Goal: Task Accomplishment & Management: Manage account settings

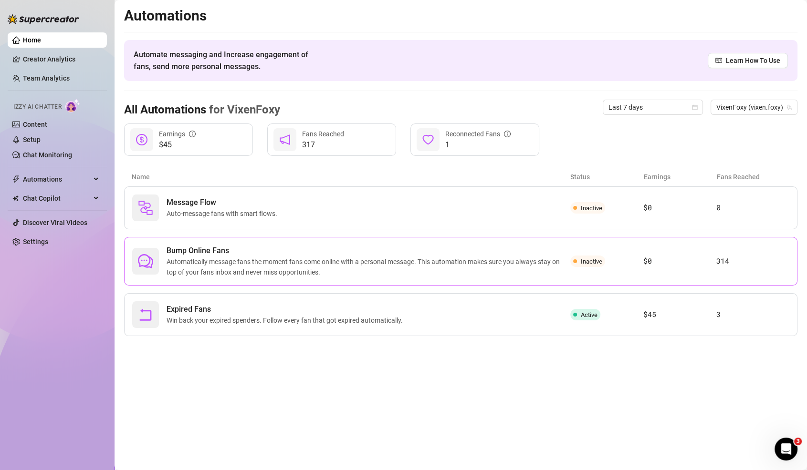
click at [639, 243] on div "Bump Online Fans Automatically message fans the moment fans come online with a …" at bounding box center [460, 261] width 673 height 49
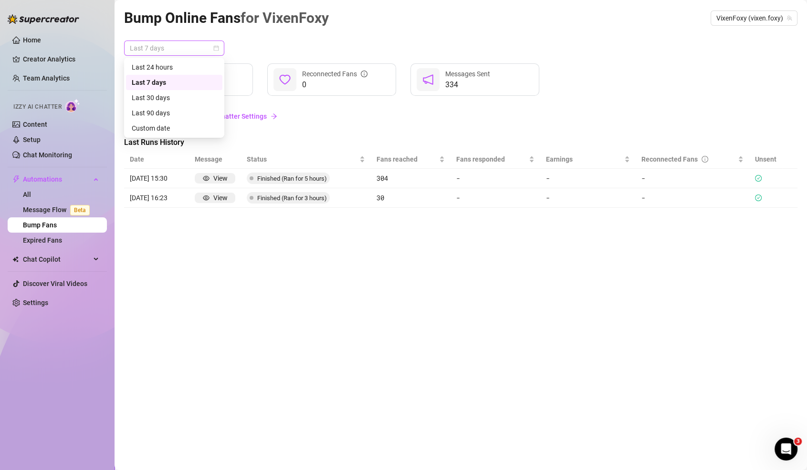
click at [165, 52] on span "Last 7 days" at bounding box center [174, 48] width 89 height 14
click at [167, 123] on div "Custom date" at bounding box center [174, 128] width 85 height 10
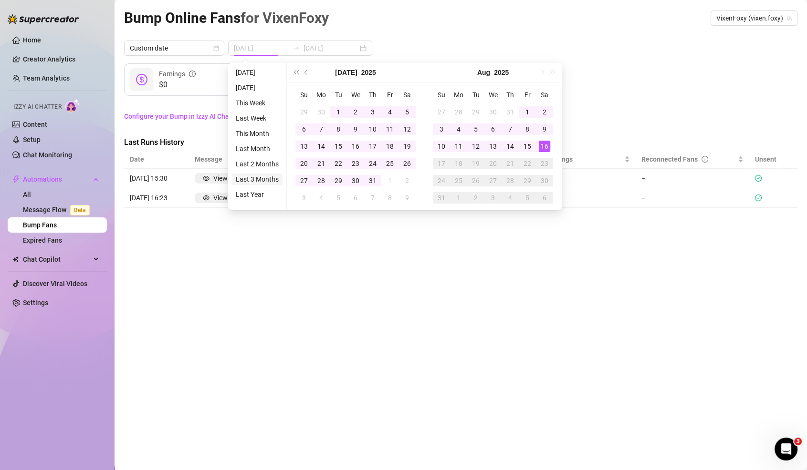
click at [245, 181] on li "Last 3 Months" at bounding box center [257, 179] width 51 height 11
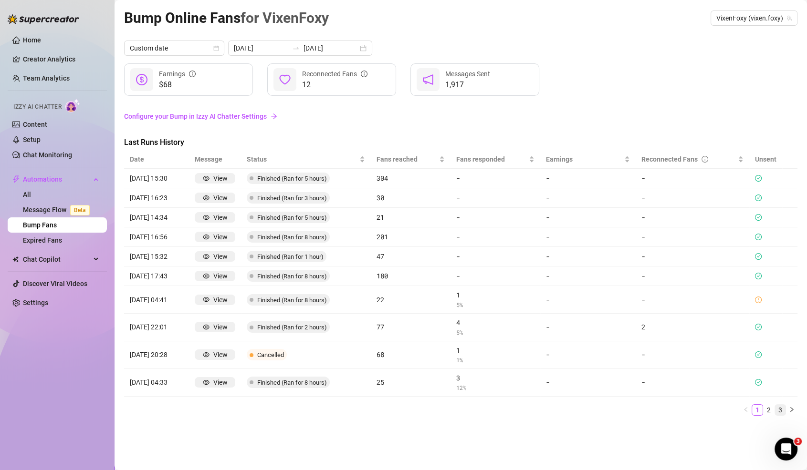
click at [782, 408] on link "3" at bounding box center [780, 410] width 10 height 10
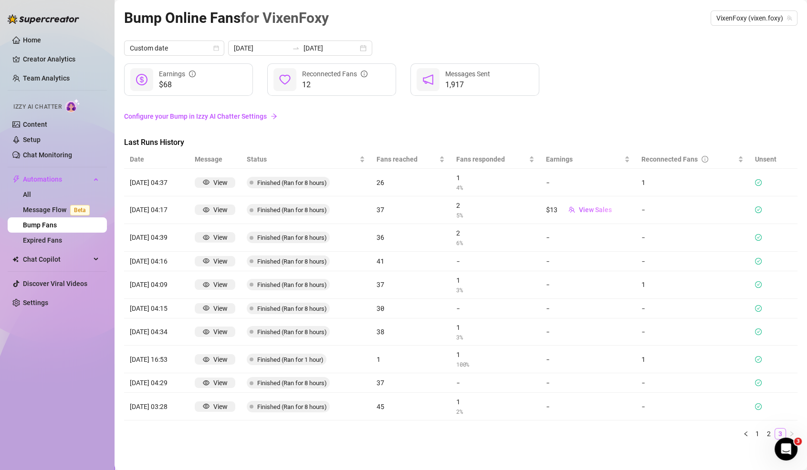
click at [782, 408] on td at bounding box center [789, 407] width 15 height 28
click at [772, 430] on link "2" at bounding box center [768, 434] width 10 height 10
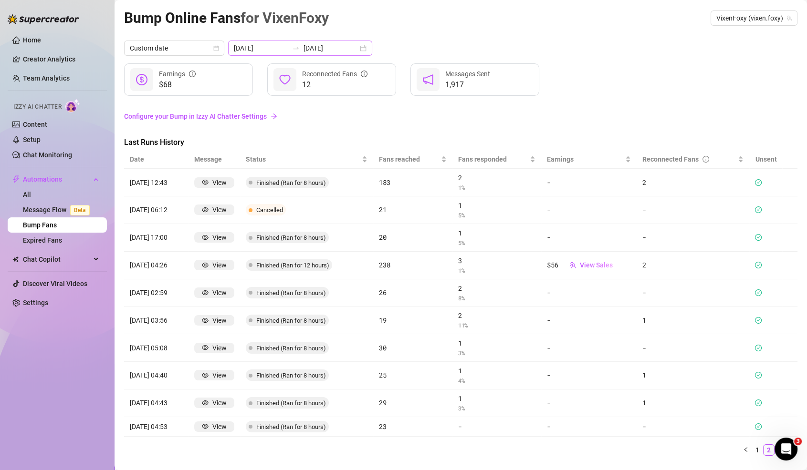
click at [289, 44] on div at bounding box center [295, 48] width 15 height 8
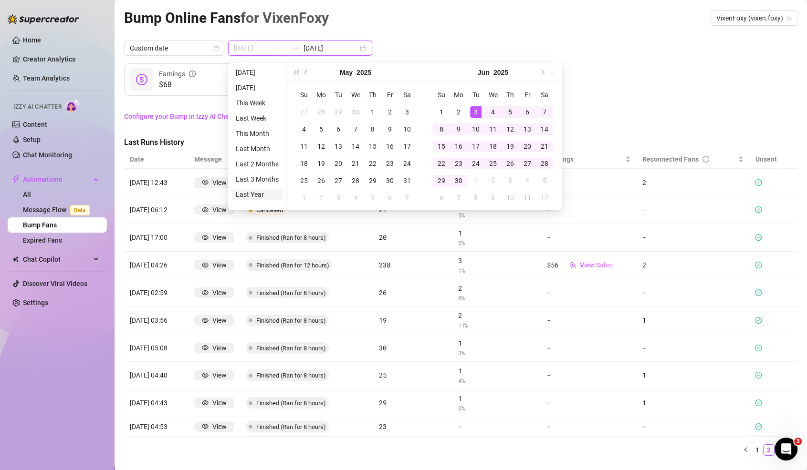
type input "2024-08-16"
click at [256, 190] on li "Last Year" at bounding box center [257, 194] width 51 height 11
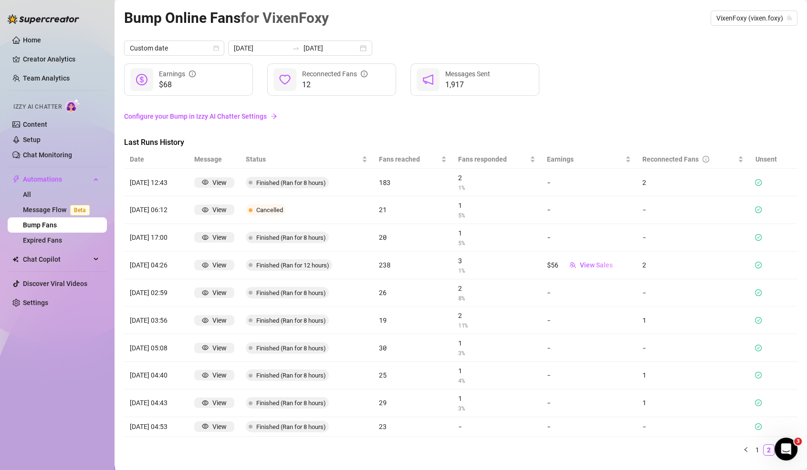
scroll to position [19, 0]
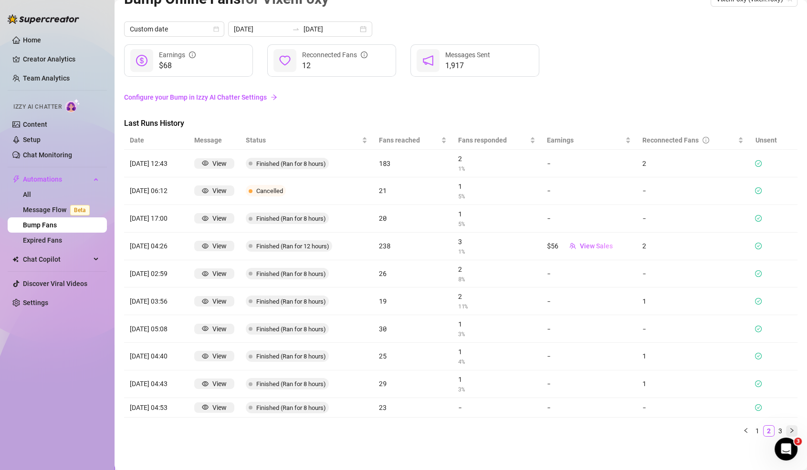
click at [790, 428] on icon "right" at bounding box center [792, 431] width 6 height 6
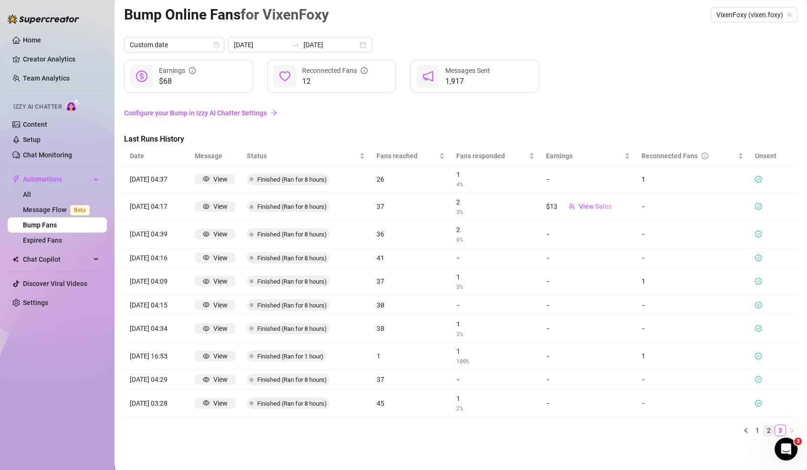
click at [767, 428] on link "2" at bounding box center [768, 431] width 10 height 10
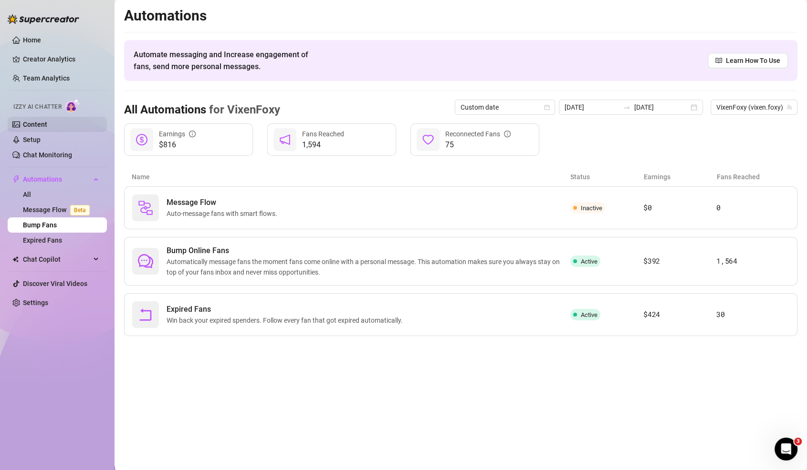
click at [37, 128] on link "Content" at bounding box center [35, 125] width 24 height 8
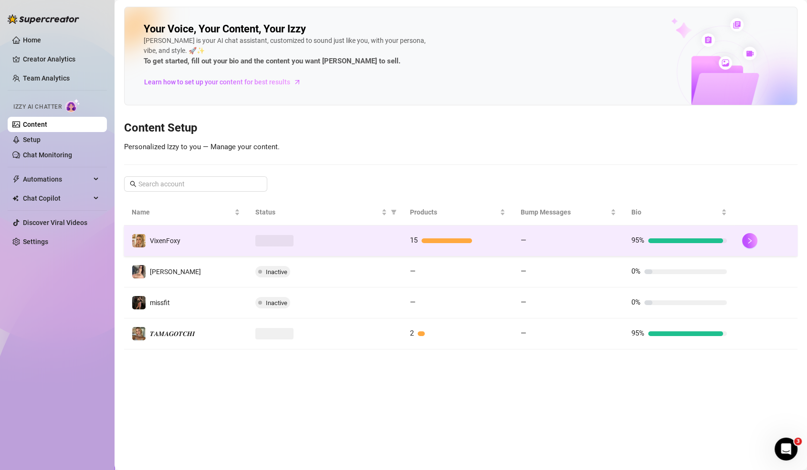
click at [426, 248] on td "15" at bounding box center [457, 241] width 111 height 31
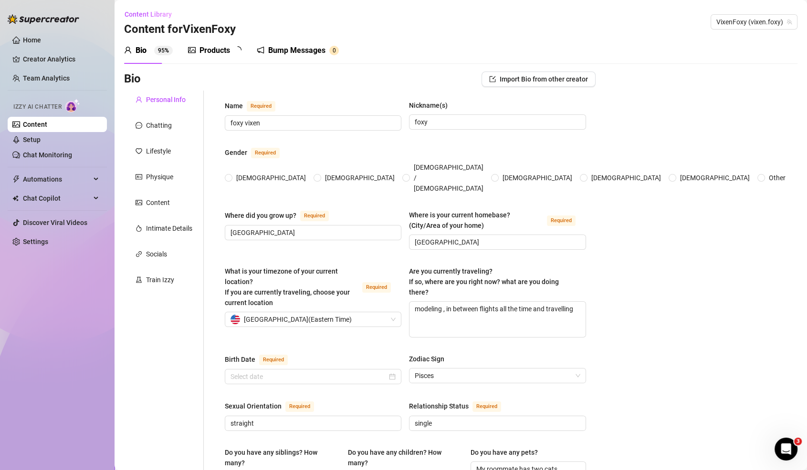
radio input "true"
type input "March 5th, 1997"
click at [143, 15] on span "Content Library" at bounding box center [148, 14] width 47 height 8
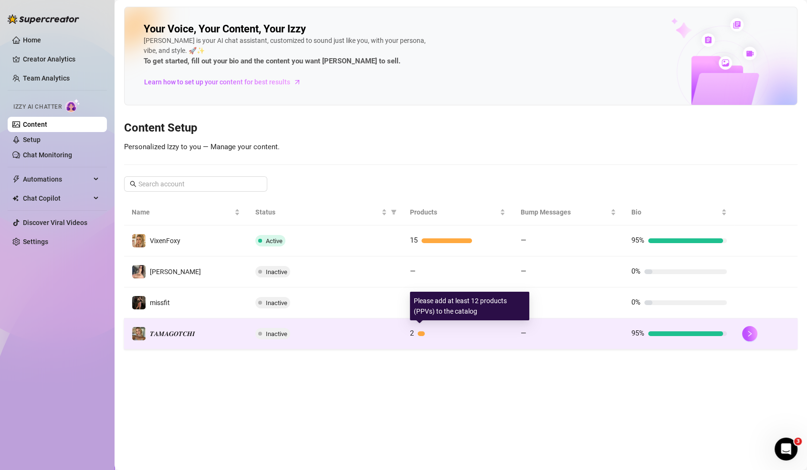
click at [475, 336] on div "2" at bounding box center [457, 333] width 95 height 11
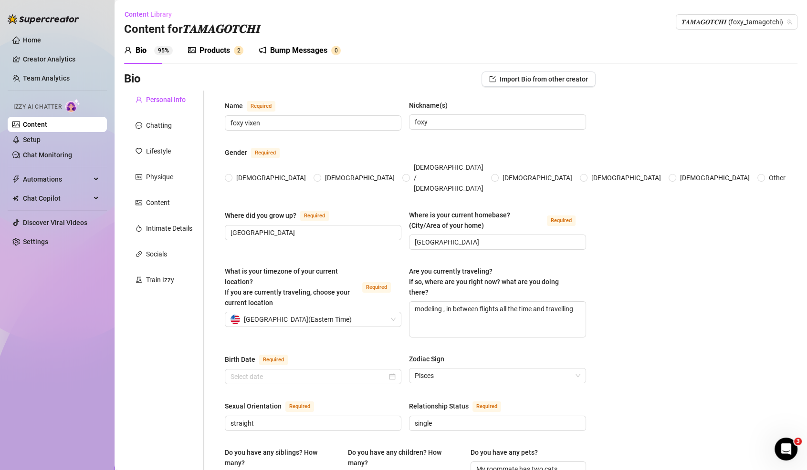
radio input "true"
type input "March 5th, 1997"
click at [212, 47] on div "Products" at bounding box center [214, 50] width 31 height 11
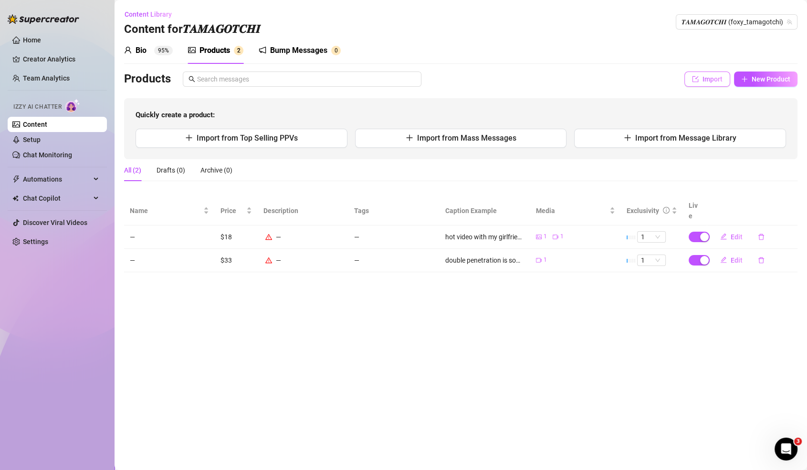
click at [708, 80] on span "Import" at bounding box center [712, 79] width 20 height 8
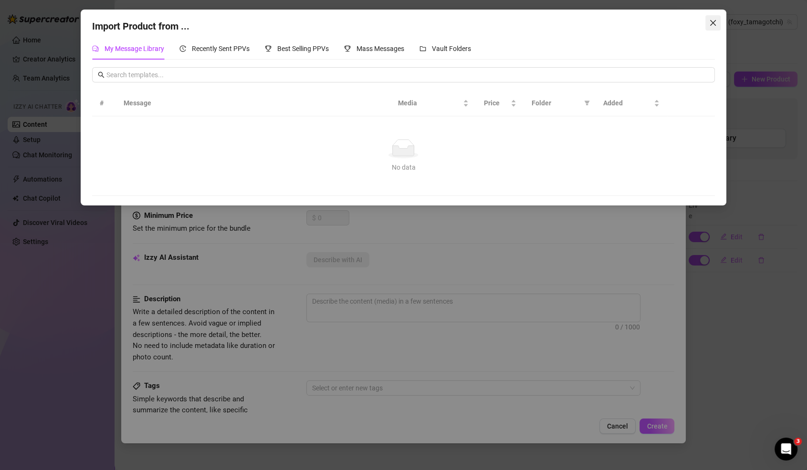
click at [710, 21] on icon "close" at bounding box center [713, 23] width 8 height 8
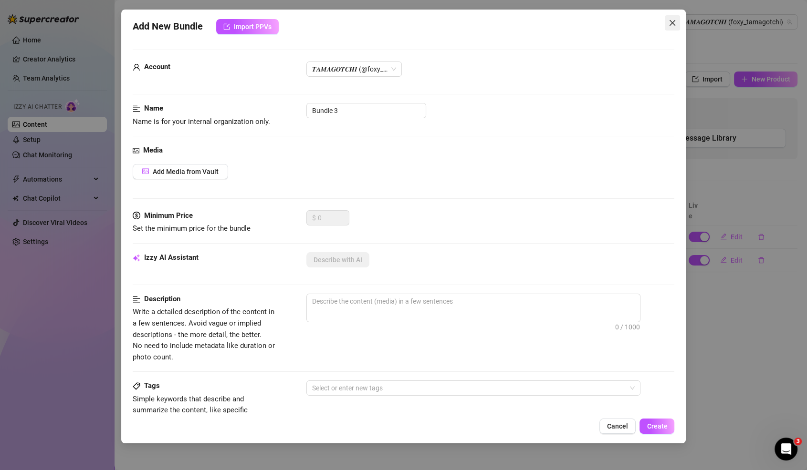
click at [668, 20] on icon "close" at bounding box center [672, 23] width 8 height 8
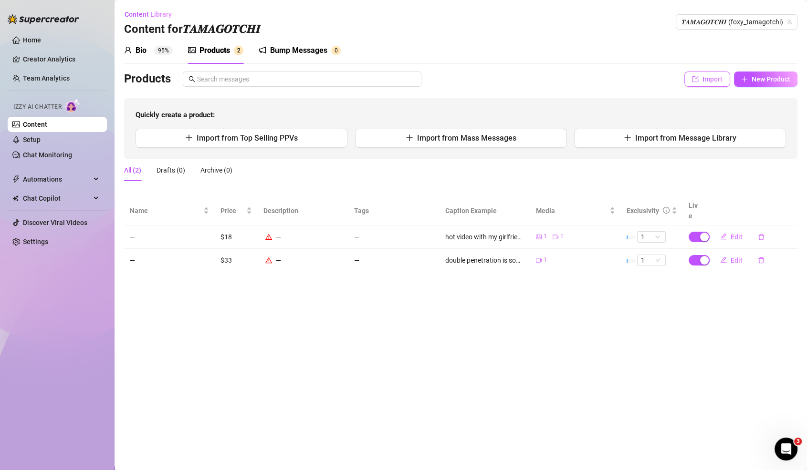
click at [700, 80] on button "Import" at bounding box center [707, 79] width 46 height 15
type textarea "Type your message here..."
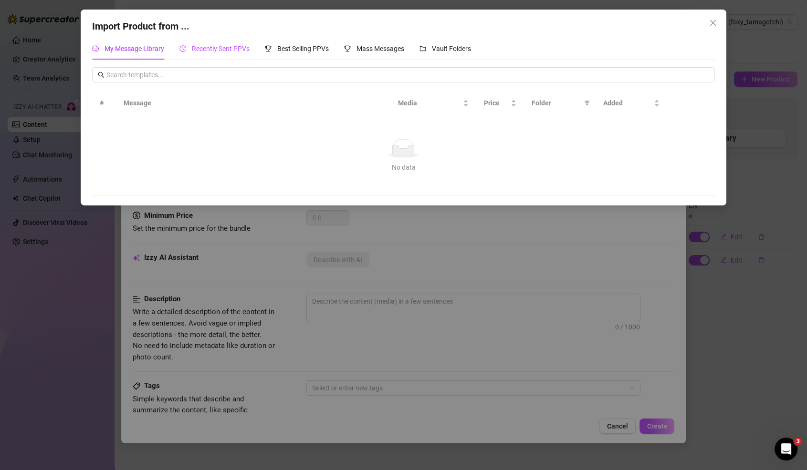
click at [226, 51] on span "Recently Sent PPVs" at bounding box center [221, 49] width 58 height 8
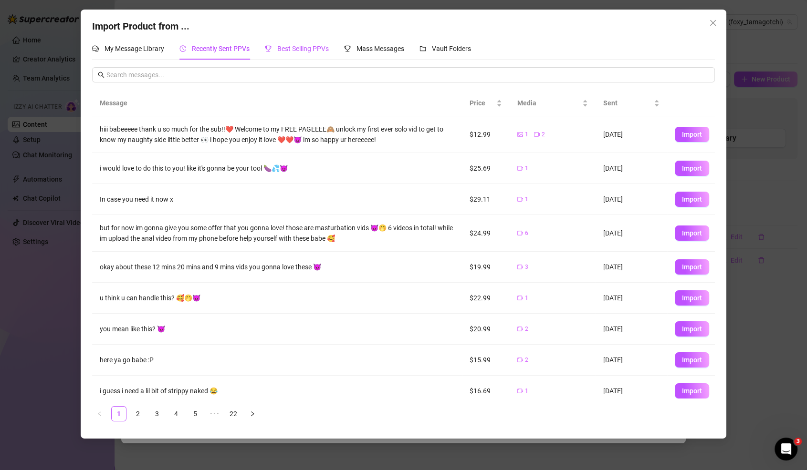
click at [298, 52] on span "Best Selling PPVs" at bounding box center [303, 49] width 52 height 8
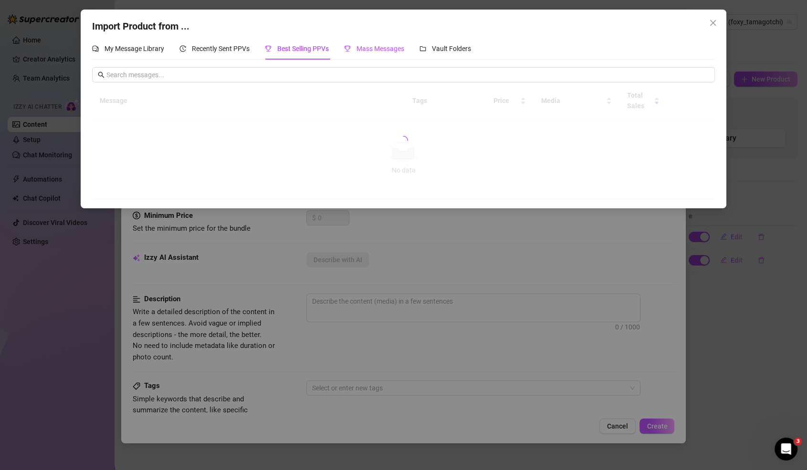
click at [377, 48] on span "Mass Messages" at bounding box center [380, 49] width 48 height 8
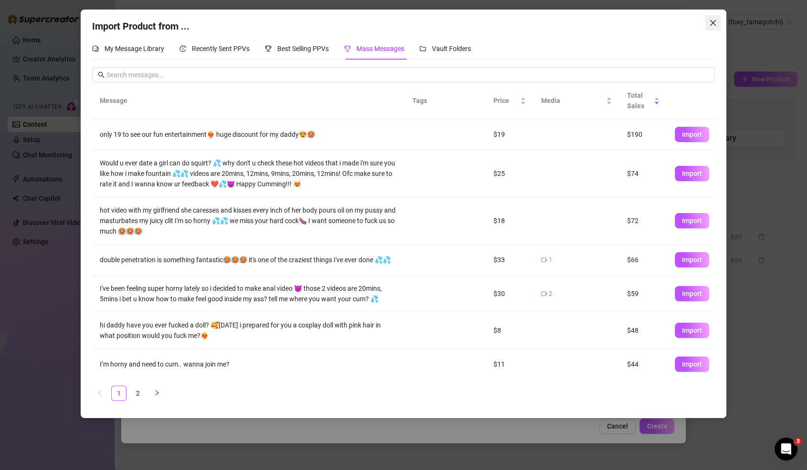
click at [708, 28] on button "Close" at bounding box center [712, 22] width 15 height 15
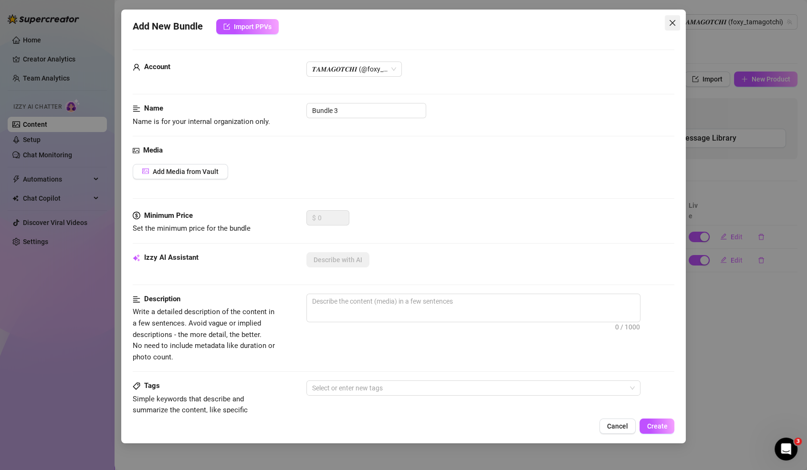
click at [676, 25] on icon "close" at bounding box center [672, 23] width 8 height 8
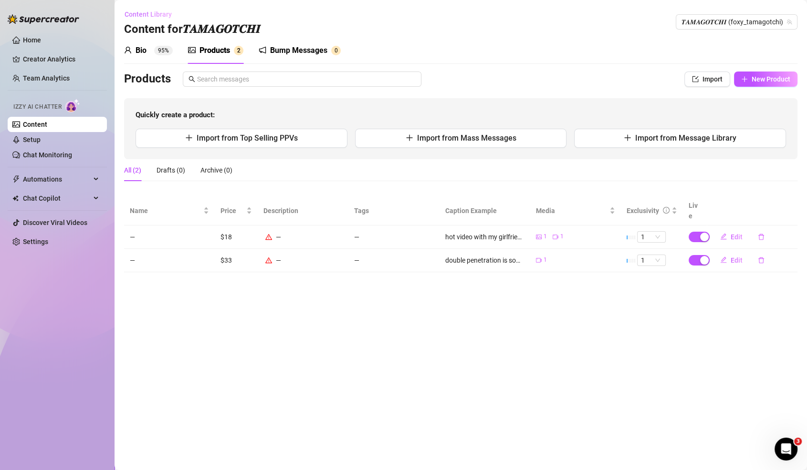
click at [140, 10] on span "Content Library" at bounding box center [148, 14] width 47 height 8
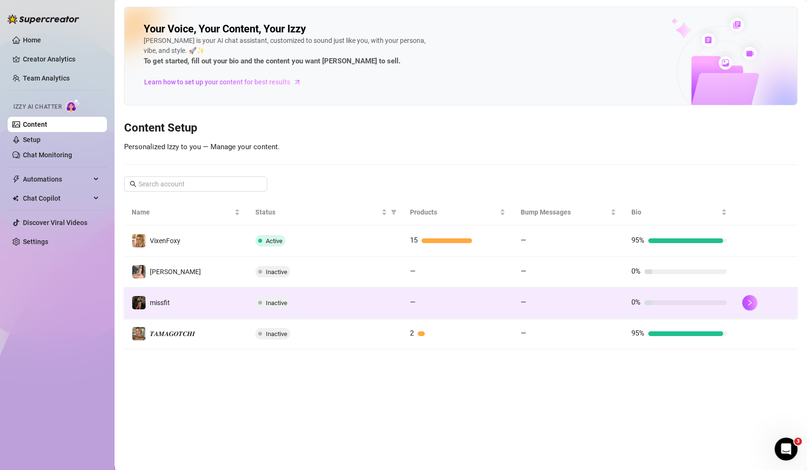
click at [251, 295] on td "Inactive" at bounding box center [325, 303] width 155 height 31
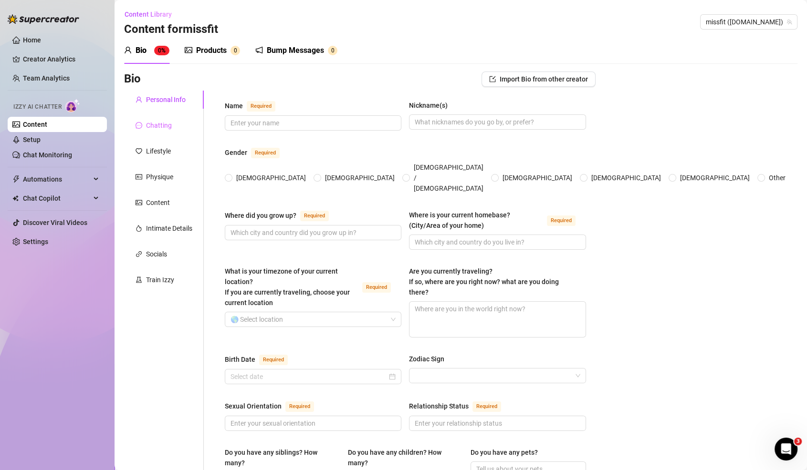
click at [174, 125] on div "Chatting" at bounding box center [164, 125] width 80 height 18
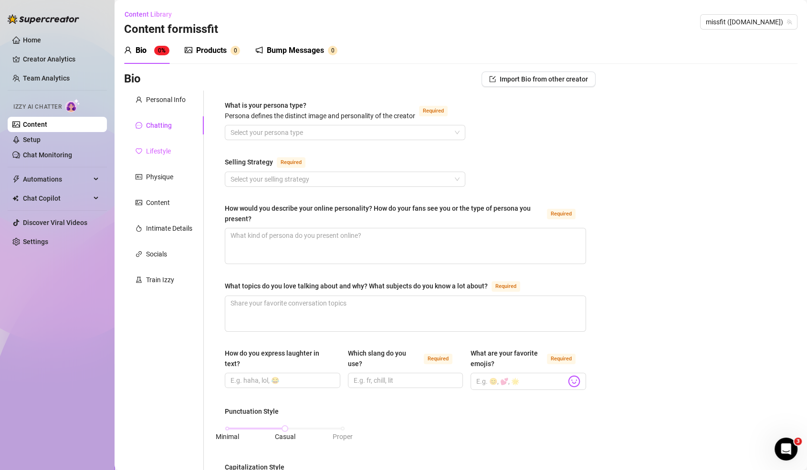
click at [170, 146] on div "Lifestyle" at bounding box center [164, 151] width 80 height 18
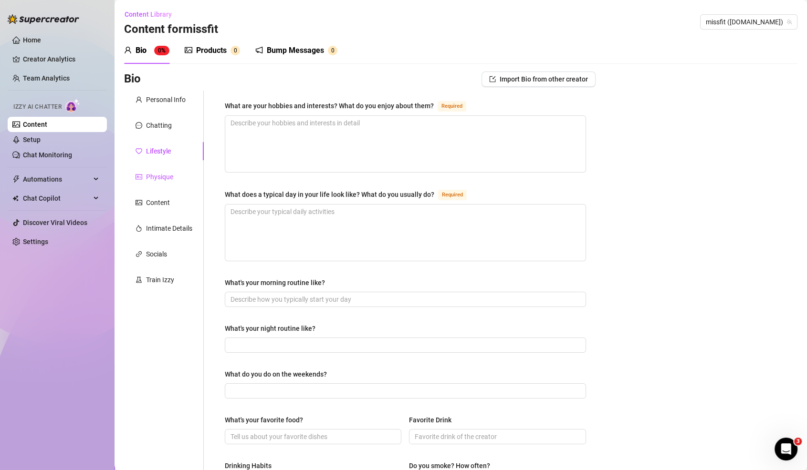
click at [164, 172] on div "Physique" at bounding box center [159, 177] width 27 height 10
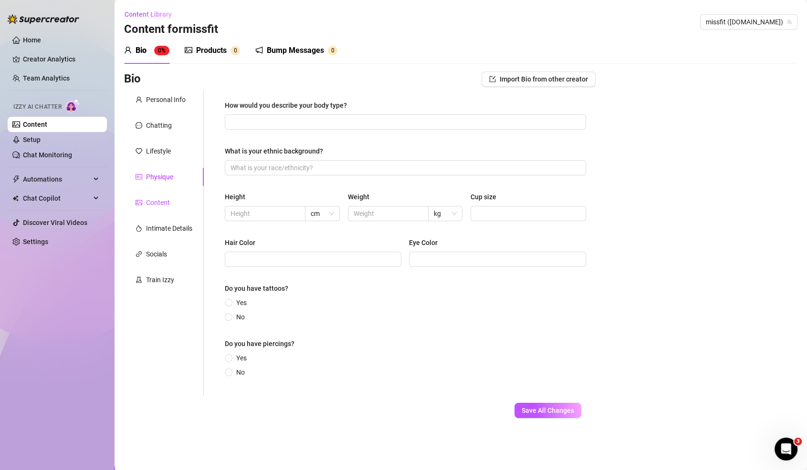
click at [152, 202] on div "Content" at bounding box center [158, 203] width 24 height 10
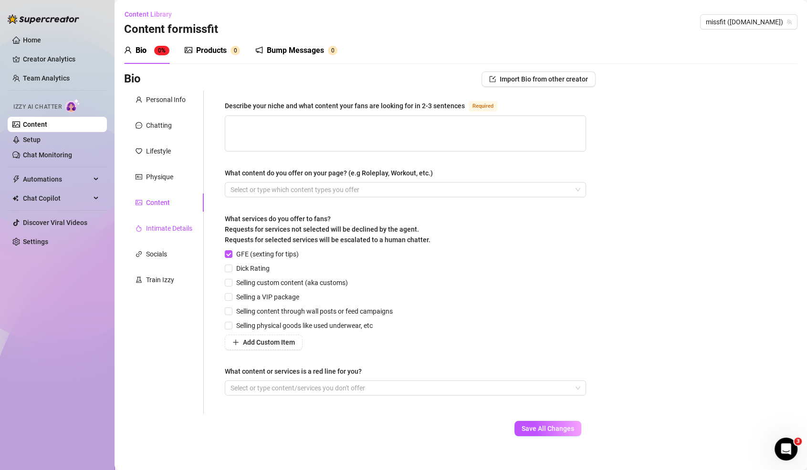
click at [156, 225] on div "Intimate Details" at bounding box center [169, 228] width 46 height 10
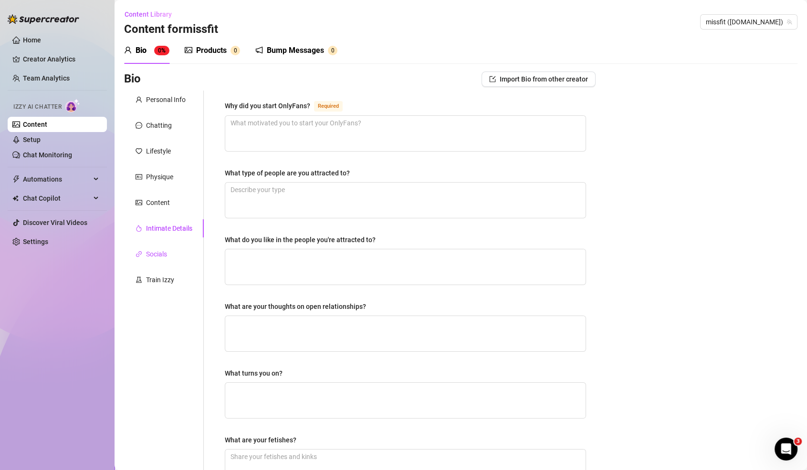
click at [156, 257] on div "Socials" at bounding box center [156, 254] width 21 height 10
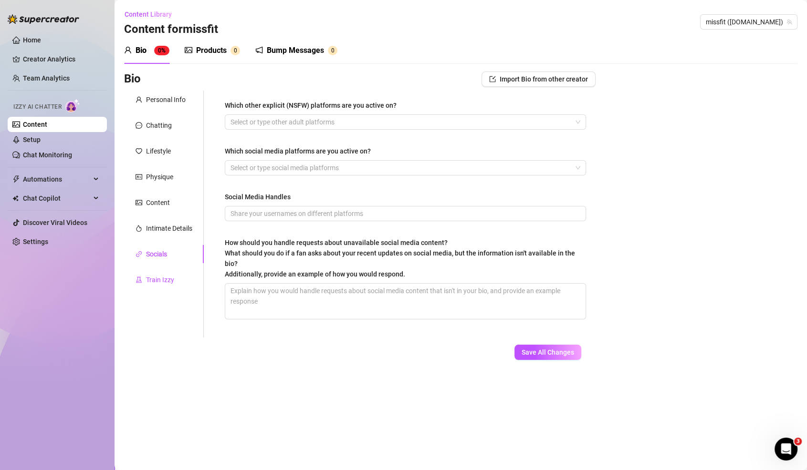
click at [156, 280] on div "Train Izzy" at bounding box center [160, 280] width 28 height 10
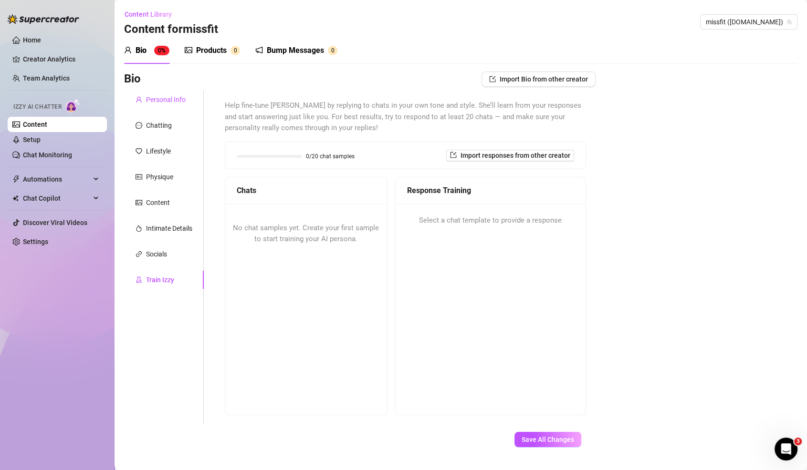
click at [157, 103] on div "Personal Info" at bounding box center [166, 99] width 40 height 10
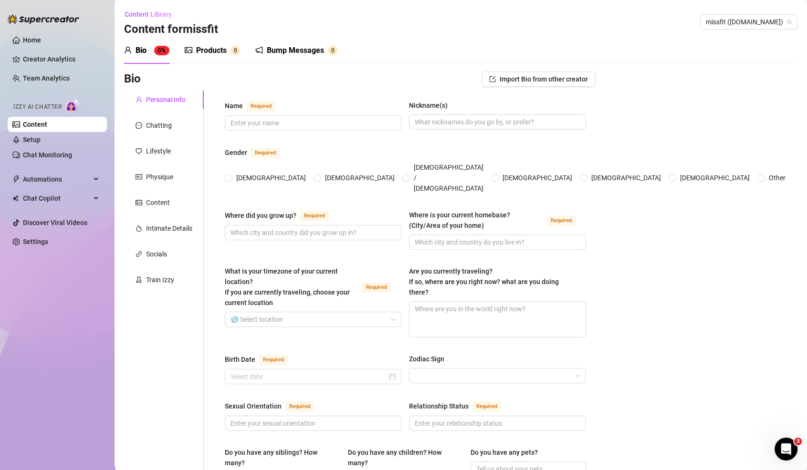
click at [47, 124] on link "Content" at bounding box center [35, 125] width 24 height 8
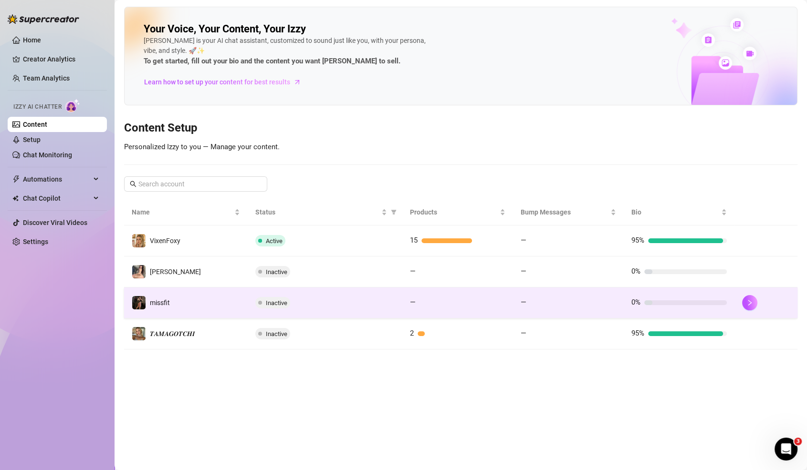
click at [217, 291] on td "missfit" at bounding box center [186, 303] width 124 height 31
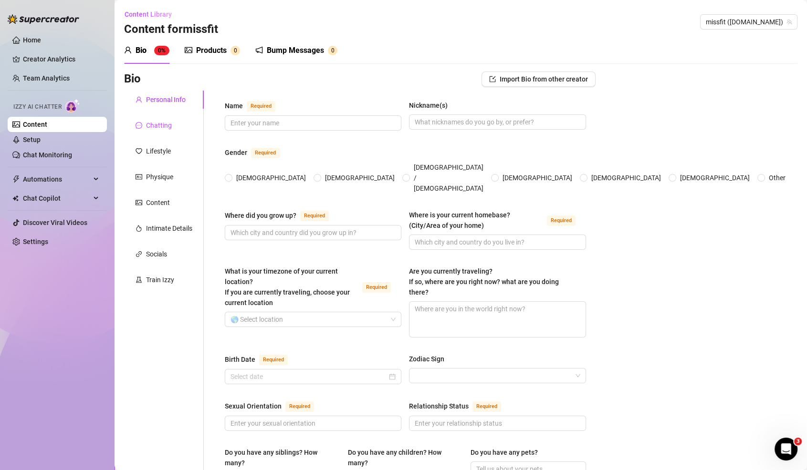
click at [170, 127] on div "Chatting" at bounding box center [159, 125] width 26 height 10
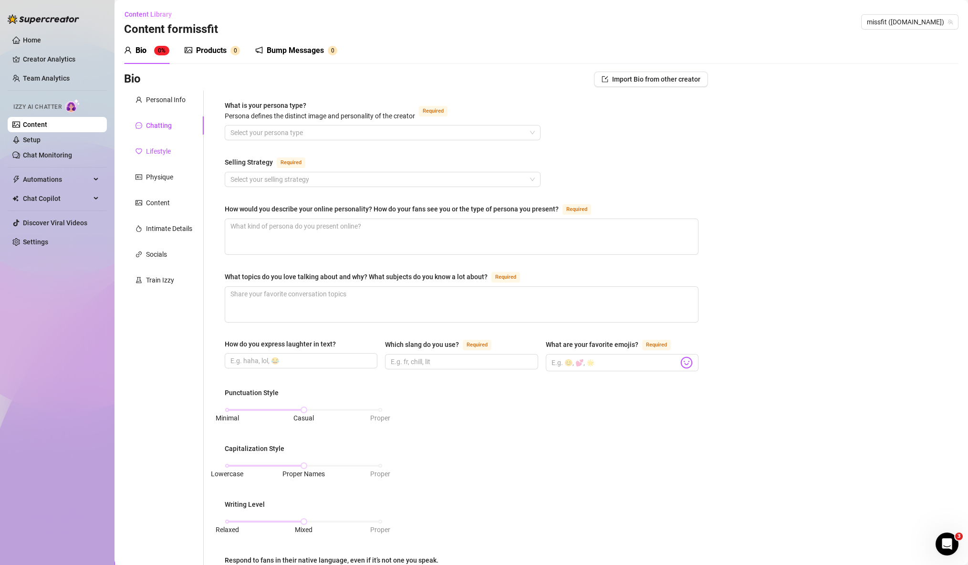
click at [158, 148] on div "Lifestyle" at bounding box center [158, 151] width 25 height 10
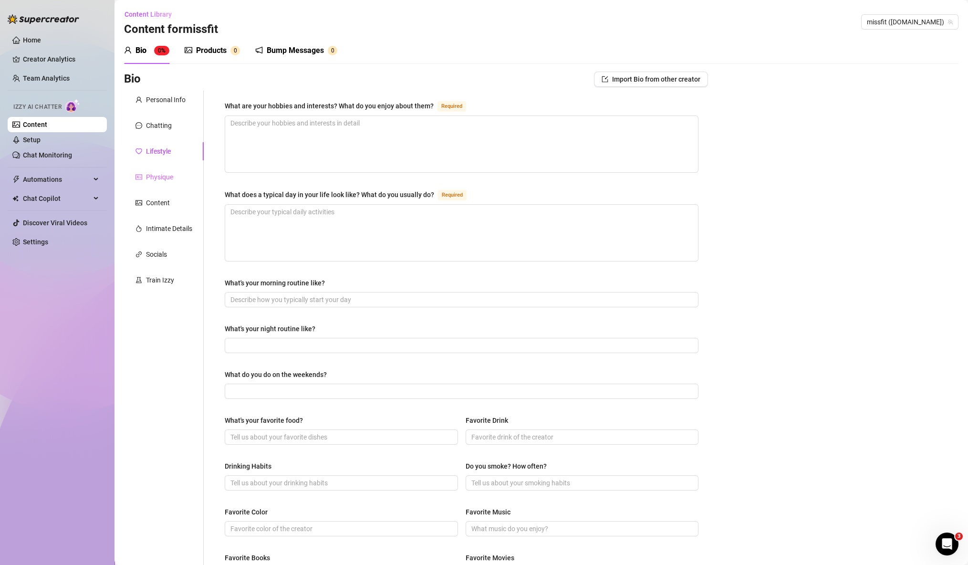
click at [167, 183] on div "Physique" at bounding box center [164, 177] width 80 height 18
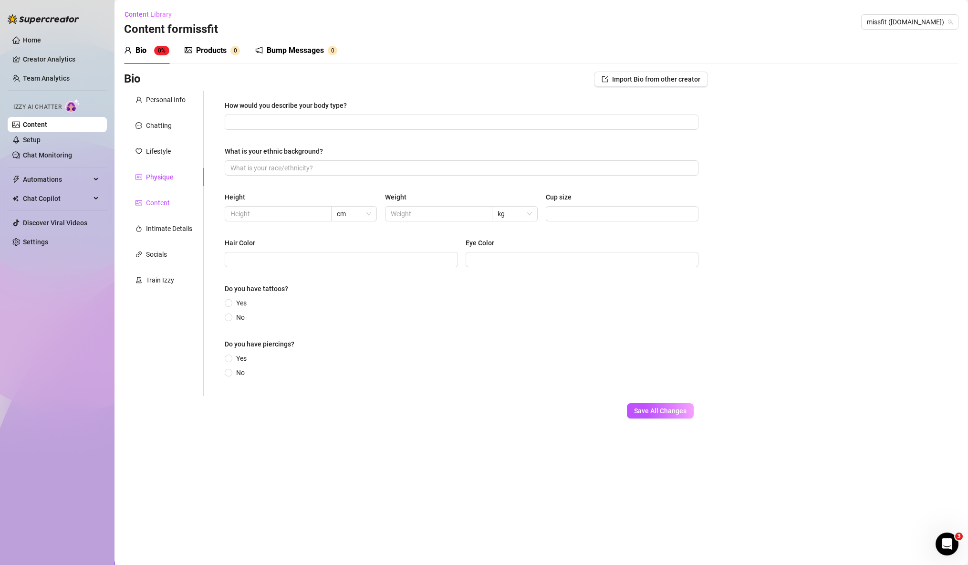
click at [162, 204] on div "Content" at bounding box center [158, 203] width 24 height 10
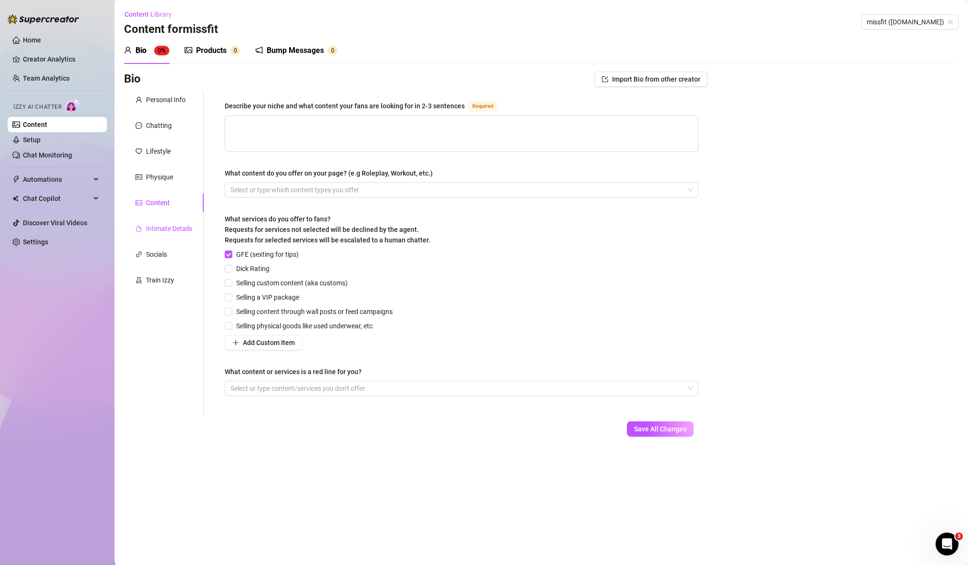
click at [161, 229] on div "Intimate Details" at bounding box center [169, 228] width 46 height 10
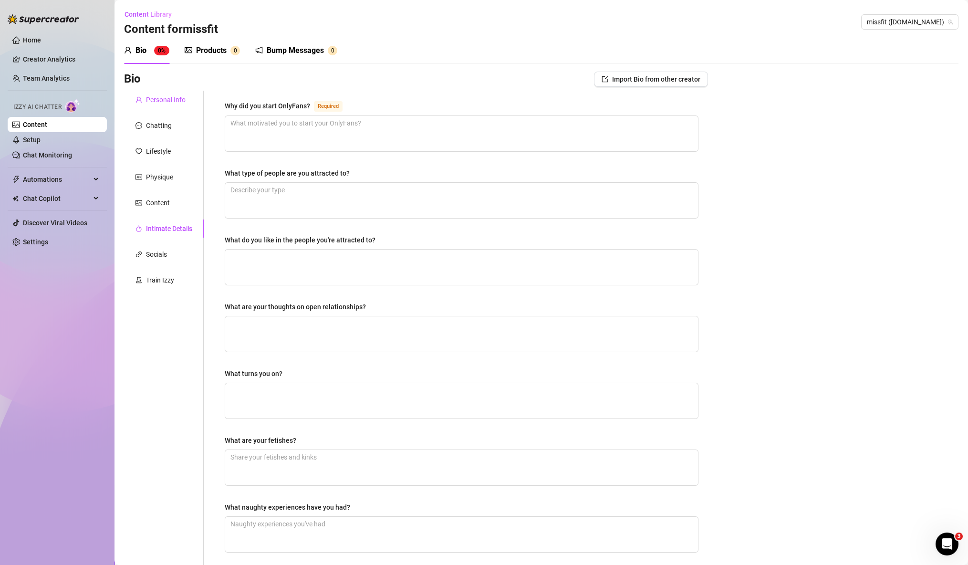
click at [173, 104] on div "Personal Info" at bounding box center [166, 99] width 40 height 10
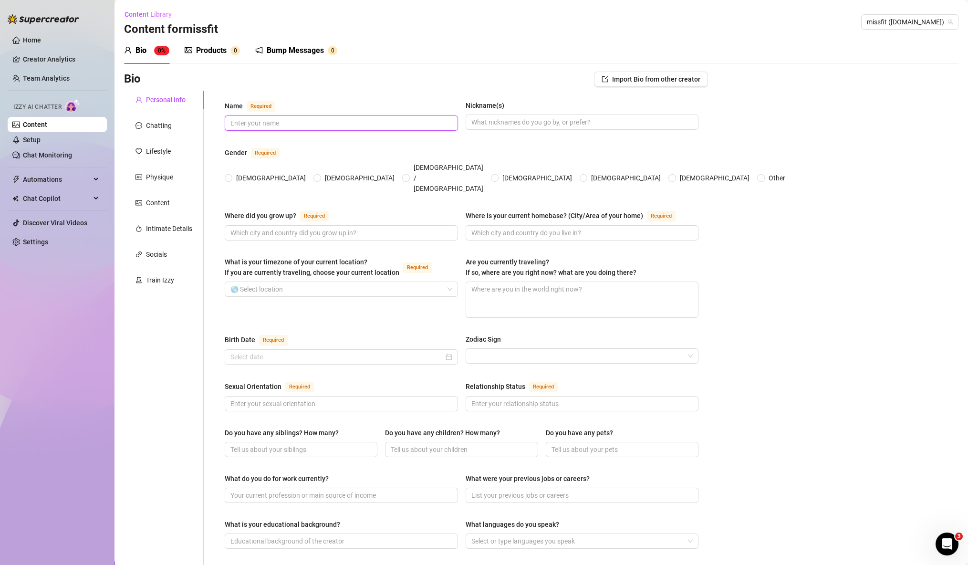
click at [265, 121] on input "Name Required" at bounding box center [340, 123] width 220 height 10
type input "m"
type input "ori"
click at [655, 115] on span at bounding box center [582, 122] width 233 height 15
type input "miss fit"
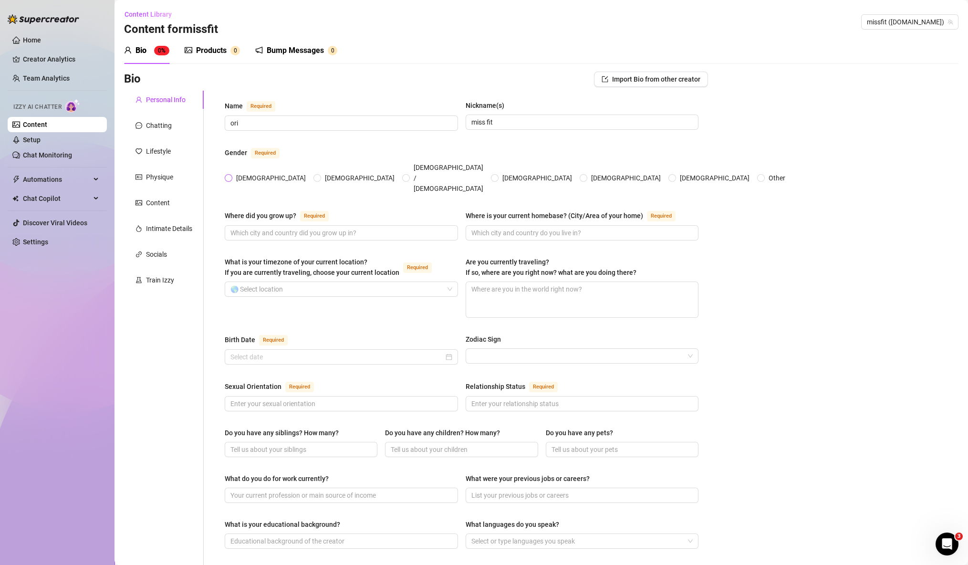
click at [233, 173] on span "[DEMOGRAPHIC_DATA]" at bounding box center [270, 178] width 77 height 10
click at [231, 176] on input "[DEMOGRAPHIC_DATA]" at bounding box center [229, 179] width 4 height 6
radio input "true"
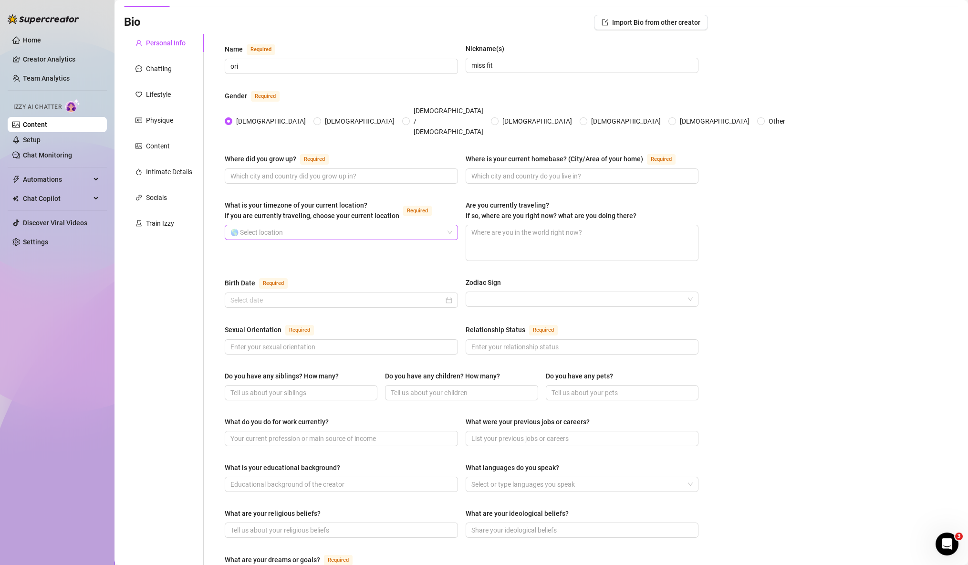
click at [266, 225] on input "What is your timezone of your current location? If you are currently traveling,…" at bounding box center [336, 232] width 213 height 14
click at [273, 171] on input "Where did you grow up? Required" at bounding box center [340, 176] width 220 height 10
type input "israel , beer sheva"
click at [511, 171] on input "Where is your current homebase? (City/Area of your home) Required" at bounding box center [581, 176] width 220 height 10
type input "e"
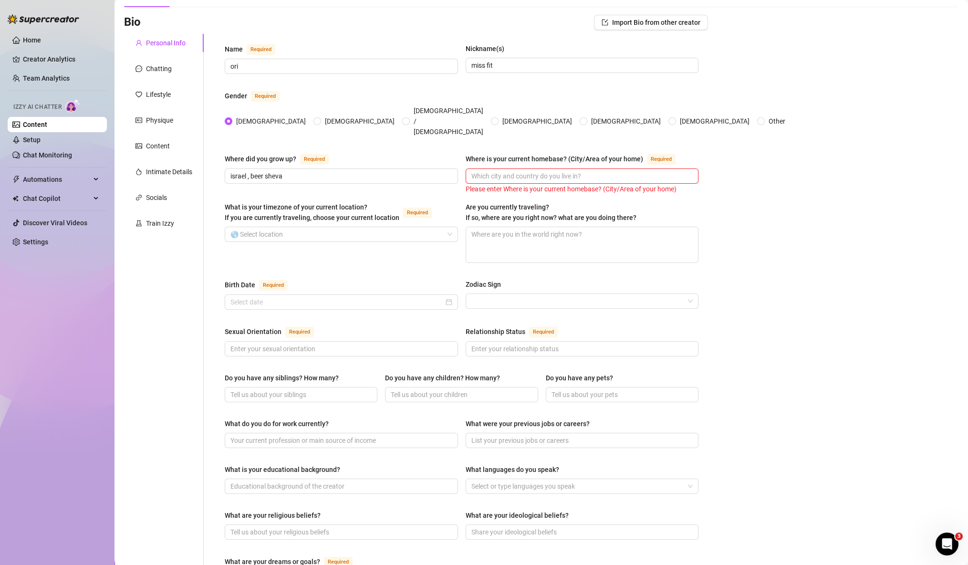
click at [324, 154] on span "Required" at bounding box center [314, 159] width 29 height 10
click at [324, 171] on input "israel , beer sheva" at bounding box center [340, 176] width 220 height 10
click at [324, 153] on div "Where did you grow up? Required" at bounding box center [341, 160] width 233 height 15
click at [324, 168] on span "israel , beer sheva" at bounding box center [341, 175] width 233 height 15
click at [325, 168] on span "israel , beer sheva" at bounding box center [341, 175] width 233 height 15
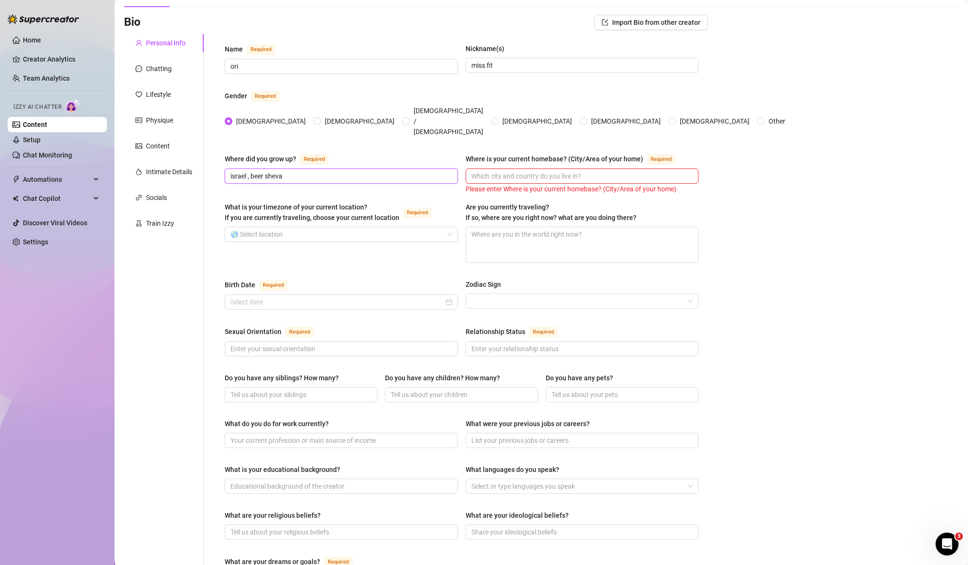
click at [326, 171] on input "israel , beer sheva" at bounding box center [340, 176] width 220 height 10
paste input "Be’er Sheva, [GEOGRAPHIC_DATA]"
type input "Be’er Sheva, [GEOGRAPHIC_DATA]"
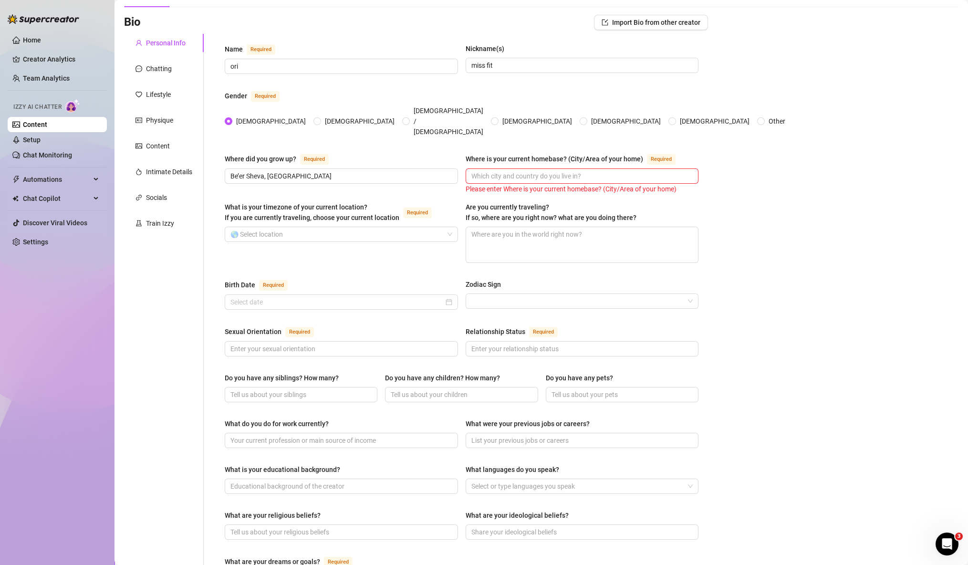
click at [555, 153] on div "Where is your current homebase? (City/Area of your home) Required" at bounding box center [582, 160] width 233 height 15
click at [547, 171] on input "Where is your current homebase? (City/Area of your home) Required" at bounding box center [581, 176] width 220 height 10
click at [550, 171] on input "Where is your current homebase? (City/Area of your home) Required" at bounding box center [581, 176] width 220 height 10
paste input "Israel"
type input "Israel"
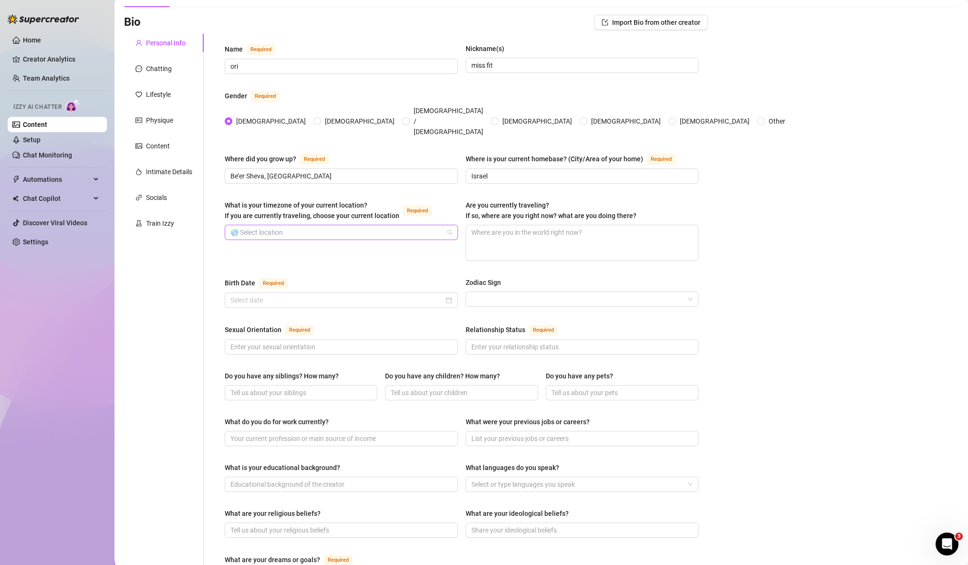
click at [403, 225] on input "What is your timezone of your current location? If you are currently traveling,…" at bounding box center [336, 232] width 213 height 14
type input "isra"
click at [393, 234] on div "Israel ( Asia/Jerusalem )" at bounding box center [341, 233] width 218 height 10
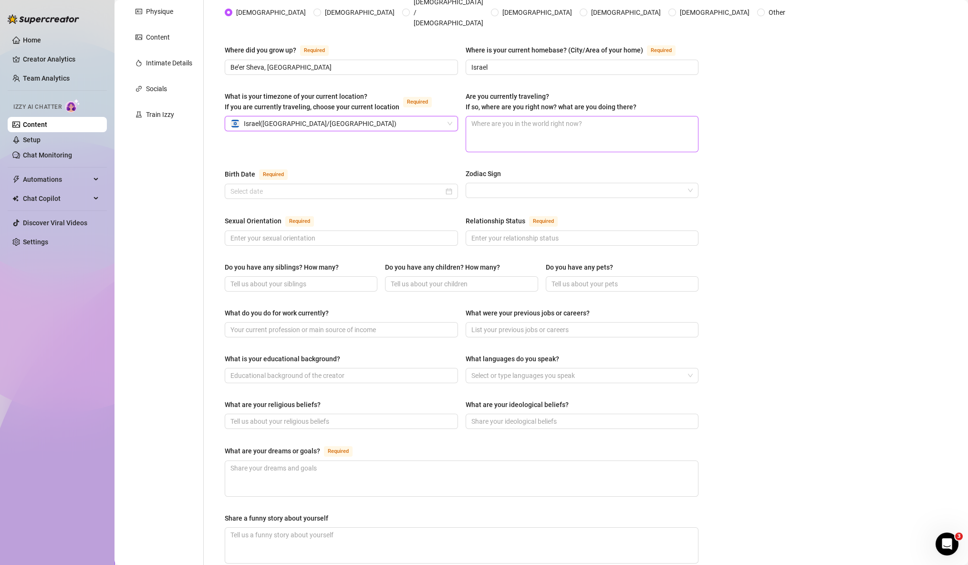
scroll to position [167, 0]
click at [412, 184] on input "Birth Date Required" at bounding box center [336, 189] width 213 height 10
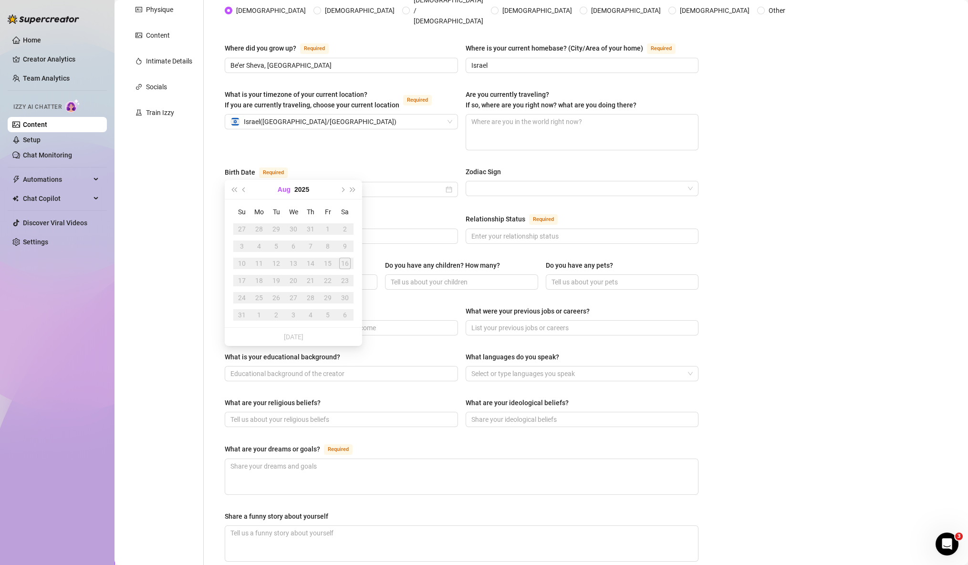
click at [283, 189] on button "Aug" at bounding box center [284, 189] width 13 height 19
click at [290, 185] on button "2025" at bounding box center [293, 189] width 15 height 19
click at [351, 188] on span "Next year (Control + right)" at bounding box center [353, 189] width 5 height 5
click at [234, 188] on span "Last year (Control + left)" at bounding box center [233, 189] width 5 height 5
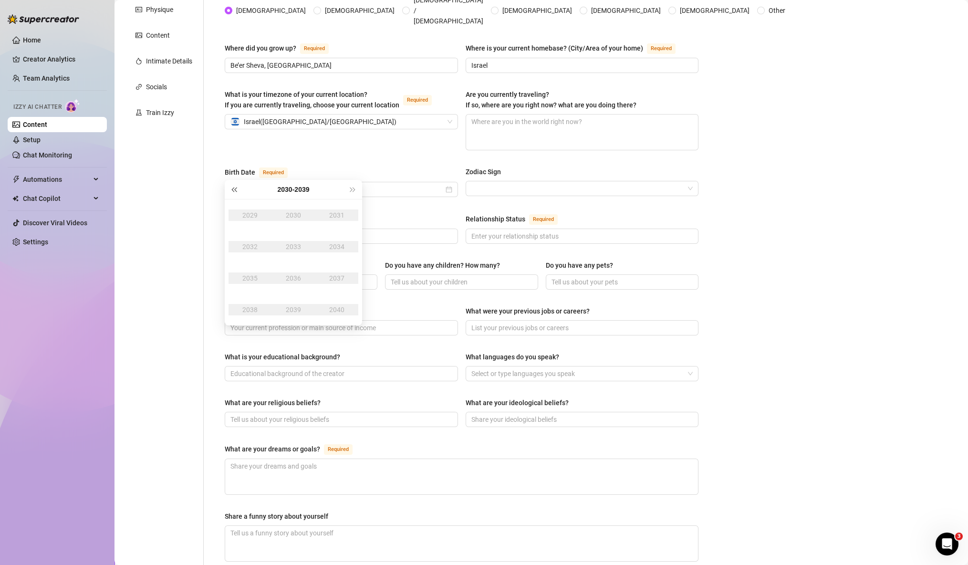
click at [234, 188] on span "Last year (Control + left)" at bounding box center [233, 189] width 5 height 5
click at [341, 236] on td "2004" at bounding box center [336, 246] width 43 height 31
click at [280, 205] on td "Feb" at bounding box center [293, 214] width 43 height 31
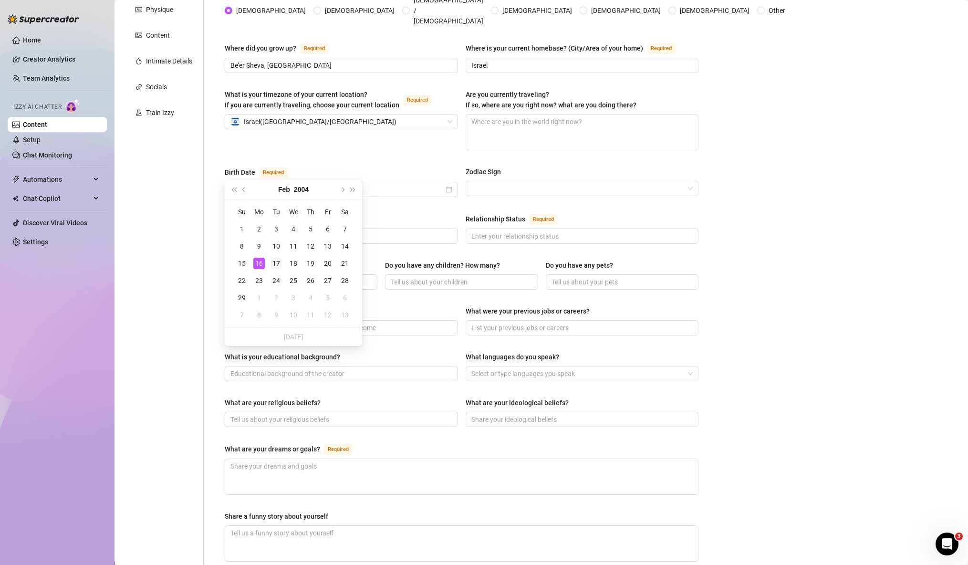
type input "[DATE]"
click at [279, 262] on div "17" at bounding box center [276, 263] width 11 height 11
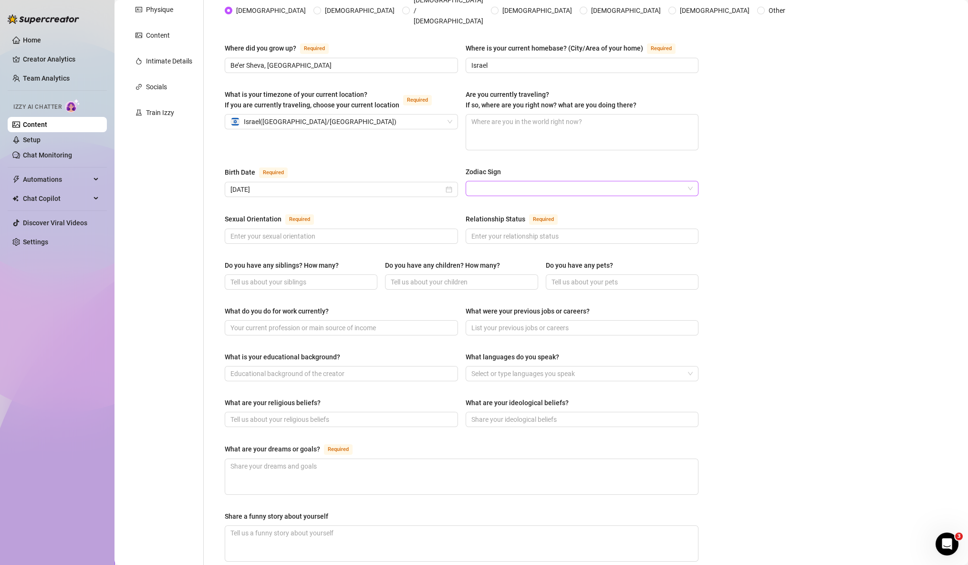
click at [490, 181] on input "Zodiac Sign" at bounding box center [577, 188] width 213 height 14
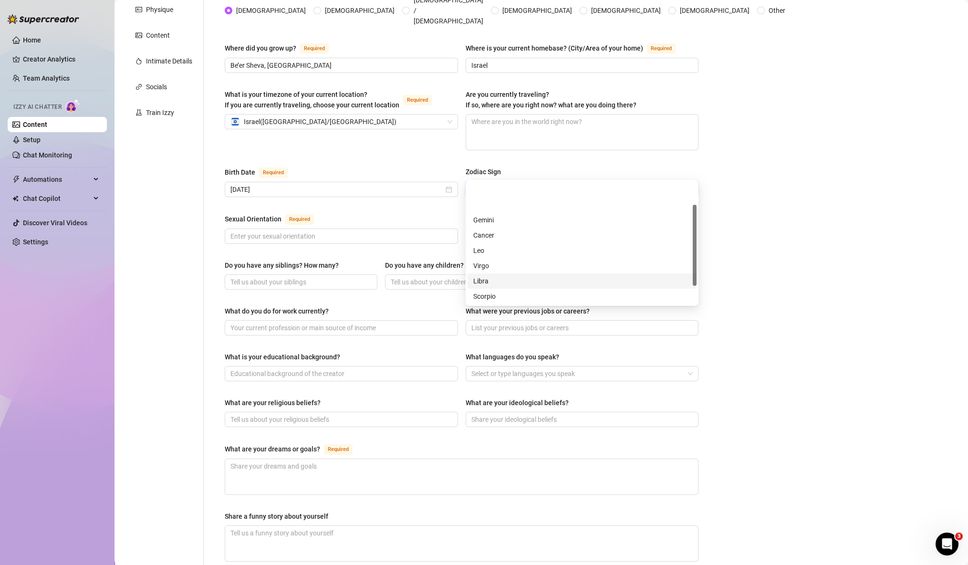
scroll to position [61, 0]
click at [526, 281] on div "Aquarius" at bounding box center [582, 281] width 218 height 10
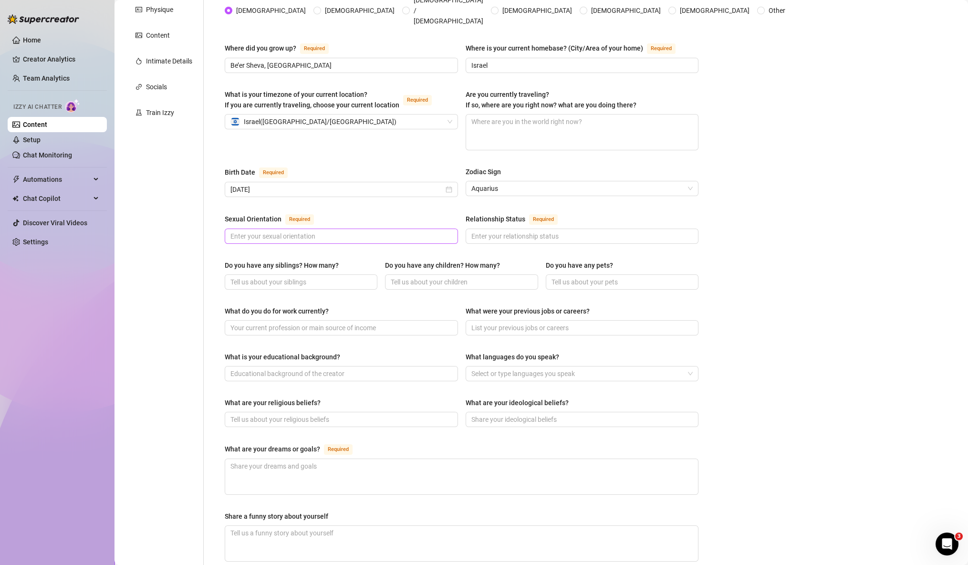
click at [431, 229] on span at bounding box center [341, 236] width 233 height 15
paste input "Straight"
type input "Straight"
click at [469, 229] on span at bounding box center [582, 236] width 233 height 15
paste input "In a long-term relationship ("
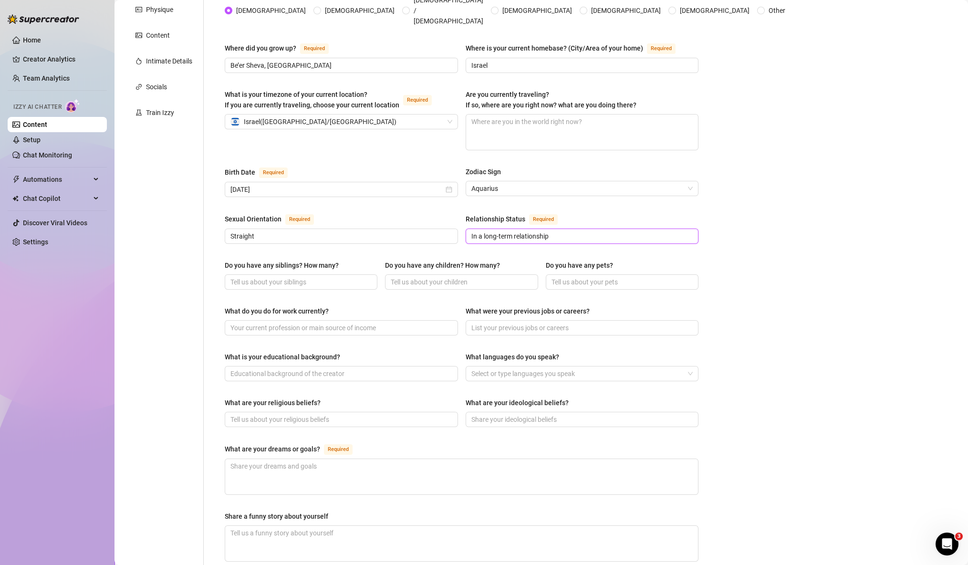
type input "In a long-term relationship"
click at [331, 273] on div "Do you have any siblings? How many? Do you have any children? How many? Do you …" at bounding box center [462, 279] width 474 height 38
click at [334, 277] on input "Do you have any siblings? How many?" at bounding box center [299, 282] width 139 height 10
paste input "2 older sisters, 1 younger brother"
type input "2 older sisters, 1 younger brother"
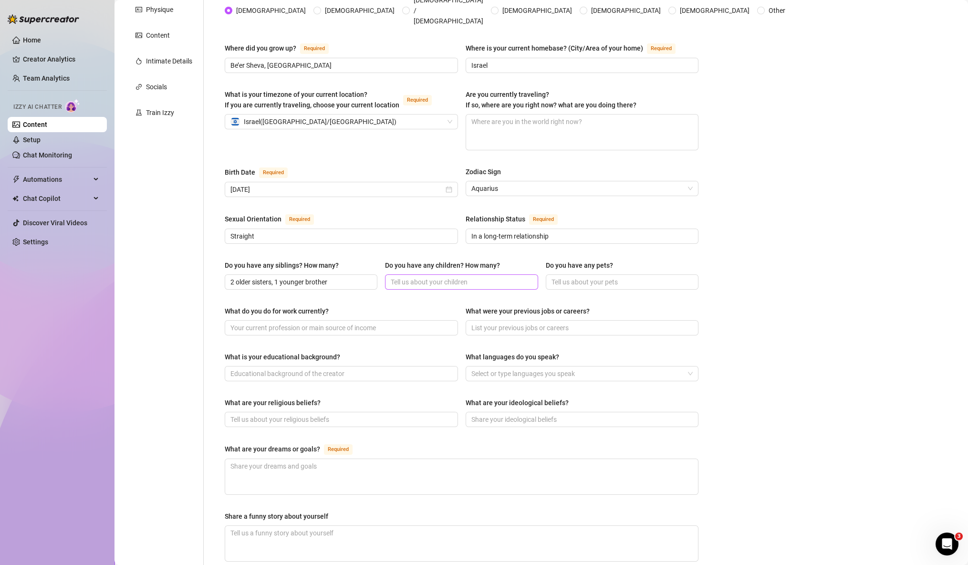
click at [419, 274] on span at bounding box center [461, 281] width 153 height 15
click at [600, 277] on input "Do you have any pets?" at bounding box center [621, 282] width 139 height 10
paste input "2 dogs, 3 cats, 1 parrot (scared of the parrot 😂)"
type input "2 dogs, 3 cats, 1 parrot (scared of the parrot 😂)"
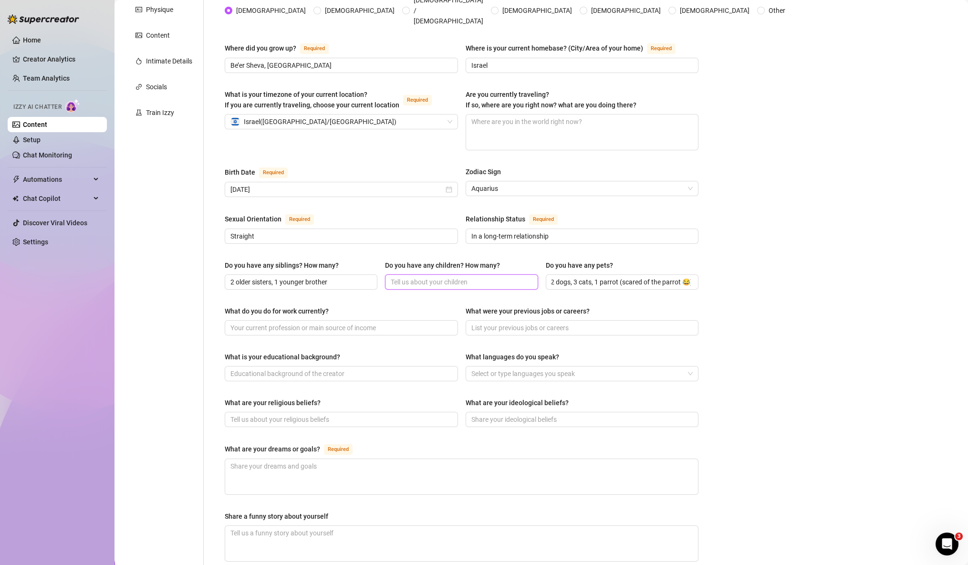
scroll to position [0, 0]
click at [478, 277] on input "Do you have any children? How many?" at bounding box center [460, 282] width 139 height 10
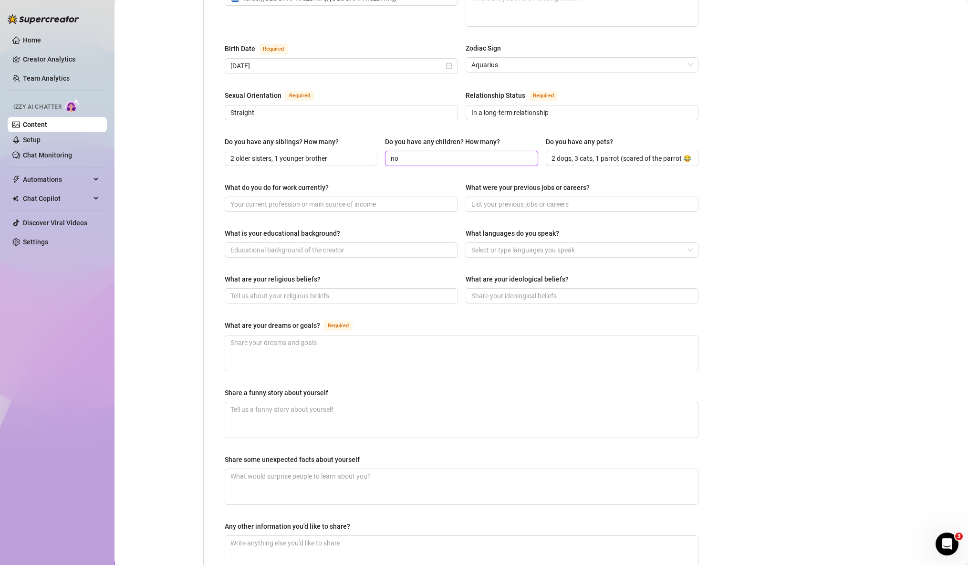
scroll to position [295, 0]
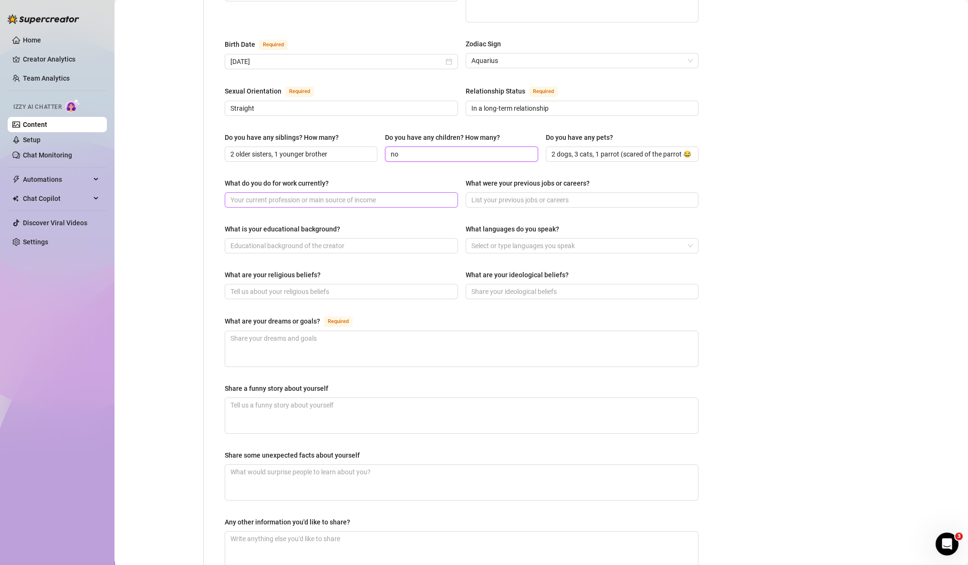
type input "no"
click at [304, 195] on input "What do you do for work currently?" at bounding box center [340, 200] width 220 height 10
type input "gym trainer"
click at [534, 195] on input "What were your previous jobs or careers?" at bounding box center [581, 200] width 220 height 10
click at [391, 240] on input "What is your educational background?" at bounding box center [340, 245] width 220 height 10
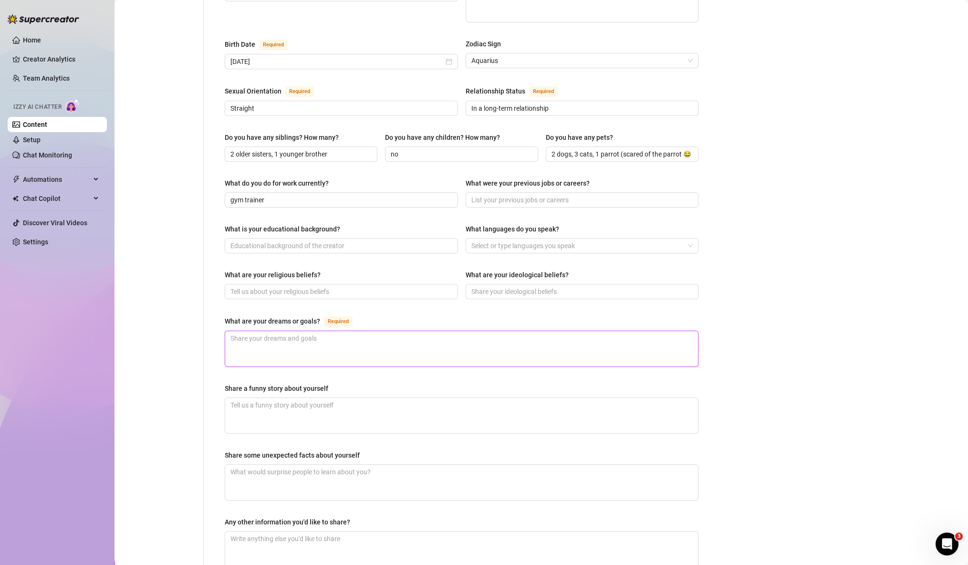
click at [376, 331] on textarea "What are your dreams or goals? Required" at bounding box center [461, 348] width 473 height 35
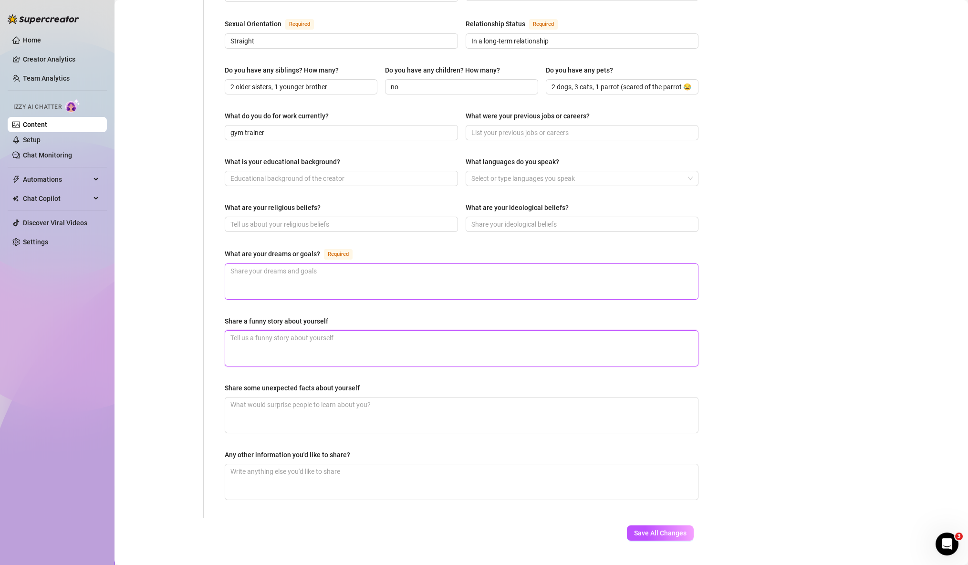
click at [376, 331] on textarea "Share a funny story about yourself" at bounding box center [461, 348] width 473 height 35
click at [514, 172] on div at bounding box center [577, 178] width 219 height 13
click at [498, 111] on div "What were your previous jobs or careers?" at bounding box center [582, 118] width 233 height 14
click at [543, 217] on span at bounding box center [582, 224] width 233 height 15
click at [441, 264] on textarea "What are your dreams or goals? Required" at bounding box center [461, 281] width 473 height 35
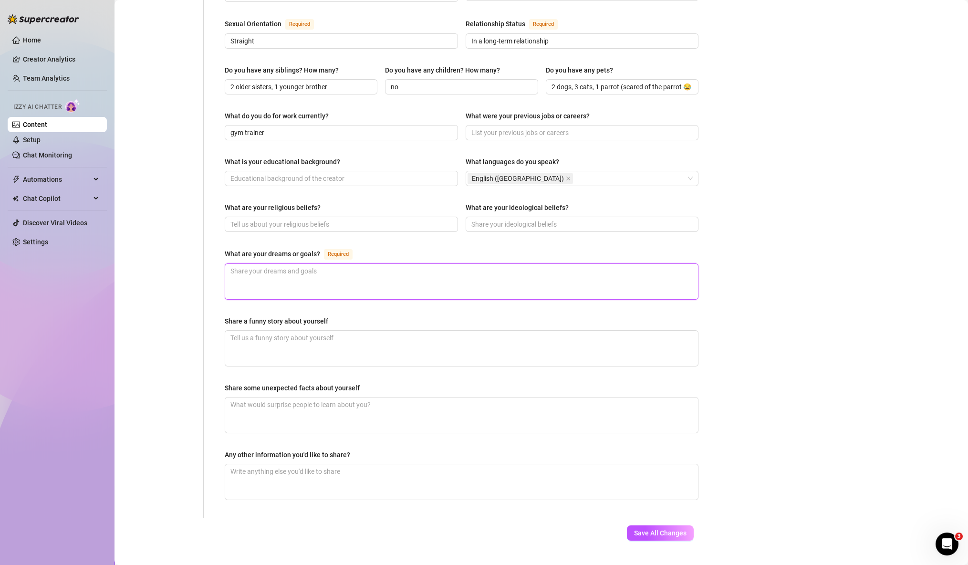
paste textarea "To build a huge fanbase that supports my fitness journey, earn enough to live c…"
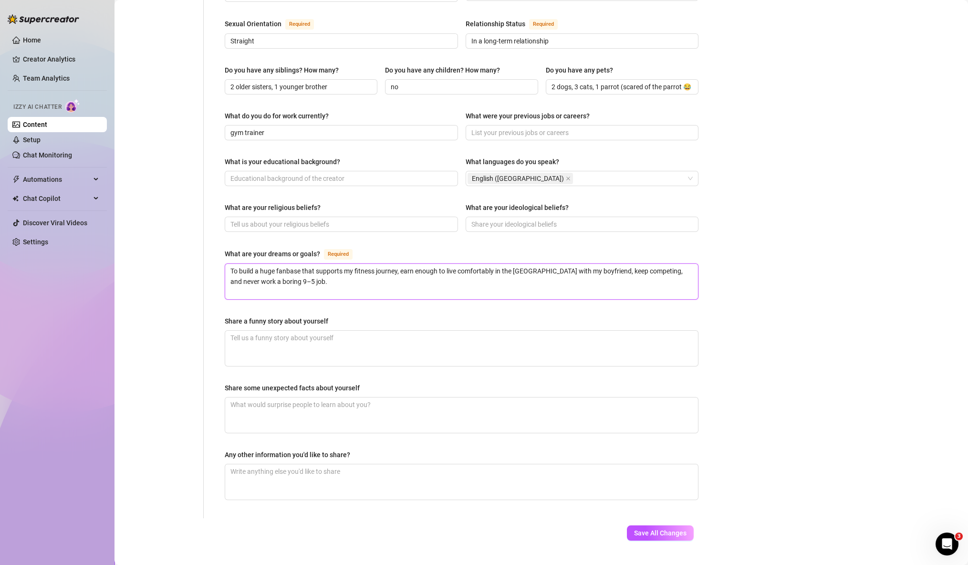
type textarea "To build a huge fanbase that supports my fitness journey, earn enough to live c…"
click at [438, 316] on div "Share a funny story about yourself" at bounding box center [462, 323] width 474 height 14
click at [428, 331] on textarea "Share a funny story about yourself" at bounding box center [461, 348] width 473 height 35
paste textarea "One time me and my boyfriend couldn’t wait and ended up having sex in my parent…"
type textarea "One time me and my boyfriend couldn’t wait and ended up having sex in my parent…"
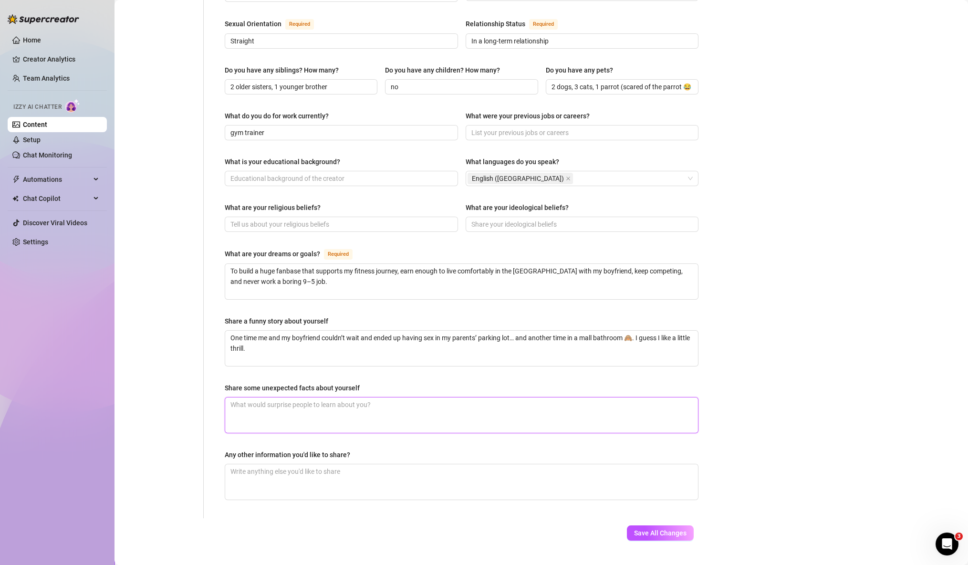
click at [433, 397] on textarea "Share some unexpected facts about yourself" at bounding box center [461, 414] width 473 height 35
paste textarea "Most people think I’ve always been super girly, but I actually grew up as a tot…"
type textarea "Most people think I’ve always been super girly, but I actually grew up as a tot…"
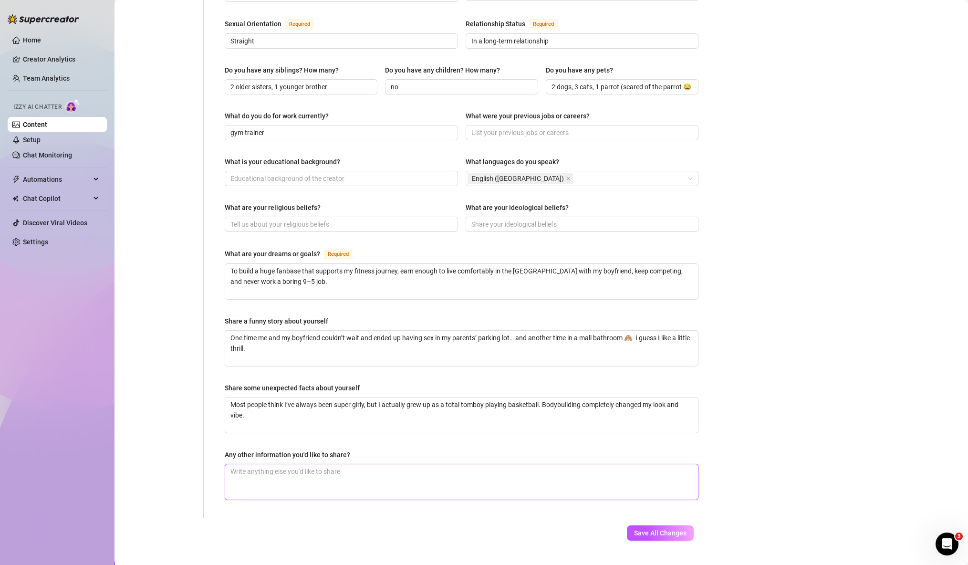
click at [432, 464] on textarea "Any other information you'd like to share?" at bounding box center [461, 481] width 473 height 35
paste textarea "“I might look like the sweet ‘good girl,’ but trust me… I’ve got a wild side th…"
type textarea "“I might look like the sweet ‘good girl,’ but trust me… I’ve got a wild side th…"
type textarea "I might look like the sweet ‘good girl,’ but trust me… I’ve got a wild side tha…"
click at [668, 470] on button "Save All Changes" at bounding box center [660, 532] width 67 height 15
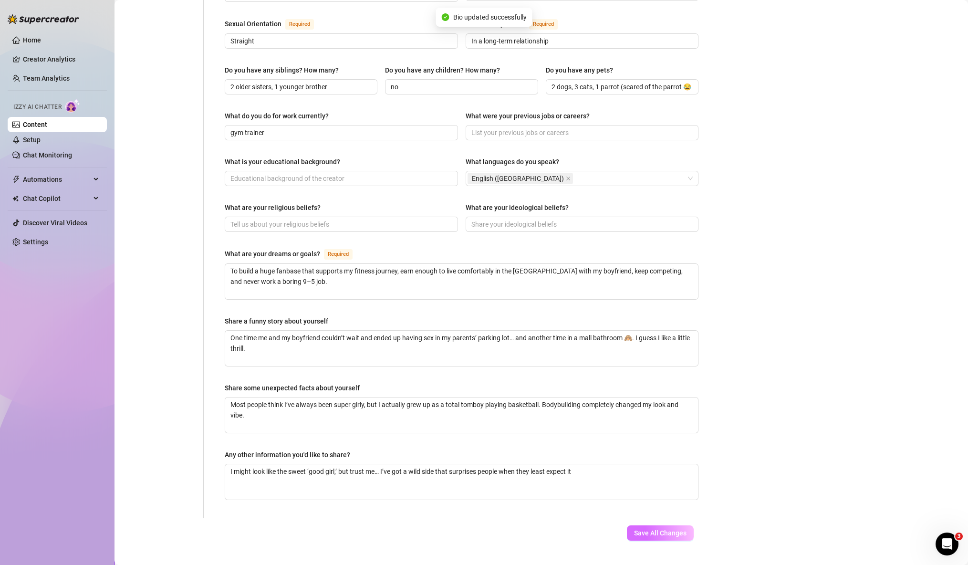
type input "ori"
type input "Be’er Sheva, [GEOGRAPHIC_DATA]"
type input "In a long-term relationship"
type input "gym trainer"
type textarea "I might look like the sweet ‘good girl,’ but trust me… I’ve got a wild side tha…"
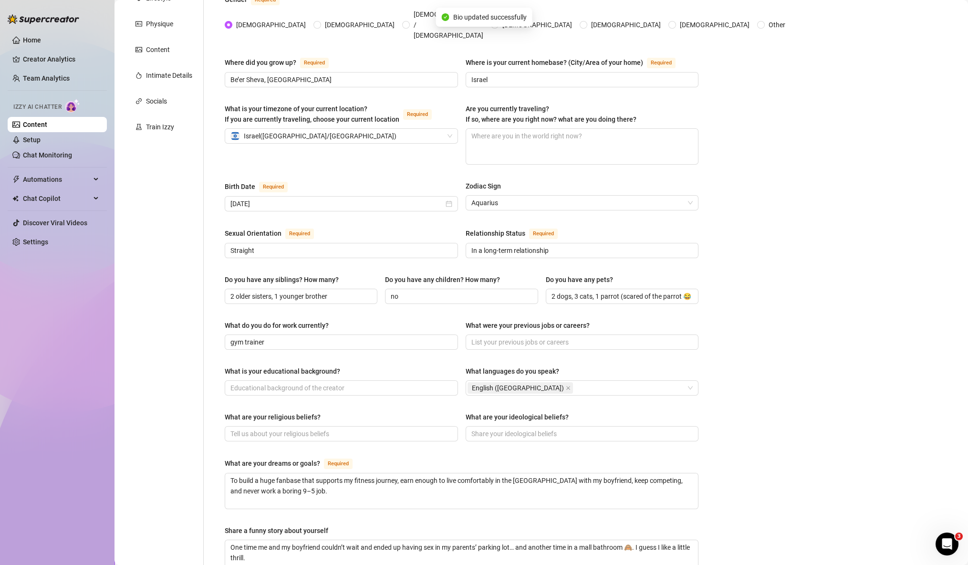
scroll to position [0, 0]
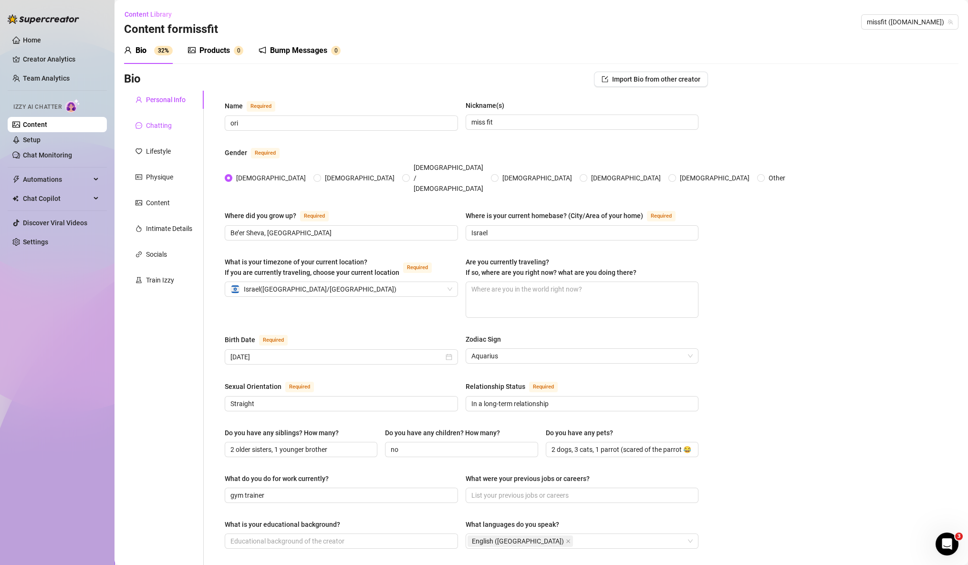
click at [163, 127] on div "Chatting" at bounding box center [159, 125] width 26 height 10
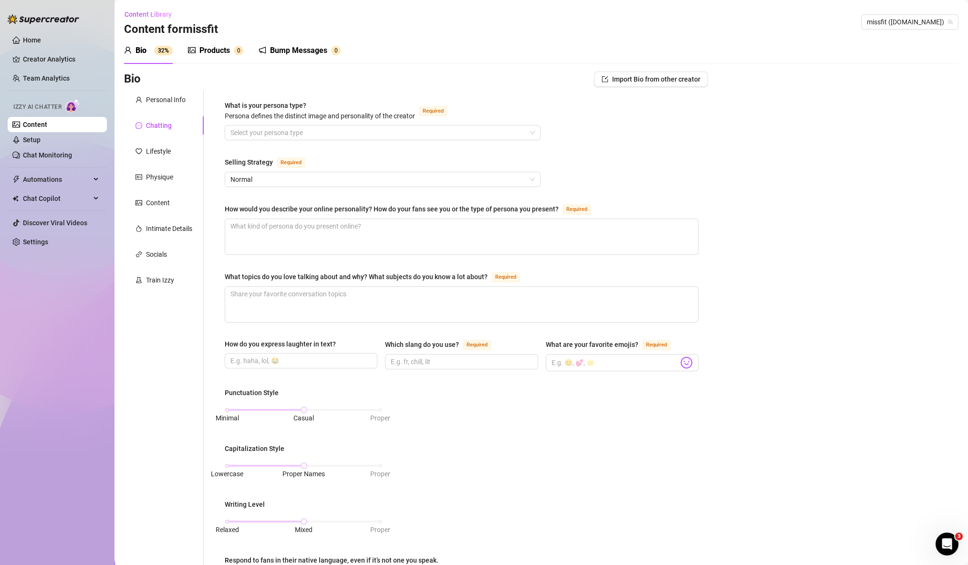
click at [374, 146] on div "What is your persona type? Persona defines the distinct image and personality o…" at bounding box center [462, 442] width 474 height 684
click at [383, 135] on input "What is your persona type? Persona defines the distinct image and personality o…" at bounding box center [378, 132] width 296 height 14
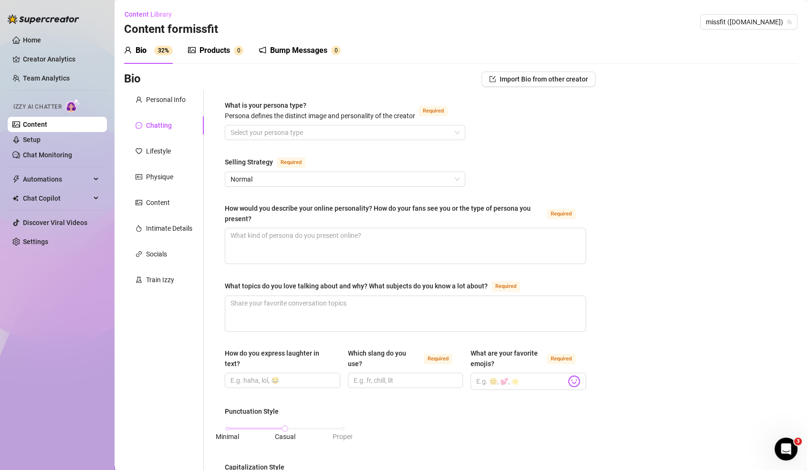
click at [548, 131] on div "What is your persona type? Persona defines the distinct image and personality o…" at bounding box center [405, 461] width 361 height 723
click at [448, 133] on input "What is your persona type? Persona defines the distinct image and personality o…" at bounding box center [340, 132] width 220 height 14
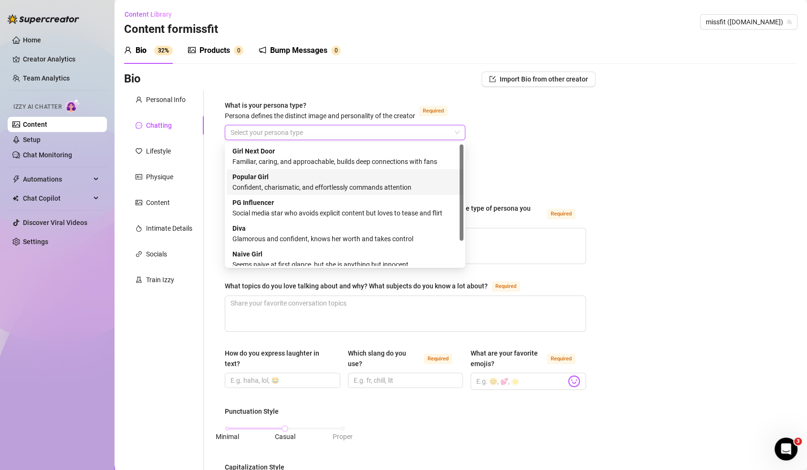
scroll to position [32, 0]
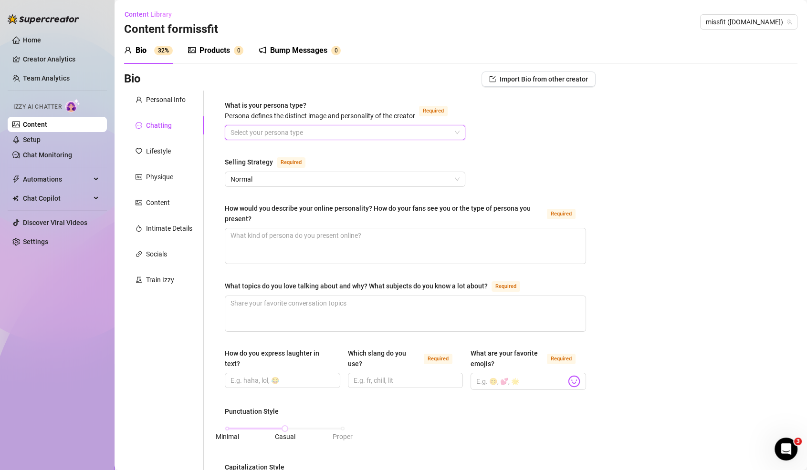
click at [581, 177] on div "What is your persona type? Persona defines the distinct image and personality o…" at bounding box center [405, 461] width 361 height 723
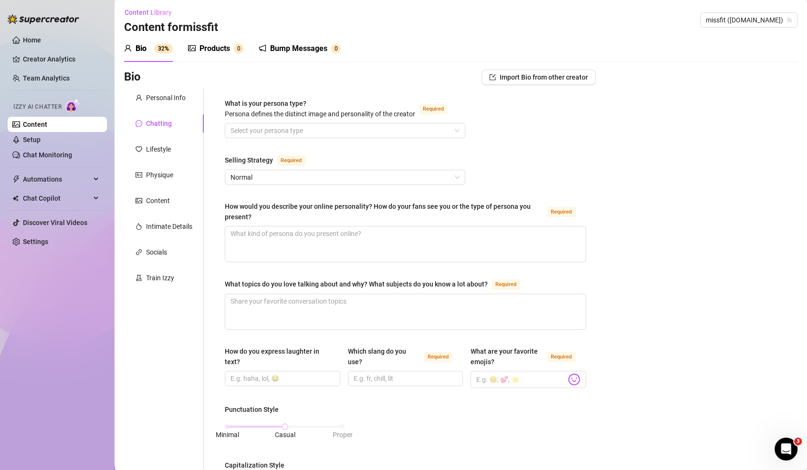
scroll to position [0, 0]
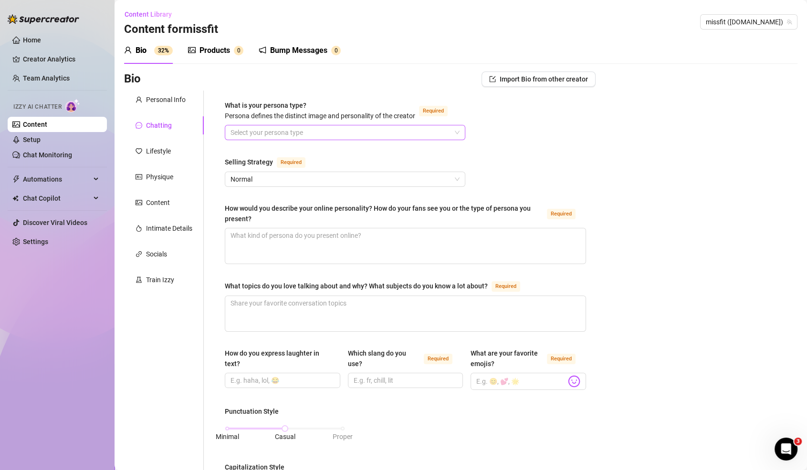
click at [329, 127] on input "What is your persona type? Persona defines the distinct image and personality o…" at bounding box center [340, 132] width 220 height 14
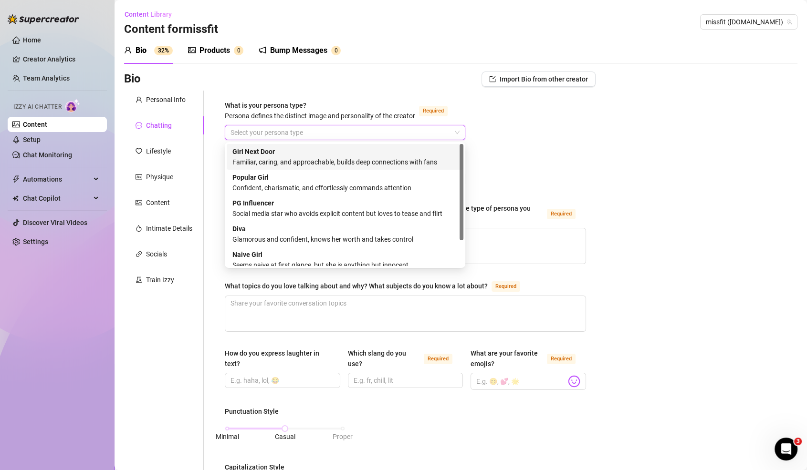
click at [339, 159] on div "Familiar, caring, and approachable, builds deep connections with fans" at bounding box center [344, 162] width 225 height 10
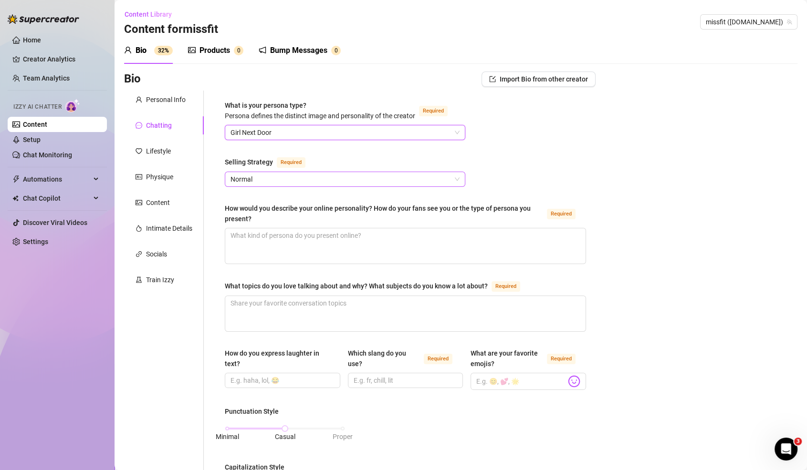
click at [334, 182] on span "Normal" at bounding box center [344, 179] width 229 height 14
click at [482, 89] on div "Bio Import Bio from other creator" at bounding box center [359, 81] width 471 height 19
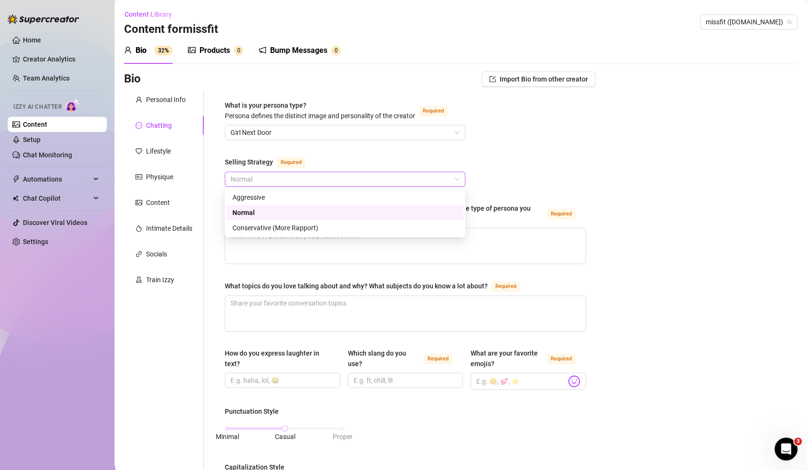
click at [428, 185] on span "Normal" at bounding box center [344, 179] width 229 height 14
click at [519, 173] on div "What is your persona type? Persona defines the distinct image and personality o…" at bounding box center [405, 461] width 361 height 723
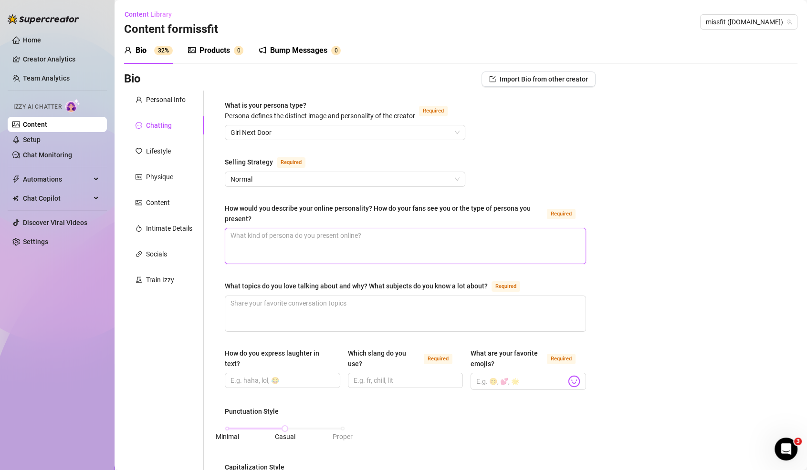
click at [469, 233] on textarea "How would you describe your online personality? How do your fans see you or the…" at bounding box center [405, 246] width 360 height 35
paste textarea "nality? ➡️ “I’m your sweet but cheeky gym crush — always playful, a little teas…"
type textarea "nality? ➡️ “I’m your sweet but cheeky gym crush — always playful, a little teas…"
drag, startPoint x: 240, startPoint y: 242, endPoint x: 204, endPoint y: 251, distance: 36.8
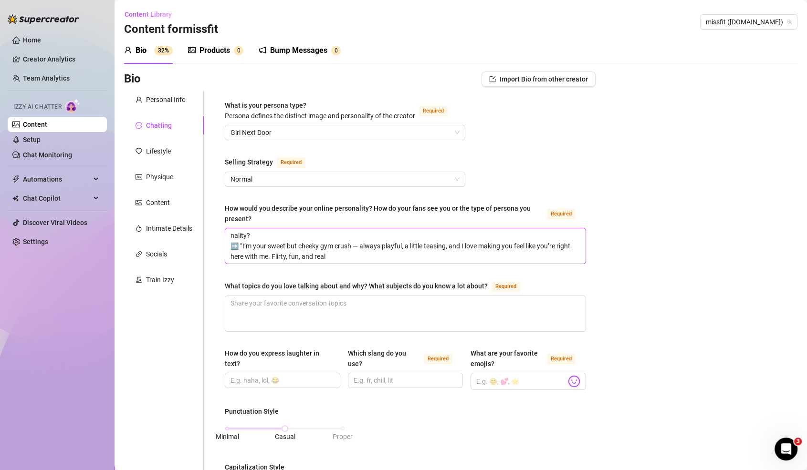
click at [204, 251] on div "What is your persona type? Persona defines the distinct image and personality o…" at bounding box center [400, 462] width 392 height 742
type textarea "nality? ➡️ I’m your sweet but cheeky gym crush — always playful, a little teasi…"
type textarea "nality? ➡️I’m your sweet but cheeky gym crush — always playful, a little teasin…"
type textarea "nality? I’m your sweet but cheeky gym crush — always playful, a little teasing,…"
type textarea "nality?I’m your sweet but cheeky gym crush — always playful, a little teasing, …"
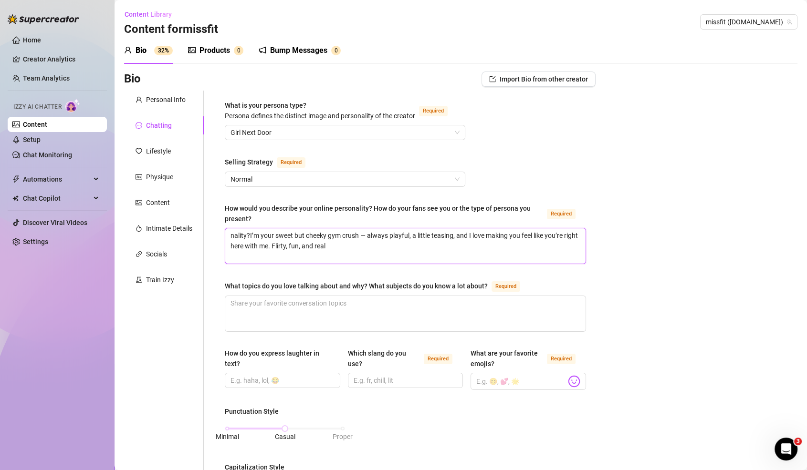
type textarea "nalityI’m your sweet but cheeky gym crush — always playful, a little teasing, a…"
type textarea "nalitI’m your sweet but cheeky gym crush — always playful, a little teasing, an…"
type textarea "naliI’m your sweet but cheeky gym crush — always playful, a little teasing, and…"
type textarea "nalI’m your sweet but cheeky gym crush — always playful, a little teasing, and …"
type textarea "naI’m your sweet but cheeky gym crush — always playful, a little teasing, and I…"
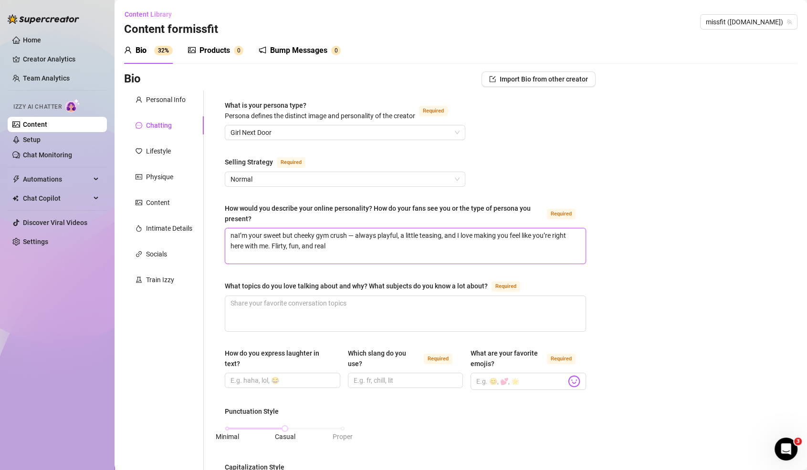
type textarea "nI’m your sweet but cheeky gym crush — always playful, a little teasing, and I …"
type textarea "I’m your sweet but cheeky gym crush — always playful, a little teasing, and I l…"
click at [285, 310] on textarea "What topics do you love talking about and why? What subjects do you know a lot …" at bounding box center [405, 313] width 360 height 35
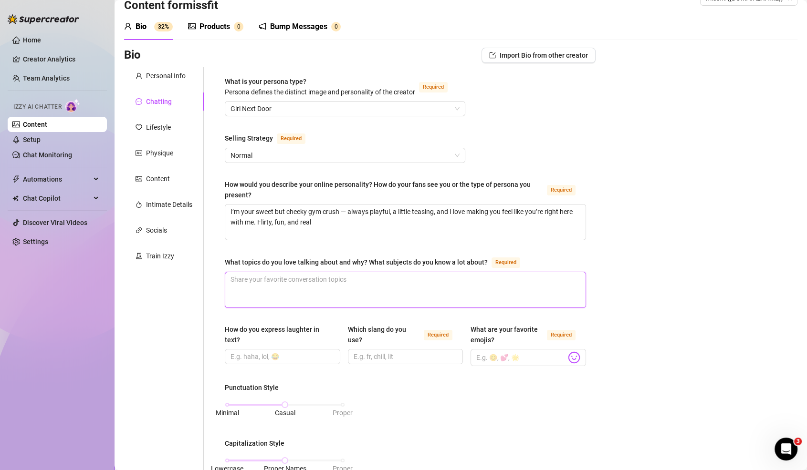
click at [282, 295] on textarea "What topics do you love talking about and why? What subjects do you know a lot …" at bounding box center [405, 289] width 360 height 35
click at [294, 298] on textarea "What topics do you love talking about and why? What subjects do you know a lot …" at bounding box center [405, 289] width 360 height 35
paste textarea "Fitness and workouts (of course 😉), travel adventures, food cravings after the …"
type textarea "Fitness and workouts (of course 😉), travel adventures, food cravings after the …"
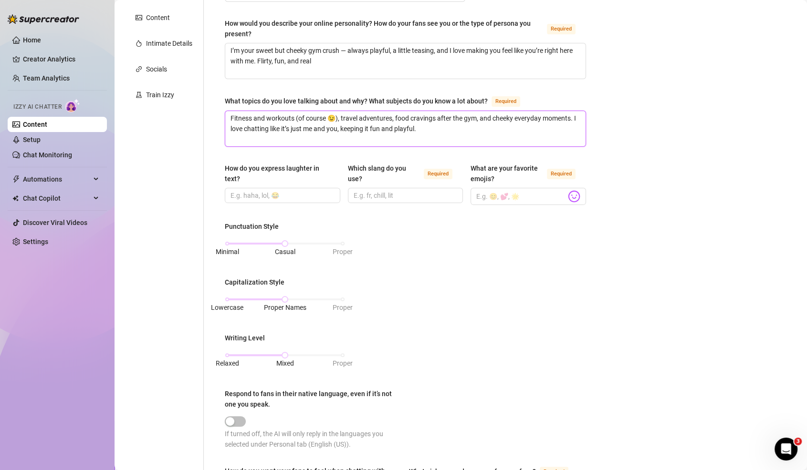
scroll to position [186, 0]
type textarea "Fitness and workouts (of course 😉), travel adventures, food cravings after the …"
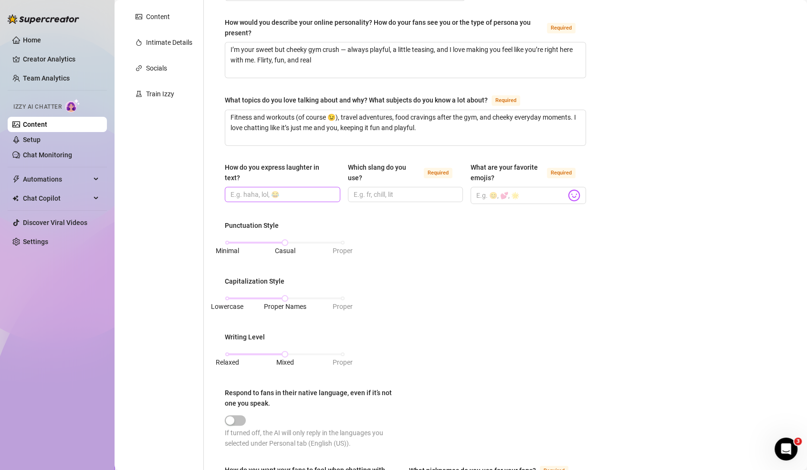
click at [233, 198] on span at bounding box center [282, 194] width 115 height 15
paste input "haha, lol, 😏, 😉"
type input "haha, lol, 😏, 😉"
click at [378, 194] on input "Which slang do you use? Required" at bounding box center [405, 194] width 102 height 10
paste input "fr, lol, ngl, tbh, omg"
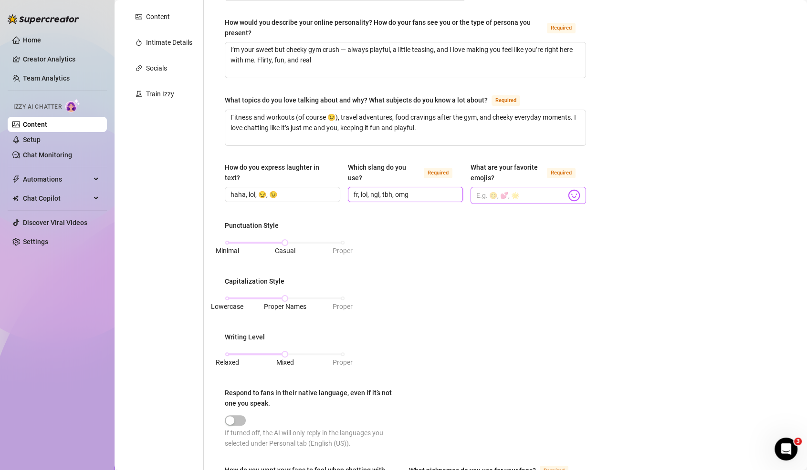
type input "fr, lol, ngl, tbh, omg"
click at [532, 191] on input "What are your favorite emojis? Required" at bounding box center [521, 195] width 90 height 12
paste input "😏🔥🍑💦✨"
click at [476, 192] on input "😏🔥🍑💦✨" at bounding box center [521, 195] width 90 height 12
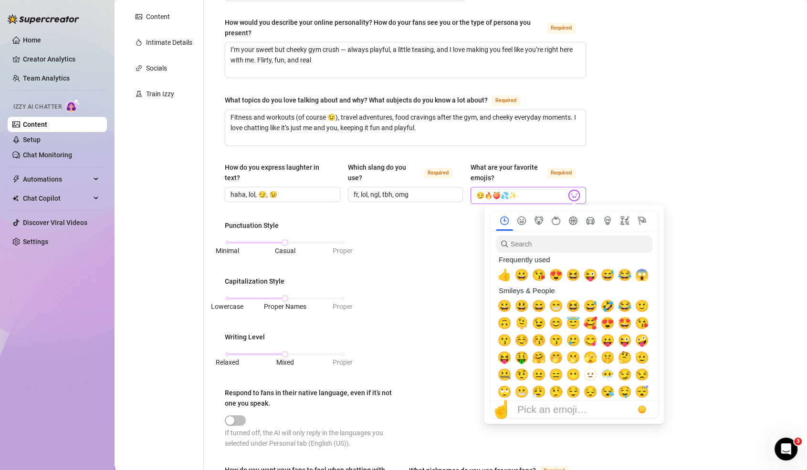
click at [581, 193] on span "😏🔥🍑💦✨" at bounding box center [527, 195] width 115 height 17
click at [574, 192] on img at bounding box center [574, 195] width 12 height 12
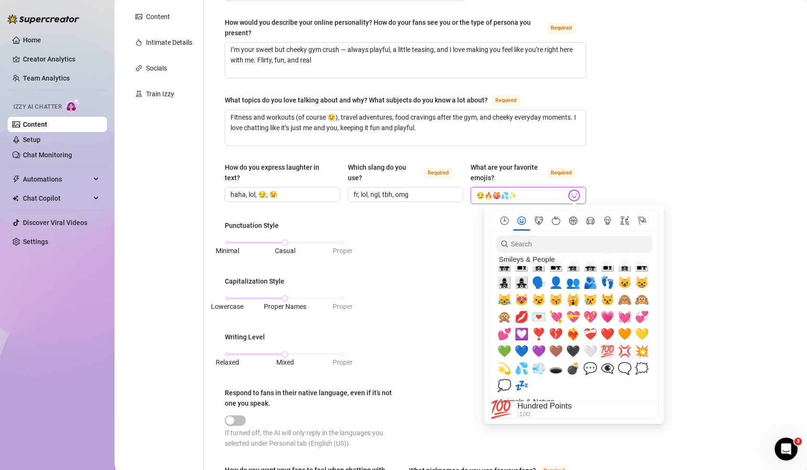
scroll to position [920, 0]
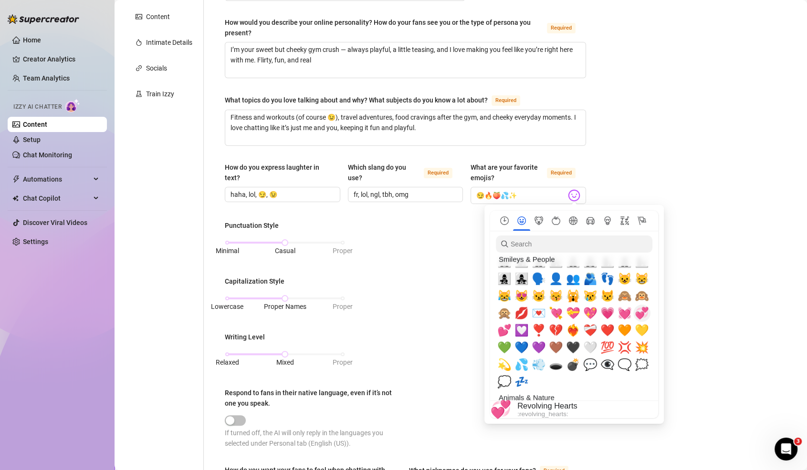
click at [640, 314] on span "💞" at bounding box center [642, 313] width 14 height 13
click at [504, 327] on span "💕" at bounding box center [504, 330] width 14 height 13
click at [607, 328] on span "❤️" at bounding box center [607, 330] width 14 height 13
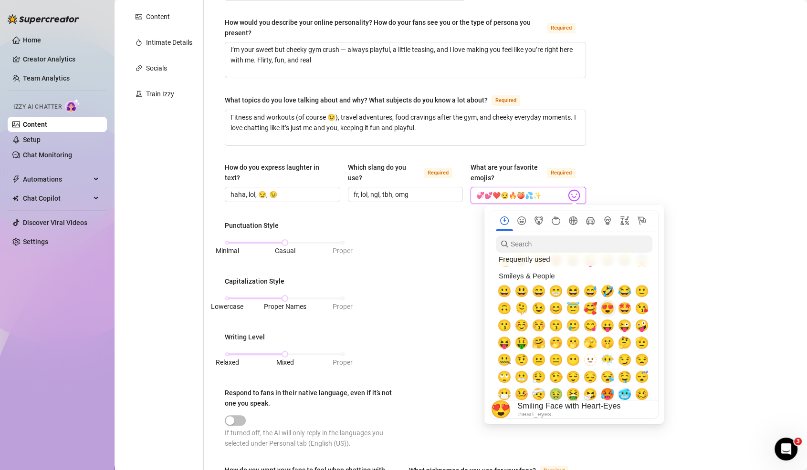
scroll to position [12, 0]
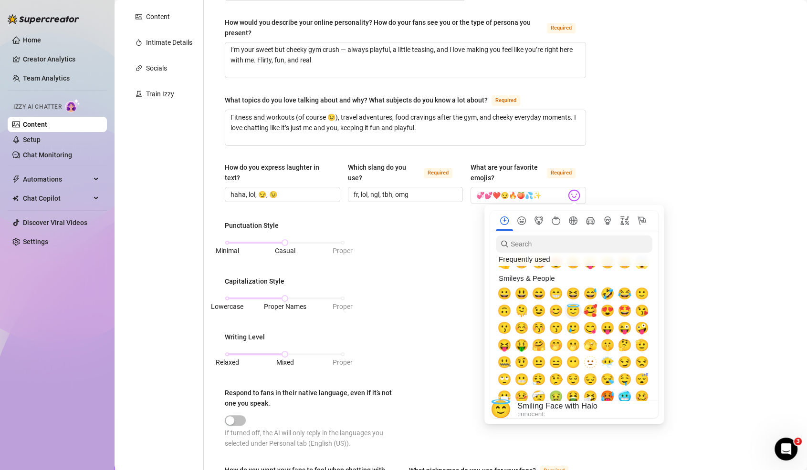
click at [571, 307] on span "😇" at bounding box center [573, 310] width 14 height 13
click at [595, 344] on span "🫣" at bounding box center [590, 345] width 14 height 13
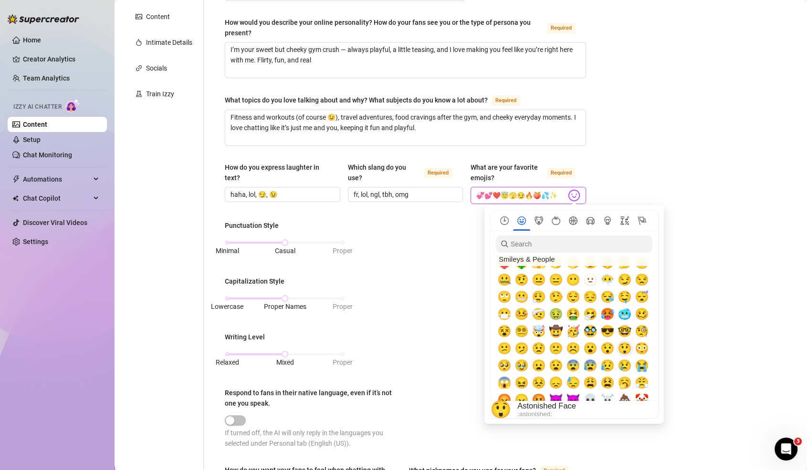
scroll to position [96, 0]
click at [507, 291] on span "🙄" at bounding box center [504, 296] width 14 height 13
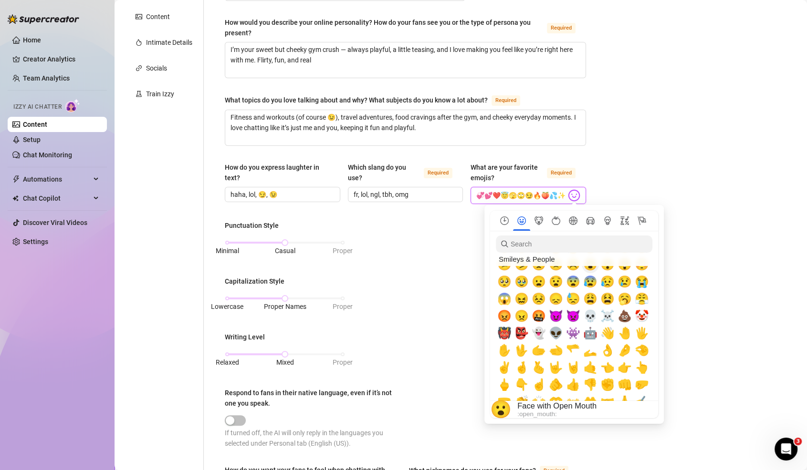
scroll to position [181, 0]
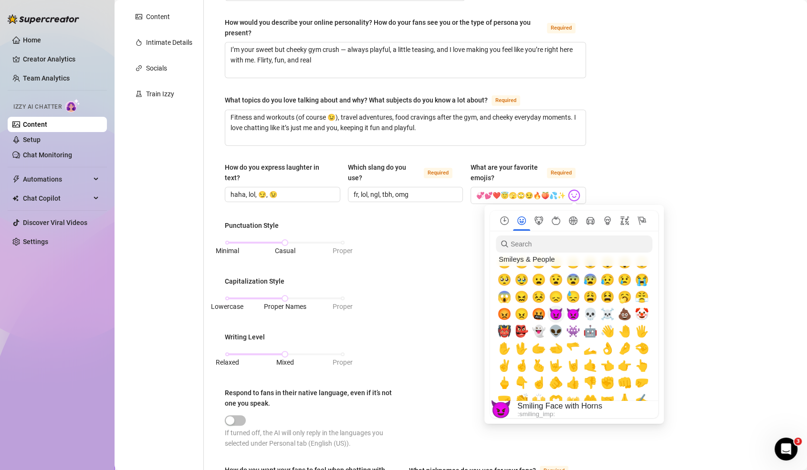
click at [561, 309] on span "😈" at bounding box center [556, 314] width 14 height 13
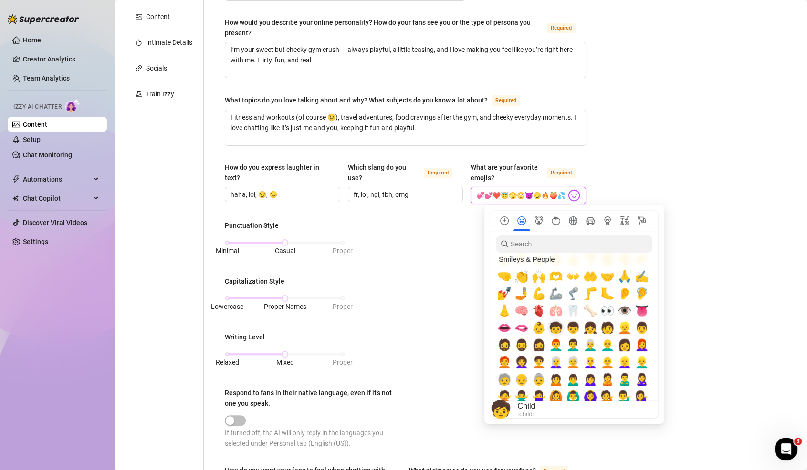
scroll to position [292, 0]
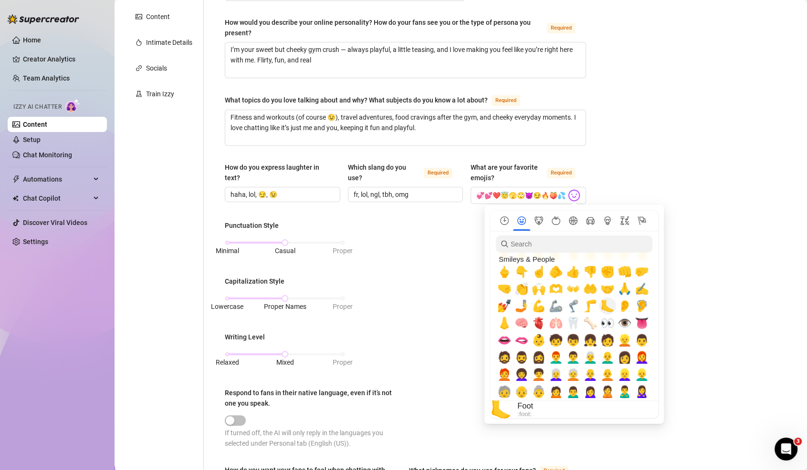
click at [609, 311] on span "🦶" at bounding box center [607, 306] width 14 height 13
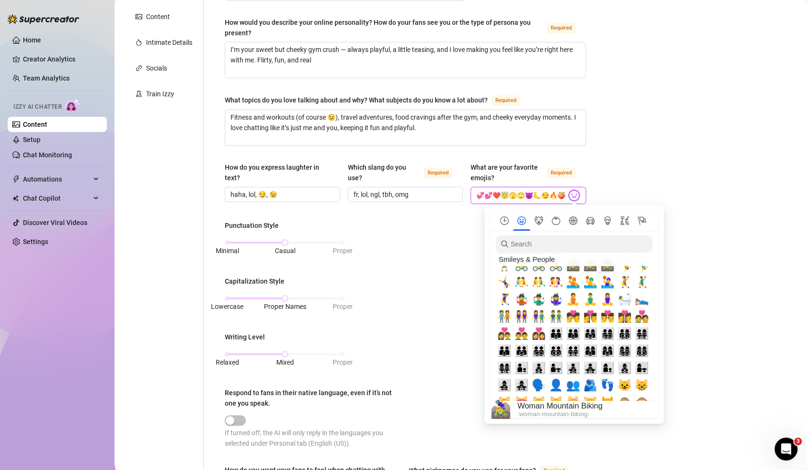
scroll to position [824, 0]
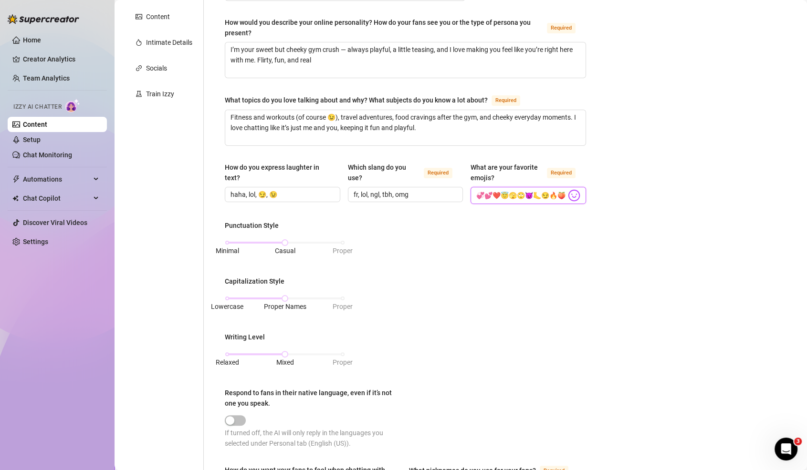
type input "💞💕❤️😇🫣🙄😈🦶😏🔥🍑💦✨"
click at [439, 363] on div "Punctuation Style Minimal Casual Proper Capitalization Style Lowercase Proper N…" at bounding box center [405, 338] width 361 height 237
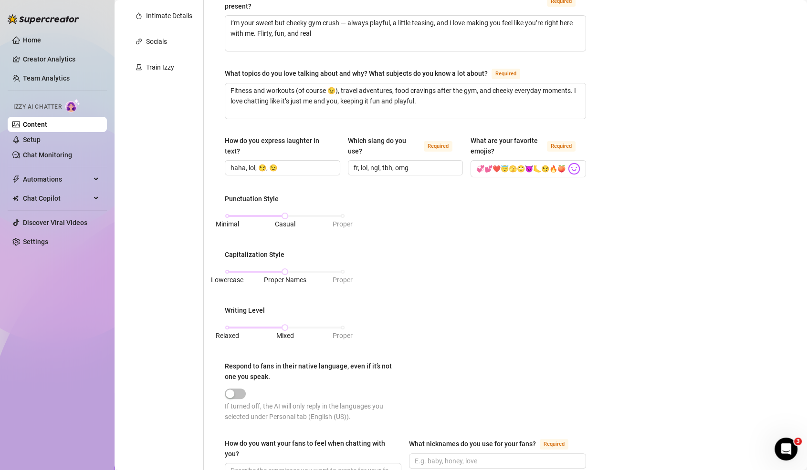
scroll to position [213, 0]
click at [267, 330] on div "Relaxed Mixed Proper" at bounding box center [285, 331] width 120 height 25
click at [266, 326] on div "Relaxed Mixed Proper" at bounding box center [284, 327] width 115 height 6
drag, startPoint x: 266, startPoint y: 326, endPoint x: 248, endPoint y: 328, distance: 18.2
click at [248, 328] on div "Relaxed Mixed Proper" at bounding box center [285, 331] width 120 height 25
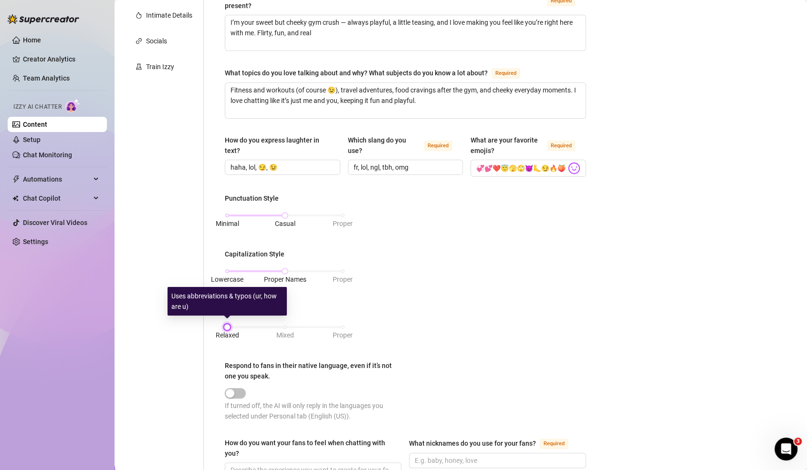
drag, startPoint x: 286, startPoint y: 322, endPoint x: 254, endPoint y: 328, distance: 33.0
click at [254, 328] on div "Relaxed Mixed Proper" at bounding box center [285, 331] width 120 height 25
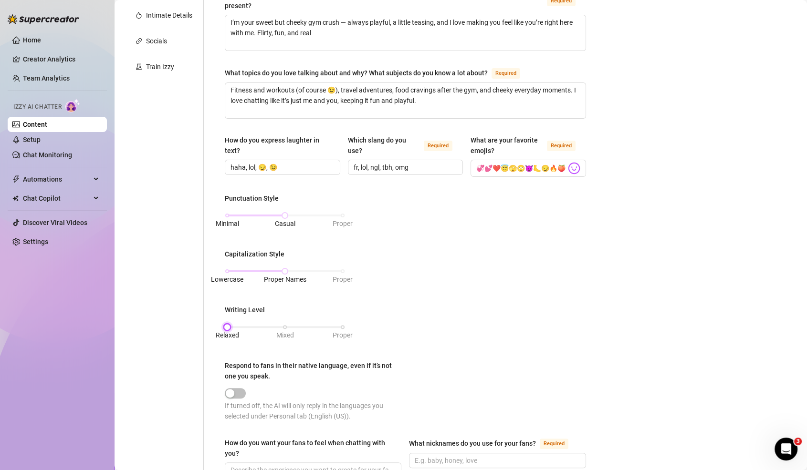
click at [253, 326] on div at bounding box center [284, 327] width 115 height 2
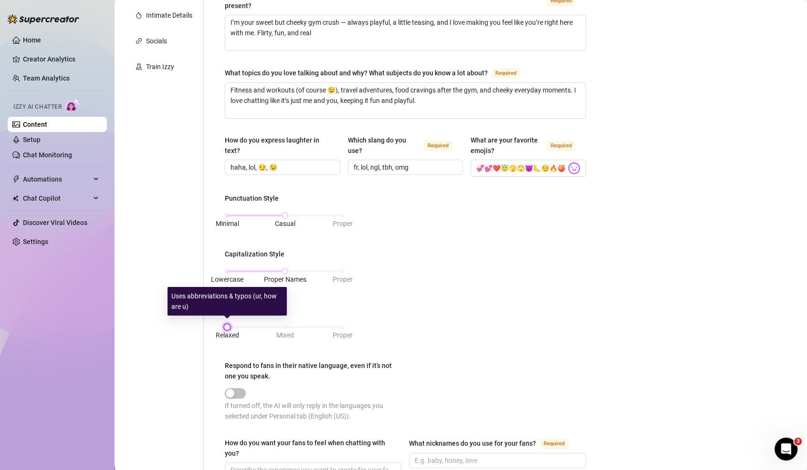
drag, startPoint x: 255, startPoint y: 323, endPoint x: 292, endPoint y: 313, distance: 38.0
click at [293, 314] on body "Home Creator Analytics Team Analytics Izzy AI Chatter Content Setup Chat Monito…" at bounding box center [403, 235] width 807 height 470
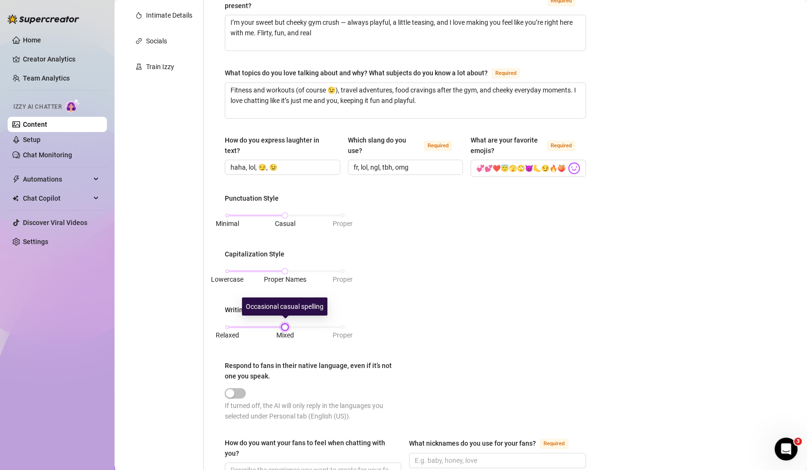
drag, startPoint x: 291, startPoint y: 323, endPoint x: 270, endPoint y: 332, distance: 22.2
click at [270, 332] on div "Relaxed Mixed Proper" at bounding box center [285, 331] width 120 height 25
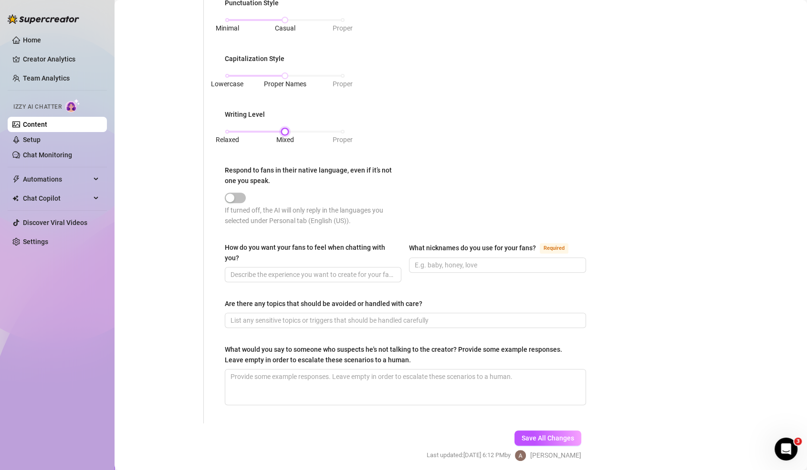
scroll to position [415, 0]
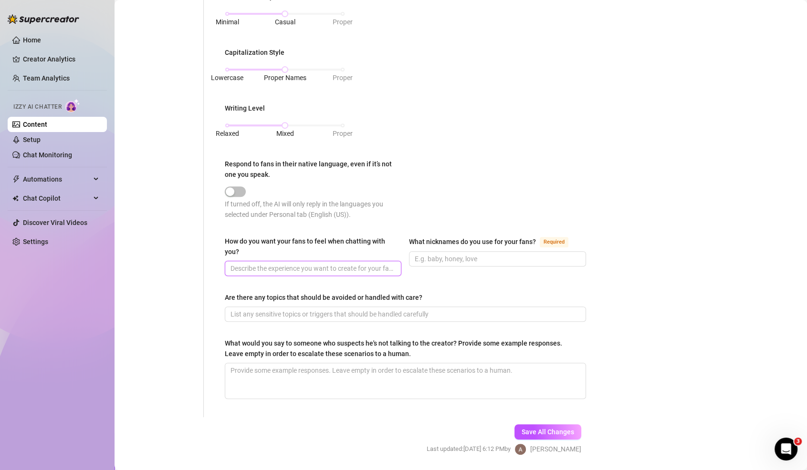
click at [362, 269] on input "How do you want your fans to feel when chatting with you?" at bounding box center [311, 268] width 163 height 10
paste input "Bet you can’t last 5 minutes talking to me without blushing 😈"
type input "Bet you can’t last 5 minutes talking to me without blushing 😈"
click at [362, 269] on input "Bet you can’t last 5 minutes talking to me without blushing 😈" at bounding box center [311, 268] width 163 height 10
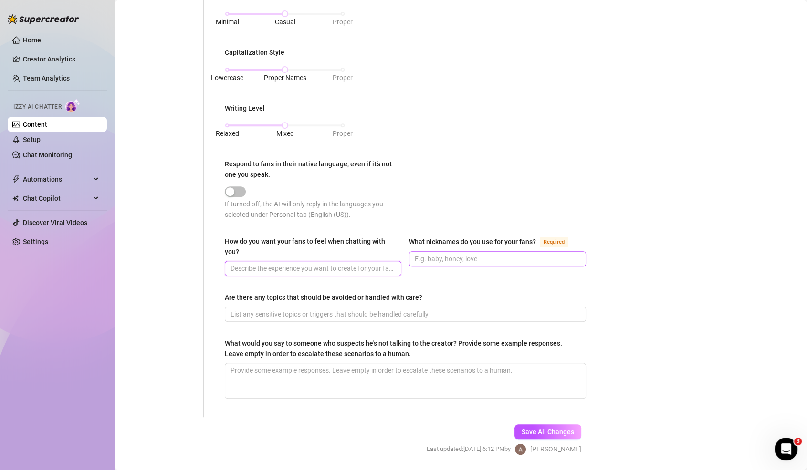
paste input "Bet you can’t last 5 minutes talking to me without blushing 😈"
type input "Bet you can’t last 5 minutes talking to me without blushing 😈"
click at [370, 263] on input "Bet you can’t last 5 minutes talking to me without blushing 😈" at bounding box center [311, 268] width 163 height 10
click at [369, 263] on input "Bet you can’t last 5 minutes talking to me without blushing 😈" at bounding box center [311, 268] width 163 height 10
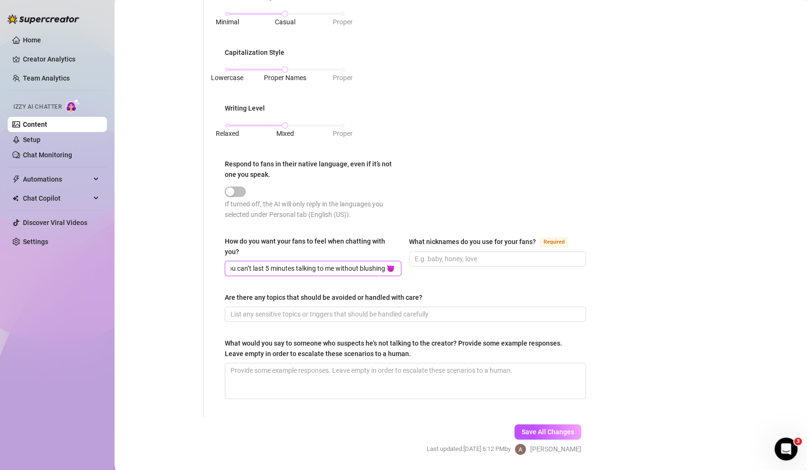
click at [369, 263] on input "Bet you can’t last 5 minutes talking to me without blushing 😈" at bounding box center [311, 268] width 163 height 10
paste input "Bet you can’t last 5 minutes talking to me without blushing 😈"
type input "Bet you can’t last 5 minutes talking to me without blushing 😈"
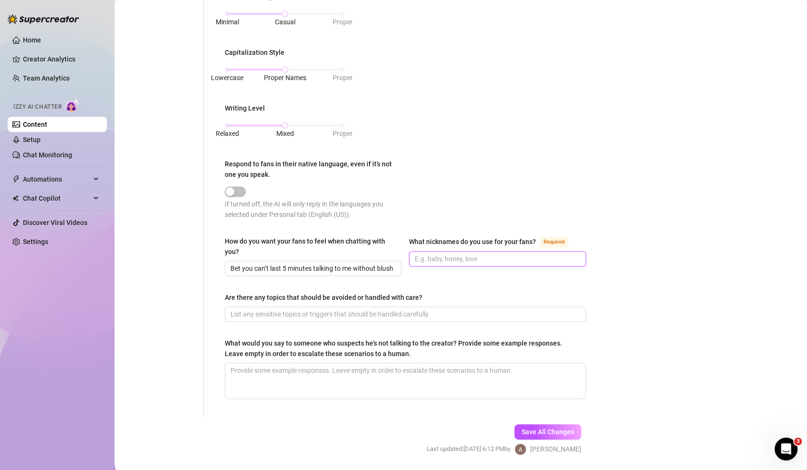
click at [459, 254] on input "What nicknames do you use for your fans? Required" at bounding box center [496, 259] width 163 height 10
click at [425, 256] on input "bb love, luv , daddy ,sweetie , hun , babe" at bounding box center [496, 259] width 163 height 10
type input "bb ,love, luv , daddy ,[PERSON_NAME] , [PERSON_NAME] , babe"
click at [364, 274] on div "How do you want your fans to feel when chatting with you? Bet you can’t last 5 …" at bounding box center [405, 260] width 361 height 49
click at [366, 263] on input "Bet you can’t last 5 minutes talking to me without blushing 😈" at bounding box center [311, 268] width 163 height 10
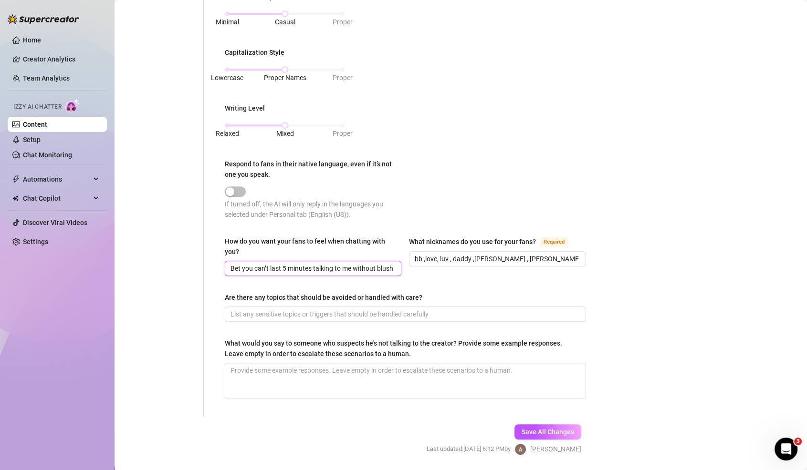
click at [366, 263] on input "Bet you can’t last 5 minutes talking to me without blushing 😈" at bounding box center [311, 268] width 163 height 10
click at [266, 267] on input "How do you want your fans to feel when chatting with you?" at bounding box center [311, 268] width 163 height 10
paste input "Like they’re texting their sweet gym crush — playful, flirty, and relaxed. I wa…"
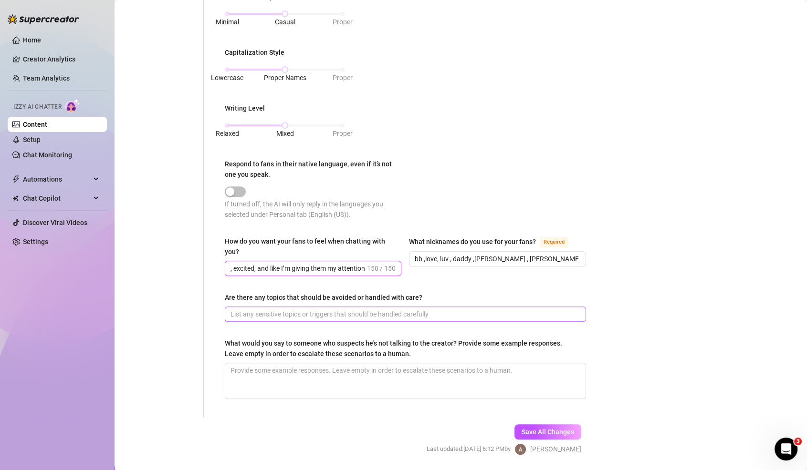
type input "Like they’re texting their sweet gym crush — playful, flirty, and relaxed. I wa…"
click at [313, 312] on input "Are there any topics that should be avoided or handled with care?" at bounding box center [404, 314] width 348 height 10
type input "politics"
click at [324, 366] on textarea "What would you say to someone who suspects he's not talking to the creator? Pro…" at bounding box center [405, 381] width 360 height 35
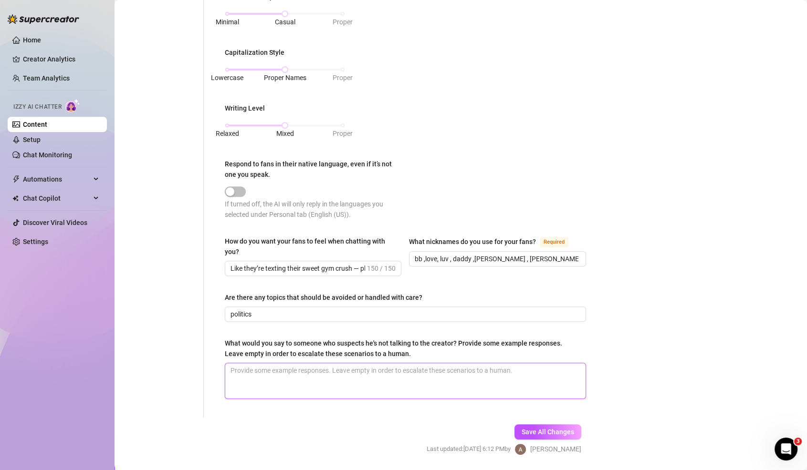
type textarea "s"
type textarea "sy"
type textarea "syv"
type textarea "syva"
type textarea "syv"
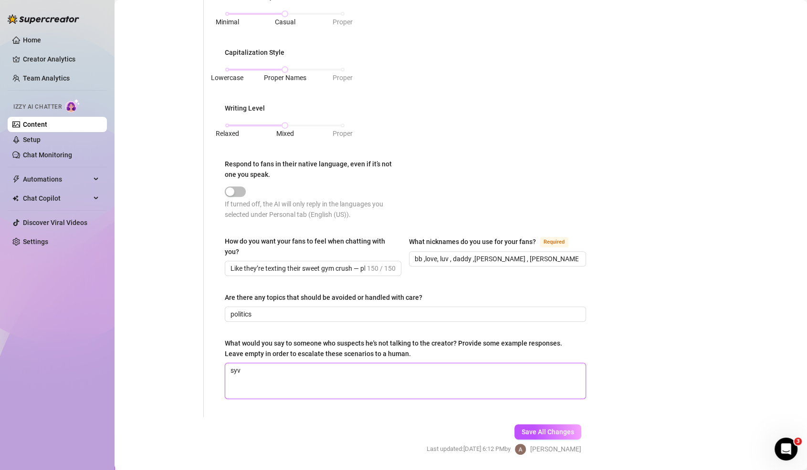
type textarea "sy"
type textarea "syb"
type textarea "syba"
type textarea "sybau"
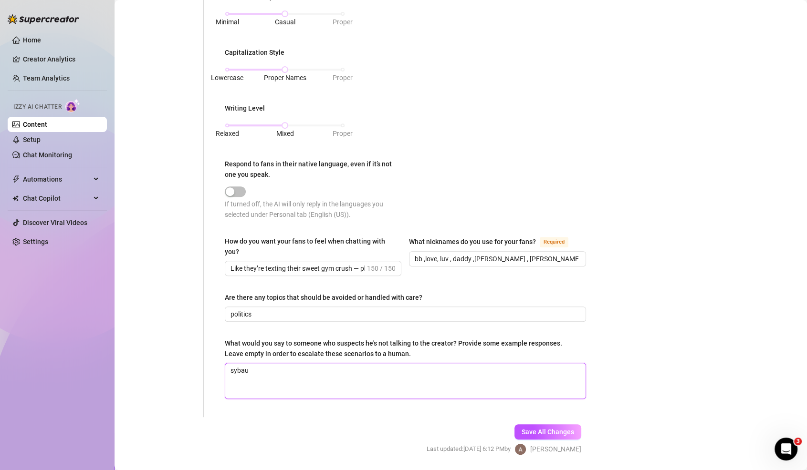
type textarea "sybau b"
type textarea "sybau bo"
type textarea "sybau boy"
type textarea "sybau boy ,"
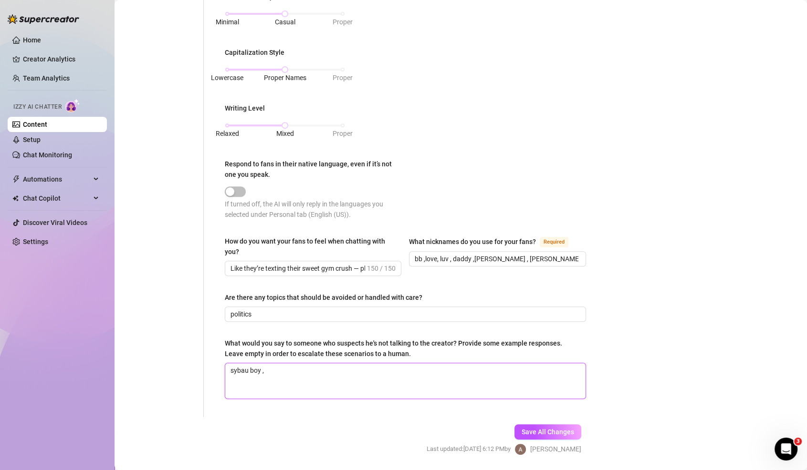
type textarea "sybau boy ,"
type textarea "sybau boy , d"
type textarea "sybau boy , do"
type textarea "sybau boy , don"
type textarea "sybau boy , dont"
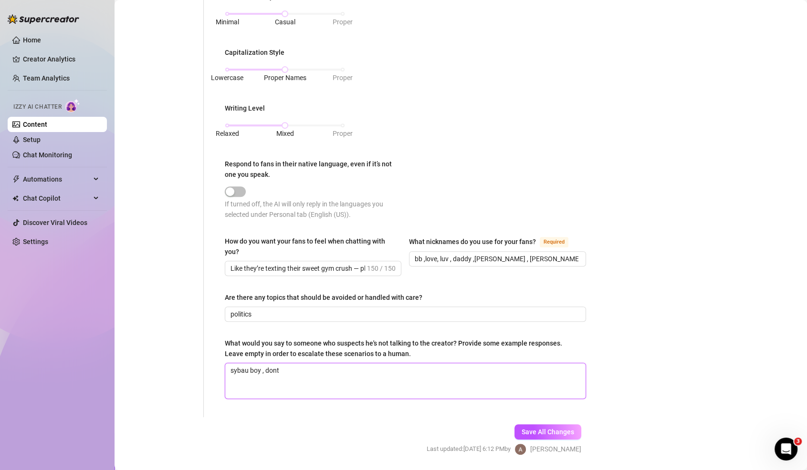
type textarea "sybau boy , dont"
type textarea "sybau boy , don"
type textarea "sybau boy , do"
type textarea "sybau boy , d"
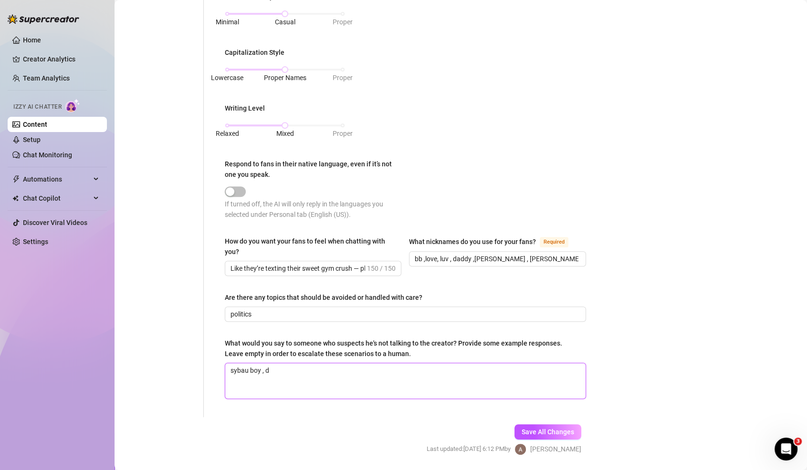
type textarea "sybau boy ,"
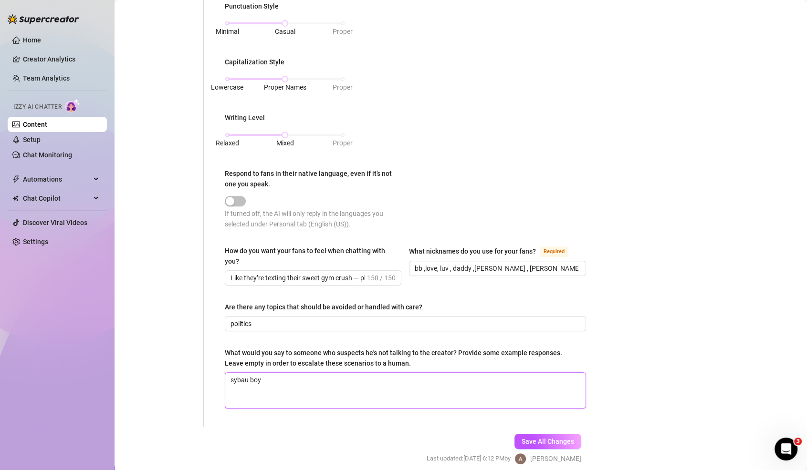
scroll to position [442, 0]
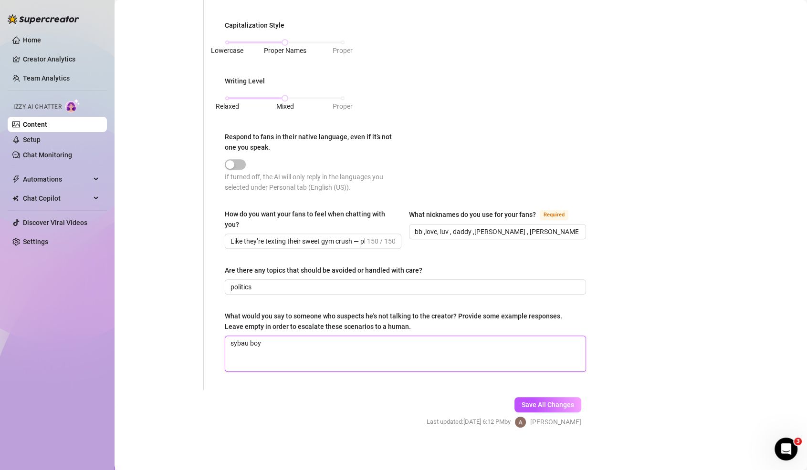
type textarea "sybau boy"
click at [569, 410] on div "Save All Changes Last updated: Aug 16, 2025 6:12 PM by AVI K." at bounding box center [503, 412] width 183 height 45
click at [569, 409] on div "Save All Changes" at bounding box center [547, 404] width 67 height 15
click at [569, 401] on span "Save All Changes" at bounding box center [548, 405] width 52 height 8
type input "politics"
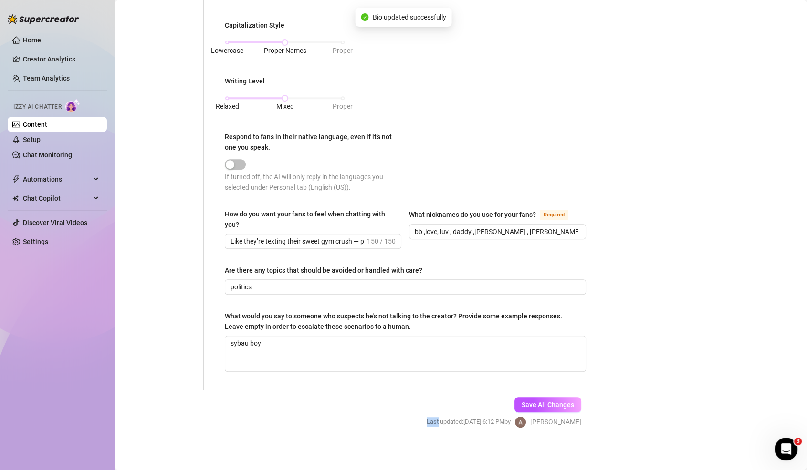
type textarea "sybau boy"
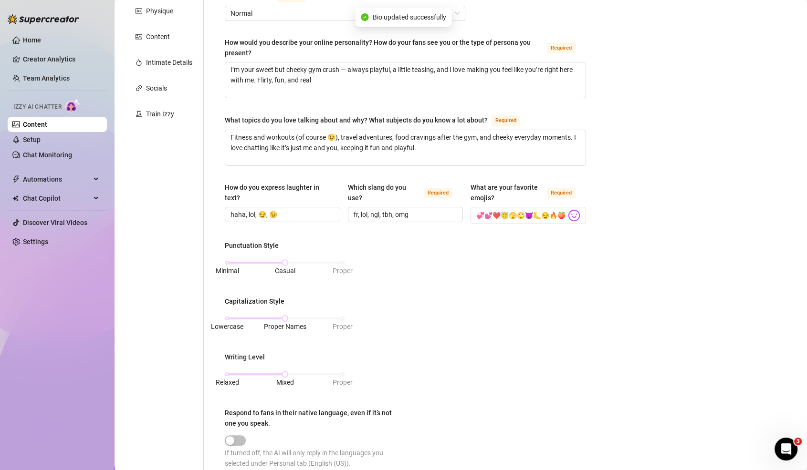
scroll to position [0, 0]
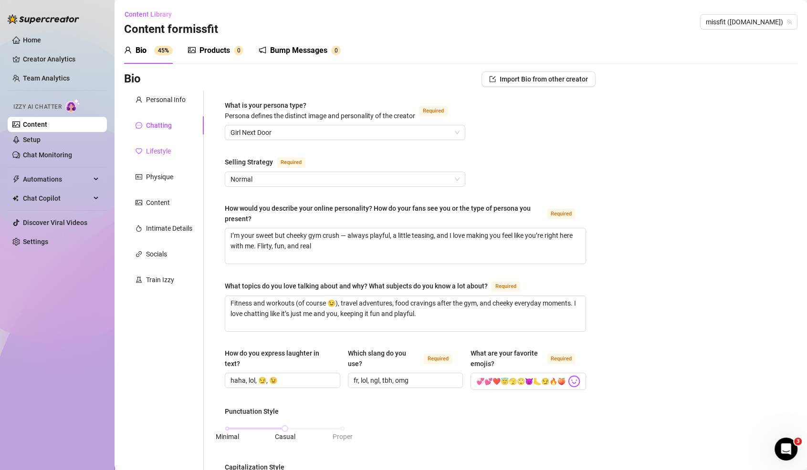
click at [152, 155] on div "Lifestyle" at bounding box center [158, 151] width 25 height 10
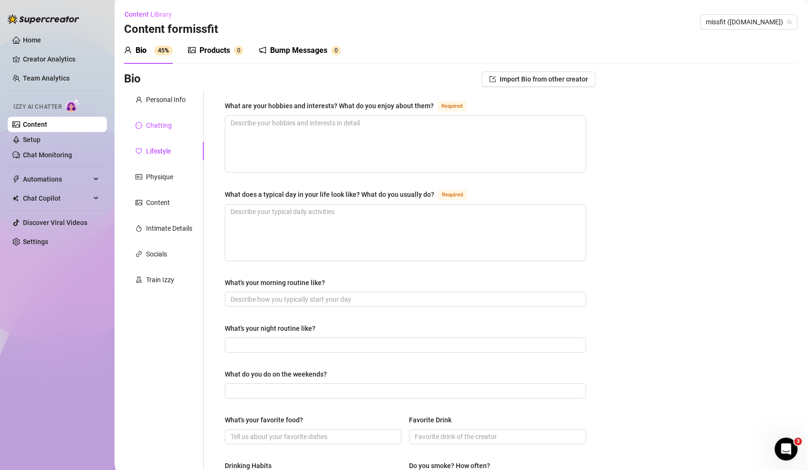
click at [165, 124] on div "Chatting" at bounding box center [159, 125] width 26 height 10
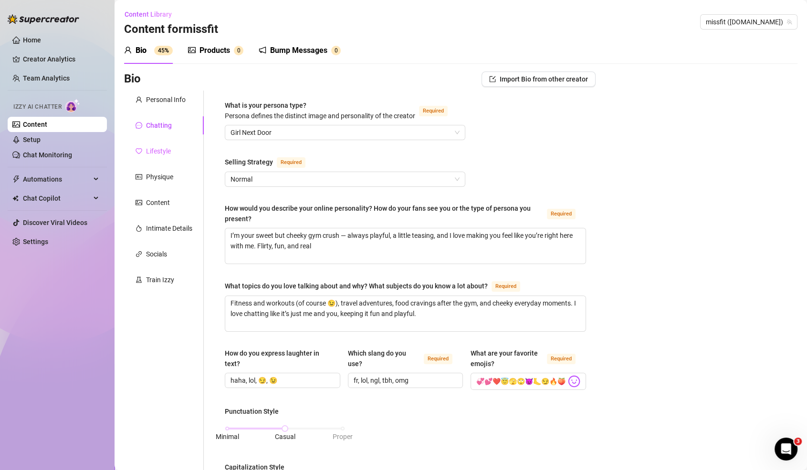
click at [175, 146] on div "Lifestyle" at bounding box center [164, 151] width 80 height 18
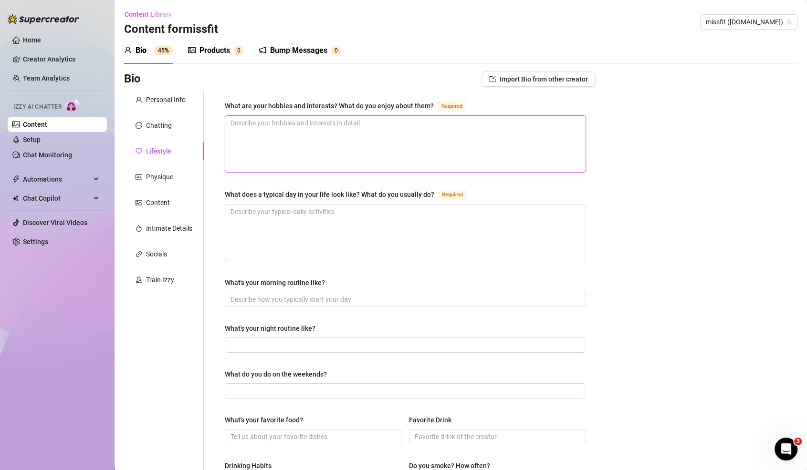
click at [521, 157] on textarea "What are your hobbies and interests? What do you enjoy about them? Required" at bounding box center [405, 144] width 360 height 56
paste textarea "I’m a total gym rat 💪 but I also love dancing, shopping for cute outfits, and t…"
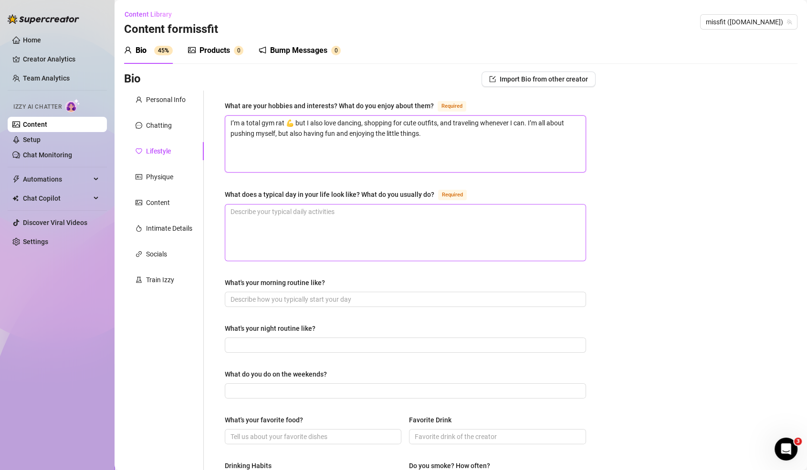
type textarea "I’m a total gym rat 💪 but I also love dancing, shopping for cute outfits, and t…"
click at [508, 242] on textarea "What does a typical day in your life look like? What do you usually do? Required" at bounding box center [405, 233] width 360 height 56
paste textarea "My days usually start with the gym (of course 😏), then content, errands, and so…"
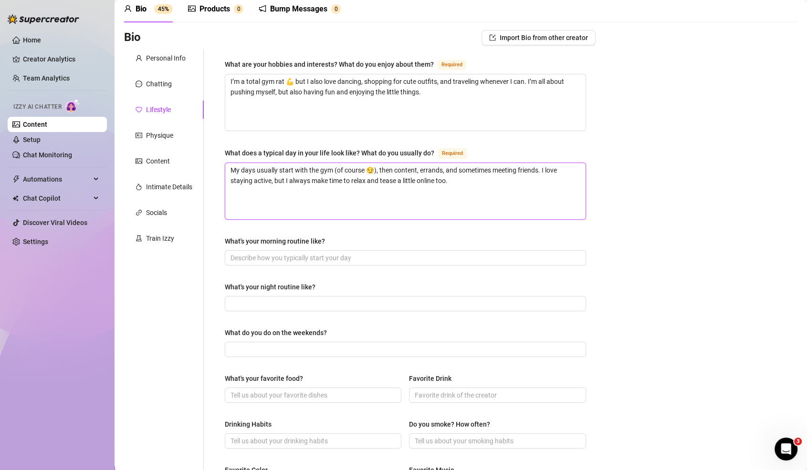
scroll to position [47, 0]
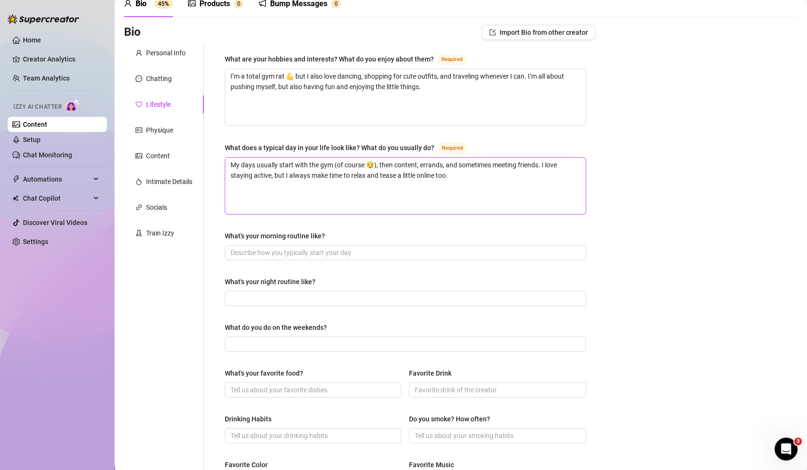
type textarea "My days usually start with the gym (of course 😏), then content, errands, and so…"
click at [528, 253] on input "What's your morning routine like?" at bounding box center [404, 253] width 348 height 10
paste input "Wake up, coffee, gym clothes on, and straight to my workout. No better way to s…"
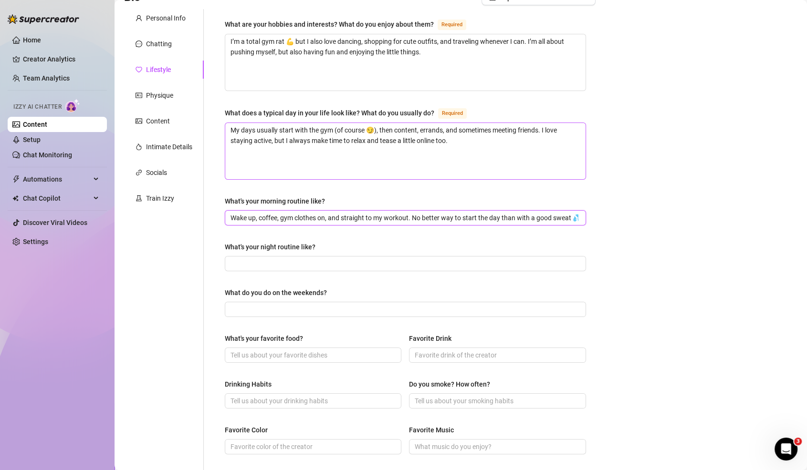
scroll to position [96, 0]
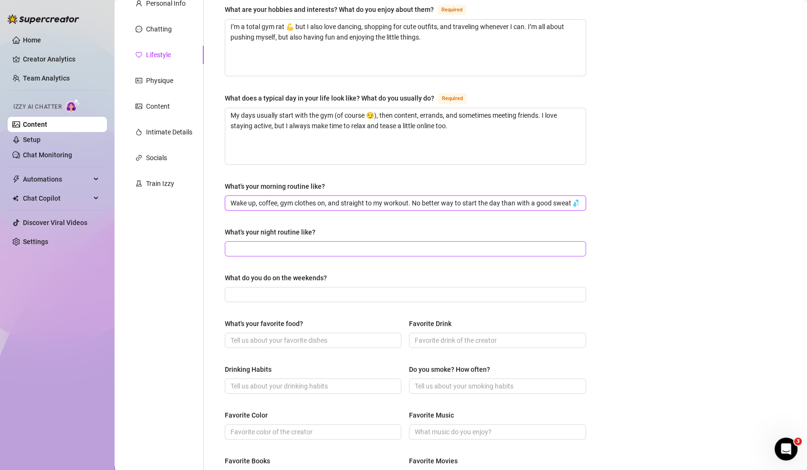
type input "Wake up, coffee, gym clothes on, and straight to my workout. No better way to s…"
click at [511, 249] on input "What's your night routine like?" at bounding box center [404, 249] width 348 height 10
paste input "Nighttime is my chill time — skincare, comfy clothes, Netflix, and sometimes a …"
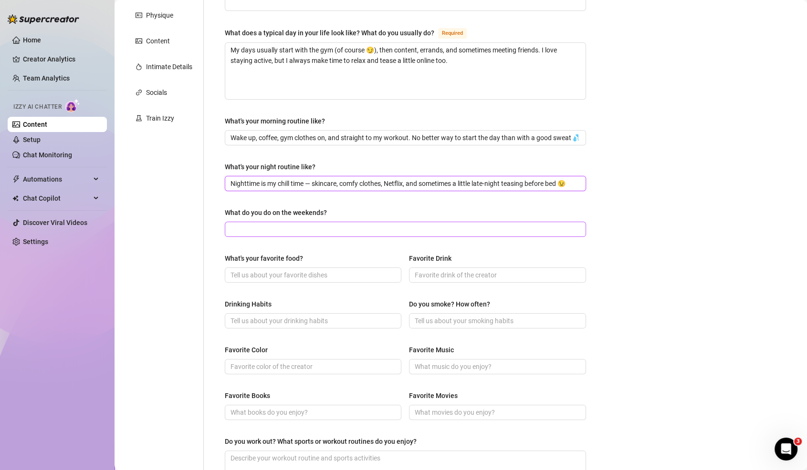
scroll to position [165, 0]
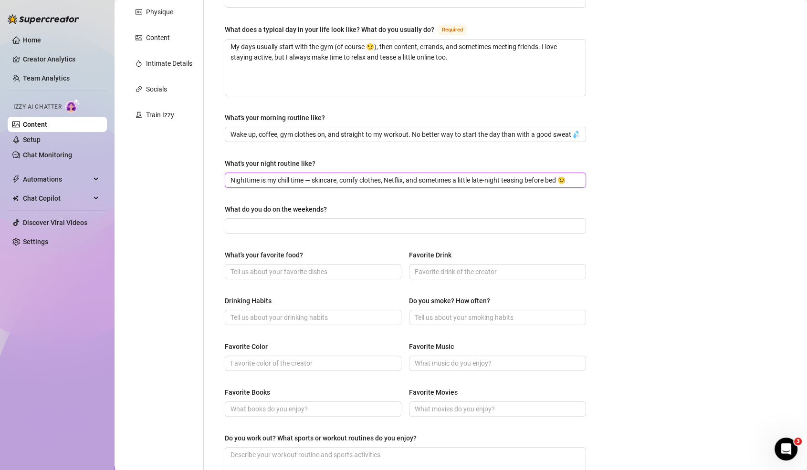
type input "Nighttime is my chill time — skincare, comfy clothes, Netflix, and sometimes a …"
click at [512, 292] on div "What are your hobbies and interests? What do you enjoy about them? Required I’m…" at bounding box center [405, 247] width 361 height 624
click at [456, 226] on input "What do you do on the weekends?" at bounding box center [404, 226] width 348 height 10
paste input "Weekends are a mix of gym, social time, and adventures. I love trying new resta…"
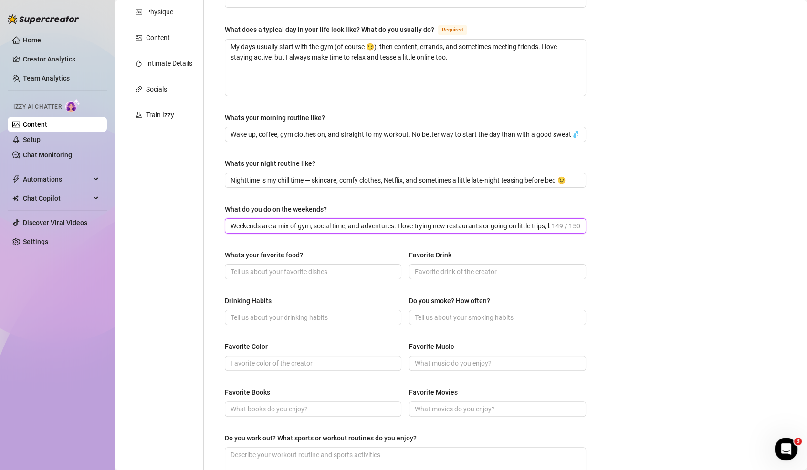
scroll to position [0, 106]
type input "Weekends are a mix of gym, social time, and adventures. I love trying new resta…"
click at [338, 260] on div "What's your favorite food?" at bounding box center [313, 257] width 177 height 14
click at [335, 273] on input "What's your favorite food?" at bounding box center [311, 272] width 163 height 10
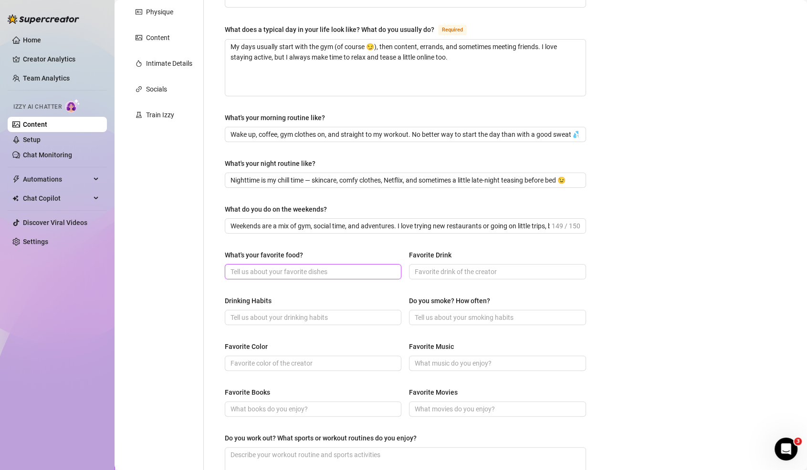
paste input "Sushi 🍣 — I could eat it every day."
type input "Sushi 🍣 — I could eat it every day."
click at [478, 251] on div "Favorite Drink" at bounding box center [497, 257] width 177 height 14
click at [478, 267] on input "Favorite Drink" at bounding box center [496, 272] width 163 height 10
paste input "An iced latte during the day, and a glass of wine at night 🍷."
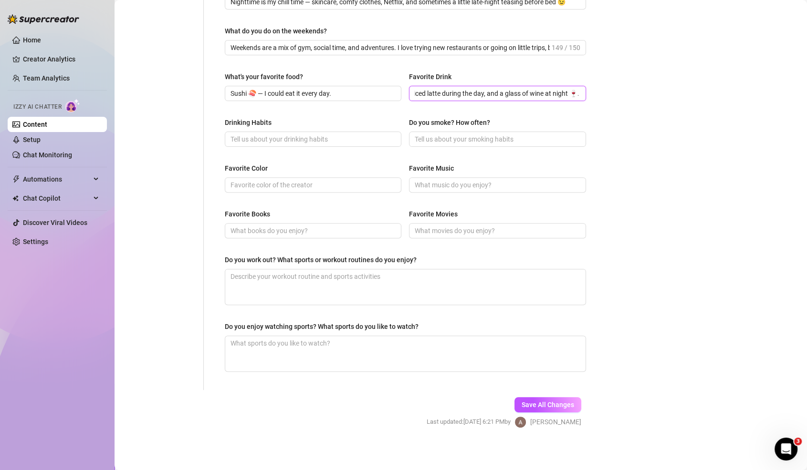
scroll to position [339, 0]
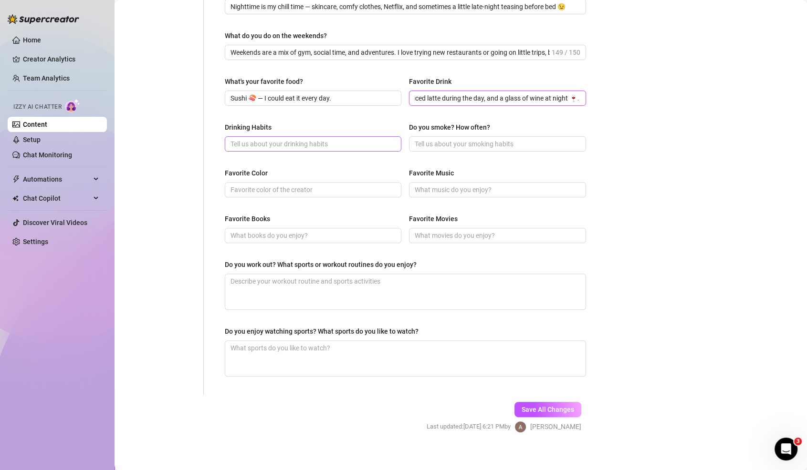
type input "An iced latte during the day, and a glass of wine at night 🍷."
click at [299, 139] on input "Drinking Habits" at bounding box center [311, 144] width 163 height 10
paste input "Social drinker — iced lattes by day, wine or cocktails when I’m out with friend…"
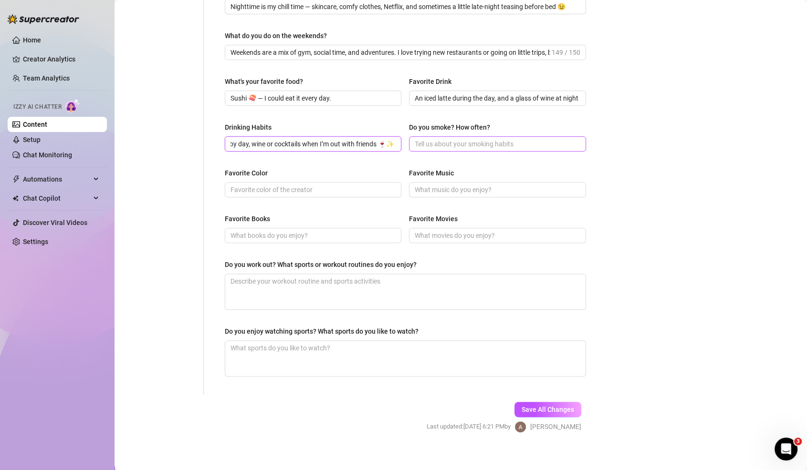
type input "Social drinker — iced lattes by day, wine or cocktails when I’m out with friend…"
click at [456, 142] on input "Do you smoke? How often?" at bounding box center [496, 144] width 163 height 10
paste input "Social drinker — iced lattes by day, wine or cocktails when I’m out with friend…"
type input "Social drinker — iced lattes by day, wine or cocktails when I’m out with friend…"
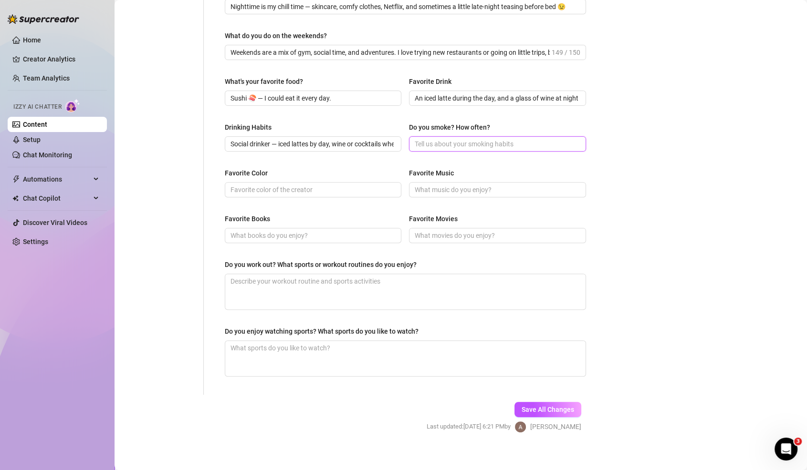
paste input "Social drinker — iced lattes by day, wine or cocktails when I’m out with friend…"
type input "nope, not my thing"
click at [316, 186] on input "Favorite Color" at bounding box center [311, 190] width 163 height 10
click at [368, 193] on span at bounding box center [313, 189] width 177 height 15
paste input "Pink 💖 and black — girly but strong, just like me."
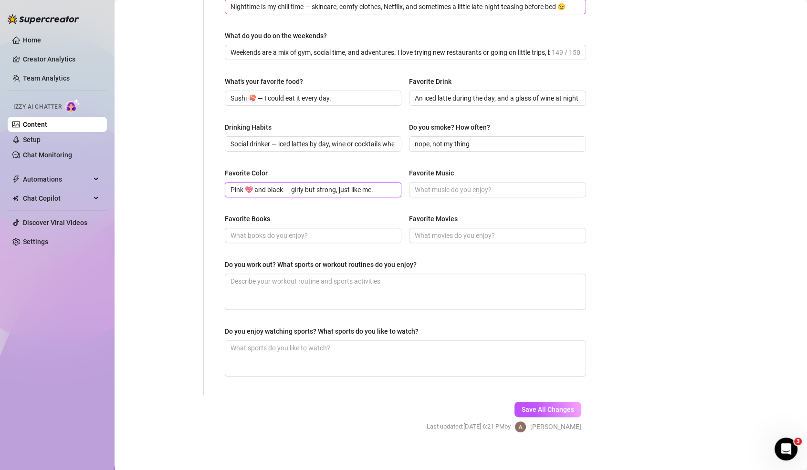
type input "Pink 💖 and black — girly but strong, just like me."
click at [459, 178] on div "Favorite Music" at bounding box center [497, 175] width 177 height 14
click at [459, 182] on span at bounding box center [497, 189] width 177 height 15
paste input "I’m into upbeat pop for workouts, but I love R&B and chill vibes when I’m relax…"
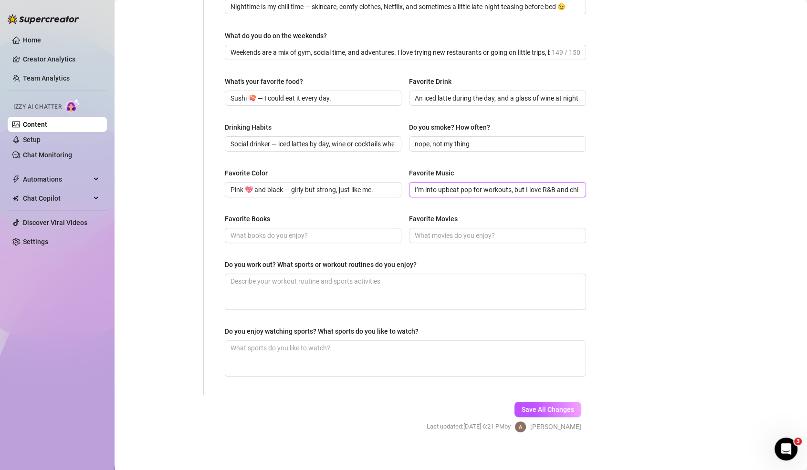
scroll to position [0, 83]
type input "I’m into upbeat pop for workouts, but I love R&B and chill vibes when I’m relax…"
click at [341, 233] on input "Favorite Books" at bounding box center [311, 235] width 163 height 10
paste input "Anything self-growth or fitness-related… but also a little romance never hurts"
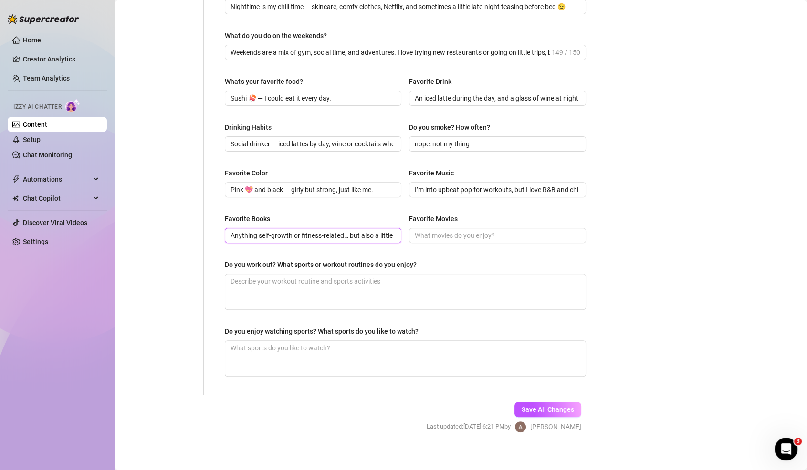
scroll to position [0, 63]
type input "Anything self-growth or fitness-related… but also a little romance never hurts"
click at [439, 287] on textarea "Do you work out? What sports or workout routines do you enjoy?" at bounding box center [405, 291] width 360 height 35
paste textarea "Anything self-growth or fitness-related… but also a little romance never hurts"
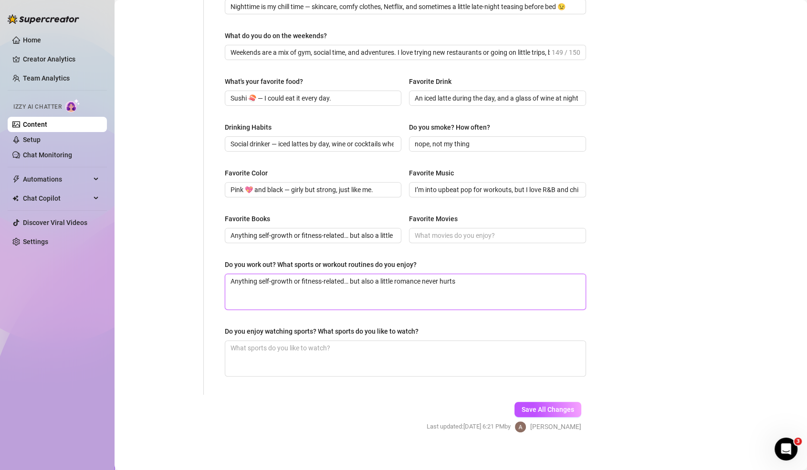
type textarea "Anything self-growth or fitness-related… but also a little romance never hurts"
click at [470, 283] on textarea "Anything self-growth or fitness-related… but also a little romance never hurts" at bounding box center [405, 291] width 360 height 35
click at [469, 230] on input "Favorite Movies" at bounding box center [496, 235] width 163 height 10
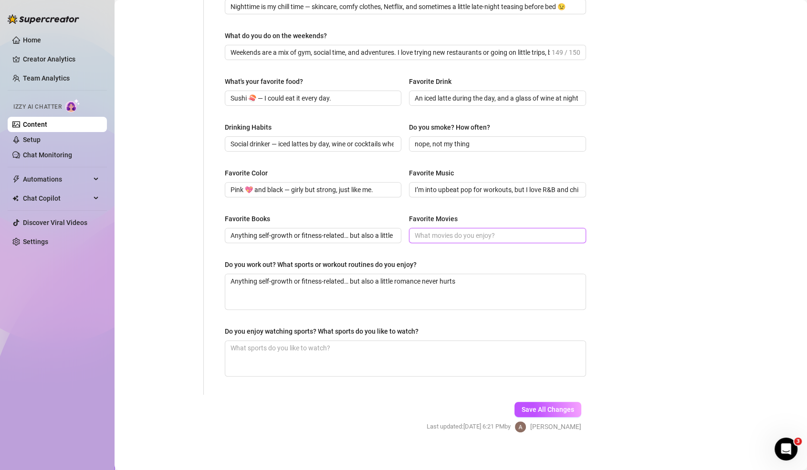
paste input "Rom-coms when I’m in a soft mood, action when I want adrenaline, and yes… I lov…"
type input "Rom-coms when I’m in a soft mood, action when I want adrenaline, and yes… I lov…"
click at [496, 344] on textarea "Do you enjoy watching sports? What sports do you like to watch?" at bounding box center [405, 358] width 360 height 35
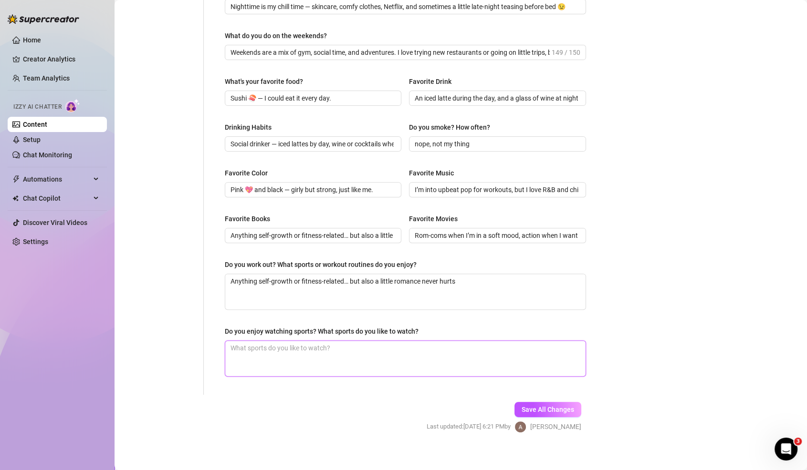
paste textarea "Of course! I’m a total gym girl 💪 — weightlifting, glutes, HIIT, and sometimes …"
type textarea "Of course! I’m a total gym girl 💪 — weightlifting, glutes, HIIT, and sometimes …"
click at [552, 414] on div "Save All Changes Last updated: Aug 16, 2025 6:21 PM by AVI K." at bounding box center [503, 417] width 183 height 45
click at [552, 411] on button "Save All Changes" at bounding box center [547, 409] width 67 height 15
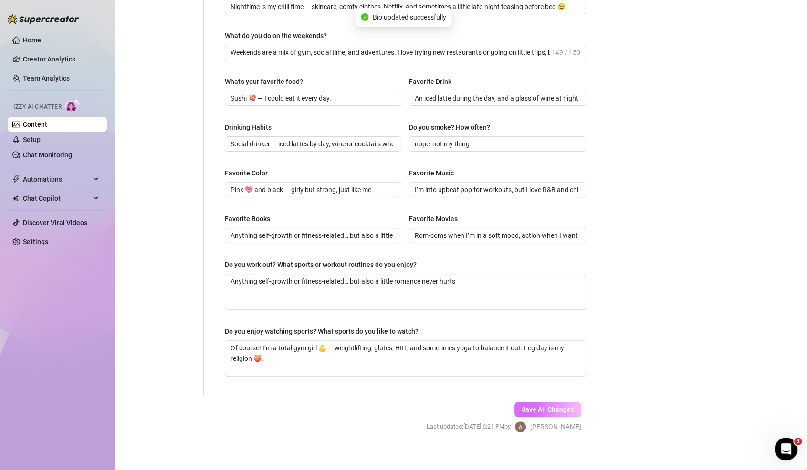
type input "Weekends are a mix of gym, social time, and adventures. I love trying new resta…"
type input "nope, not my thing"
type input "Anything self-growth or fitness-related… but also a little romance never hurts"
type textarea "Anything self-growth or fitness-related… but also a little romance never hurts"
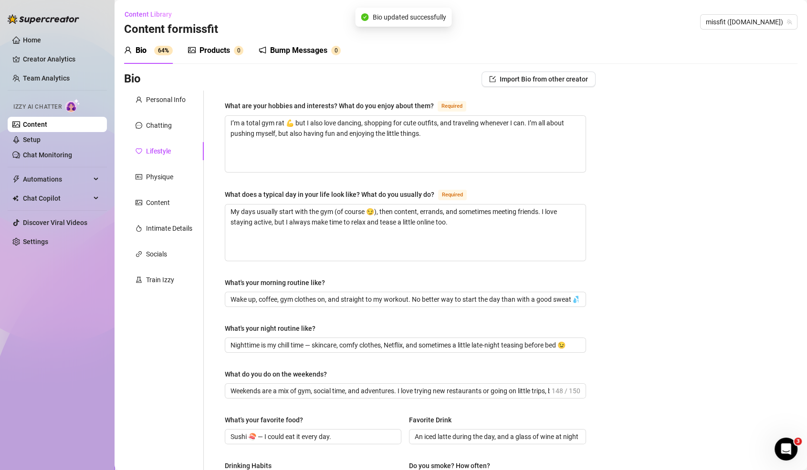
click at [148, 162] on div "Personal Info Chatting Lifestyle Physique Content Intimate Details Socials Trai…" at bounding box center [164, 412] width 80 height 643
click at [148, 170] on div "Physique" at bounding box center [164, 177] width 80 height 18
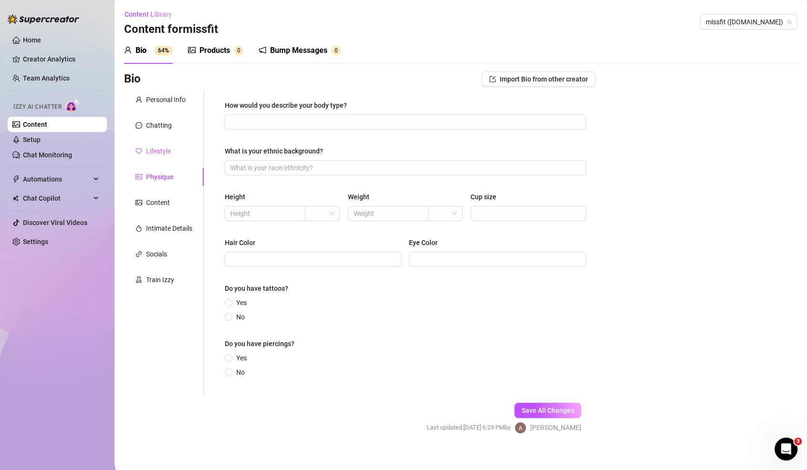
click at [173, 154] on div "Lifestyle" at bounding box center [164, 151] width 80 height 18
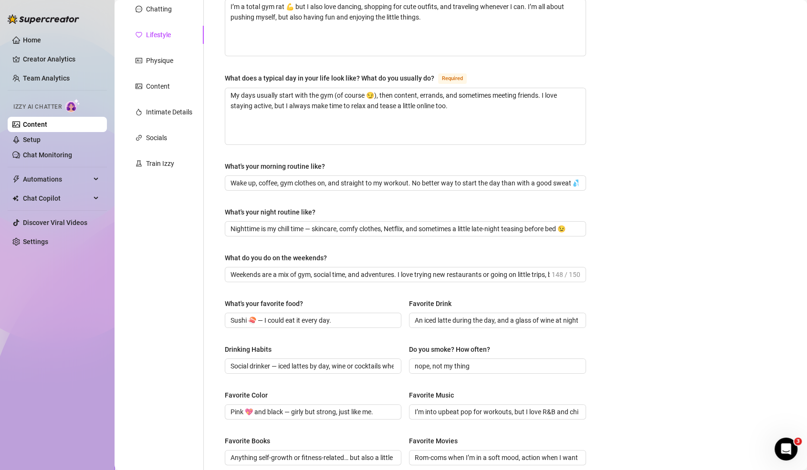
scroll to position [344, 0]
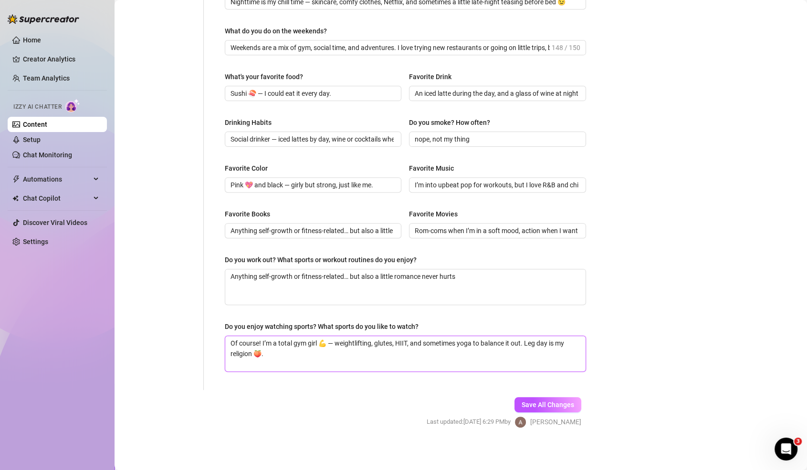
click at [259, 349] on textarea "Of course! I’m a total gym girl 💪 — weightlifting, glutes, HIIT, and sometimes …" at bounding box center [405, 353] width 360 height 35
click at [271, 281] on textarea "Anything self-growth or fitness-related… but also a little romance never hurts" at bounding box center [405, 287] width 360 height 35
click at [271, 282] on textarea "Anything self-growth or fitness-related… but also a little romance never hurts" at bounding box center [405, 287] width 360 height 35
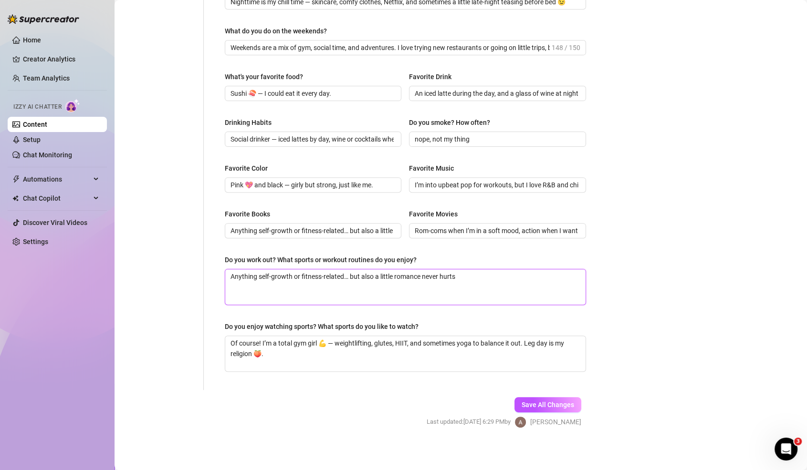
click at [272, 282] on textarea "Anything self-growth or fitness-related… but also a little romance never hurts" at bounding box center [405, 287] width 360 height 35
paste textarea "Of course! I’m a total gym girl 💪 — weightlifting, glutes, HIIT, and sometimes …"
type textarea "Of course! I’m a total gym girl 💪 — weightlifting, glutes, HIIT, and sometimes …"
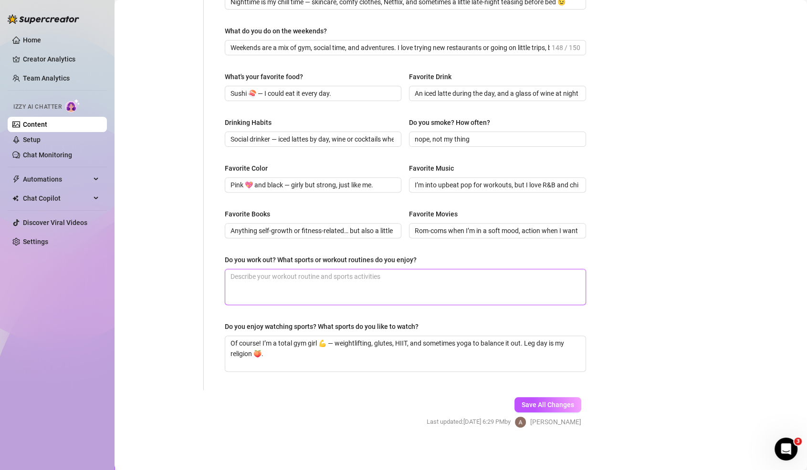
click at [521, 298] on textarea "Do you work out? What sports or workout routines do you enjoy?" at bounding box center [405, 287] width 360 height 35
paste textarea "Not a hardcore sports fan, but I do enjoy watching fitness competitions and som…"
type textarea "Not a hardcore sports fan, but I do enjoy watching fitness competitions and som…"
click at [547, 402] on span "Save All Changes" at bounding box center [548, 405] width 52 height 8
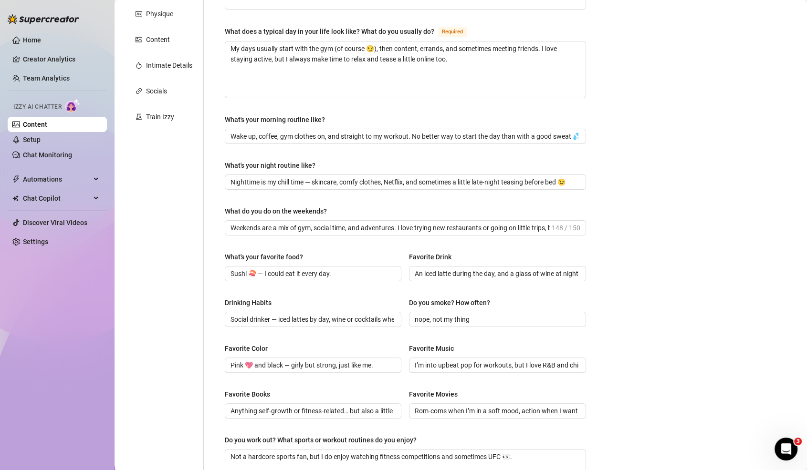
scroll to position [0, 0]
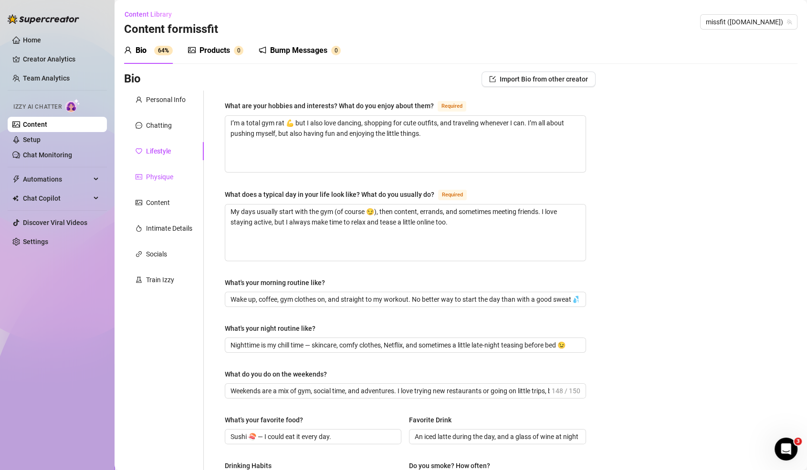
click at [136, 172] on div at bounding box center [139, 177] width 7 height 10
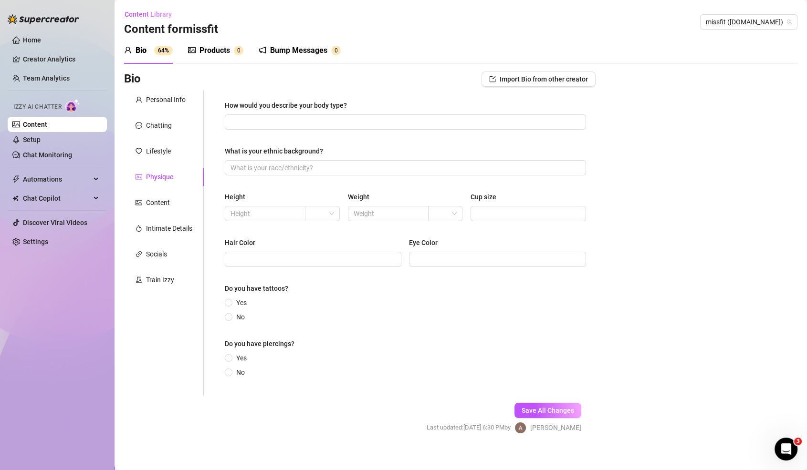
click at [136, 172] on div at bounding box center [139, 177] width 7 height 10
click at [402, 132] on div "How would you describe your body type? What is your ethnic background? Height W…" at bounding box center [405, 243] width 361 height 286
click at [402, 112] on div "How would you describe your body type?" at bounding box center [405, 107] width 361 height 14
click at [400, 118] on input "How would you describe your body type?" at bounding box center [404, 122] width 348 height 10
paste input "Athletic & toned 💪 with curves in all the right places. Think fit-girl fantasy …"
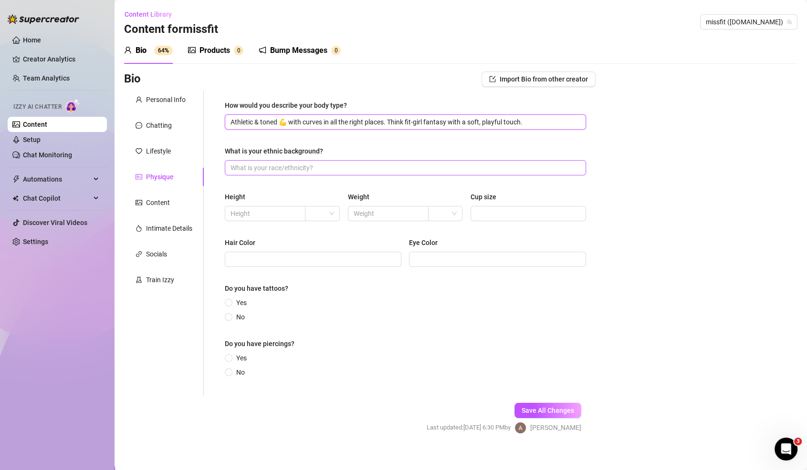
type input "Athletic & toned 💪 with curves in all the right places. Think fit-girl fantasy …"
click at [387, 167] on input "What is your ethnic background?" at bounding box center [404, 168] width 348 height 10
paste input "Mixed European — with a naturally exotic edge ✨."
type input "Mixed European — with a naturally exotic edge ✨"
click at [529, 120] on input "Athletic & toned 💪 with curves in all the right places. Think fit-girl fantasy …" at bounding box center [404, 122] width 348 height 10
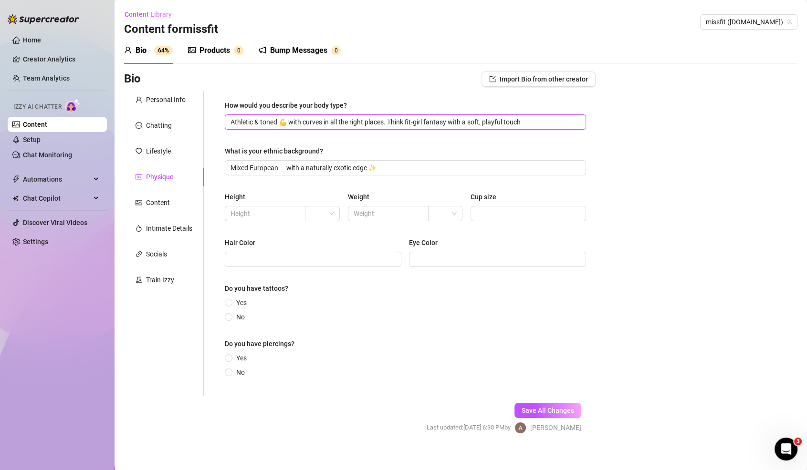
scroll to position [9, 0]
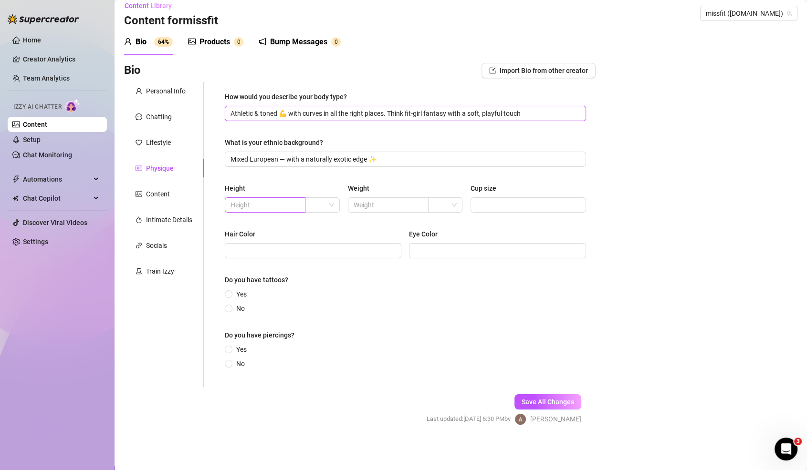
type input "Athletic & toned 💪 with curves in all the right places. Think fit-girl fantasy …"
click at [277, 203] on input "text" at bounding box center [263, 205] width 67 height 10
click at [320, 201] on input "search" at bounding box center [318, 205] width 14 height 14
click at [280, 208] on input "text" at bounding box center [263, 205] width 67 height 10
type input "167"
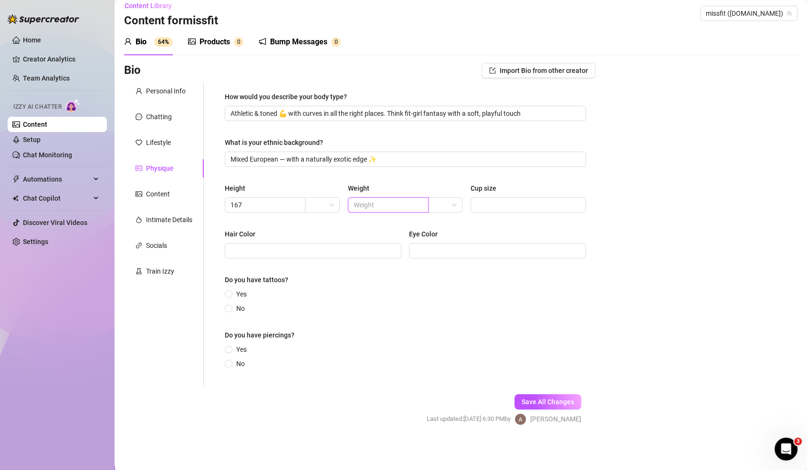
click at [359, 201] on input "text" at bounding box center [387, 205] width 67 height 10
type input "58"
click at [511, 211] on span at bounding box center [527, 205] width 115 height 15
type input "a-b"
click at [387, 247] on input "Hair Color" at bounding box center [311, 251] width 163 height 10
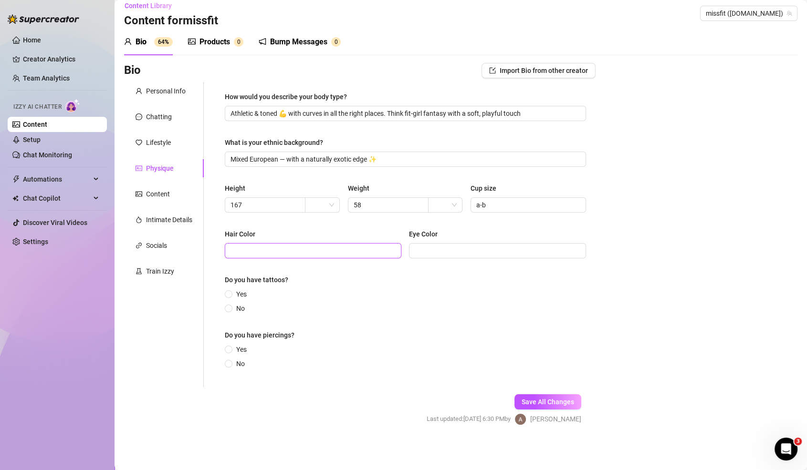
paste input "Blonde"
type input "Blonde"
click at [463, 253] on input "Eye Color" at bounding box center [496, 251] width 163 height 10
type input "blue"
click at [233, 305] on span "No" at bounding box center [240, 308] width 16 height 10
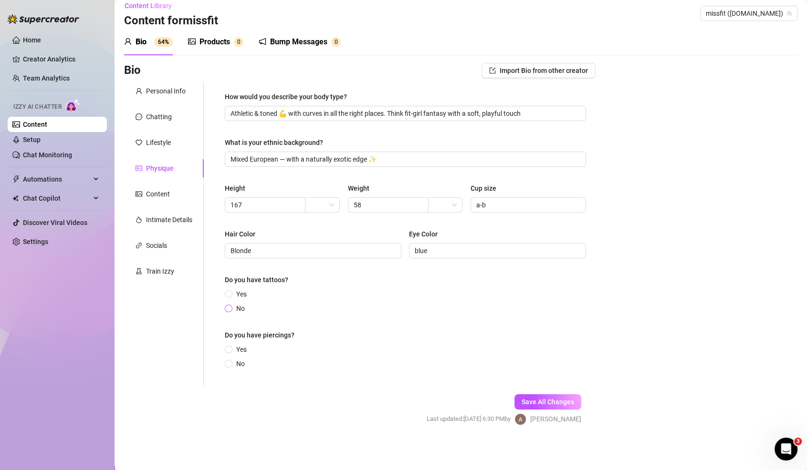
click at [231, 306] on input "No" at bounding box center [229, 309] width 4 height 6
radio input "true"
click at [230, 363] on input "No" at bounding box center [229, 365] width 4 height 6
radio input "true"
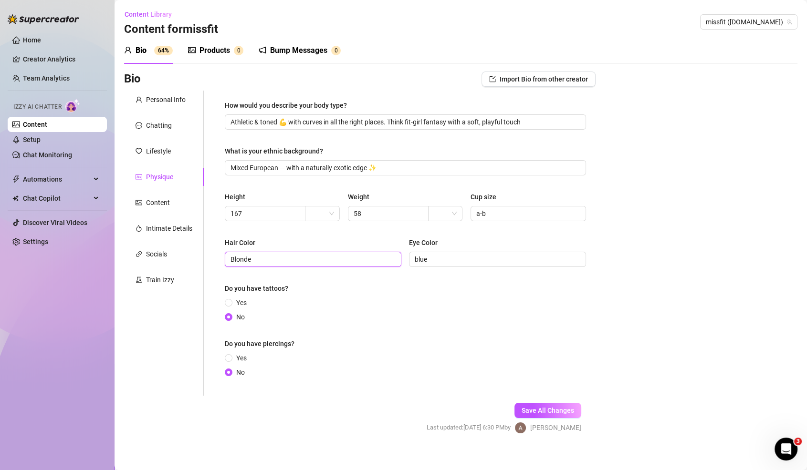
click at [313, 263] on input "Blonde" at bounding box center [311, 259] width 163 height 10
paste input "Dark brown w/ blonde highlights"
type input "Dark brown w/ blonde highlights"
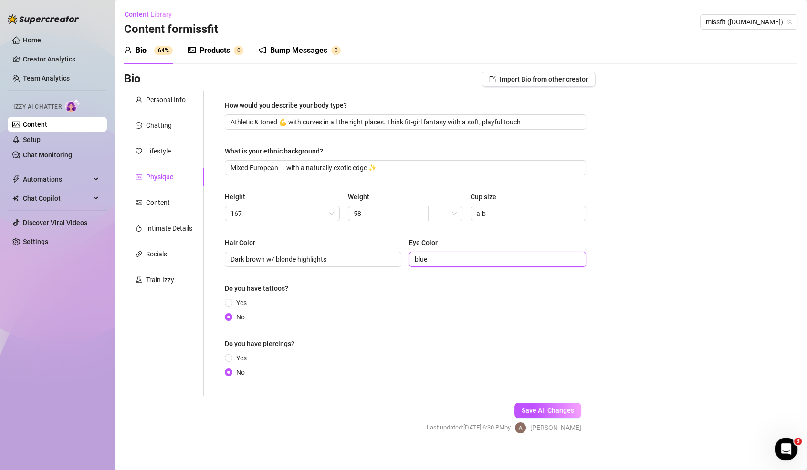
click at [424, 259] on input "blue" at bounding box center [496, 259] width 163 height 10
type input "brown"
click at [404, 125] on input "Athletic & toned 💪 with curves in all the right places. Think fit-girl fantasy …" at bounding box center [404, 122] width 348 height 10
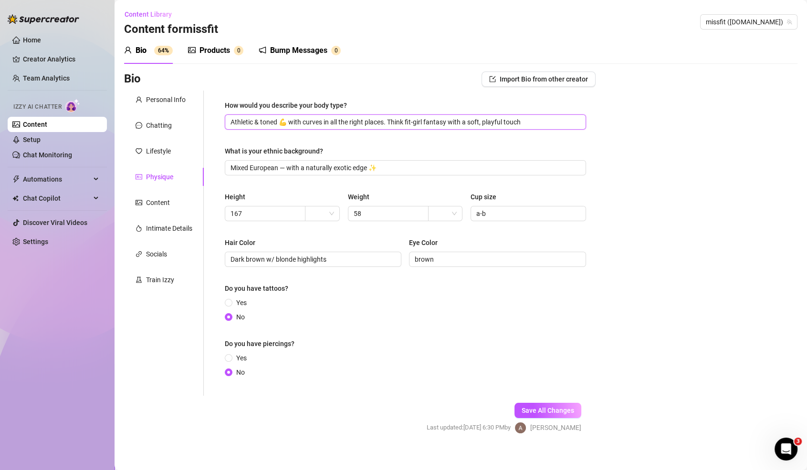
click at [404, 125] on input "Athletic & toned 💪 with curves in all the right places. Think fit-girl fantasy …" at bounding box center [404, 122] width 348 height 10
paste input "Fit and toned — six-pack abs, strong shoulders, killer butt"
type input "Fit and toned — six-pack abs, strong shoulders, killer butt"
click at [551, 412] on span "Save All Changes" at bounding box center [548, 411] width 52 height 8
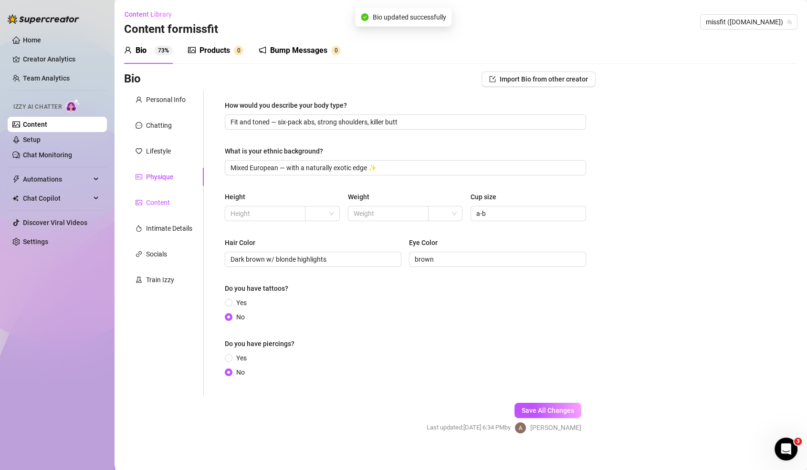
click at [165, 201] on div "Content" at bounding box center [158, 203] width 24 height 10
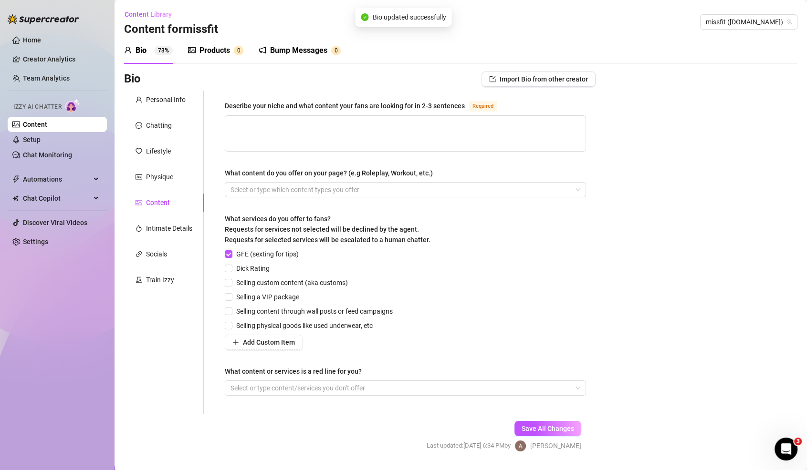
scroll to position [3, 0]
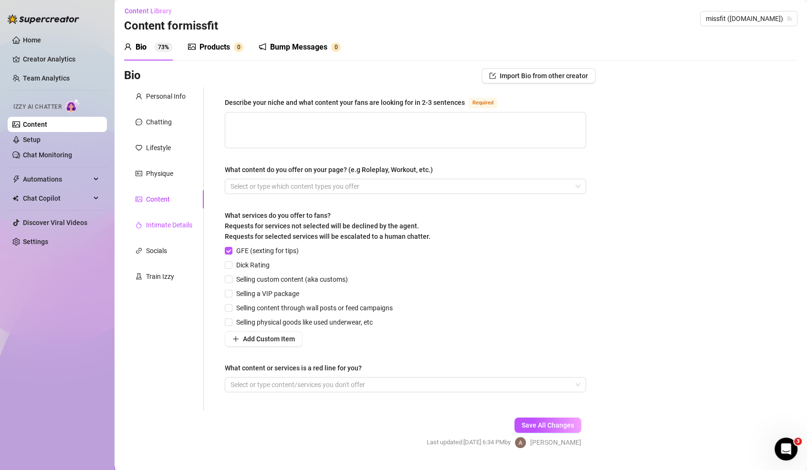
click at [150, 221] on div "Intimate Details" at bounding box center [169, 225] width 46 height 10
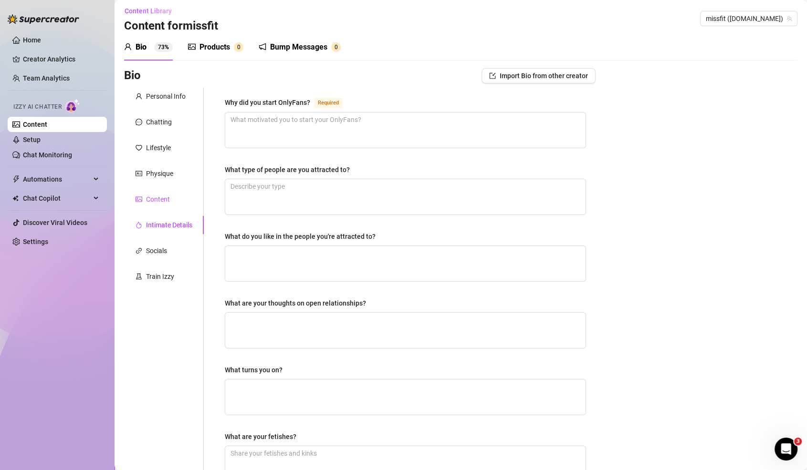
click at [154, 195] on div "Content" at bounding box center [158, 199] width 24 height 10
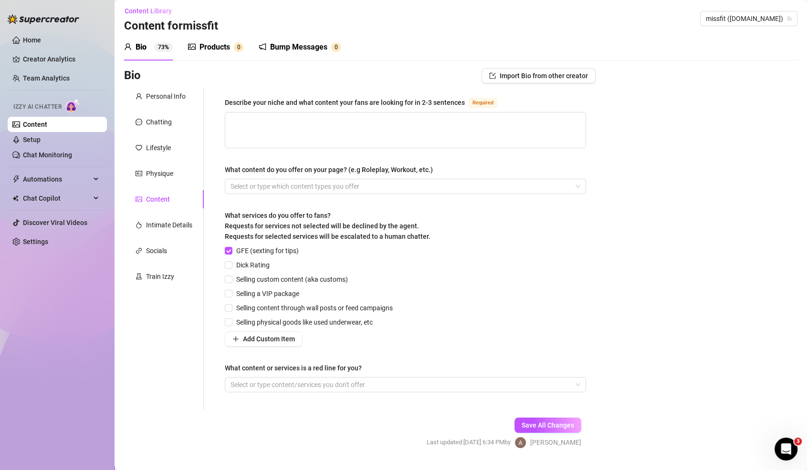
scroll to position [0, 0]
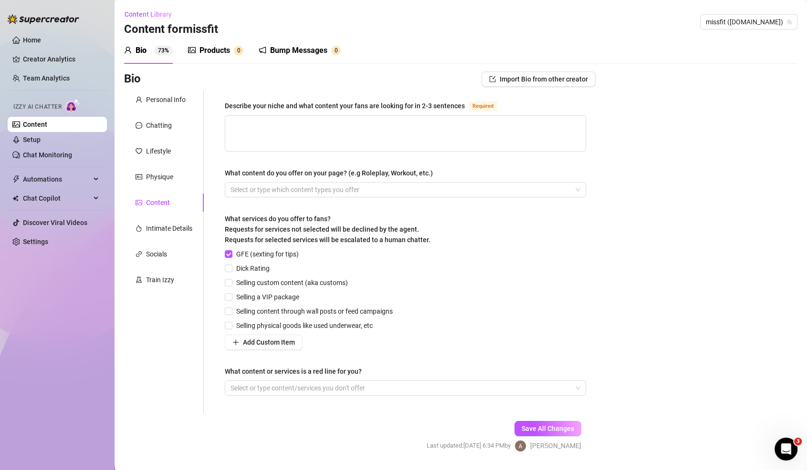
click at [201, 41] on div "Products 0" at bounding box center [215, 50] width 55 height 27
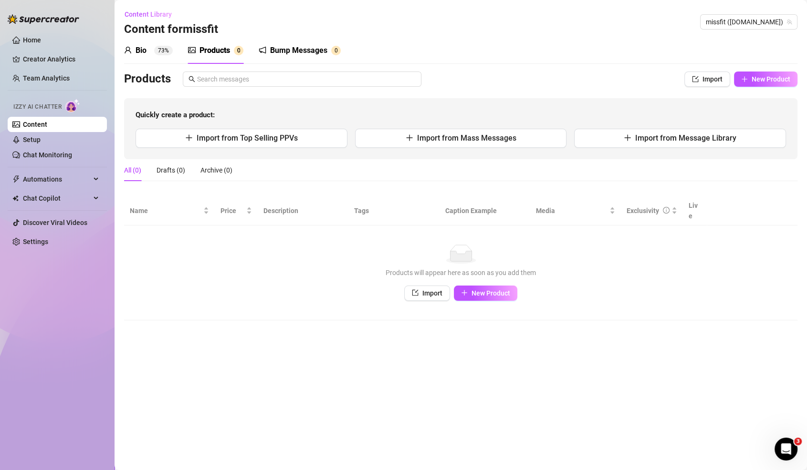
click at [162, 57] on div "Bio 73%" at bounding box center [148, 50] width 49 height 27
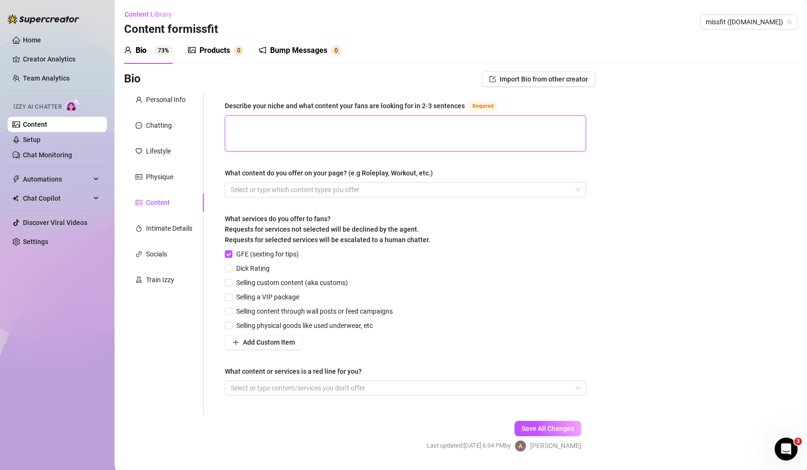
click at [329, 125] on textarea "Describe your niche and what content your fans are looking for in 2-3 sentences…" at bounding box center [405, 133] width 360 height 35
paste textarea "I’m your sweet but flirty fit girl crush — sharing my workouts, flexes, progres…"
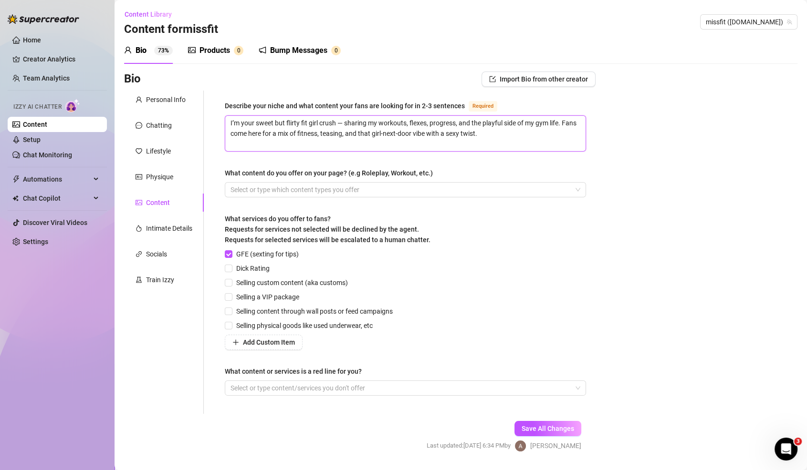
type textarea "I’m your sweet but flirty fit girl crush — sharing my workouts, flexes, progres…"
click at [357, 173] on div "What content do you offer on your page? (e.g Roleplay, Workout, etc.)" at bounding box center [329, 173] width 208 height 10
click at [232, 184] on input "What content do you offer on your page? (e.g Roleplay, Workout, etc.)" at bounding box center [231, 189] width 2 height 11
click at [357, 183] on div at bounding box center [400, 189] width 347 height 13
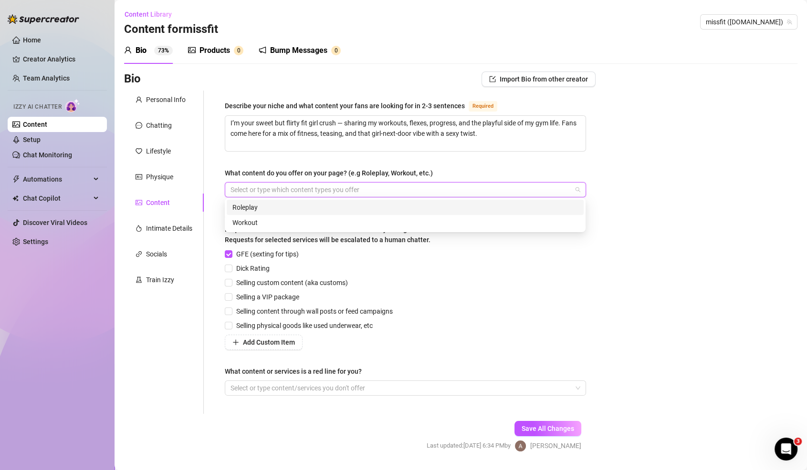
click at [358, 214] on div "Roleplay" at bounding box center [405, 207] width 357 height 15
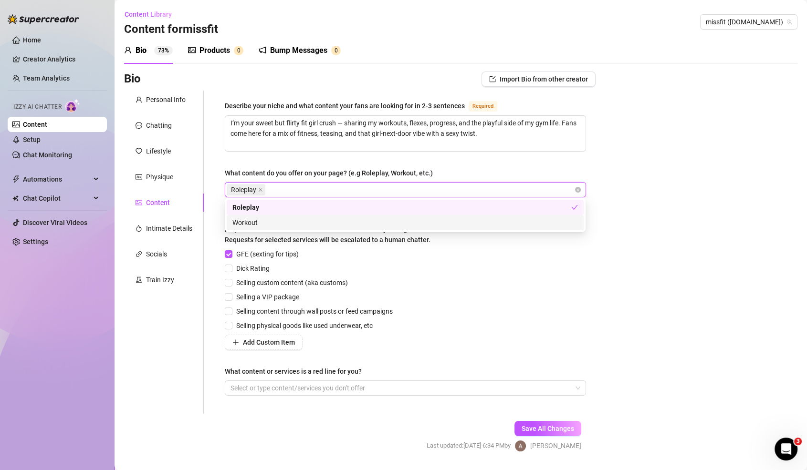
click at [355, 219] on div "Workout" at bounding box center [404, 223] width 345 height 10
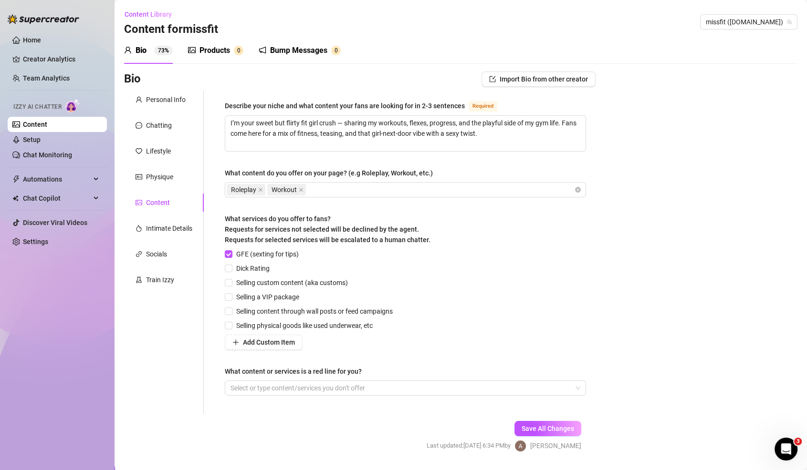
click at [417, 286] on div "GFE (sexting for tips) Dick Rating Selling custom content (aka customs) Selling…" at bounding box center [405, 299] width 361 height 101
click at [415, 190] on div "Roleplay Workout" at bounding box center [400, 189] width 347 height 13
click at [434, 281] on div "GFE (sexting for tips) Dick Rating Selling custom content (aka customs) Selling…" at bounding box center [405, 299] width 361 height 101
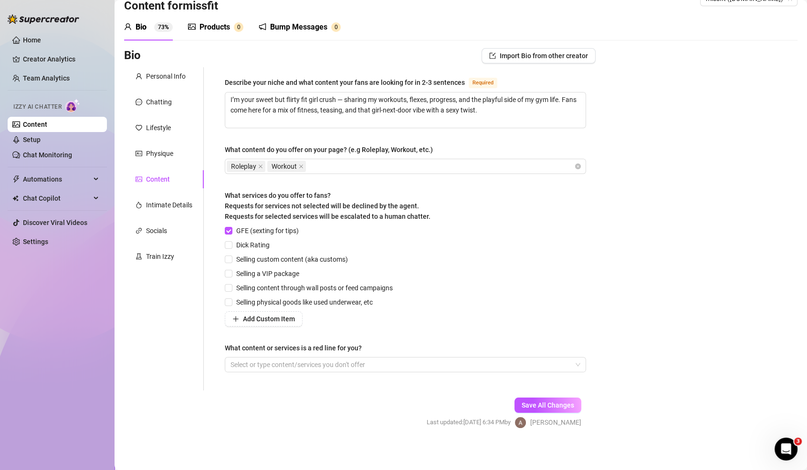
scroll to position [26, 0]
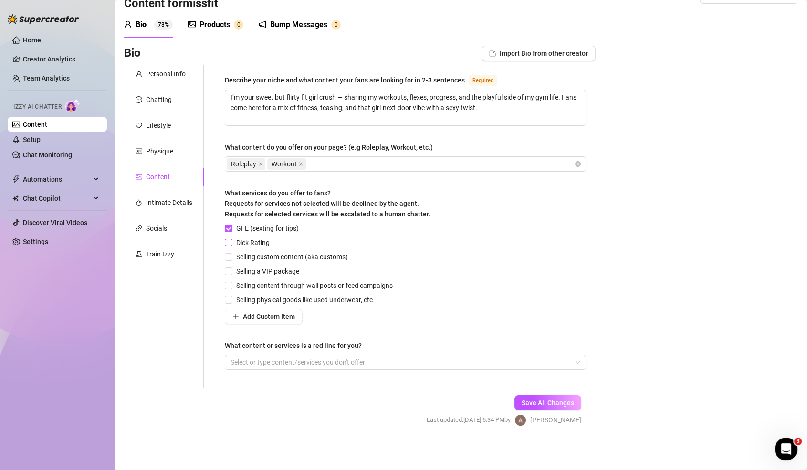
click at [234, 245] on span "Dick Rating" at bounding box center [252, 243] width 41 height 10
click at [231, 245] on input "Dick Rating" at bounding box center [228, 242] width 7 height 7
checkbox input "true"
click at [233, 253] on span "Selling custom content (aka customs)" at bounding box center [291, 257] width 119 height 10
click at [231, 253] on input "Selling custom content (aka customs)" at bounding box center [228, 256] width 7 height 7
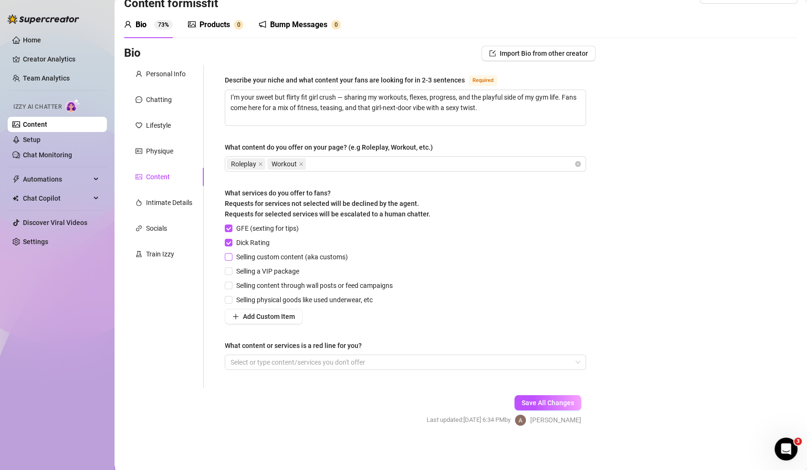
checkbox input "true"
click at [243, 278] on div "GFE (sexting for tips) Dick Rating Selling custom content (aka customs) Selling…" at bounding box center [311, 273] width 172 height 101
click at [245, 283] on span "Selling content through wall posts or feed campaigns" at bounding box center [314, 286] width 164 height 10
click at [231, 283] on input "Selling content through wall posts or feed campaigns" at bounding box center [228, 285] width 7 height 7
checkbox input "true"
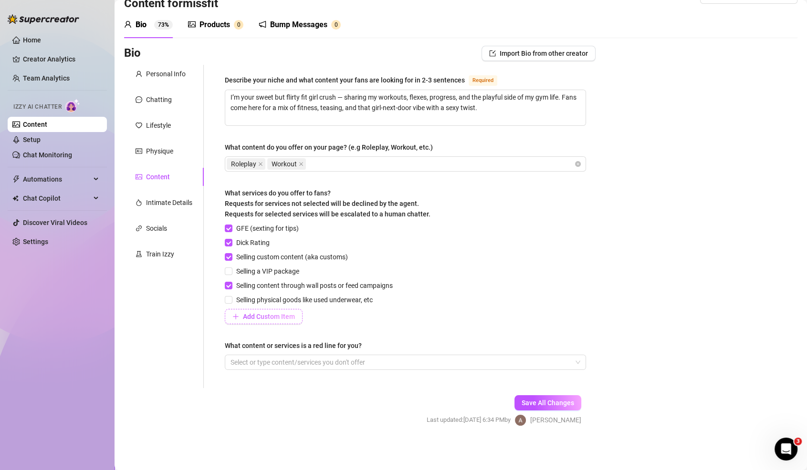
click at [242, 320] on button "Add Custom Item" at bounding box center [264, 316] width 78 height 15
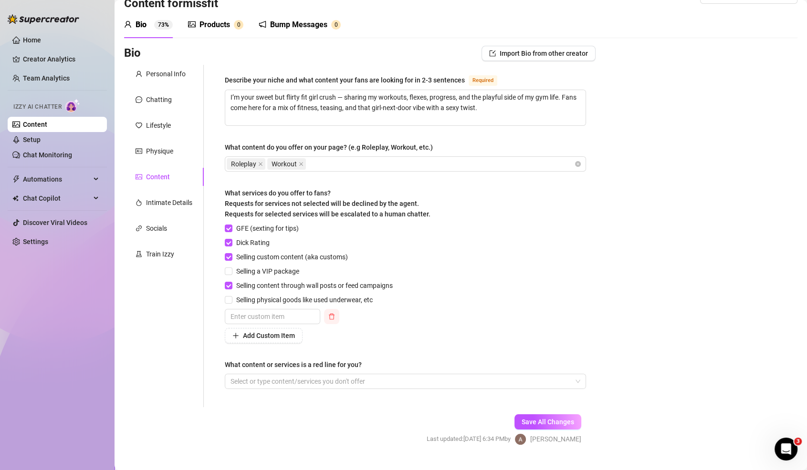
click at [329, 315] on icon "delete" at bounding box center [331, 316] width 7 height 7
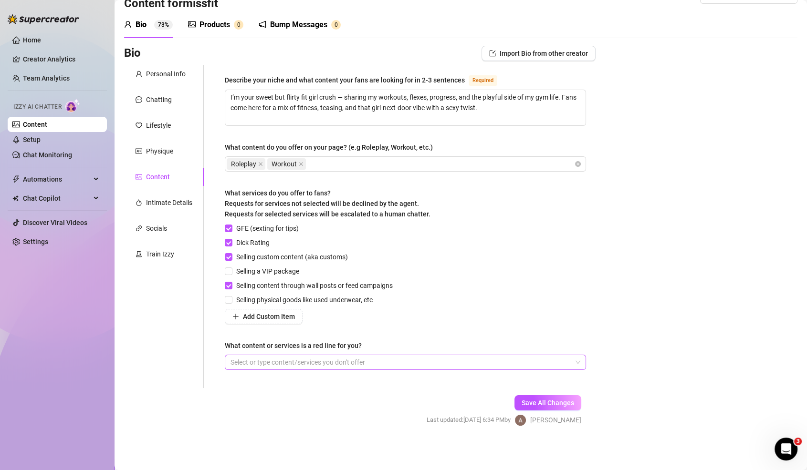
click at [337, 362] on div at bounding box center [400, 362] width 347 height 13
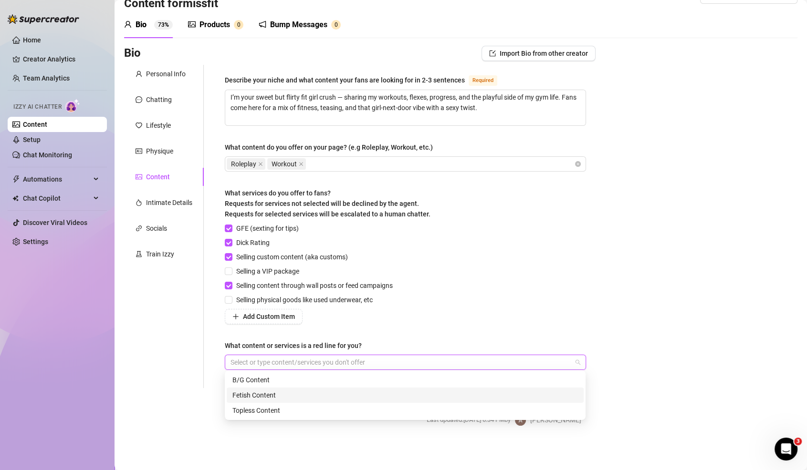
click at [342, 394] on div "Fetish Content" at bounding box center [404, 395] width 345 height 10
click at [347, 404] on div "Topless Content" at bounding box center [405, 410] width 357 height 15
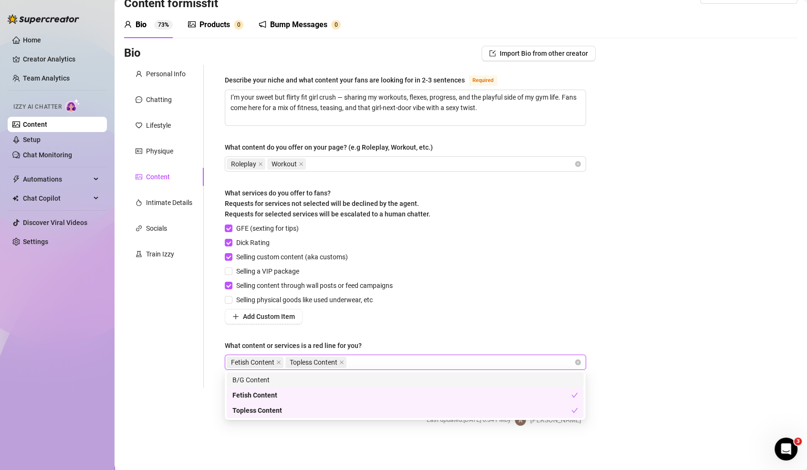
click at [408, 317] on div "GFE (sexting for tips) Dick Rating Selling custom content (aka customs) Selling…" at bounding box center [405, 273] width 361 height 101
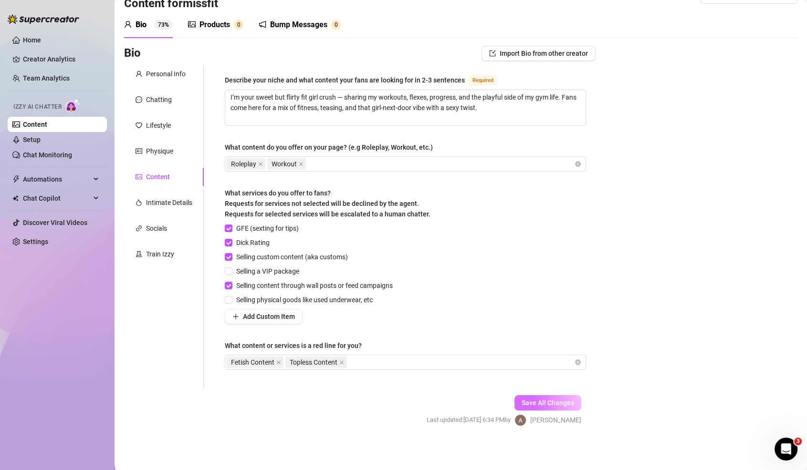
click at [567, 406] on span "Save All Changes" at bounding box center [548, 403] width 52 height 8
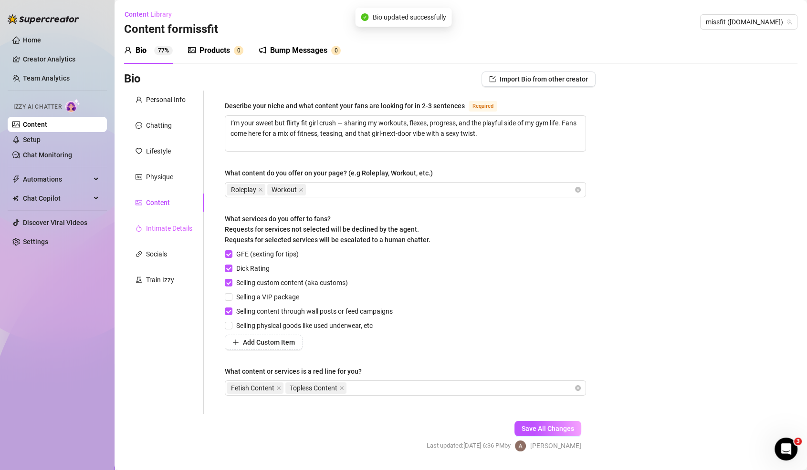
click at [168, 222] on div "Intimate Details" at bounding box center [164, 228] width 80 height 18
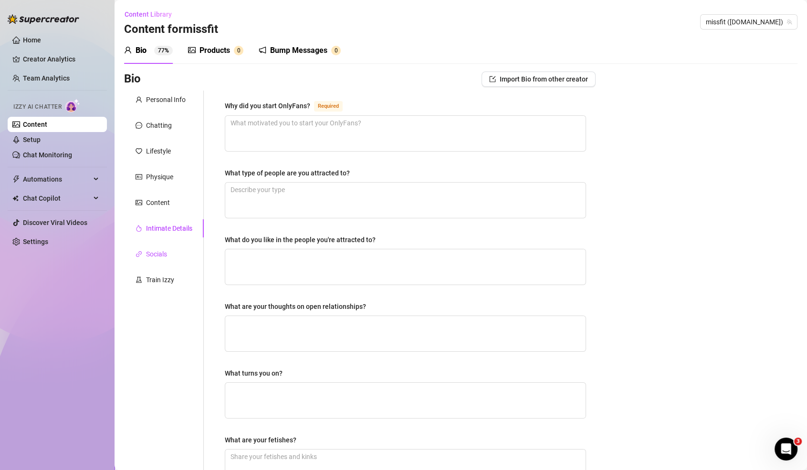
click at [163, 250] on div "Socials" at bounding box center [156, 254] width 21 height 10
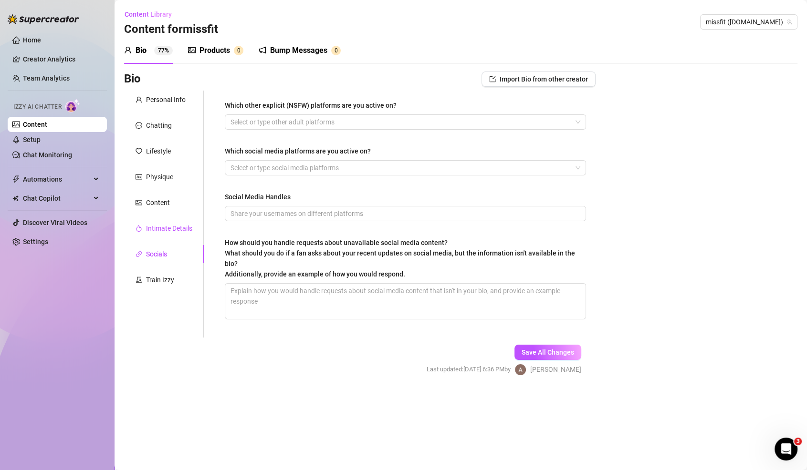
click at [165, 227] on div "Intimate Details" at bounding box center [169, 228] width 46 height 10
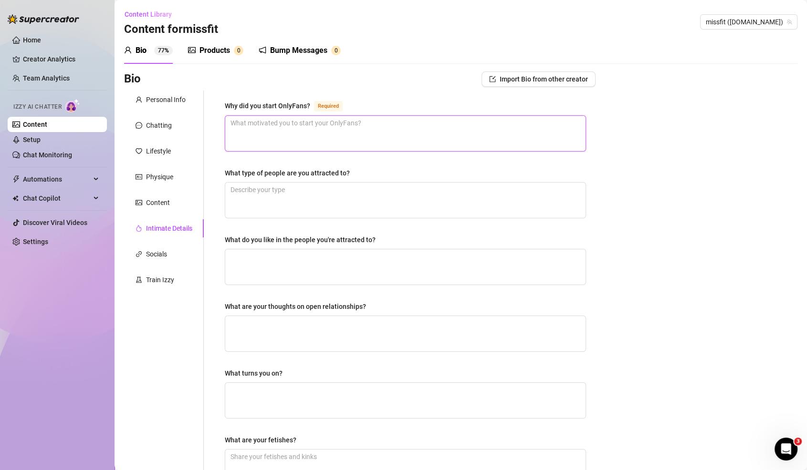
click at [312, 125] on textarea "Why did you start OnlyFans? Required" at bounding box center [405, 133] width 360 height 35
type textarea "i"
paste textarea "started OnlyFans to share my gym journey in a more personal and playful way… an…"
type textarea "i started OnlyFans to share my gym journey in a more personal and playful way… …"
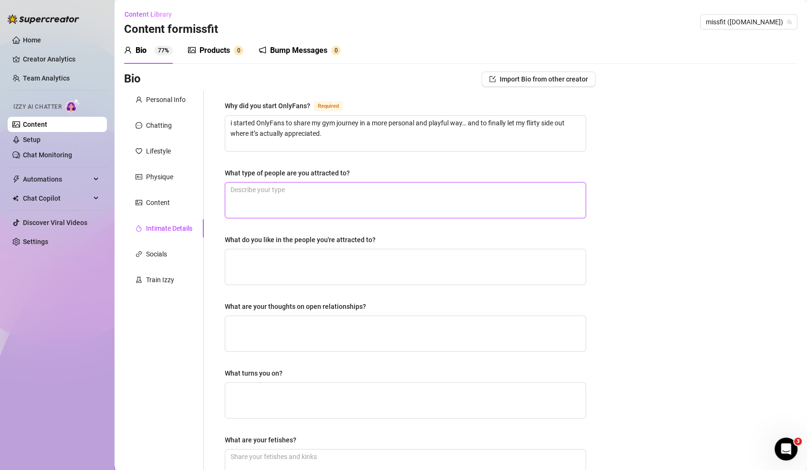
click at [329, 194] on textarea "What type of people are you attracted to?" at bounding box center [405, 200] width 360 height 35
paste textarea "Confident, funny, and a little cheeky — someone who can match my energy and kee…"
click at [326, 245] on div "What do you like in the people you're attracted to?" at bounding box center [405, 242] width 361 height 14
click at [326, 252] on textarea "What do you like in the people you're attracted to?" at bounding box center [405, 267] width 360 height 35
paste textarea "love when someone makes me laugh, knows what they want, and isn’t afraid to sho…"
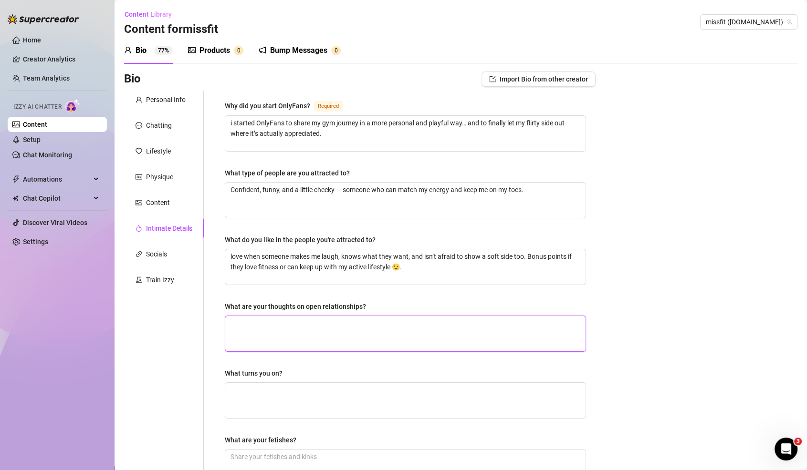
click at [313, 326] on textarea "What are your thoughts on open relationships?" at bounding box center [405, 333] width 360 height 35
paste textarea "think everyone deserves to explore what works for them. I love honesty, opennes…"
click at [314, 388] on textarea "What turns you on?" at bounding box center [405, 400] width 360 height 35
paste textarea "Confidence, good banter, and someone who can take control but also let me tease…"
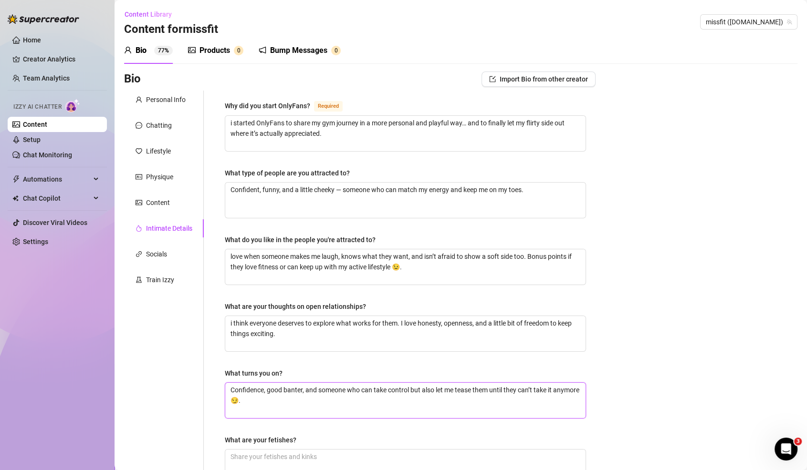
scroll to position [180, 0]
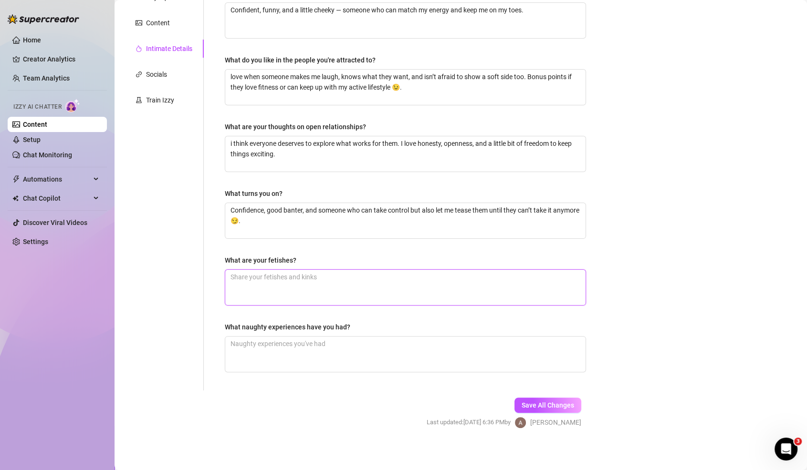
click at [282, 284] on textarea "What are your fetishes?" at bounding box center [405, 287] width 360 height 35
paste textarea "I have a soft spot for gym-related teasing… sweaty workouts, tight leggings, pl…"
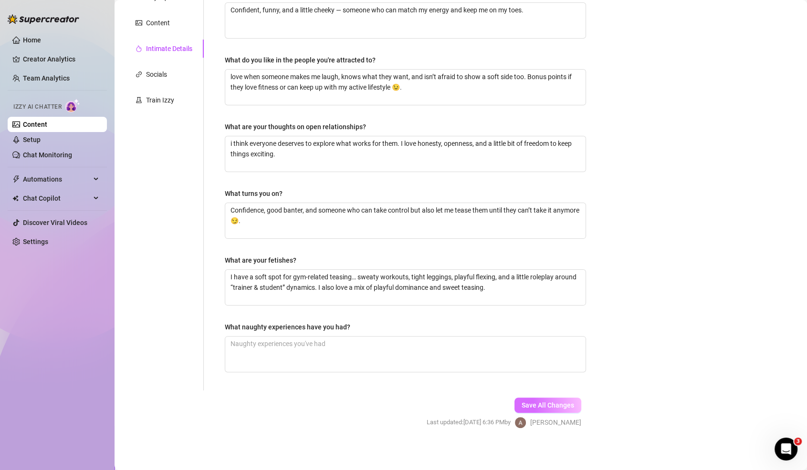
click at [546, 405] on span "Save All Changes" at bounding box center [548, 406] width 52 height 8
click at [156, 70] on div "Socials" at bounding box center [156, 74] width 21 height 10
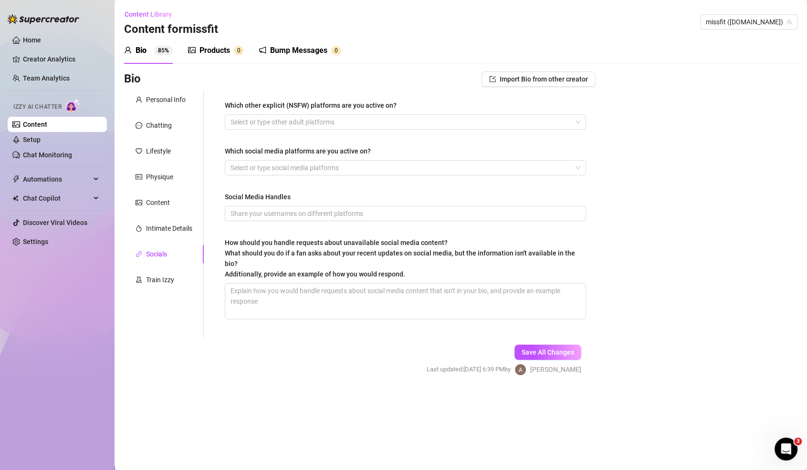
click at [278, 130] on div "Which other explicit (NSFW) platforms are you active on? Select or type other a…" at bounding box center [405, 214] width 361 height 228
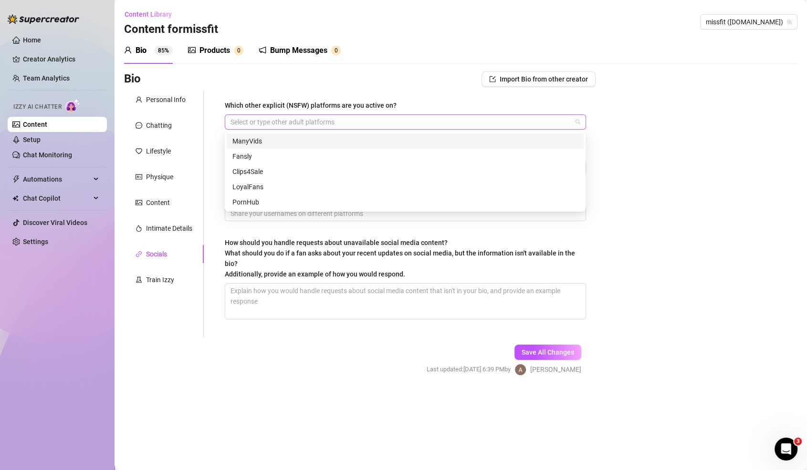
click at [279, 124] on div at bounding box center [400, 121] width 347 height 13
click at [286, 227] on div "Which other explicit (NSFW) platforms are you active on? Select or type other a…" at bounding box center [405, 214] width 361 height 228
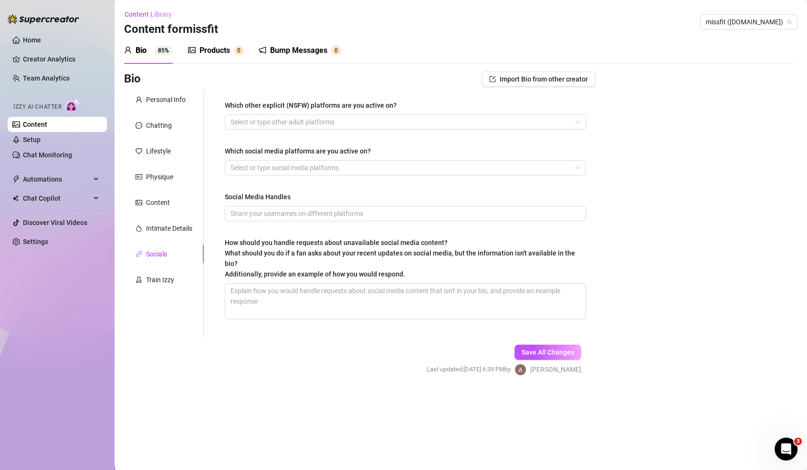
click at [306, 133] on div "Which other explicit (NSFW) platforms are you active on? Select or type other a…" at bounding box center [405, 214] width 361 height 228
click at [306, 125] on div at bounding box center [400, 121] width 347 height 13
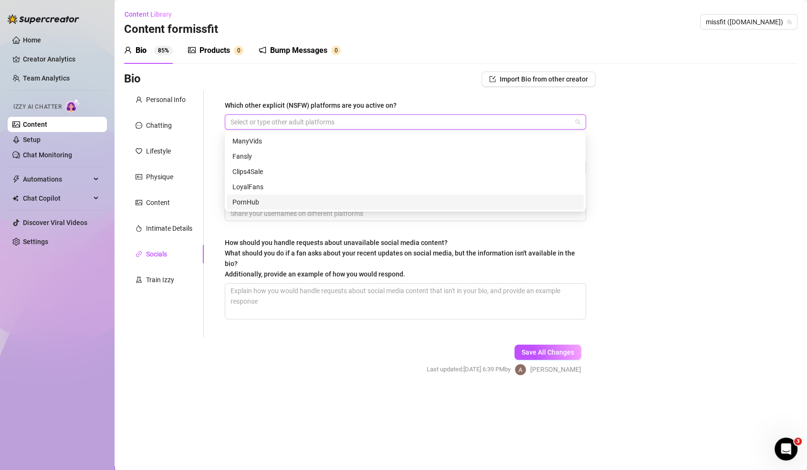
click at [303, 237] on div "Which other explicit (NSFW) platforms are you active on? Select or type other a…" at bounding box center [405, 214] width 361 height 228
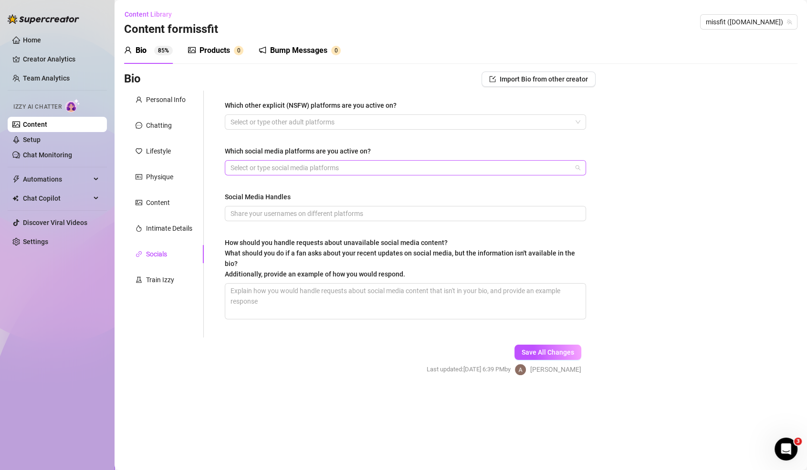
click at [315, 163] on div at bounding box center [400, 167] width 347 height 13
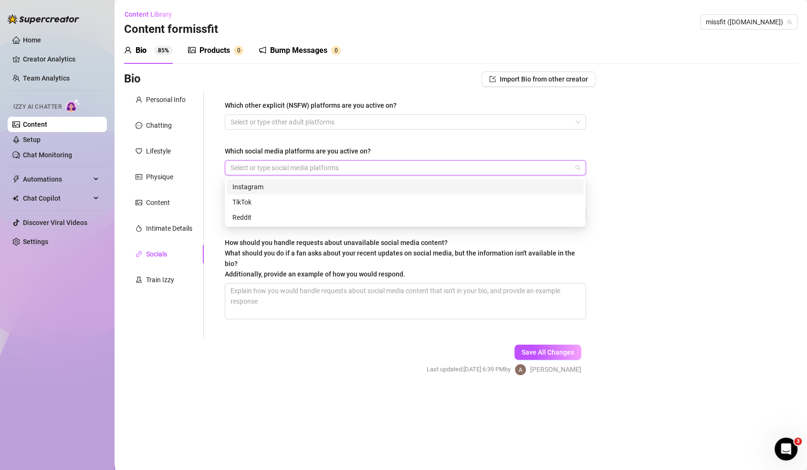
click at [310, 182] on div "Instagram" at bounding box center [404, 187] width 345 height 10
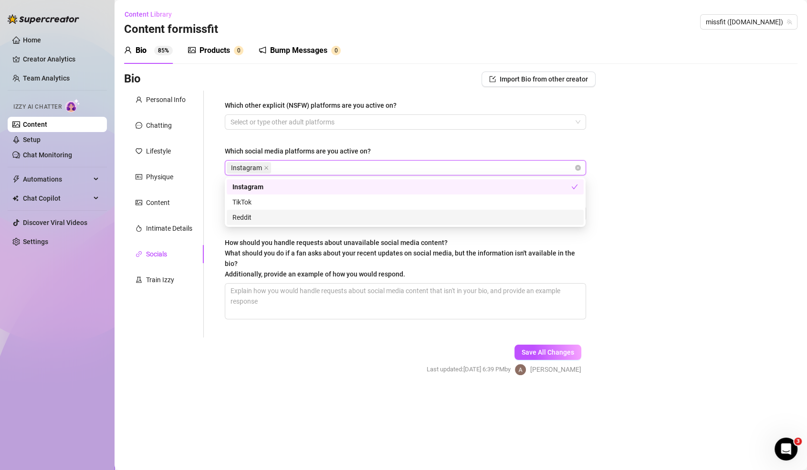
click at [305, 212] on div "Reddit" at bounding box center [404, 217] width 345 height 10
click at [307, 207] on div "TikTok" at bounding box center [404, 202] width 345 height 10
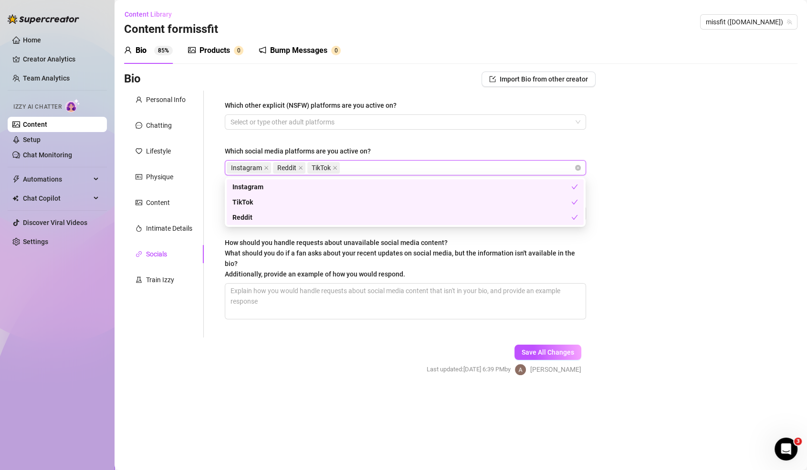
click at [307, 246] on span "How should you handle requests about unavailable social media content? What sho…" at bounding box center [400, 258] width 350 height 39
click at [307, 284] on textarea "How should you handle requests about unavailable social media content? What sho…" at bounding box center [405, 301] width 360 height 35
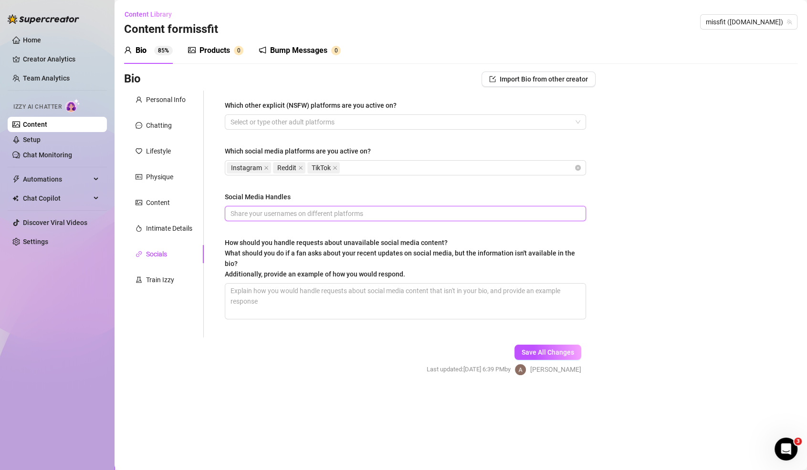
click at [317, 218] on input "Social Media Handles" at bounding box center [404, 214] width 348 height 10
click at [314, 309] on textarea "How should you handle requests about unavailable social media content? What sho…" at bounding box center [405, 301] width 360 height 35
click at [300, 213] on input "Social Media Handles" at bounding box center [404, 214] width 348 height 10
click at [525, 349] on span "Save All Changes" at bounding box center [548, 353] width 52 height 8
click at [172, 226] on div "Intimate Details" at bounding box center [169, 228] width 46 height 10
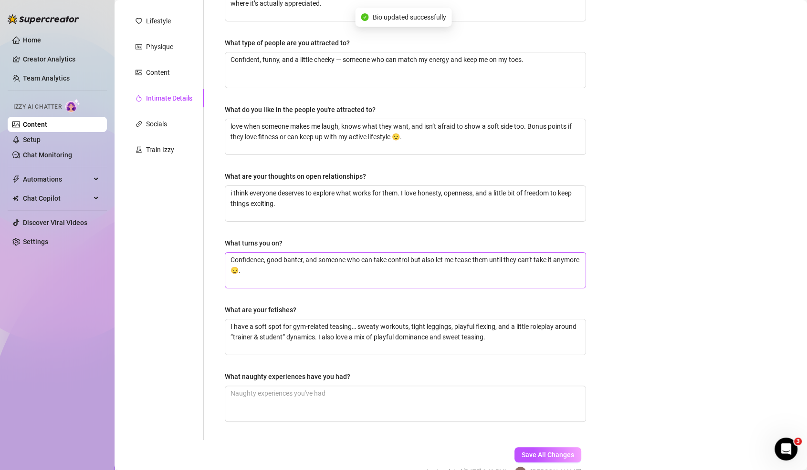
scroll to position [180, 0]
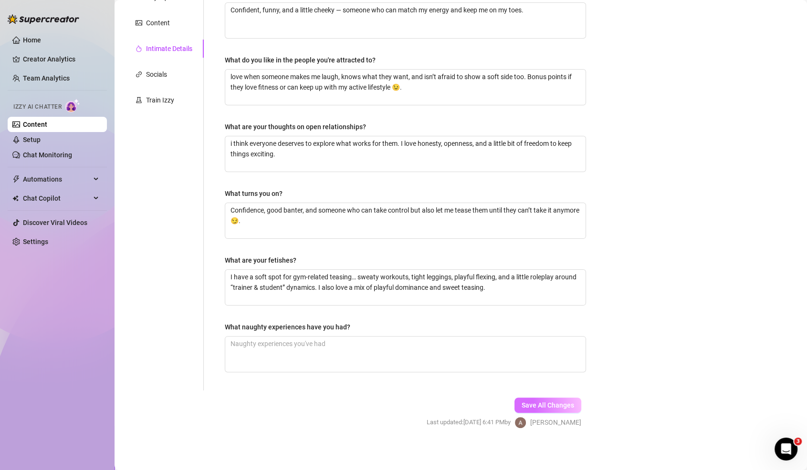
click at [533, 402] on span "Save All Changes" at bounding box center [548, 406] width 52 height 8
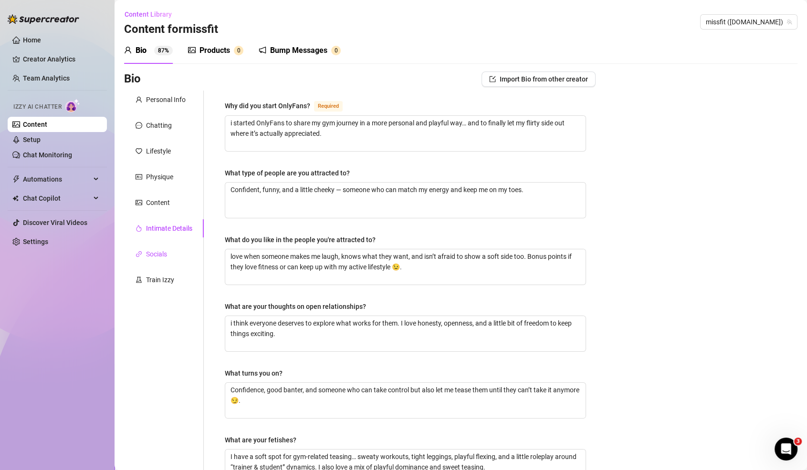
click at [156, 254] on div "Socials" at bounding box center [156, 254] width 21 height 10
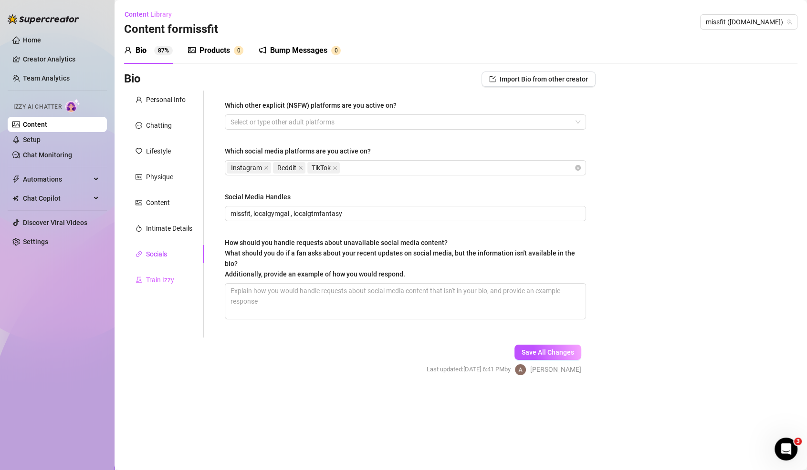
click at [154, 273] on div "Train Izzy" at bounding box center [164, 280] width 80 height 18
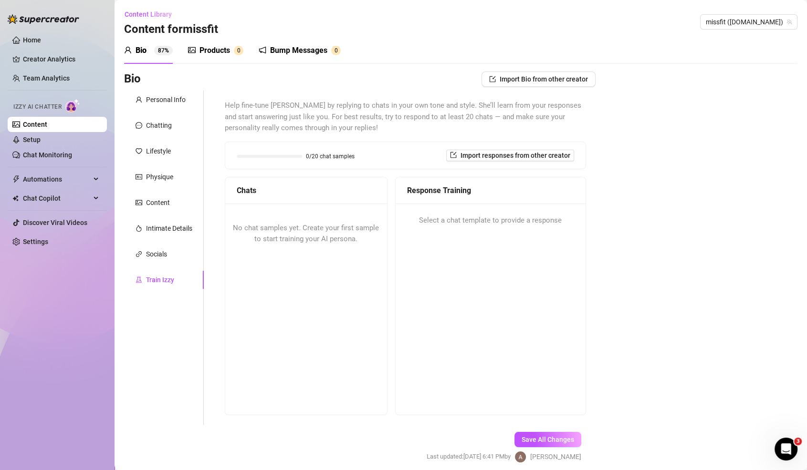
click at [351, 228] on span "No chat samples yet. Create your first sample to start training your AI persona." at bounding box center [306, 234] width 146 height 20
click at [470, 158] on span "Import responses from other creator" at bounding box center [515, 156] width 110 height 8
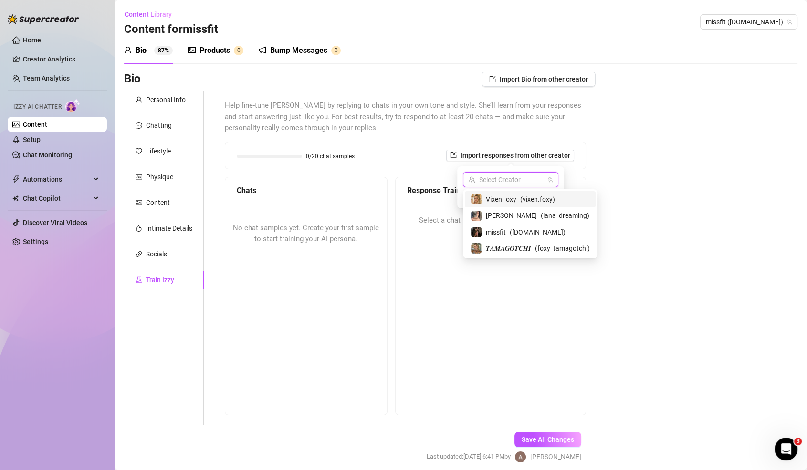
click at [485, 173] on input "search" at bounding box center [506, 180] width 75 height 14
click at [513, 230] on span "( miss.fit )" at bounding box center [538, 232] width 56 height 10
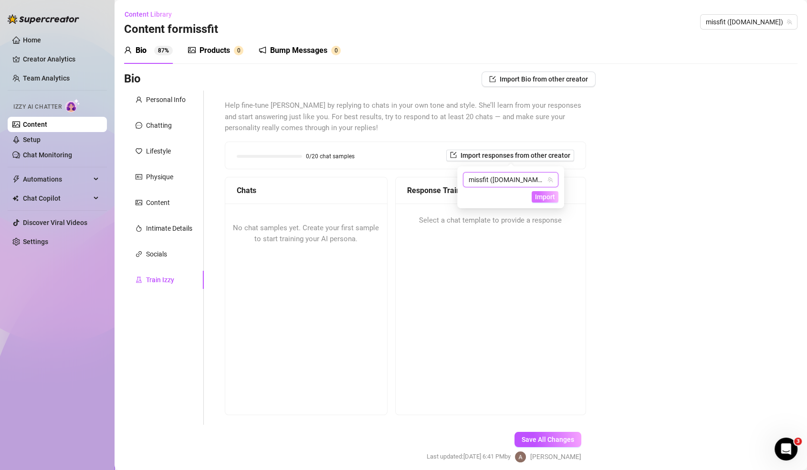
click at [535, 193] on span "Import" at bounding box center [545, 197] width 20 height 8
click at [543, 197] on span "Import" at bounding box center [545, 197] width 20 height 8
click at [592, 213] on div "Help fine-tune Izzy by replying to chats in your own tone and style. She’ll lea…" at bounding box center [405, 258] width 380 height 334
click at [541, 154] on span "Import responses from other creator" at bounding box center [515, 156] width 110 height 8
click at [550, 192] on button "Import" at bounding box center [545, 196] width 27 height 11
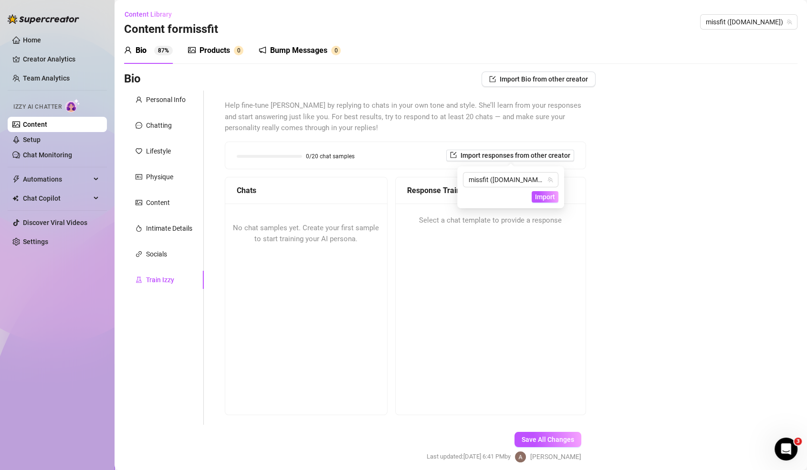
click at [626, 207] on div "Bio Import Bio from other creator Personal Info Chatting Lifestyle Physique Con…" at bounding box center [460, 276] width 673 height 408
click at [171, 253] on div "Socials" at bounding box center [164, 254] width 80 height 18
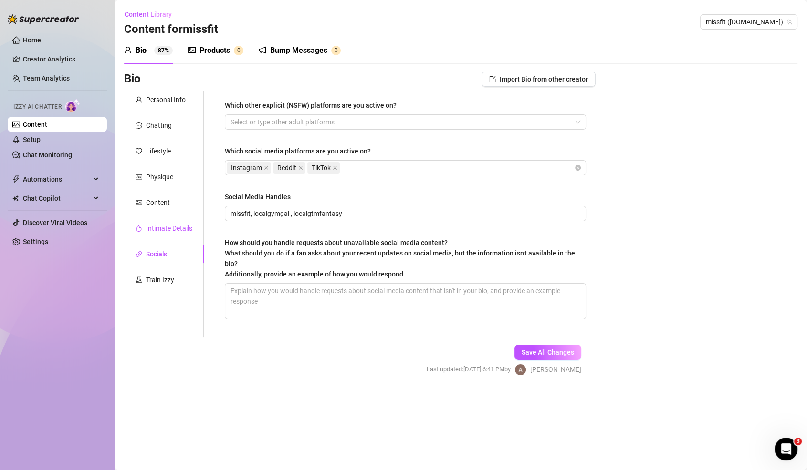
click at [170, 231] on div "Intimate Details" at bounding box center [169, 228] width 46 height 10
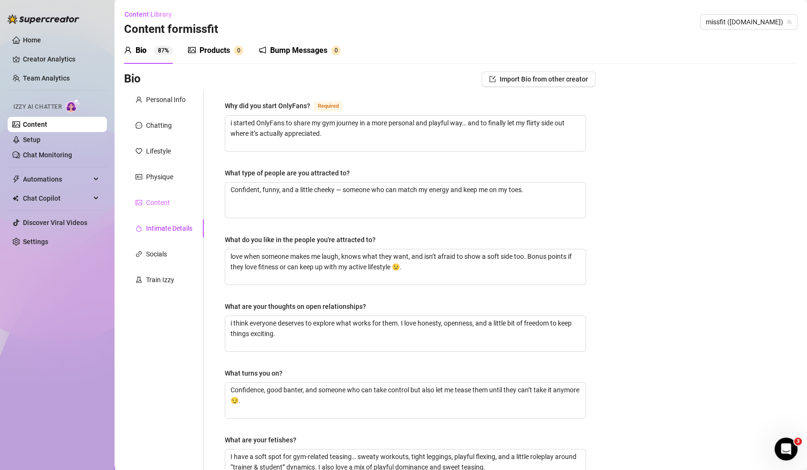
click at [163, 195] on div "Content" at bounding box center [164, 203] width 80 height 18
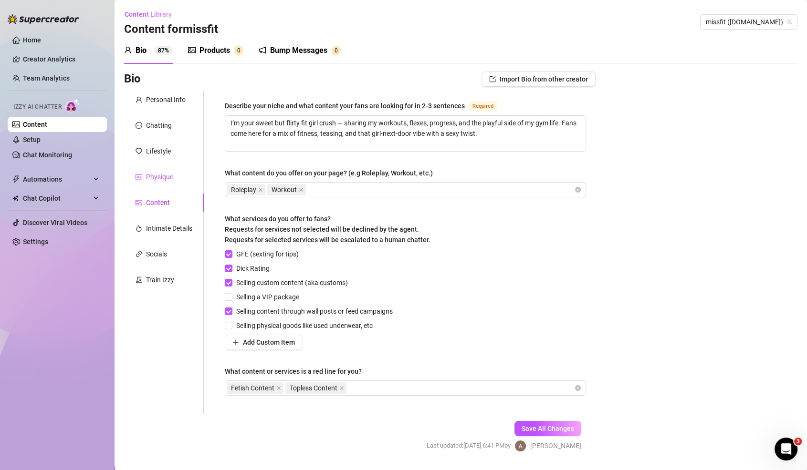
click at [164, 174] on div "Physique" at bounding box center [159, 177] width 27 height 10
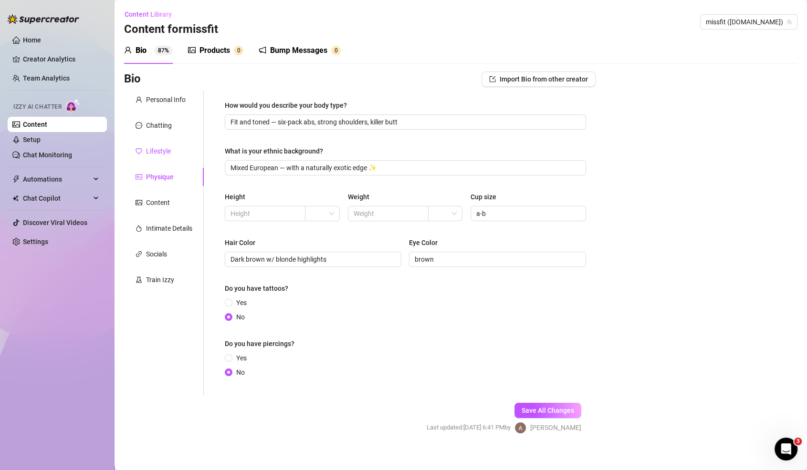
click at [165, 150] on div "Lifestyle" at bounding box center [158, 151] width 25 height 10
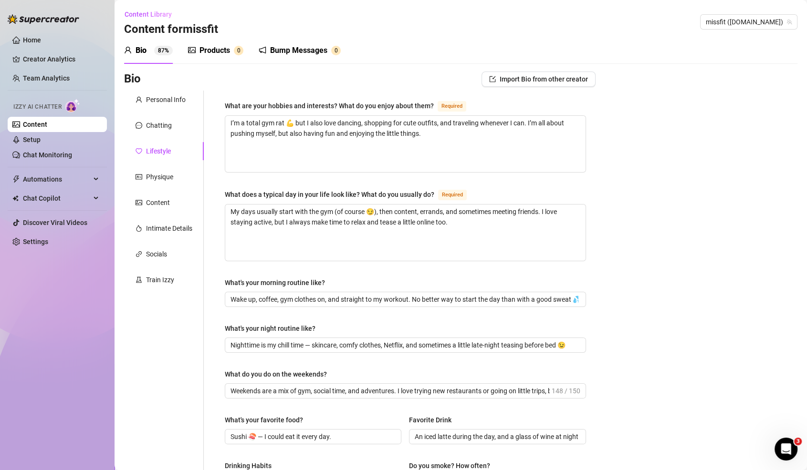
click at [159, 114] on div "Personal Info Chatting Lifestyle Physique Content Intimate Details Socials Trai…" at bounding box center [164, 412] width 80 height 643
click at [160, 101] on div "Personal Info" at bounding box center [166, 99] width 40 height 10
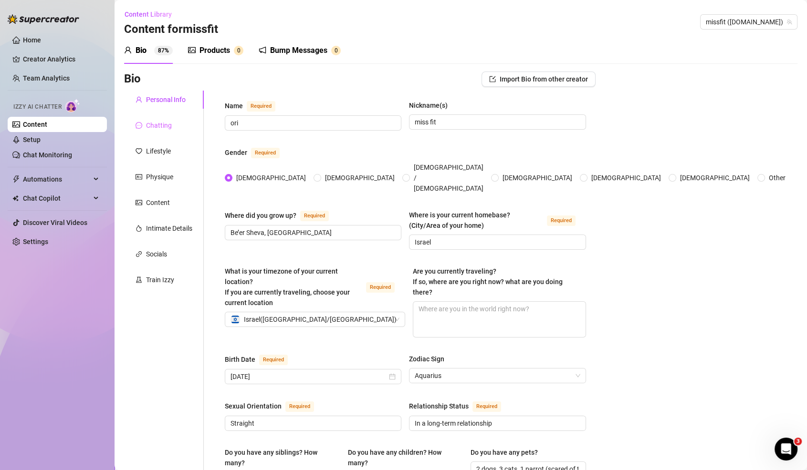
click at [154, 119] on div "Chatting" at bounding box center [164, 125] width 80 height 18
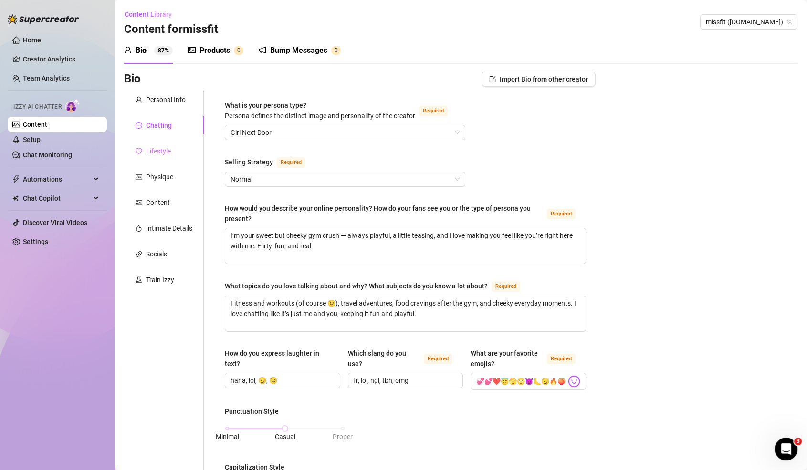
click at [144, 144] on div "Lifestyle" at bounding box center [164, 151] width 80 height 18
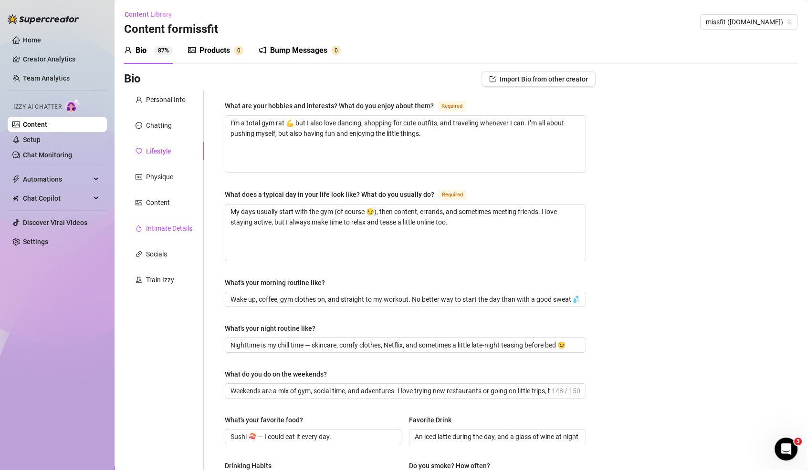
click at [155, 230] on div "Intimate Details" at bounding box center [169, 228] width 46 height 10
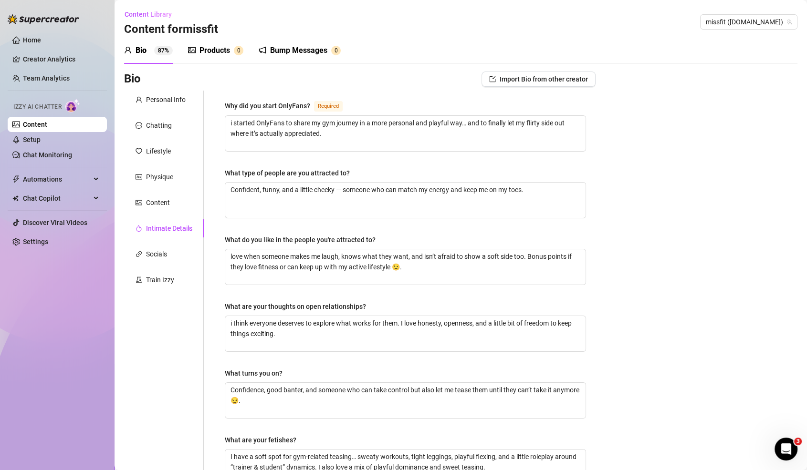
scroll to position [180, 0]
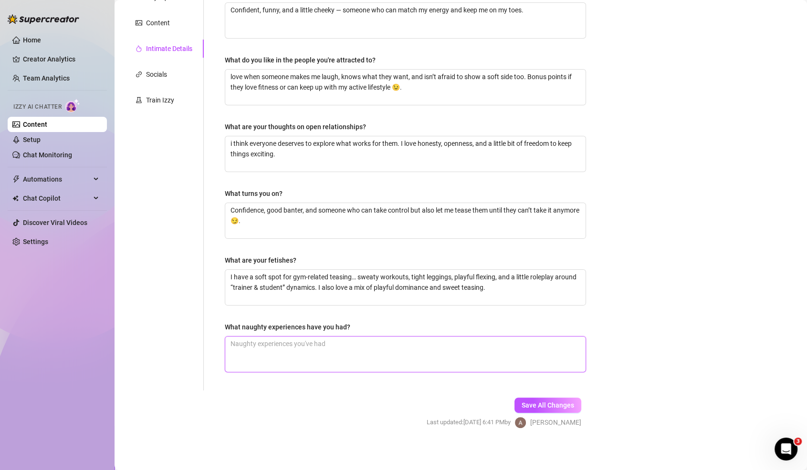
click at [318, 354] on textarea "What naughty experiences have you had?" at bounding box center [405, 354] width 360 height 35
click at [317, 352] on textarea "What naughty experiences have you had?" at bounding box center [405, 354] width 360 height 35
paste textarea "Not a hardcore sports fan, but I do enjoy watching fitness competitions and som…"
click at [521, 352] on textarea "Not a hardcore sports fan, but I do enjoy watching fitness competitions and som…" at bounding box center [405, 354] width 360 height 35
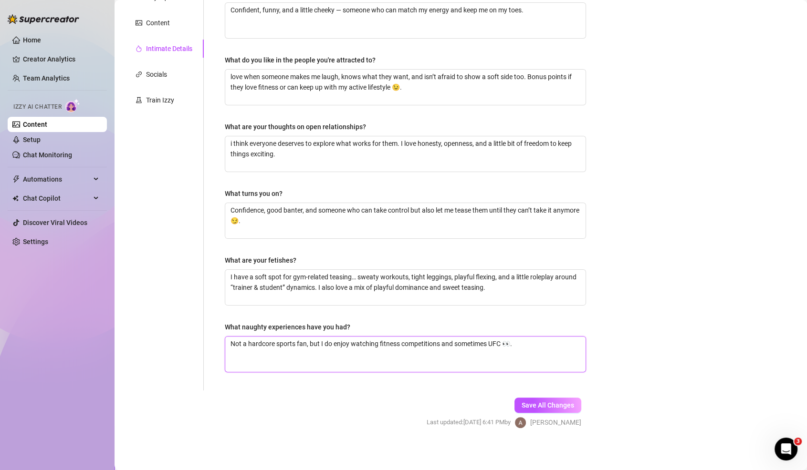
click at [521, 352] on textarea "Not a hardcore sports fan, but I do enjoy watching fitness competitions and som…" at bounding box center [405, 354] width 360 height 35
paste textarea "I’ve had sex with my boyfriend in my parents’ parking lot and even in public ma…"
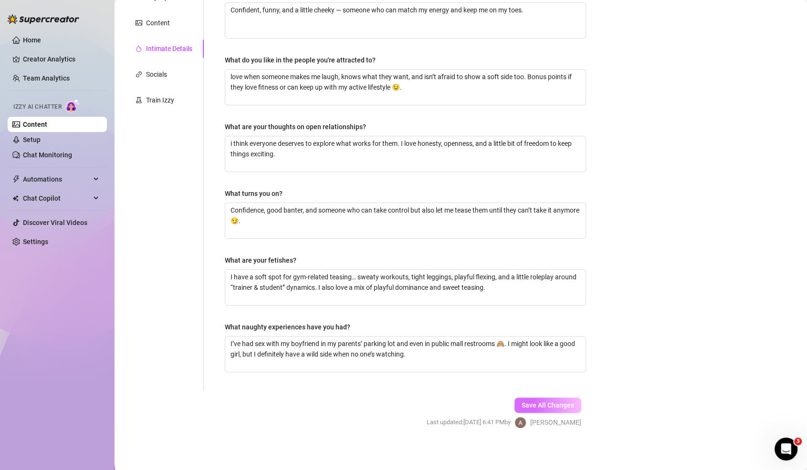
click at [543, 407] on button "Save All Changes" at bounding box center [547, 405] width 67 height 15
drag, startPoint x: 479, startPoint y: 338, endPoint x: 474, endPoint y: 338, distance: 5.2
click at [474, 338] on textarea "I’ve had sex with my boyfriend in my parents’ parking lot and even in public ma…" at bounding box center [405, 354] width 360 height 35
click at [553, 406] on button "Save All Changes" at bounding box center [547, 405] width 67 height 15
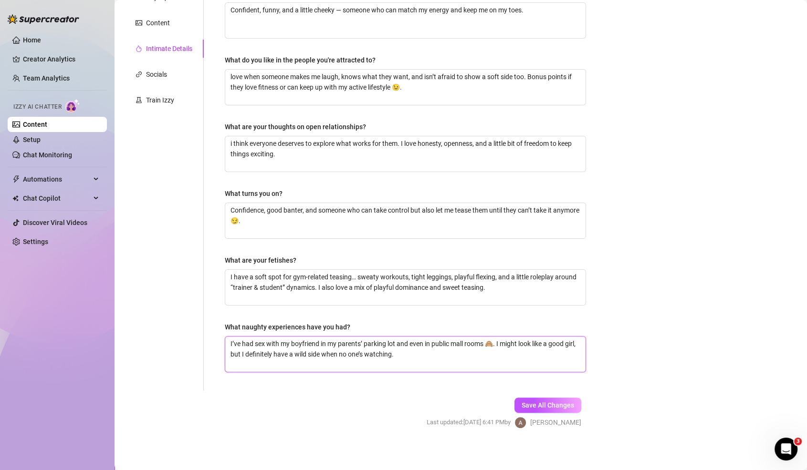
click at [438, 342] on textarea "I’ve had sex with my boyfriend in my parents’ parking lot and even in public ma…" at bounding box center [405, 354] width 360 height 35
click at [539, 406] on button "Save All Changes" at bounding box center [547, 405] width 67 height 15
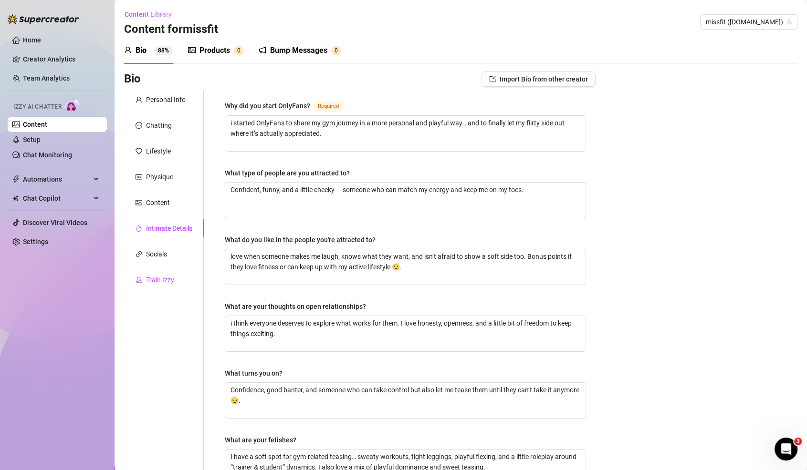
click at [171, 282] on div "Train Izzy" at bounding box center [160, 280] width 28 height 10
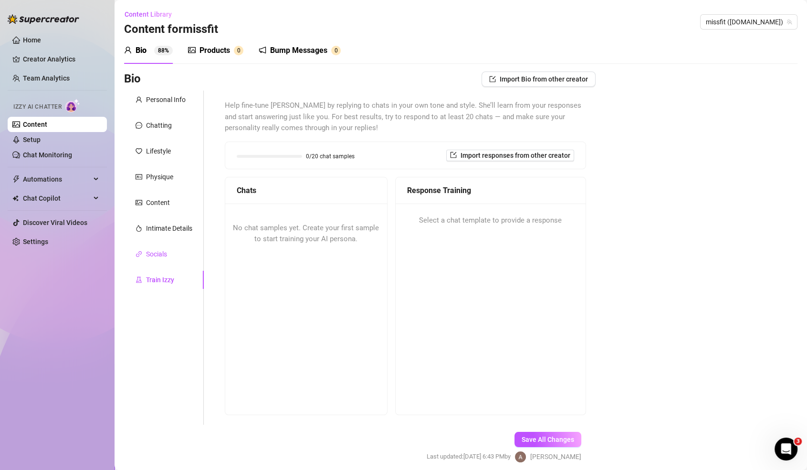
click at [157, 257] on div "Socials" at bounding box center [156, 254] width 21 height 10
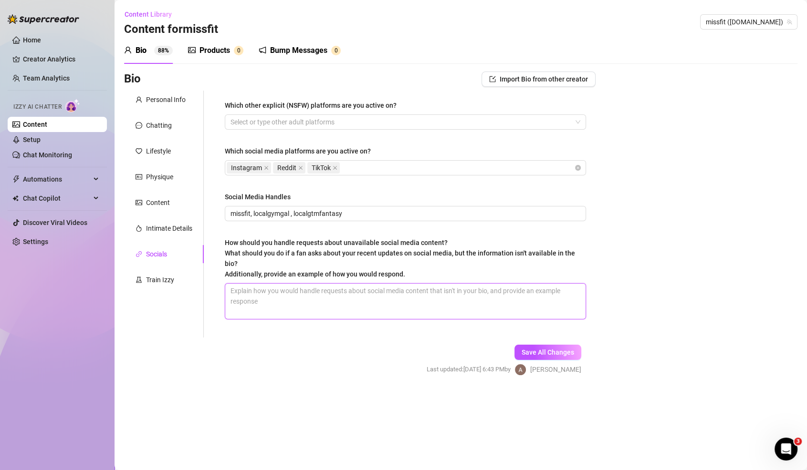
click at [306, 291] on textarea "How should you handle requests about unavailable social media content? What sho…" at bounding box center [405, 301] width 360 height 35
paste textarea "If a fan asks about social media updates that aren’t listed in my bio, I’d poli…"
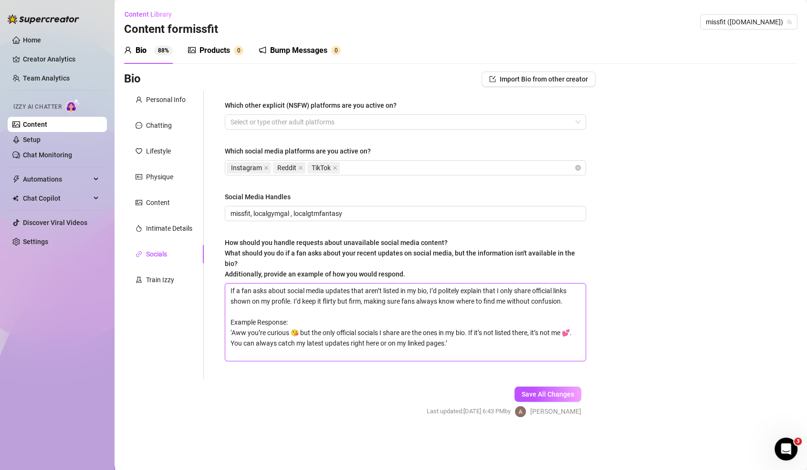
click at [326, 321] on textarea "If a fan asks about social media updates that aren’t listed in my bio, I’d poli…" at bounding box center [405, 322] width 360 height 77
click at [230, 329] on textarea "If a fan asks about social media updates that aren’t listed in my bio, I’d poli…" at bounding box center [405, 322] width 360 height 77
click at [460, 344] on textarea "If a fan asks about social media updates that aren’t listed in my bio, I’d poli…" at bounding box center [405, 322] width 360 height 77
click at [459, 315] on textarea "If a fan asks about social media updates that aren’t listed in my bio, I’d poli…" at bounding box center [405, 322] width 360 height 77
click at [562, 398] on button "Save All Changes" at bounding box center [547, 394] width 67 height 15
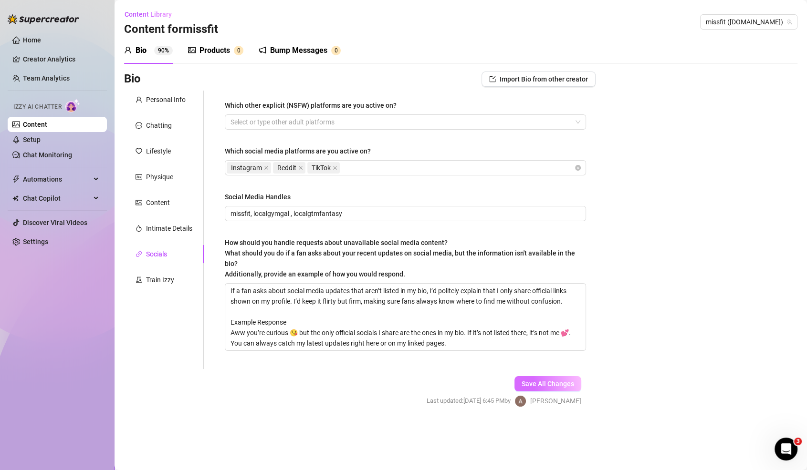
click at [555, 380] on span "Save All Changes" at bounding box center [548, 384] width 52 height 8
click at [148, 102] on div "Personal Info" at bounding box center [166, 99] width 40 height 10
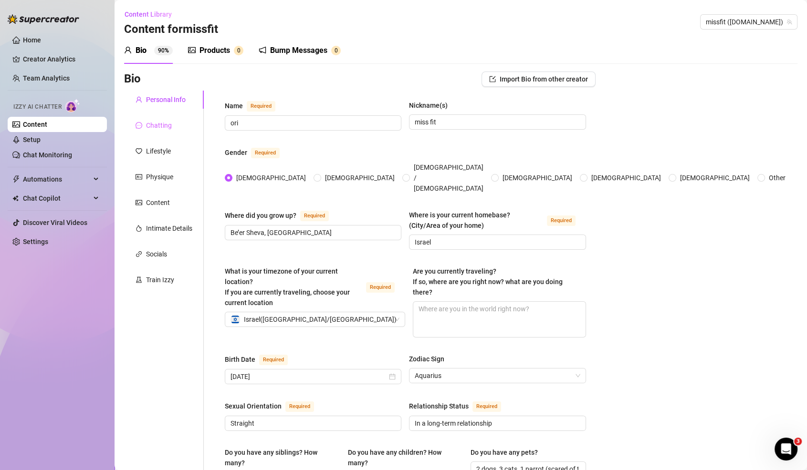
click at [162, 132] on div "Chatting" at bounding box center [164, 125] width 80 height 18
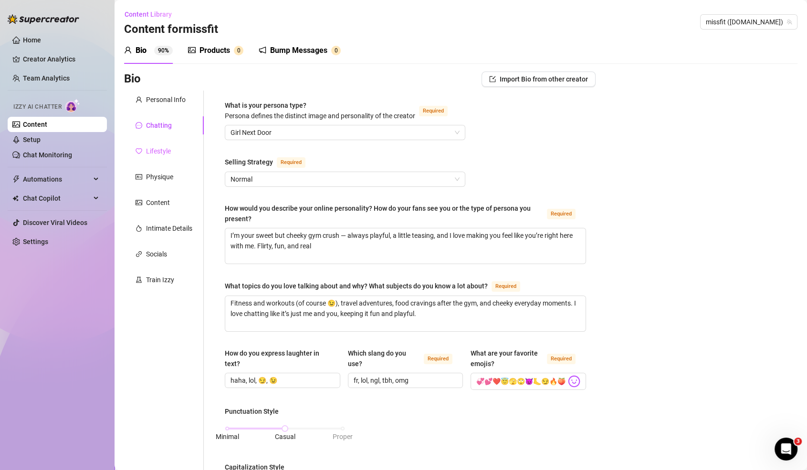
click at [188, 147] on div "Lifestyle" at bounding box center [164, 151] width 80 height 18
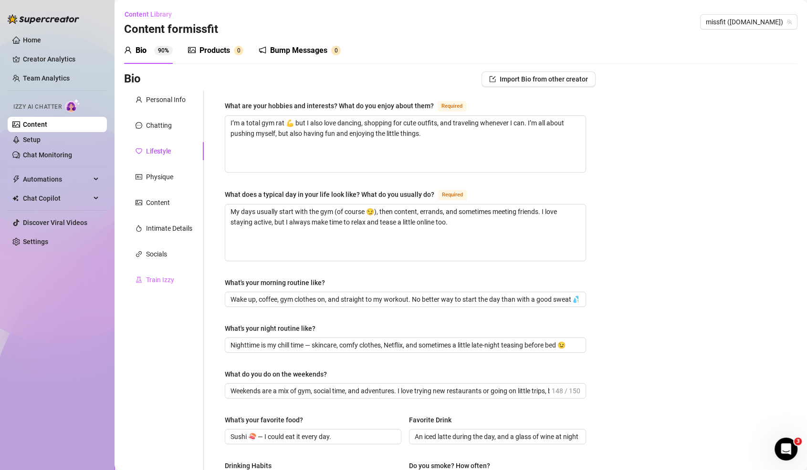
click at [185, 286] on div "Train Izzy" at bounding box center [164, 280] width 80 height 18
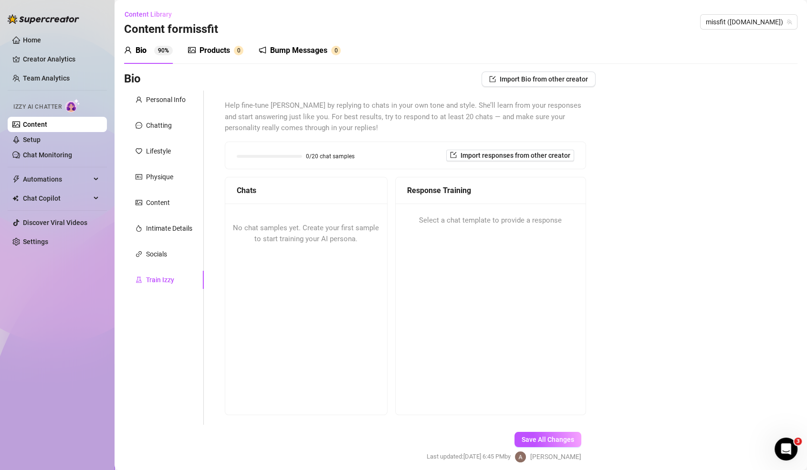
scroll to position [37, 0]
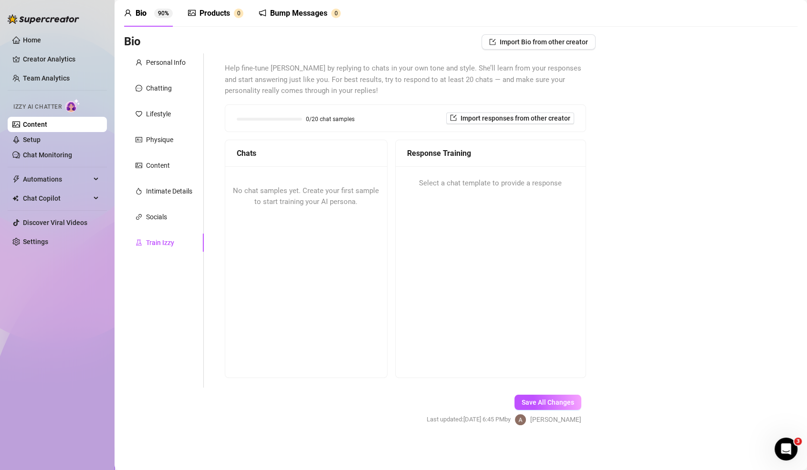
click at [480, 107] on div "0/20 chat samples Import responses from other creator" at bounding box center [405, 118] width 360 height 27
click at [483, 122] on button "Import responses from other creator" at bounding box center [510, 118] width 128 height 11
click at [543, 158] on span "Import" at bounding box center [545, 160] width 20 height 8
click at [543, 400] on span "Save All Changes" at bounding box center [548, 403] width 52 height 8
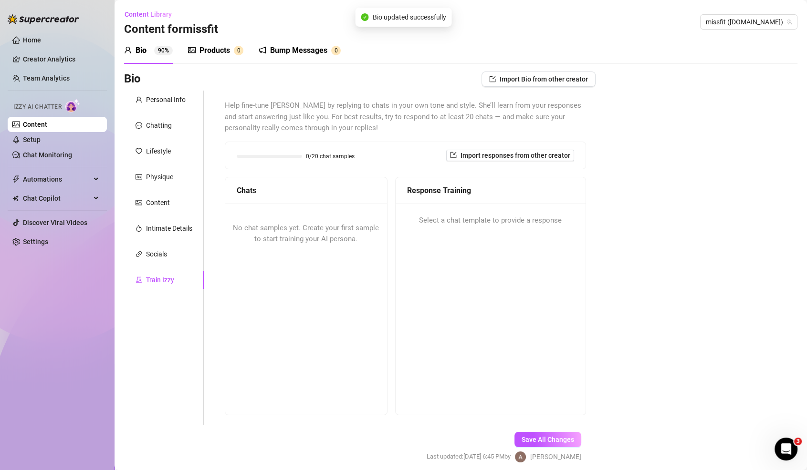
click at [219, 49] on div "Products" at bounding box center [214, 50] width 31 height 11
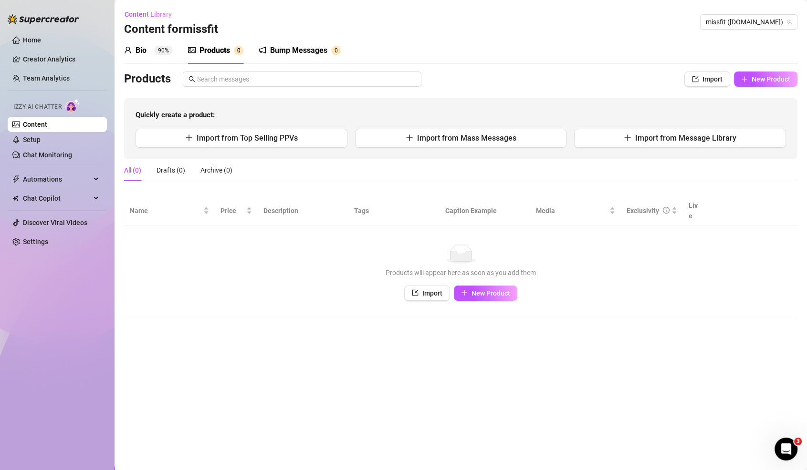
click at [321, 55] on div "Bump Messages" at bounding box center [298, 50] width 57 height 11
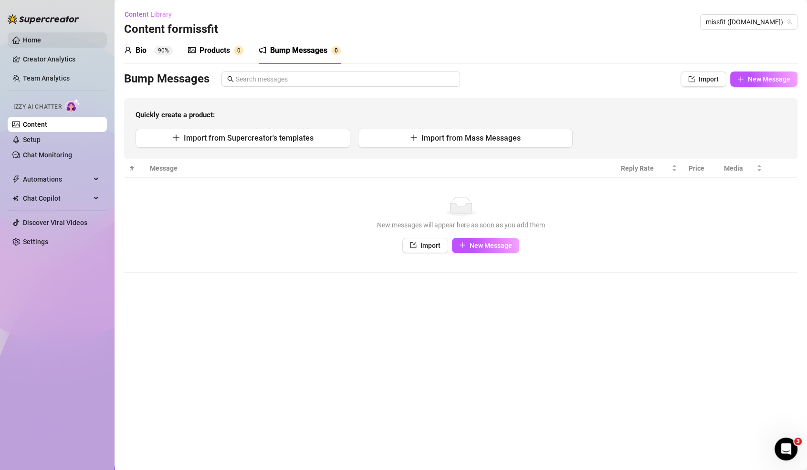
click at [41, 38] on link "Home" at bounding box center [32, 40] width 18 height 8
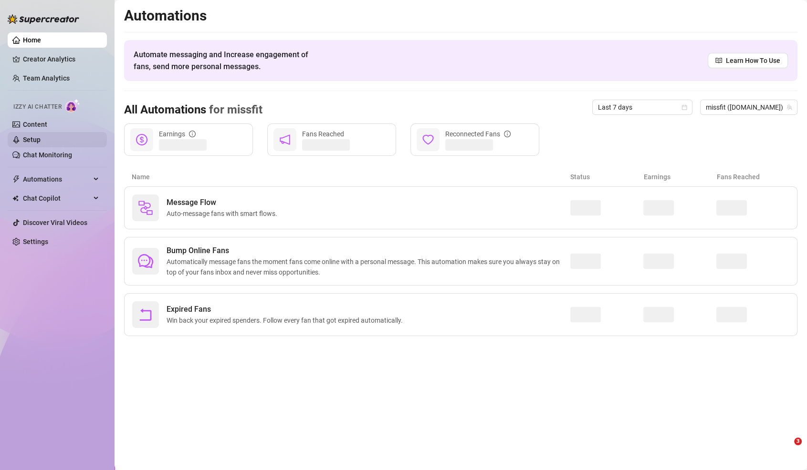
click at [41, 136] on link "Setup" at bounding box center [32, 140] width 18 height 8
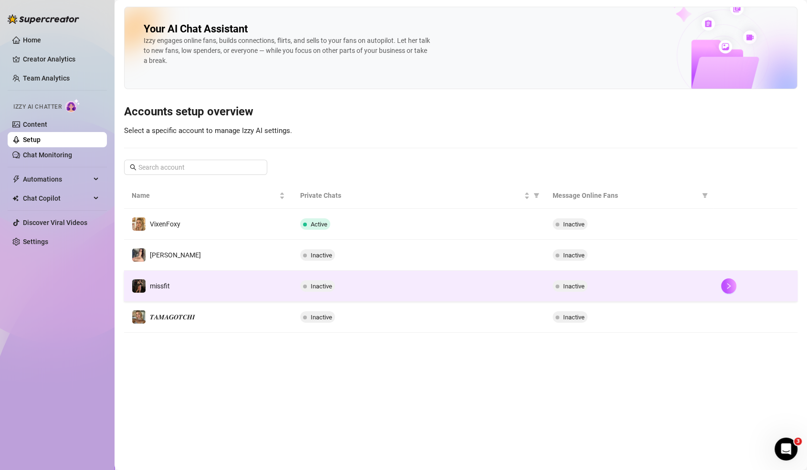
click at [486, 277] on td "Inactive" at bounding box center [418, 286] width 252 height 31
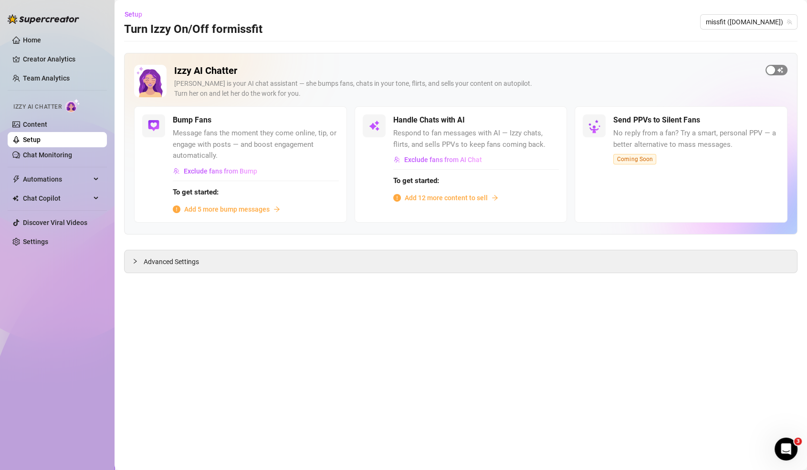
click at [773, 66] on div "button" at bounding box center [770, 70] width 9 height 9
click at [774, 66] on span "button" at bounding box center [776, 70] width 22 height 10
click at [764, 66] on div "Izzy AI Chatter Izzy is your AI chat assistant — she bumps fans, chats in your …" at bounding box center [460, 86] width 653 height 42
click at [776, 71] on span "button" at bounding box center [776, 70] width 22 height 10
click at [325, 122] on div "button" at bounding box center [323, 120] width 9 height 9
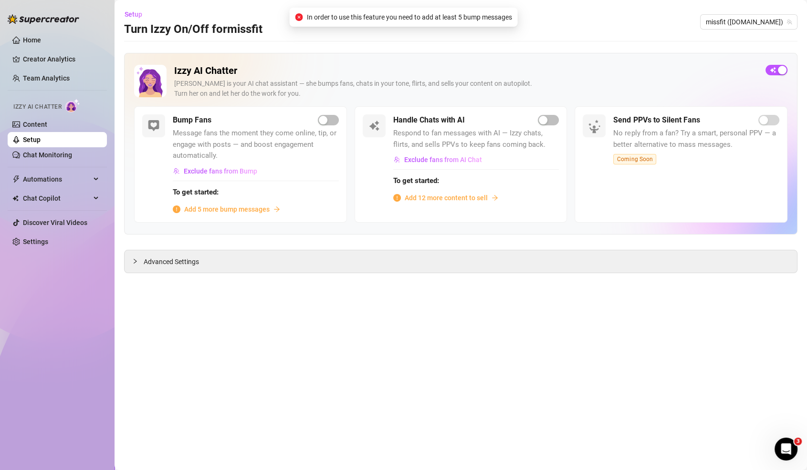
click at [272, 206] on div "Add 5 more bump messages" at bounding box center [256, 209] width 166 height 10
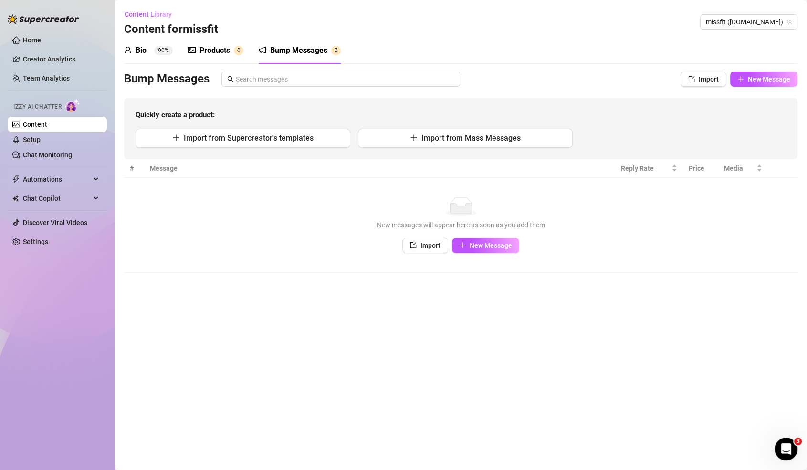
click at [236, 58] on div "Products 0" at bounding box center [215, 50] width 55 height 27
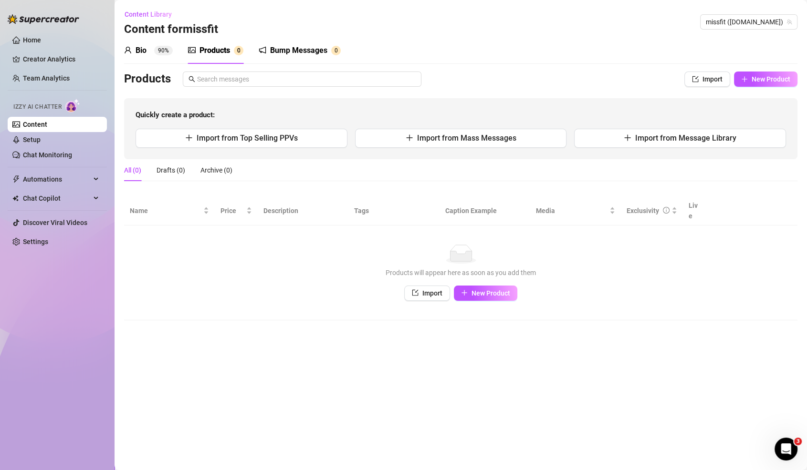
click at [296, 53] on div "Bump Messages" at bounding box center [298, 50] width 57 height 11
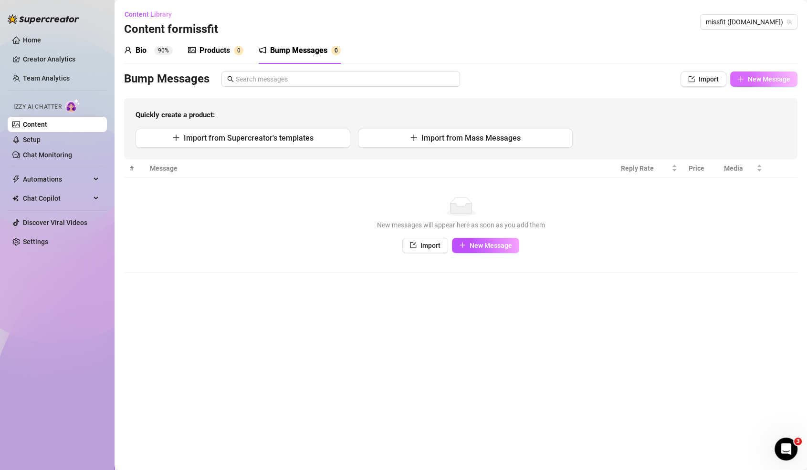
click at [751, 86] on button "New Message" at bounding box center [763, 79] width 67 height 15
type textarea "Type your message here..."
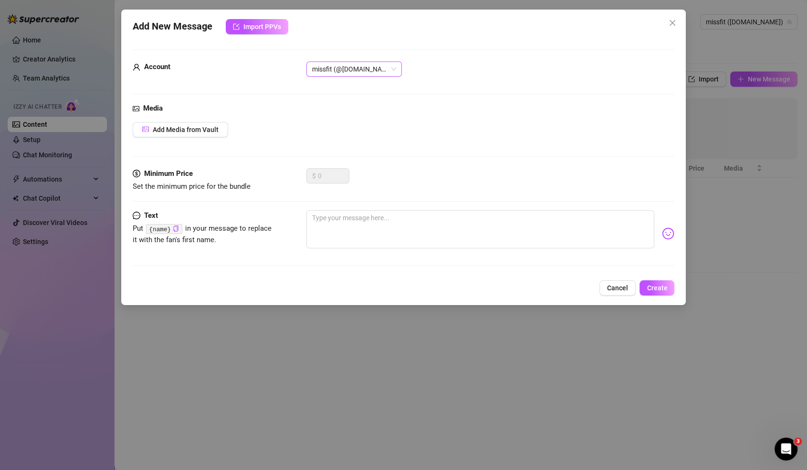
click at [381, 64] on span "missfit (@[DOMAIN_NAME])" at bounding box center [354, 69] width 84 height 14
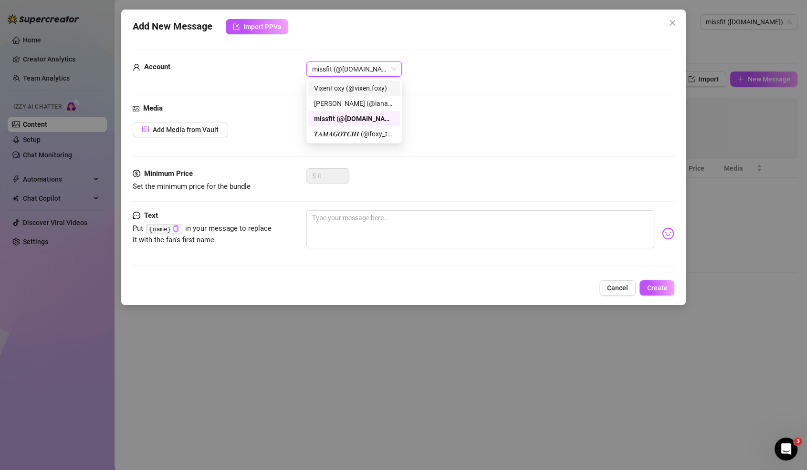
click at [480, 132] on div "Add Media from Vault" at bounding box center [404, 129] width 542 height 15
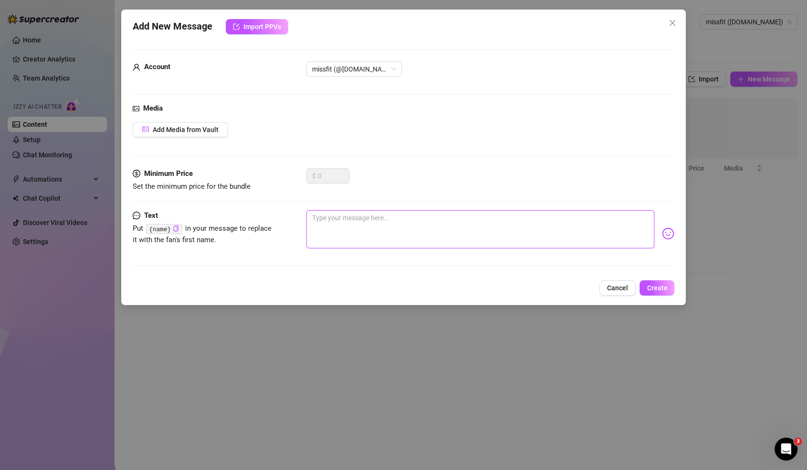
click at [352, 221] on textarea at bounding box center [480, 229] width 348 height 38
paste textarea "So… are you checking me out again? 👀 Be honest 😏"
type textarea "So… are you checking me out again? 👀 Be honest 😏"
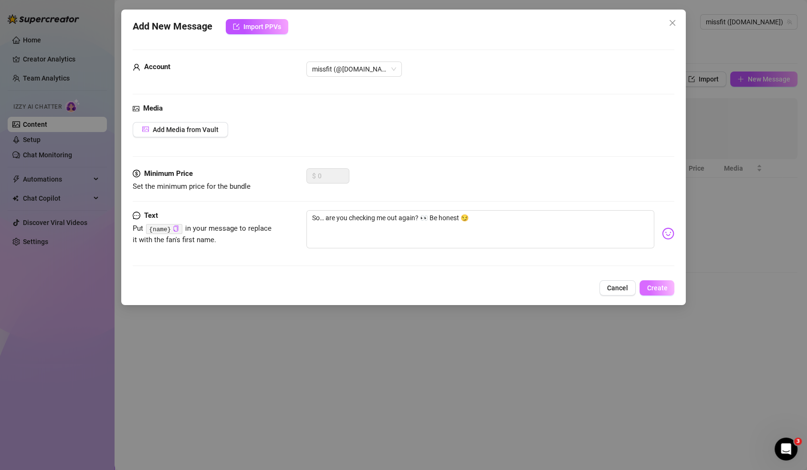
click at [668, 289] on button "Create" at bounding box center [656, 288] width 35 height 15
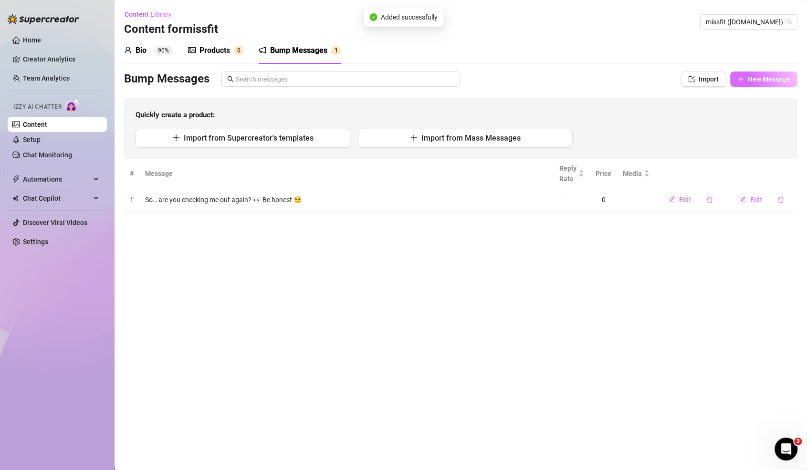
click at [764, 84] on button "New Message" at bounding box center [763, 79] width 67 height 15
type textarea "Type your message here..."
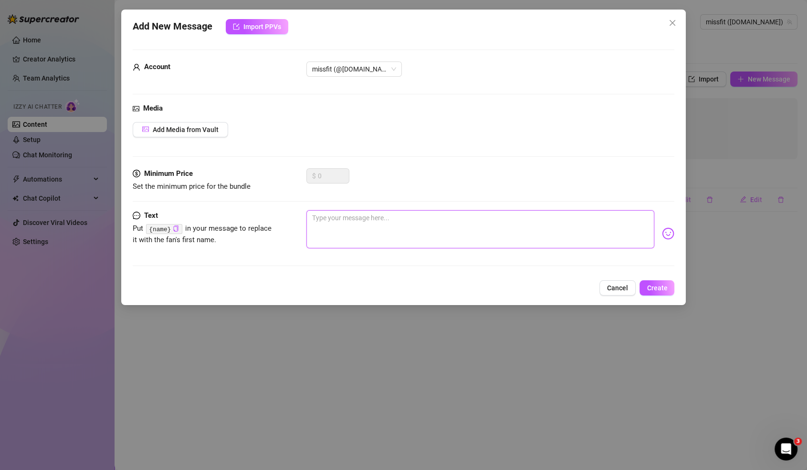
click at [636, 221] on textarea at bounding box center [480, 229] width 348 height 38
paste textarea "Just finished leg day 🦵🔥 wanna see how shaky my legs are rn?”"
type textarea "Just finished leg day 🦵🔥 wanna see how shaky my legs are rn?”"
type textarea "Just finished leg day 🦵🔥 wanna see how shaky my legs are rn?"
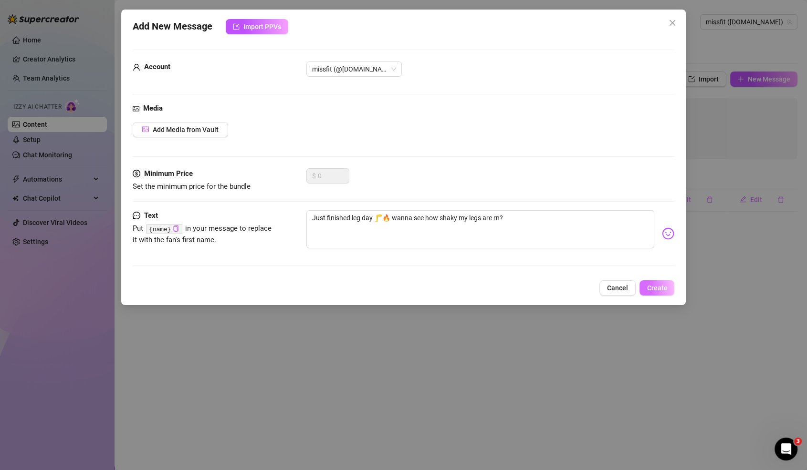
click at [656, 286] on span "Create" at bounding box center [657, 288] width 21 height 8
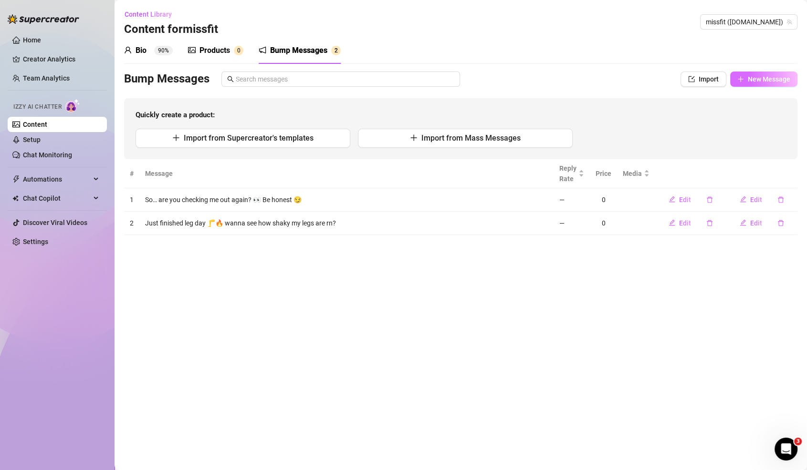
click at [754, 78] on span "New Message" at bounding box center [769, 79] width 42 height 8
type textarea "Type your message here..."
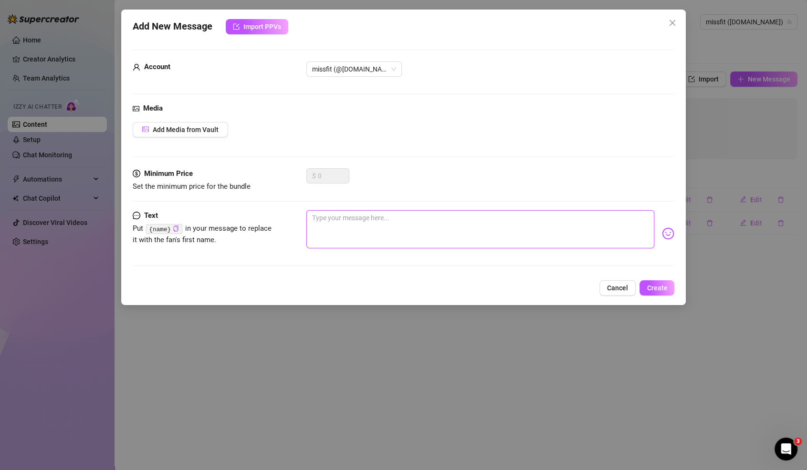
click at [631, 244] on textarea at bounding box center [480, 229] width 348 height 38
paste textarea "Bet you can’t guess what I’m wearing right now 👟💦”"
type textarea "Bet you can’t guess what I’m wearing right now 👟💦”"
type textarea "Bet you can’t guess what I’m wearing right now 👟💦"
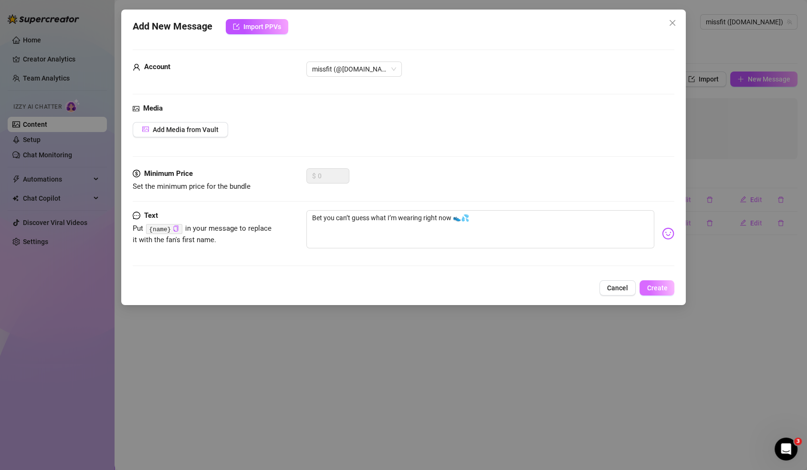
click at [662, 281] on button "Create" at bounding box center [656, 288] width 35 height 15
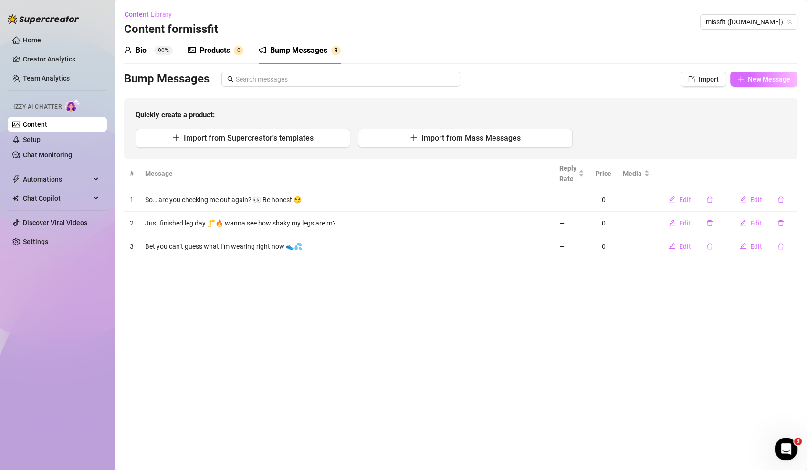
click at [751, 76] on span "New Message" at bounding box center [769, 79] width 42 height 8
type textarea "Type your message here..."
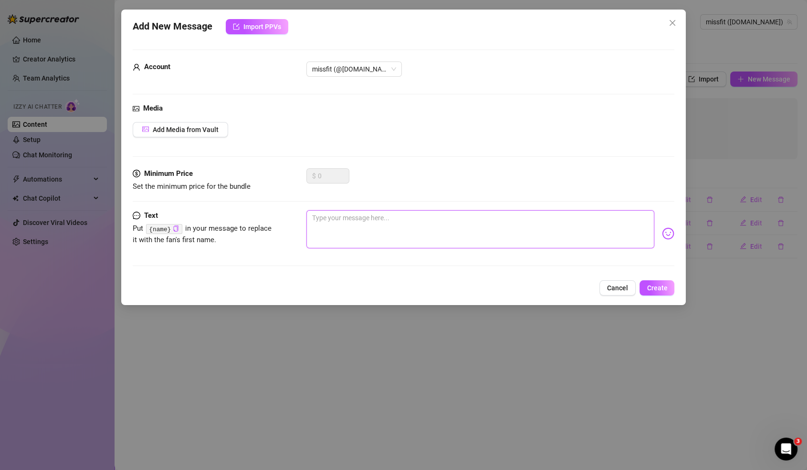
click at [487, 233] on textarea at bounding box center [480, 229] width 348 height 38
paste textarea "Tell me… do you like it sweaty or slow? 👅💦"
type textarea "Tell me… do you like it sweaty or slow? 👅💦"
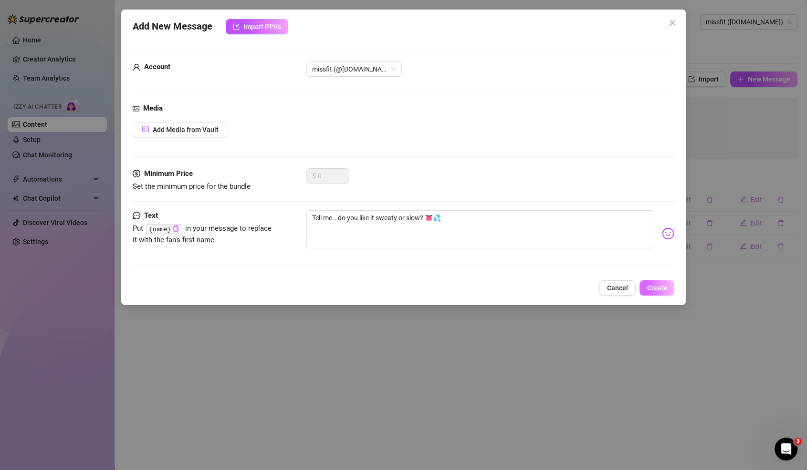
click at [656, 286] on span "Create" at bounding box center [657, 288] width 21 height 8
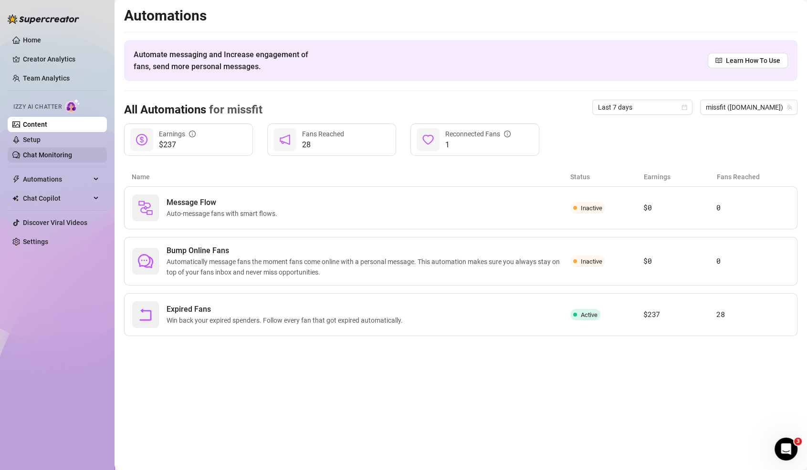
click at [60, 151] on link "Chat Monitoring" at bounding box center [47, 155] width 49 height 8
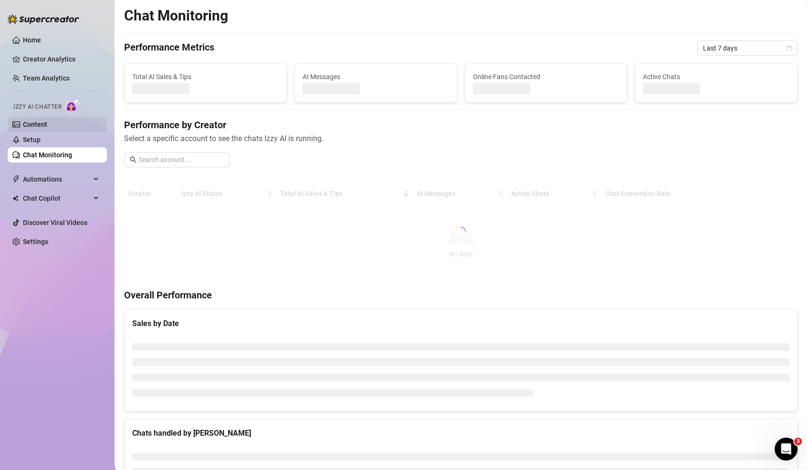
click at [47, 128] on link "Content" at bounding box center [35, 125] width 24 height 8
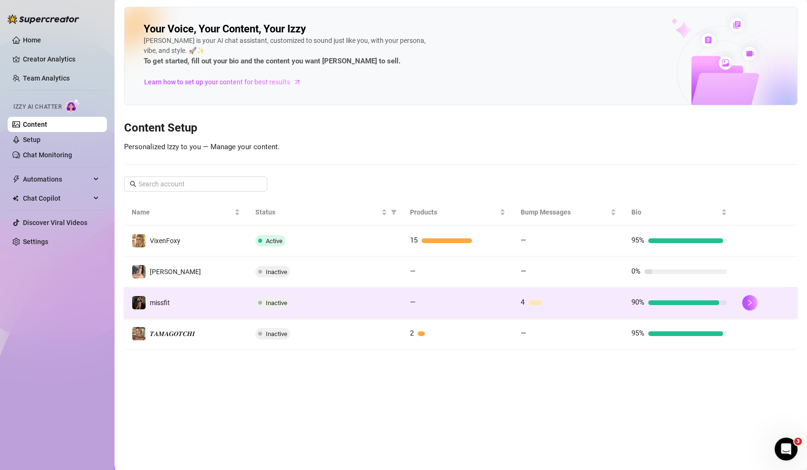
click at [256, 288] on td "Inactive" at bounding box center [325, 303] width 155 height 31
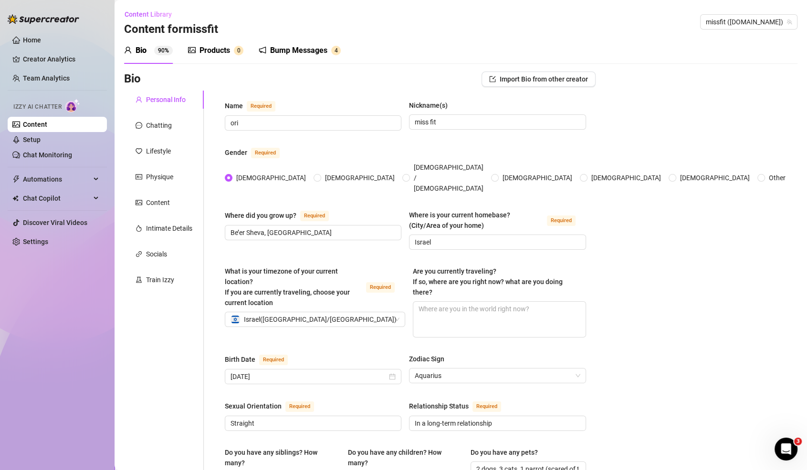
click at [273, 63] on div "Bump Messages 4" at bounding box center [300, 50] width 82 height 27
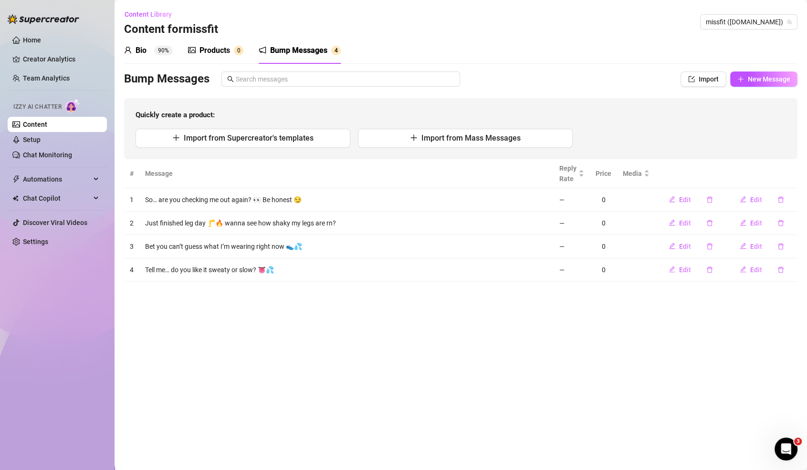
click at [284, 54] on div "Bump Messages" at bounding box center [298, 50] width 57 height 11
click at [677, 264] on button "Edit" at bounding box center [680, 269] width 38 height 15
type textarea "Tell me… do you like it sweaty or slow? 👅💦"
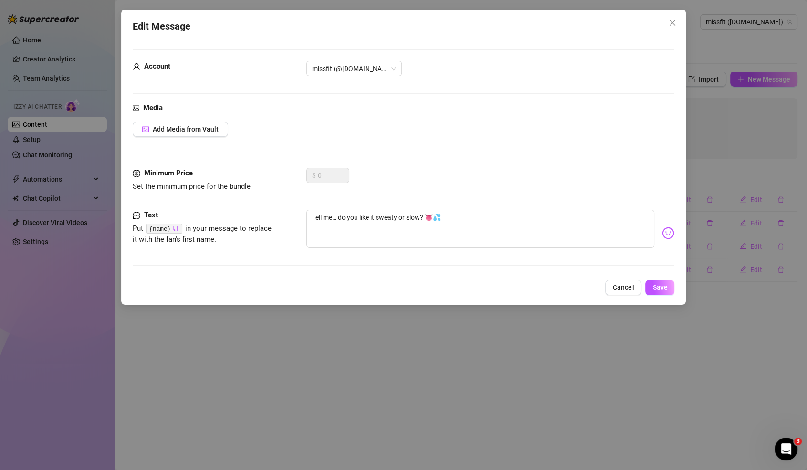
click at [192, 137] on div "Media Add Media from Vault" at bounding box center [404, 135] width 542 height 65
click at [197, 112] on div "Media" at bounding box center [404, 108] width 542 height 11
click at [197, 139] on div "Media Add Media from Vault" at bounding box center [404, 135] width 542 height 65
click at [199, 122] on button "Add Media from Vault" at bounding box center [180, 129] width 95 height 15
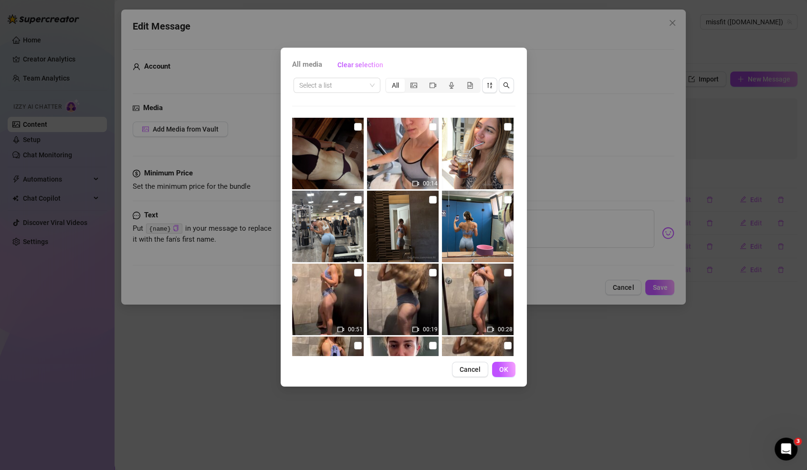
click at [349, 141] on img at bounding box center [328, 154] width 72 height 72
click at [355, 124] on input "checkbox" at bounding box center [358, 127] width 8 height 8
checkbox input "true"
click at [501, 370] on span "OK" at bounding box center [503, 370] width 9 height 8
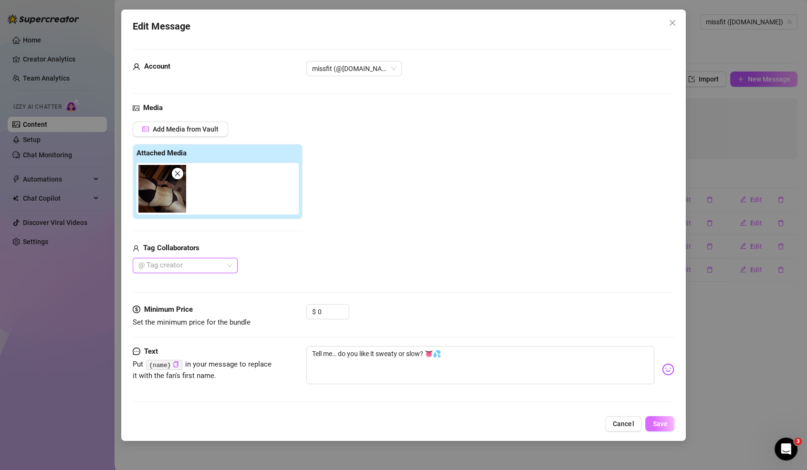
click at [653, 423] on span "Save" at bounding box center [659, 424] width 15 height 8
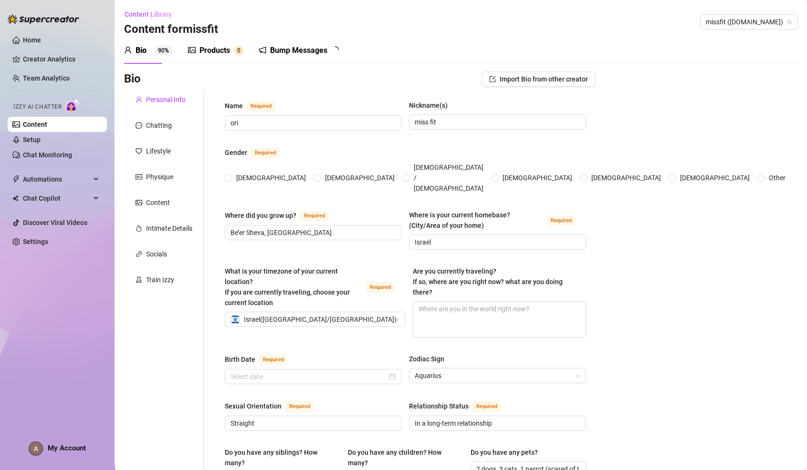
radio input "true"
type input "[DATE]"
click at [267, 53] on div "Bump Messages 4" at bounding box center [300, 50] width 82 height 11
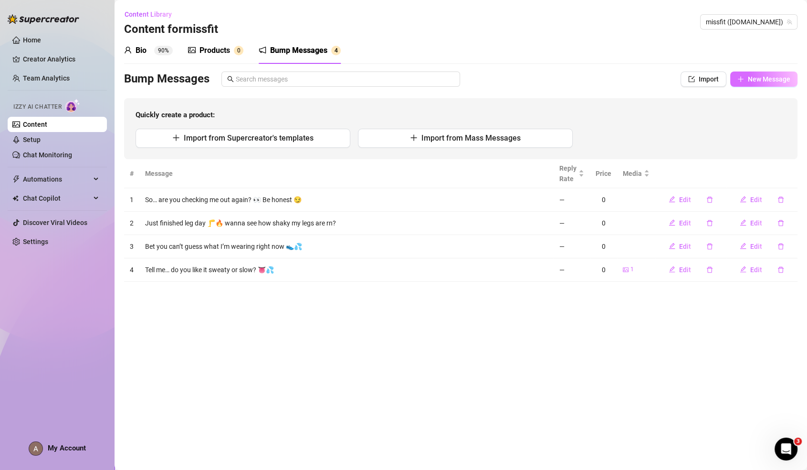
click at [757, 76] on span "New Message" at bounding box center [769, 79] width 42 height 8
type textarea "Type your message here..."
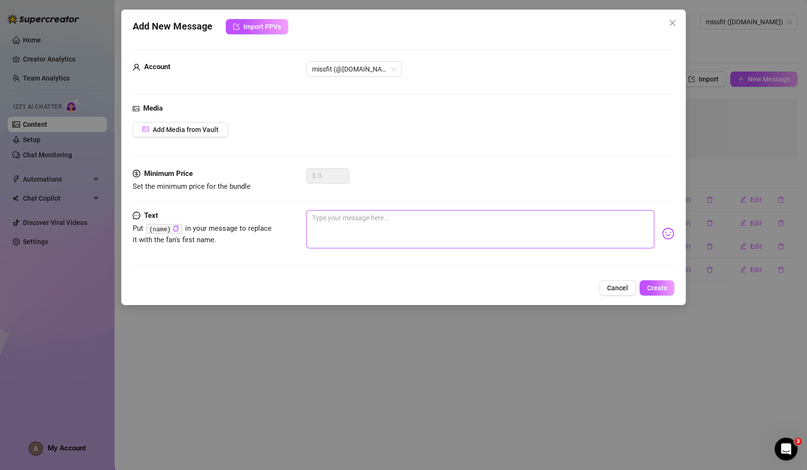
click at [454, 232] on textarea at bounding box center [480, 229] width 348 height 38
paste textarea "I’ve been thinking about you since my shower earlier 🚿😏”"
type textarea "I’ve been thinking about you since my shower earlier 🚿😏”"
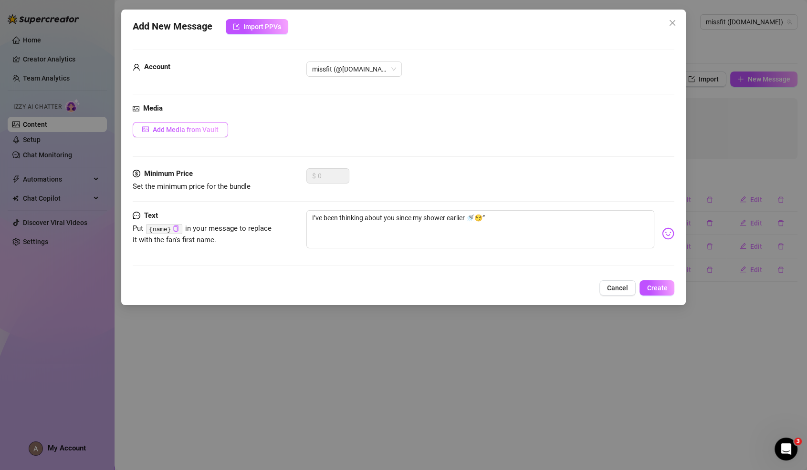
click at [183, 132] on span "Add Media from Vault" at bounding box center [186, 130] width 66 height 8
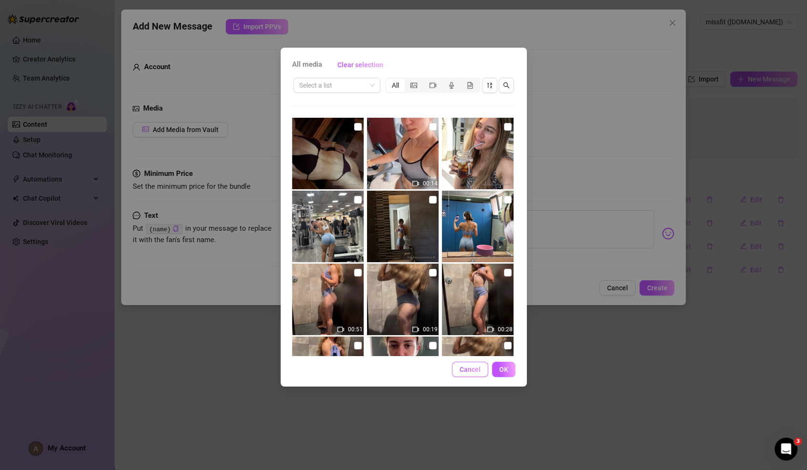
click at [470, 366] on span "Cancel" at bounding box center [469, 370] width 21 height 8
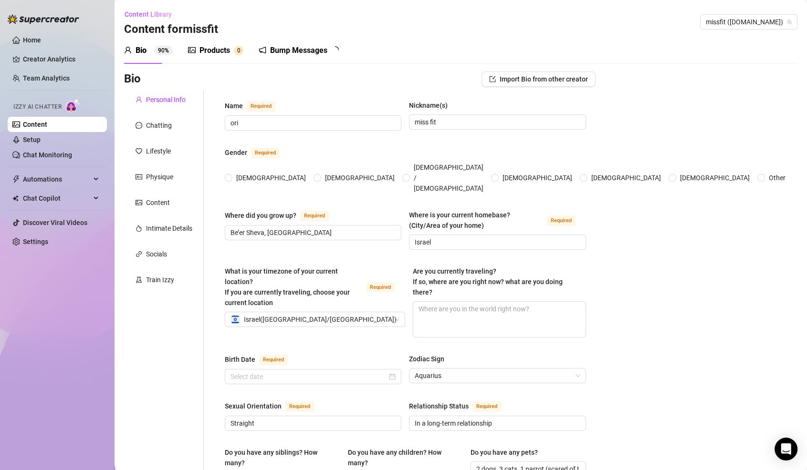
radio input "true"
type input "[DATE]"
click at [275, 48] on div "Bump Messages" at bounding box center [298, 50] width 57 height 11
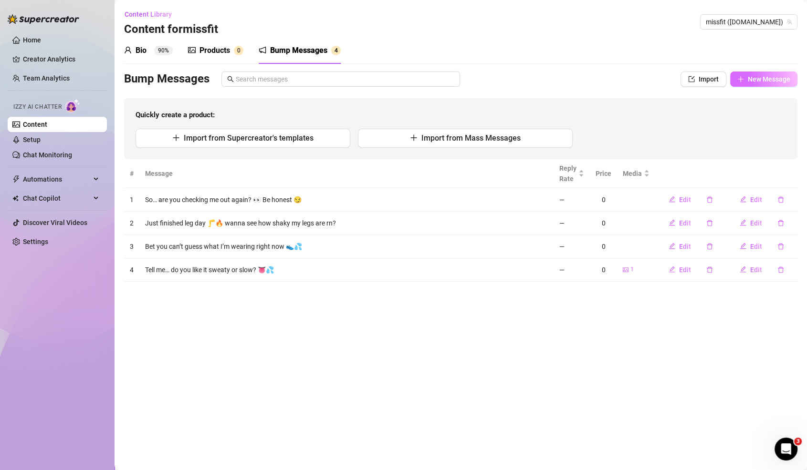
click at [735, 83] on button "New Message" at bounding box center [763, 79] width 67 height 15
type textarea "Type your message here..."
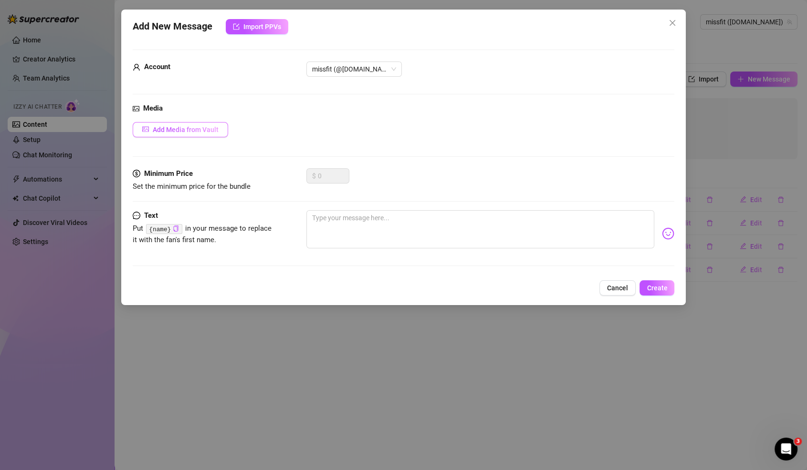
click at [190, 129] on span "Add Media from Vault" at bounding box center [186, 130] width 66 height 8
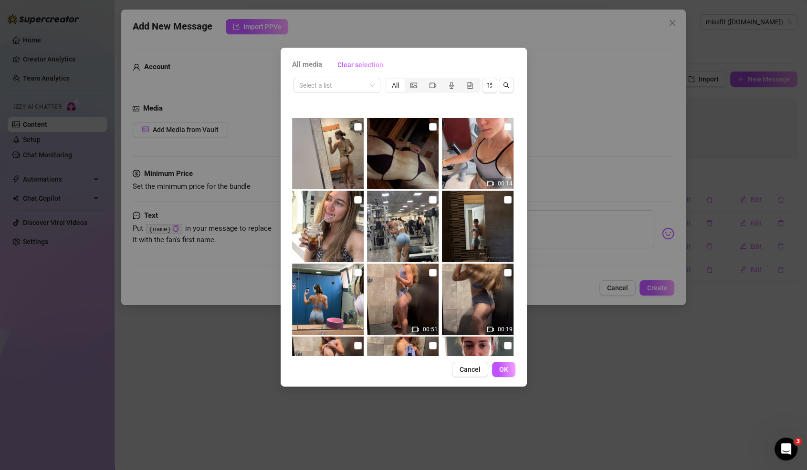
click at [306, 146] on img at bounding box center [328, 154] width 72 height 72
click at [348, 140] on img at bounding box center [328, 154] width 72 height 72
click at [355, 123] on input "checkbox" at bounding box center [358, 127] width 8 height 8
checkbox input "true"
click at [503, 367] on span "OK" at bounding box center [503, 370] width 9 height 8
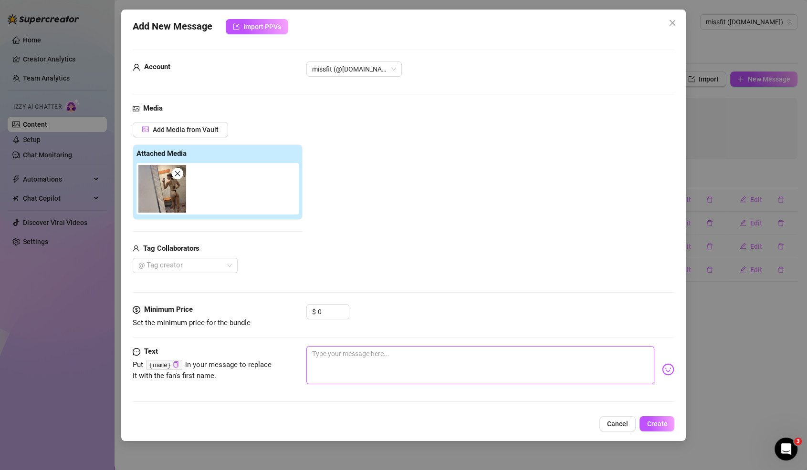
click at [423, 358] on textarea at bounding box center [480, 365] width 348 height 38
paste textarea "I’ve been thinking about you since my shower earlier 🚿😏”"
type textarea "I’ve been thinking about you since my shower earlier 🚿😏”"
type textarea "I’ve been thinking about you since my shower earlier 🚿😏"
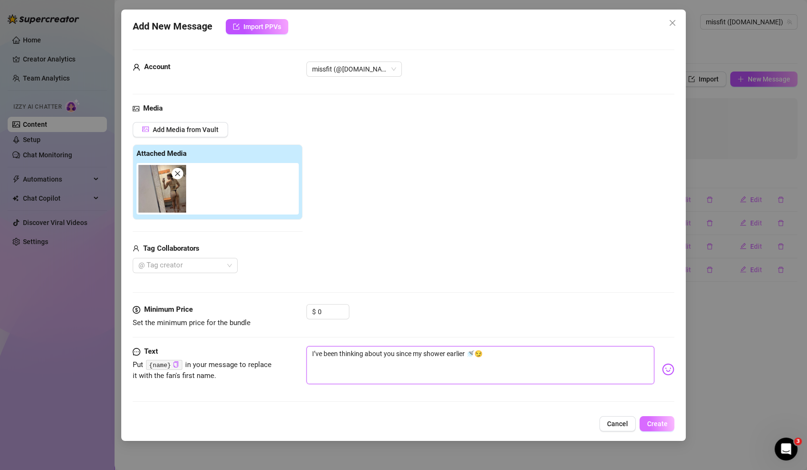
type textarea "I’ve been thinking about you since my shower earlier 🚿😏"
click at [648, 422] on span "Create" at bounding box center [657, 424] width 21 height 8
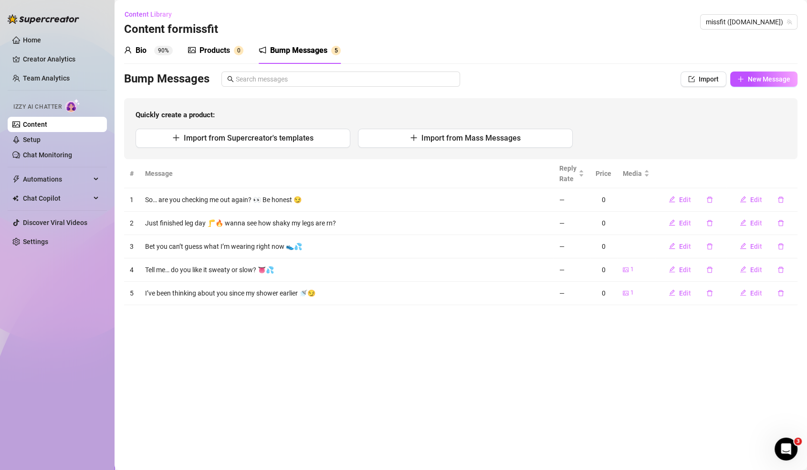
click at [236, 57] on div "Products 0" at bounding box center [215, 50] width 55 height 27
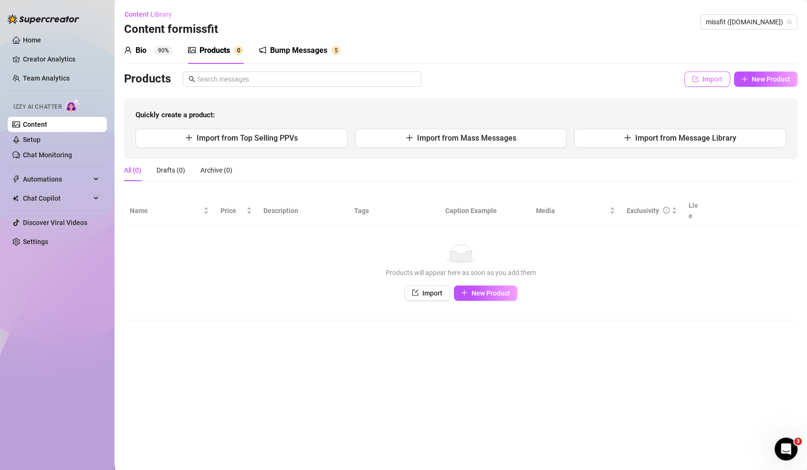
click at [695, 76] on icon "import" at bounding box center [695, 79] width 7 height 7
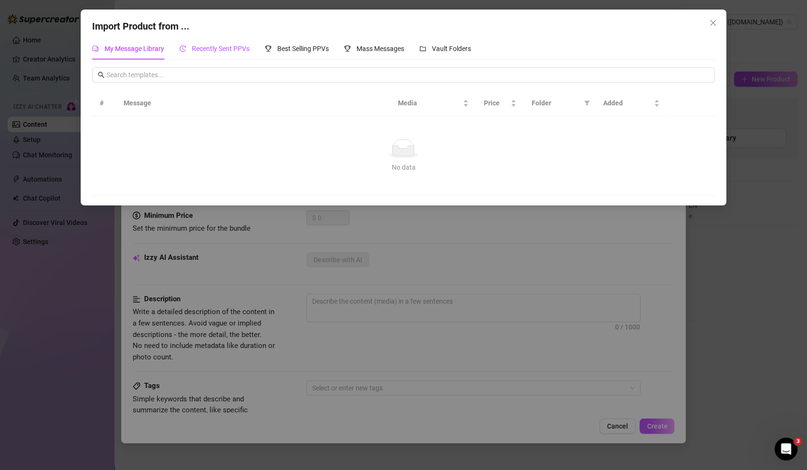
click at [231, 50] on span "Recently Sent PPVs" at bounding box center [221, 49] width 58 height 8
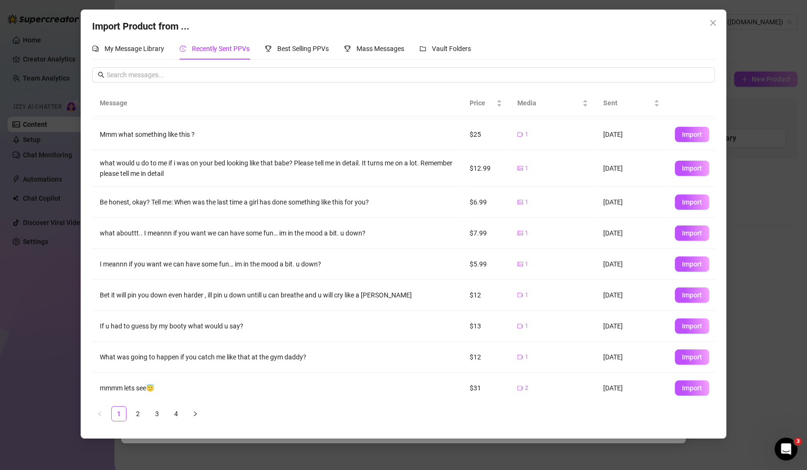
scroll to position [47, 0]
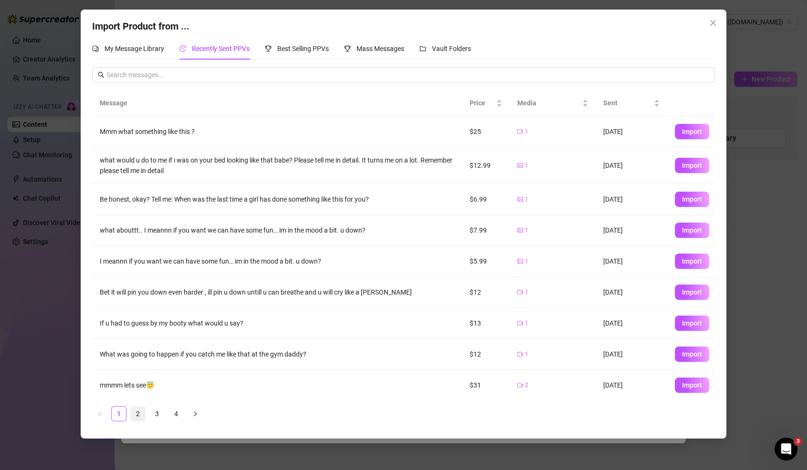
click at [137, 408] on link "2" at bounding box center [138, 414] width 14 height 14
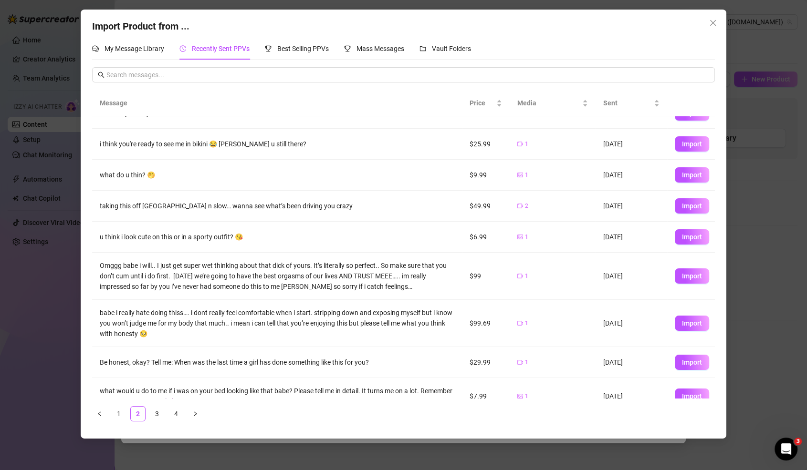
scroll to position [63, 0]
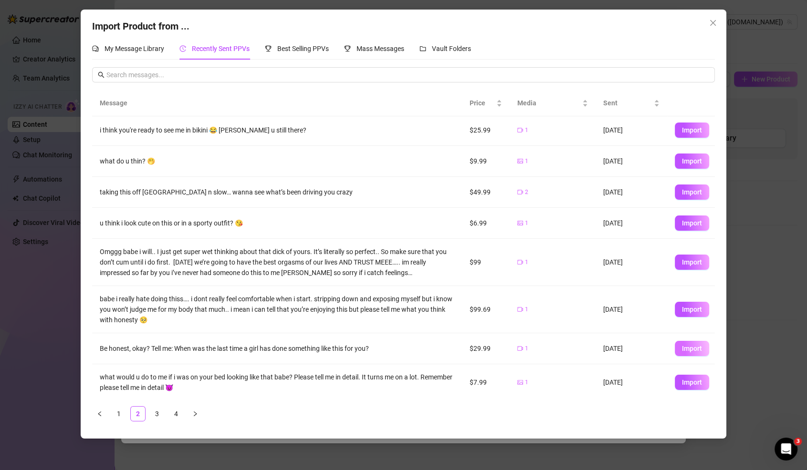
click at [686, 348] on span "Import" at bounding box center [692, 349] width 20 height 8
type textarea "Be honest, okay? Tell me: When was the last time a girl has done something like…"
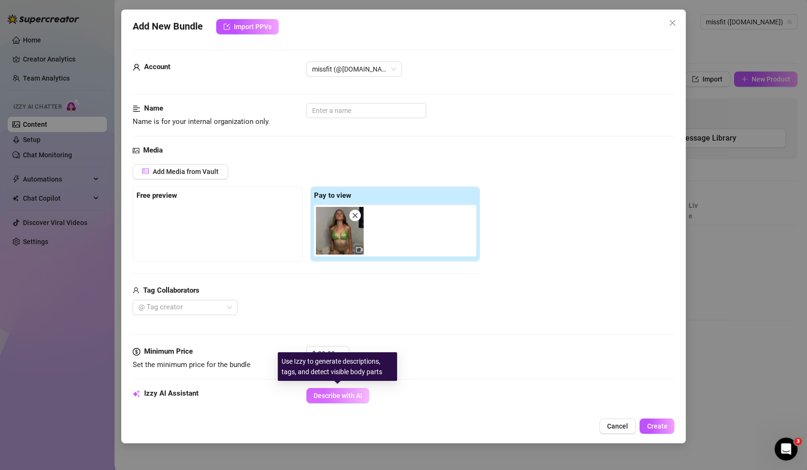
click at [318, 396] on span "Describe with AI" at bounding box center [337, 396] width 49 height 8
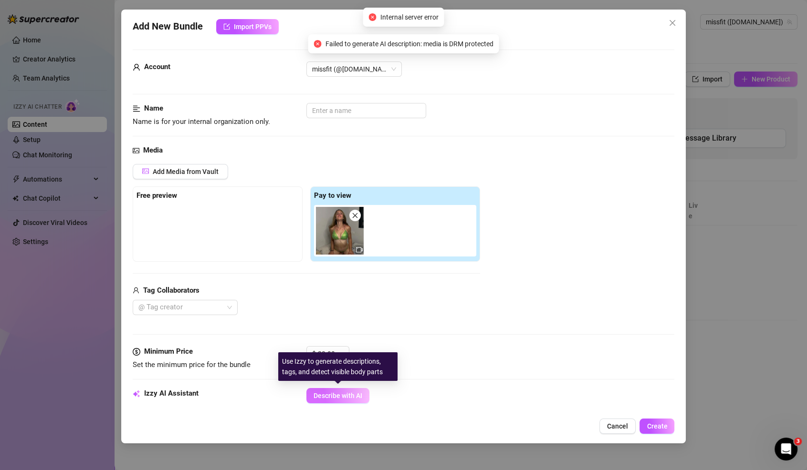
click at [318, 396] on span "Describe with AI" at bounding box center [337, 396] width 49 height 8
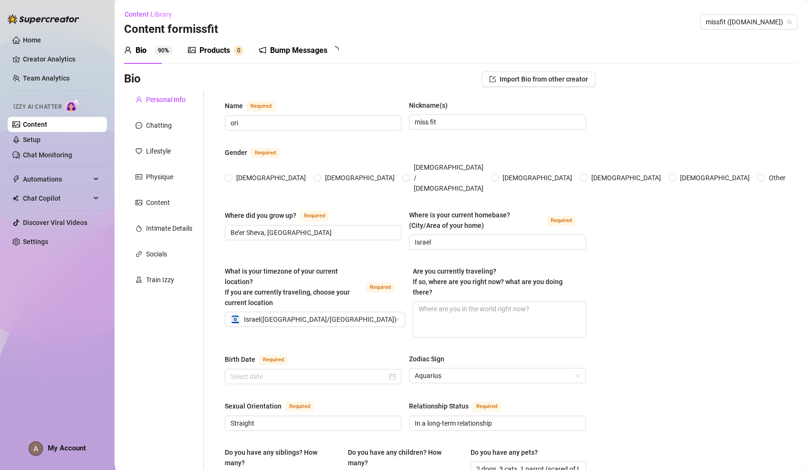
radio input "true"
type input "[DATE]"
click at [230, 51] on div "Products 0" at bounding box center [215, 50] width 55 height 11
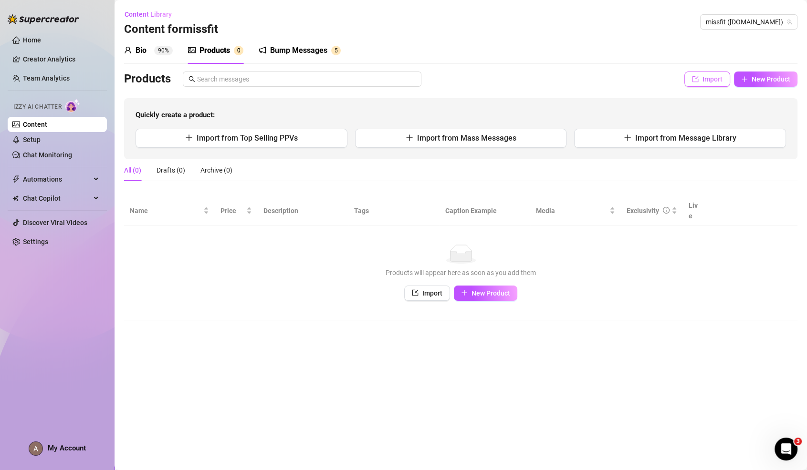
click at [714, 77] on span "Import" at bounding box center [712, 79] width 20 height 8
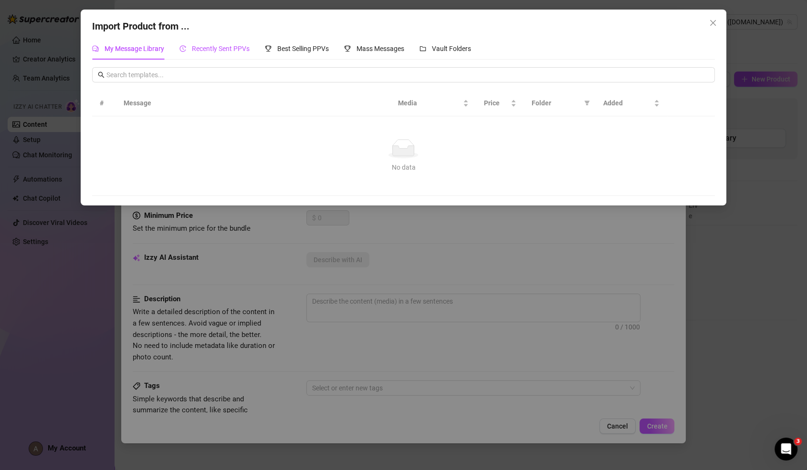
click at [228, 48] on span "Recently Sent PPVs" at bounding box center [221, 49] width 58 height 8
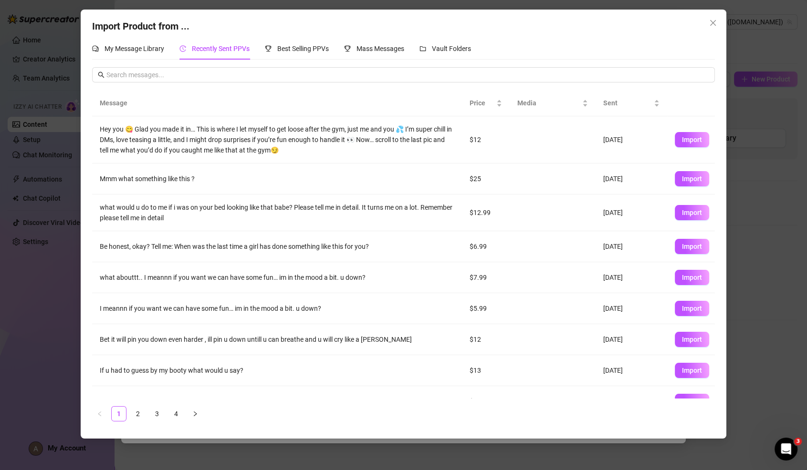
scroll to position [47, 0]
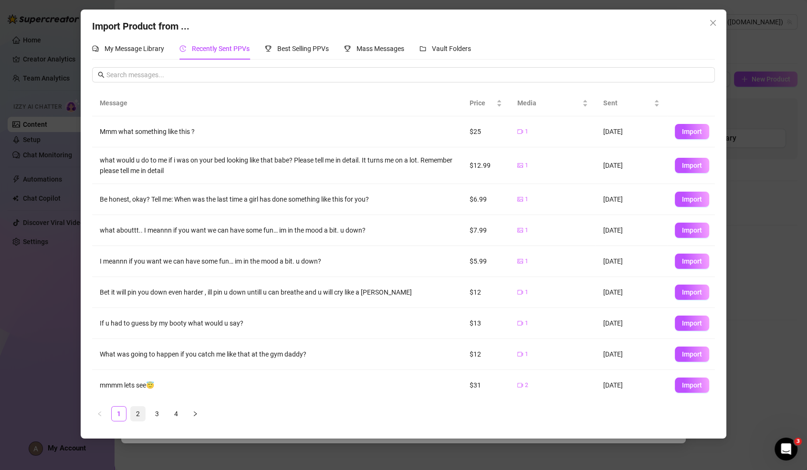
click at [143, 412] on link "2" at bounding box center [138, 414] width 14 height 14
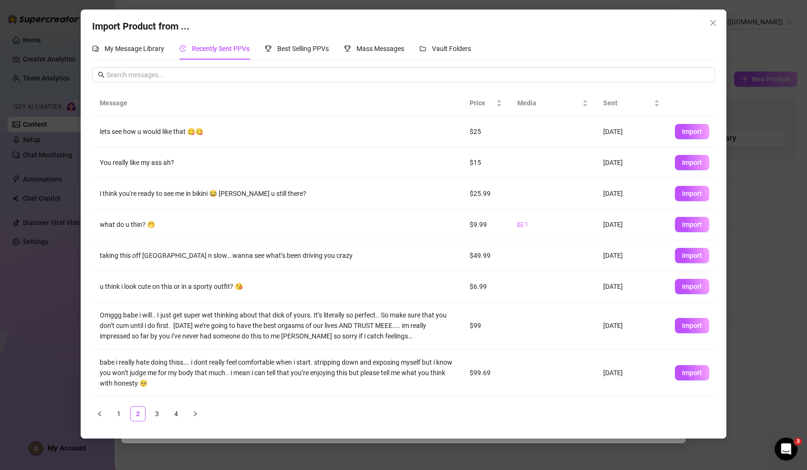
scroll to position [63, 0]
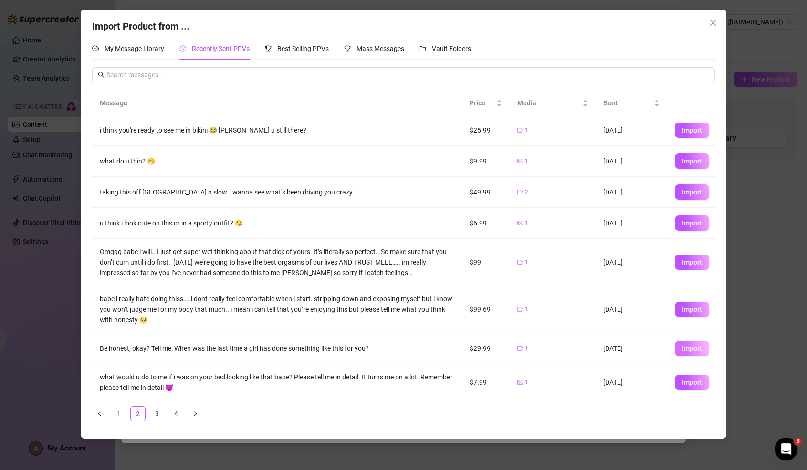
click at [702, 341] on button "Import" at bounding box center [692, 348] width 34 height 15
type textarea "Be honest, okay? Tell me: When was the last time a girl has done something like…"
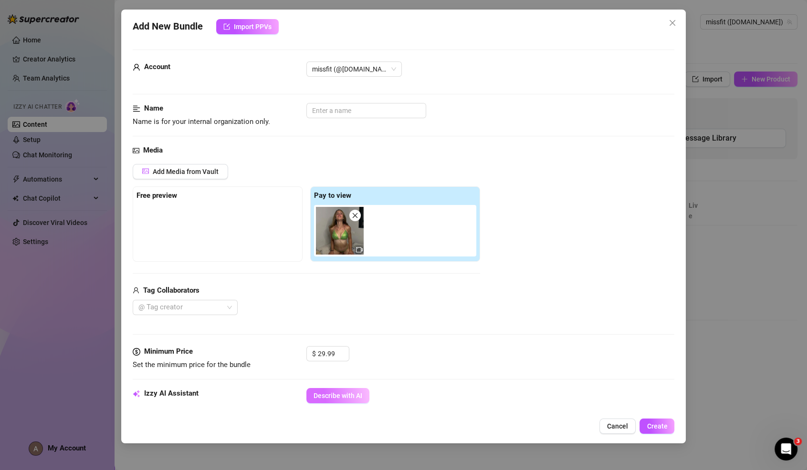
click at [355, 396] on span "Describe with AI" at bounding box center [337, 396] width 49 height 8
click at [351, 113] on input "text" at bounding box center [366, 110] width 120 height 15
type input "bed teasing gree"
type textarea "Ori"
type input "bed teasing green"
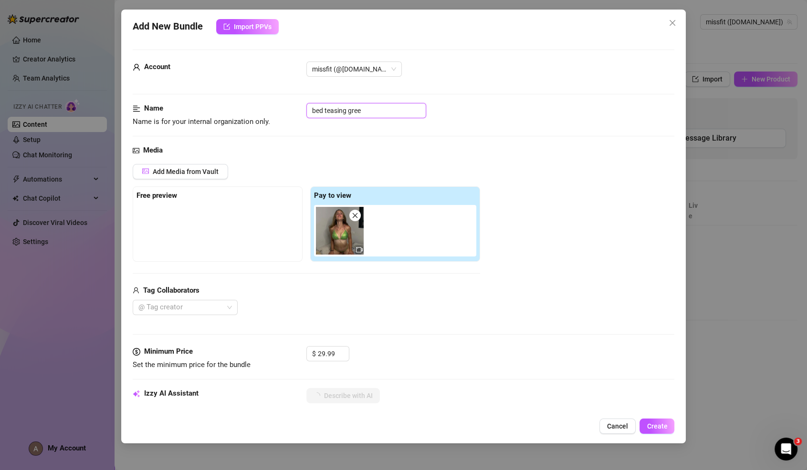
type textarea "Ori"
type textarea "Ori kneels"
type textarea "Ori kneels on"
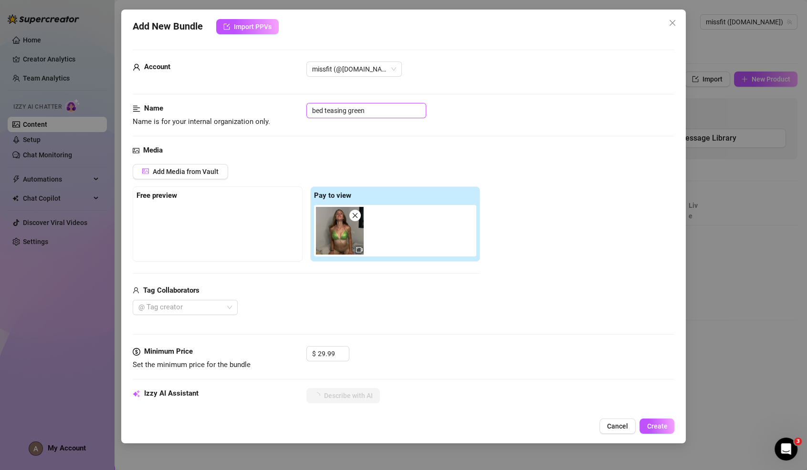
type input "bed teasing green"
type textarea "Ori kneels on a"
type textarea "Ori kneels on a bed"
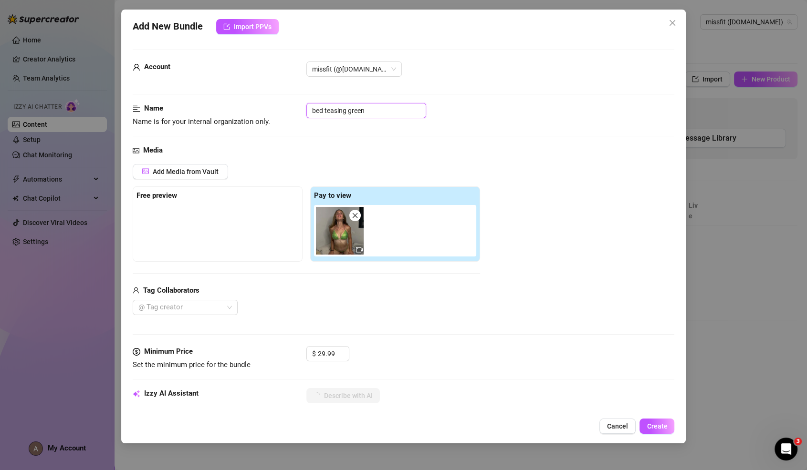
type input "bed teasing green b"
type textarea "Ori kneels on a bed wearing"
type textarea "Ori kneels on a bed wearing a"
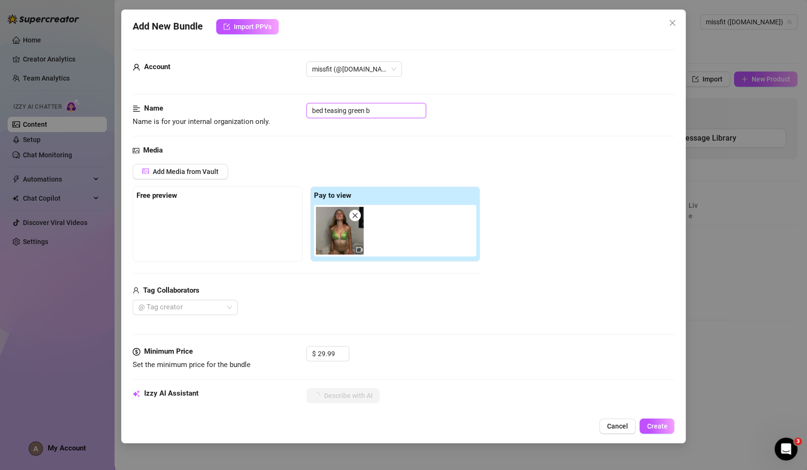
type textarea "Ori kneels on a bed wearing a tiny,"
type textarea "Ori kneels on a bed wearing a tiny, sheer"
type textarea "Ori kneels on a bed wearing a tiny, sheer green"
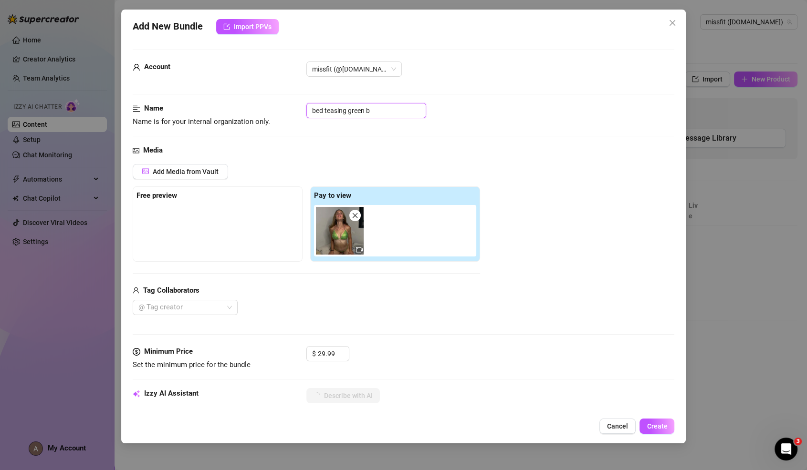
type textarea "Ori kneels on a bed wearing a tiny, sheer green"
type textarea "Ori kneels on a bed wearing a tiny, sheer green bikini"
type textarea "Ori kneels on a bed wearing a tiny, sheer green bikini that"
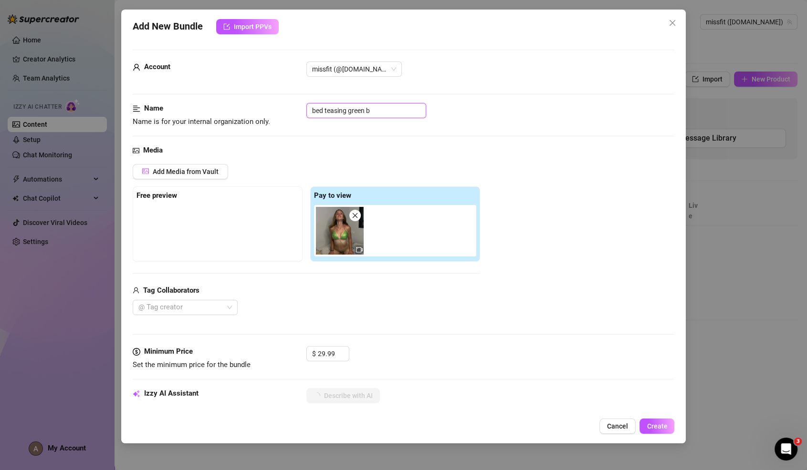
type textarea "Ori kneels on a bed wearing a tiny, sheer green bikini that clings"
type input "bed teasing green bi"
type textarea "Ori kneels on a bed wearing a tiny, sheer green bikini that clings to"
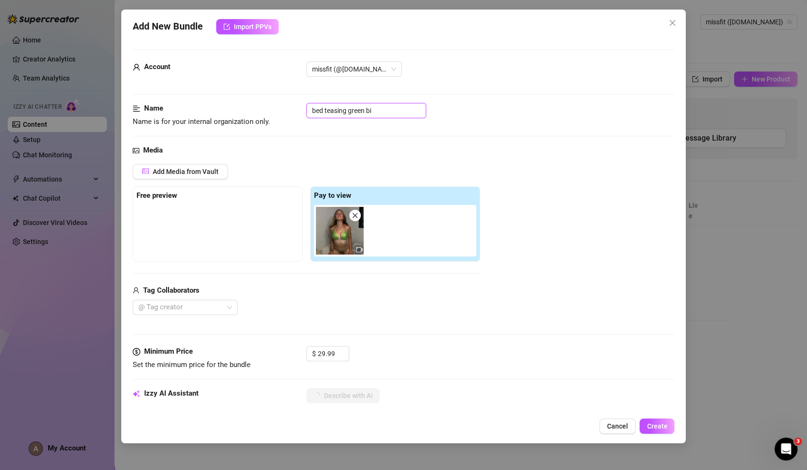
type textarea "Ori kneels on a bed wearing a tiny, sheer green bikini that clings to her"
type input "bed teasing green bik"
type textarea "Ori kneels on a bed wearing a tiny, sheer green bikini that clings to her curve…"
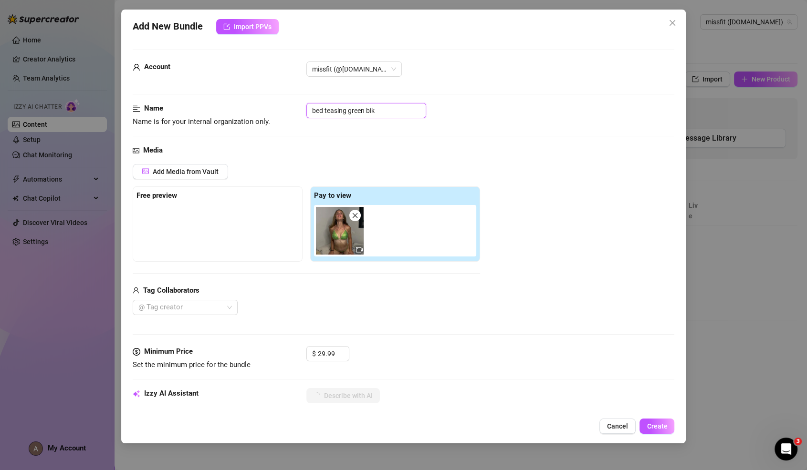
type input "bed teasing green biki"
type textarea "Ori kneels on a bed wearing a tiny, sheer green bikini that clings to her curve…"
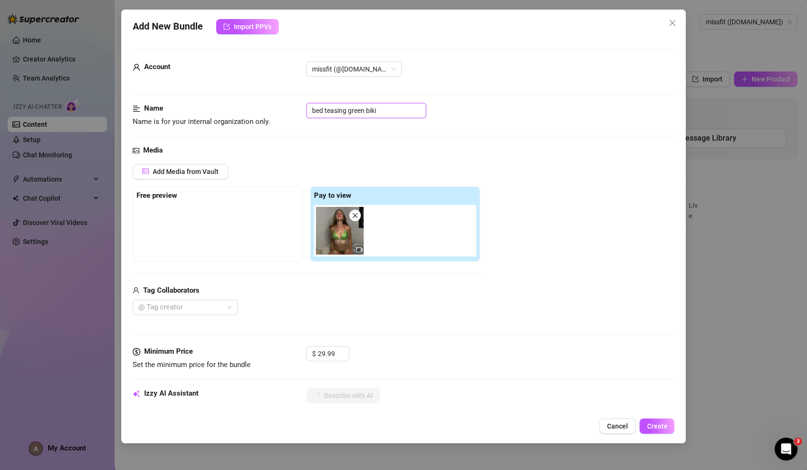
type textarea "Ori kneels on a bed wearing a tiny, sheer green bikini that clings to her curve…"
type input "bed teasing green bikin"
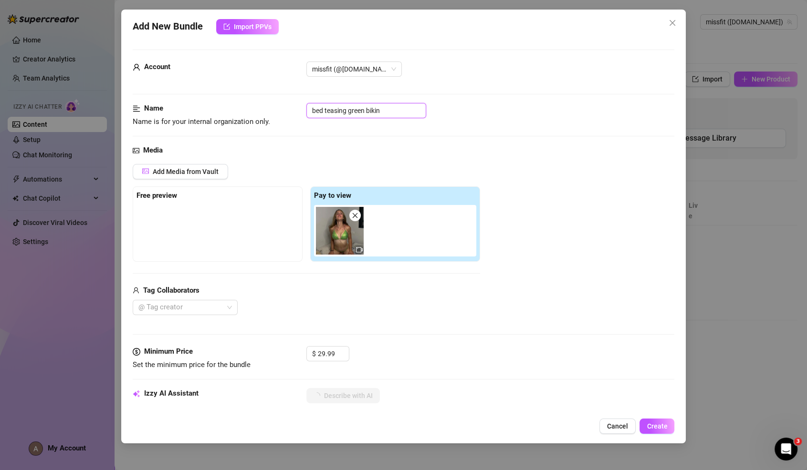
type textarea "Ori kneels on a bed wearing a tiny, sheer green bikini that clings to her curve…"
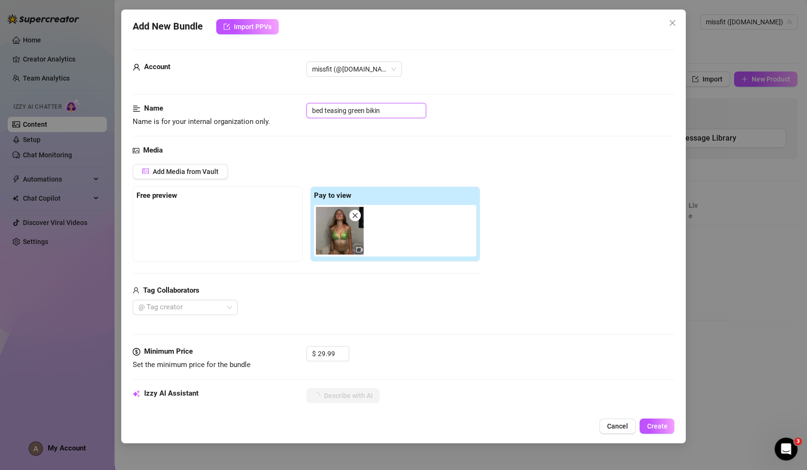
type textarea "Ori kneels on a bed wearing a tiny, sheer green bikini that clings to her curve…"
type input "bed teasing green bikini"
type textarea "Ori kneels on a bed wearing a tiny, sheer green bikini that clings to her curve…"
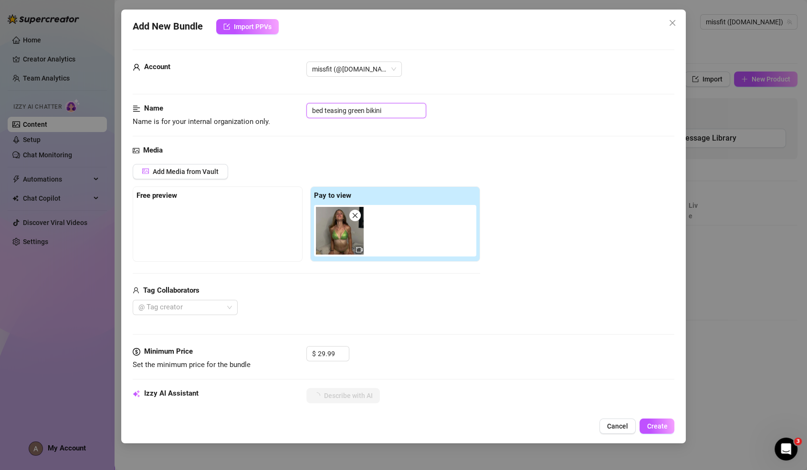
type textarea "Ori kneels on a bed wearing a tiny, sheer green bikini that clings to her curve…"
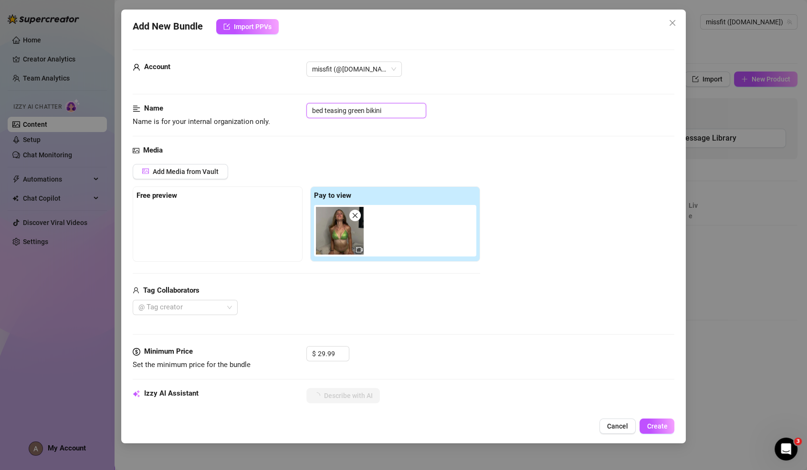
type input "bed teasing green bikini"
type textarea "Ori kneels on a bed wearing a tiny, sheer green bikini that clings to her curve…"
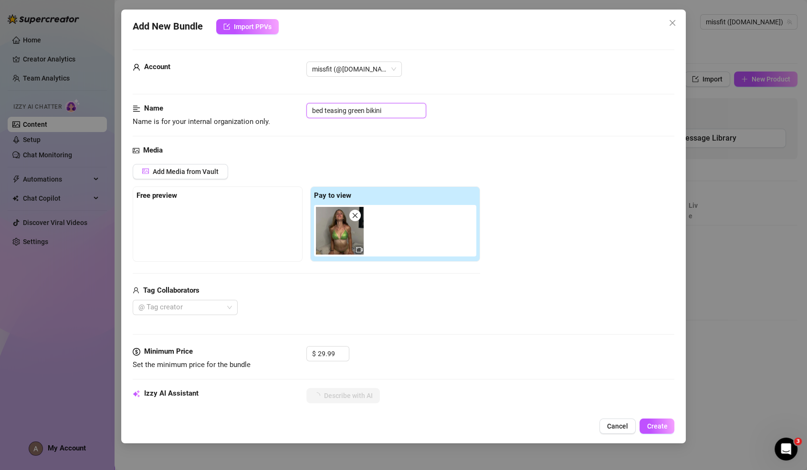
type textarea "Ori kneels on a bed wearing a tiny, sheer green bikini that clings to her curve…"
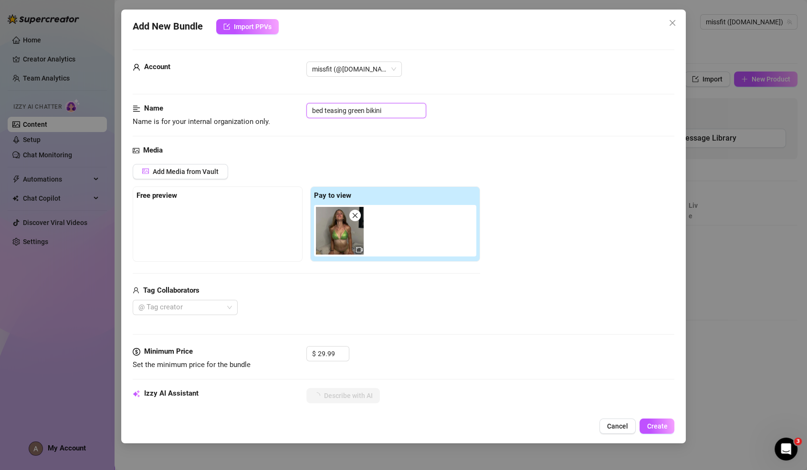
type textarea "Ori kneels on a bed wearing a tiny, sheer green bikini that clings to her curve…"
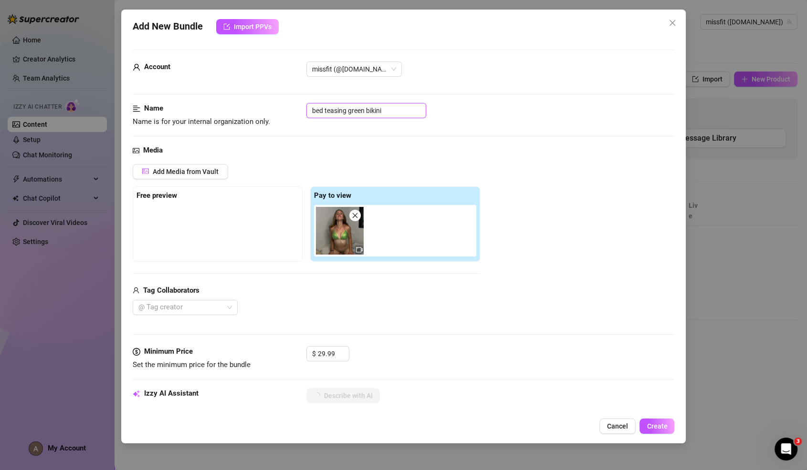
type textarea "Ori kneels on a bed wearing a tiny, sheer green bikini that clings to her curve…"
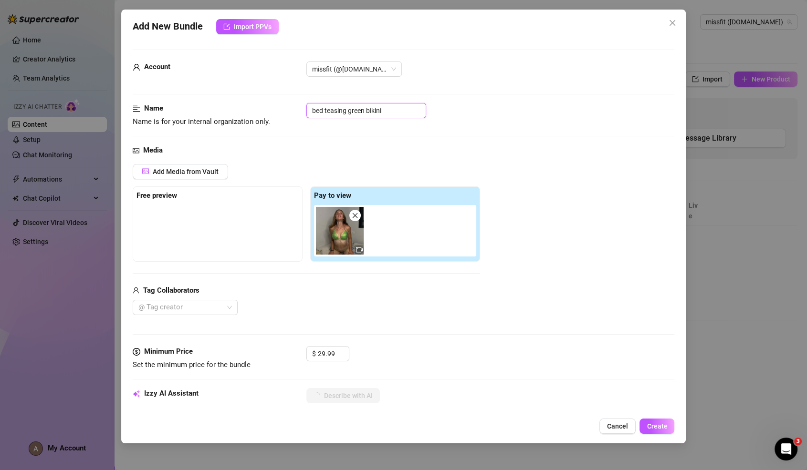
type textarea "Ori kneels on a bed wearing a tiny, sheer green bikini that clings to her curve…"
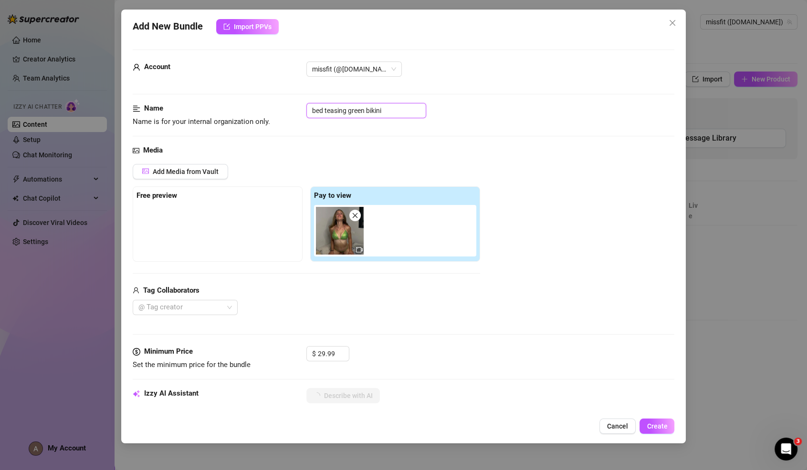
type textarea "Ori kneels on a bed wearing a tiny, sheer green bikini that clings to her curve…"
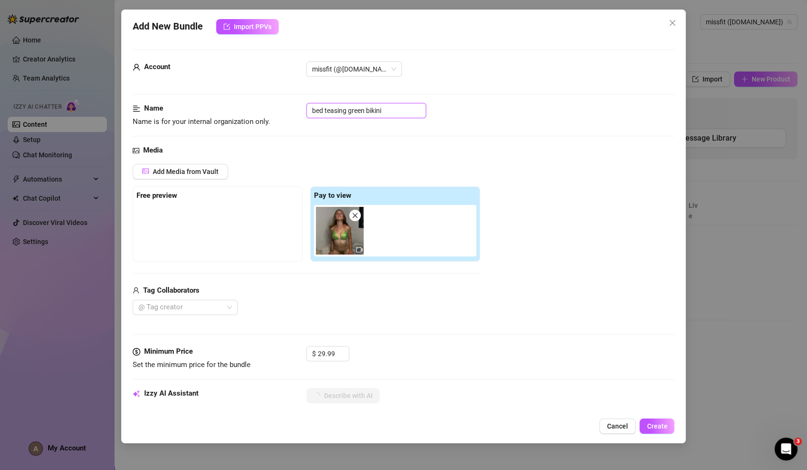
type textarea "Ori kneels on a bed wearing a tiny, sheer green bikini that clings to her curve…"
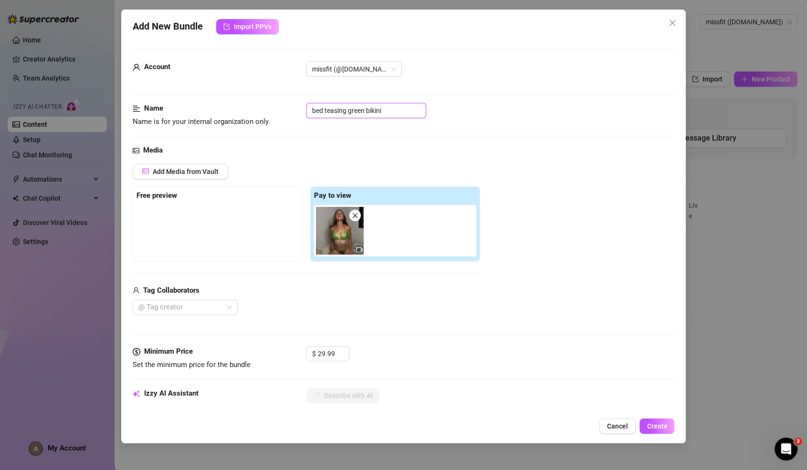
type textarea "Ori kneels on a bed wearing a tiny, sheer green bikini that clings to her curve…"
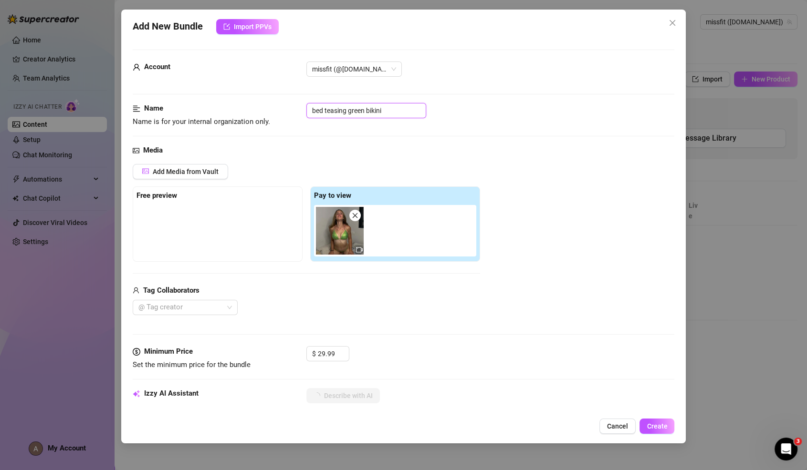
type textarea "Ori kneels on a bed wearing a tiny, sheer green bikini that clings to her curve…"
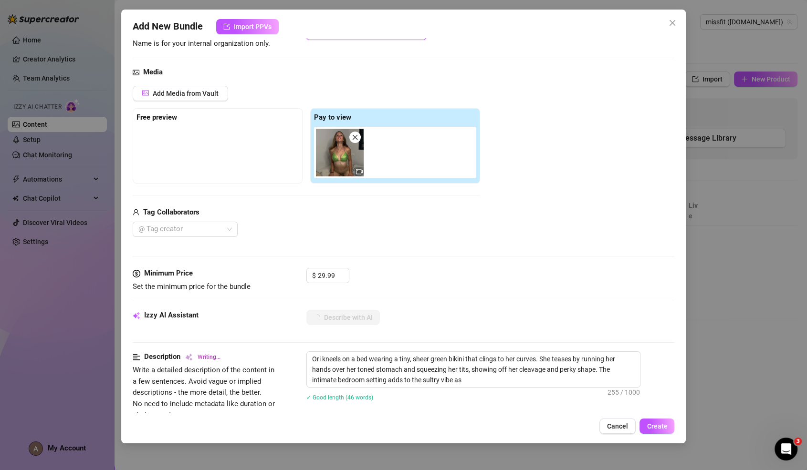
type textarea "Ori kneels on a bed wearing a tiny, sheer green bikini that clings to her curve…"
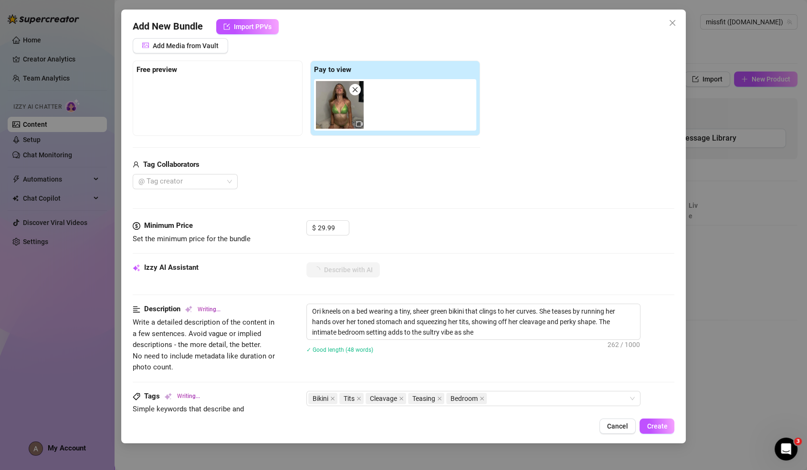
type textarea "Ori kneels on a bed wearing a tiny, sheer green bikini that clings to her curve…"
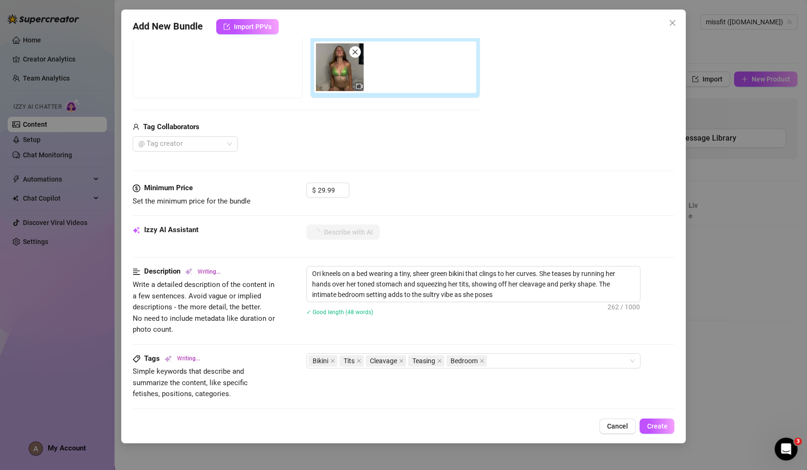
type textarea "Ori kneels on a bed wearing a tiny, sheer green bikini that clings to her curve…"
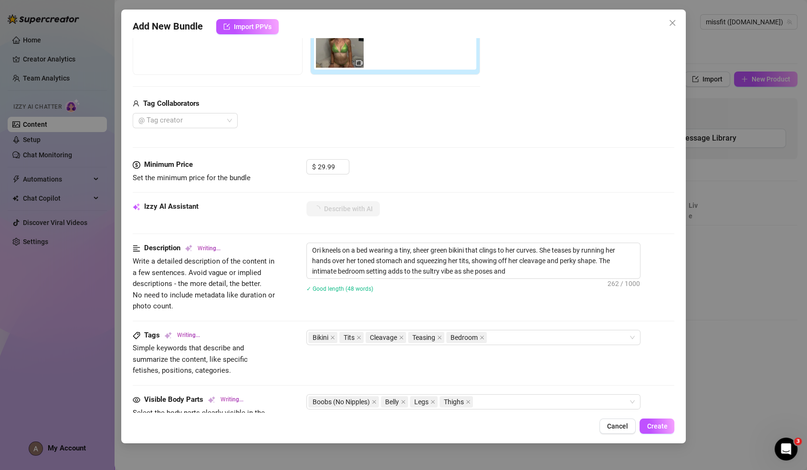
type textarea "Ori kneels on a bed wearing a tiny, sheer green bikini that clings to her curve…"
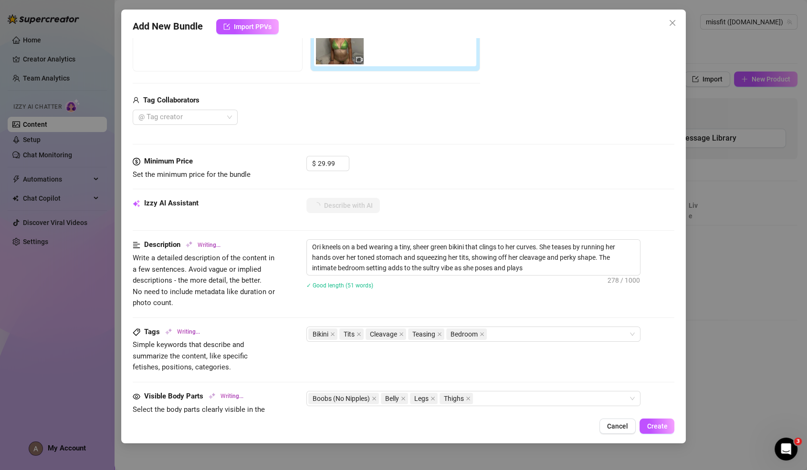
type textarea "Ori kneels on a bed wearing a tiny, sheer green bikini that clings to her curve…"
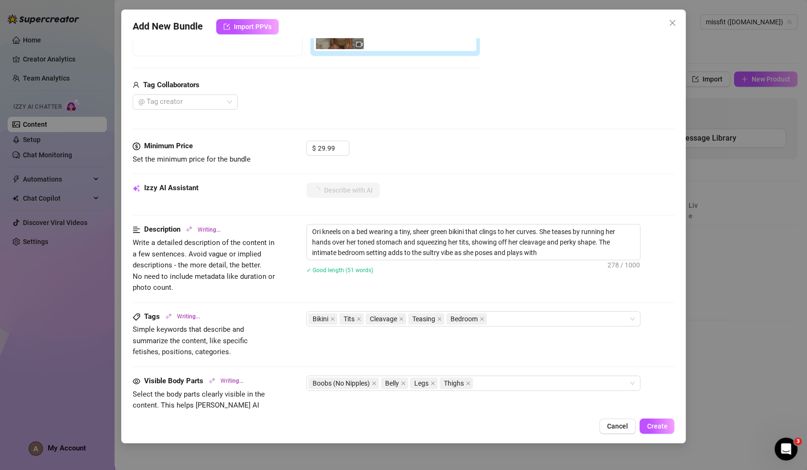
type textarea "Ori kneels on a bed wearing a tiny, sheer green bikini that clings to her curve…"
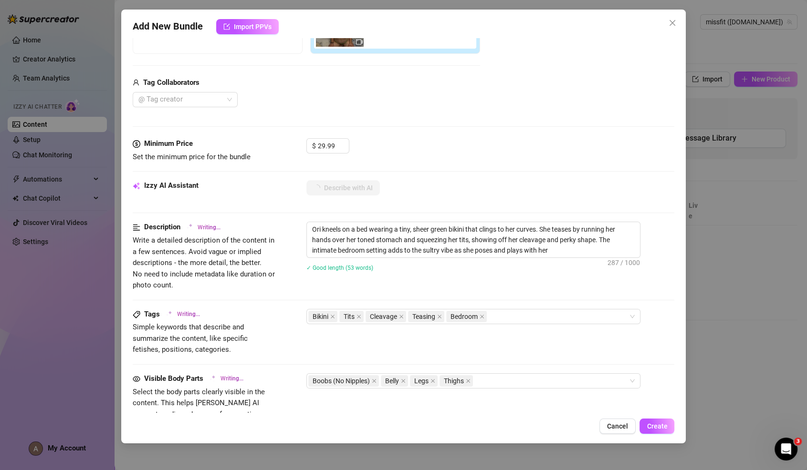
type textarea "Ori kneels on a bed wearing a tiny, sheer green bikini that clings to her curve…"
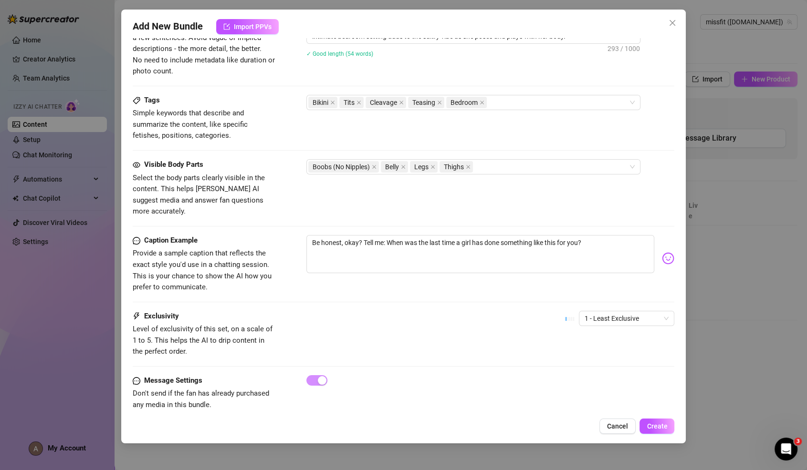
scroll to position [423, 0]
click at [597, 311] on span "1 - Least Exclusive" at bounding box center [626, 318] width 84 height 14
type input "bed teasing green bikini"
click at [601, 351] on div "3" at bounding box center [626, 353] width 80 height 10
click at [655, 426] on span "Create" at bounding box center [657, 427] width 21 height 8
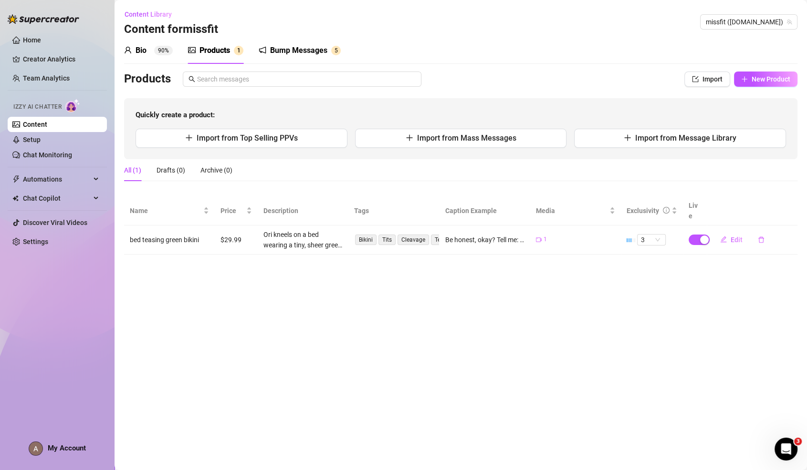
click at [47, 128] on link "Content" at bounding box center [35, 125] width 24 height 8
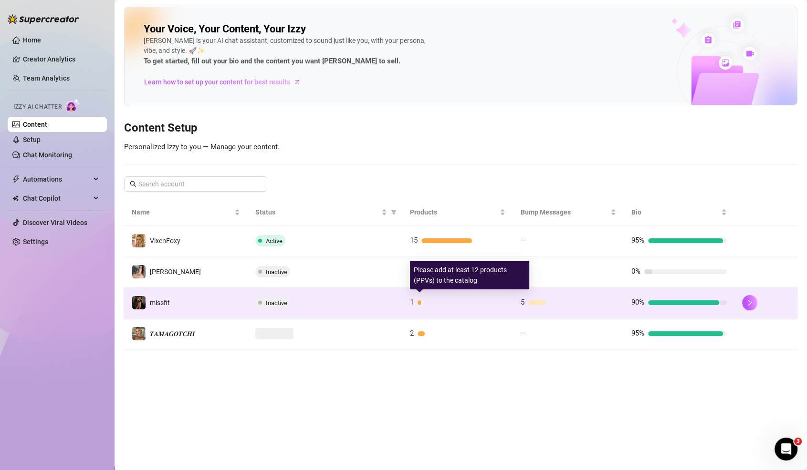
click at [502, 304] on div "1" at bounding box center [457, 302] width 95 height 11
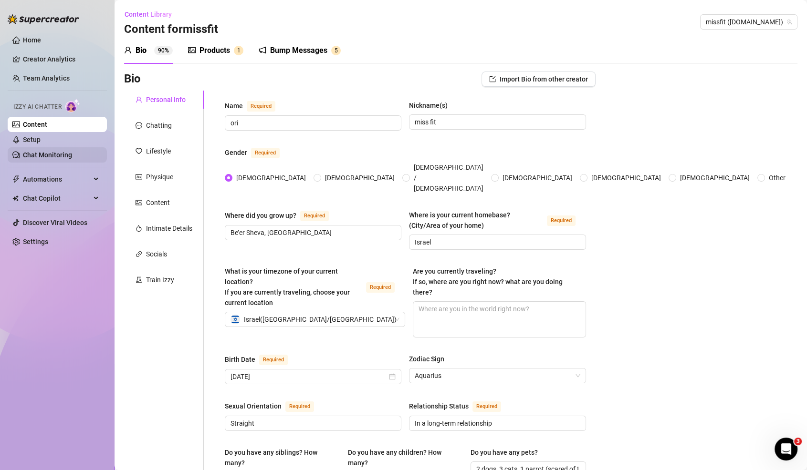
click at [72, 154] on link "Chat Monitoring" at bounding box center [47, 155] width 49 height 8
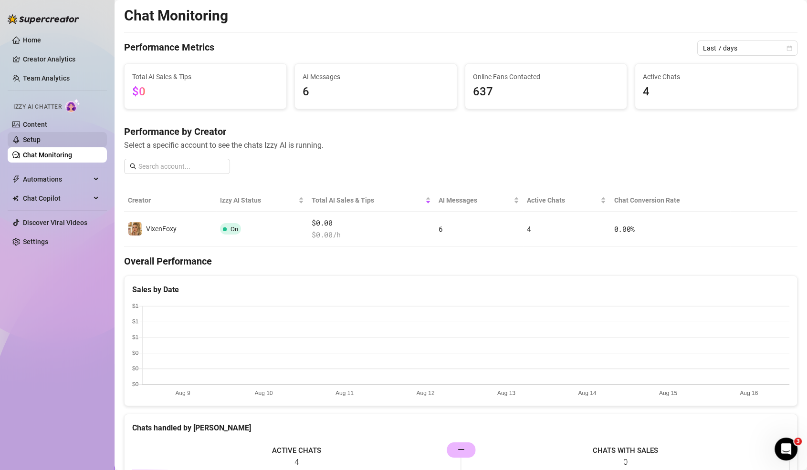
click at [41, 139] on link "Setup" at bounding box center [32, 140] width 18 height 8
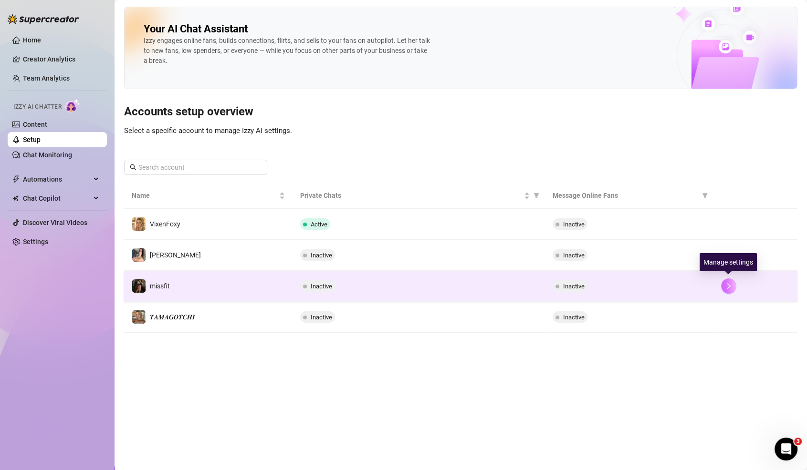
click at [725, 289] on button "button" at bounding box center [728, 286] width 15 height 15
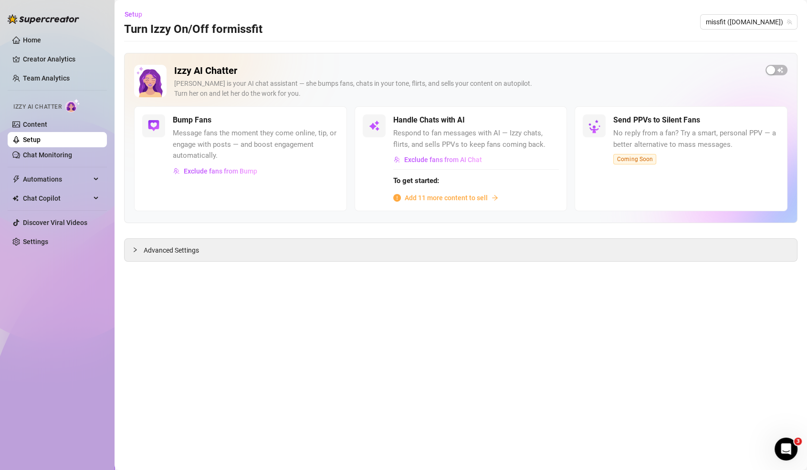
click at [774, 75] on div "Izzy AI Chatter Izzy is your AI chat assistant — she bumps fans, chats in your …" at bounding box center [460, 86] width 653 height 42
click at [775, 69] on button "button" at bounding box center [776, 70] width 22 height 10
click at [170, 245] on span "Advanced Settings" at bounding box center [171, 250] width 55 height 10
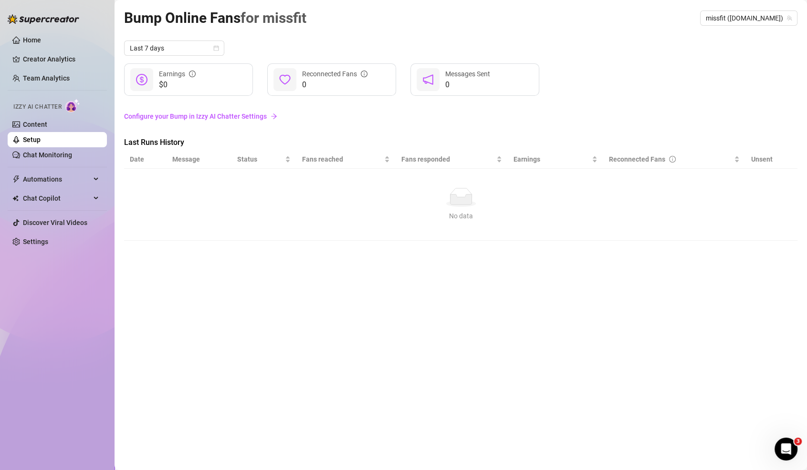
click at [260, 120] on link "Configure your Bump in Izzy AI Chatter Settings" at bounding box center [460, 116] width 673 height 10
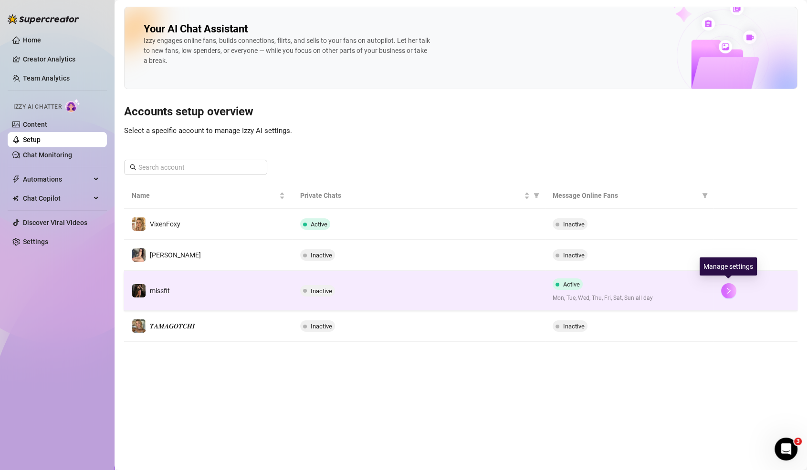
click at [724, 290] on button "button" at bounding box center [728, 290] width 15 height 15
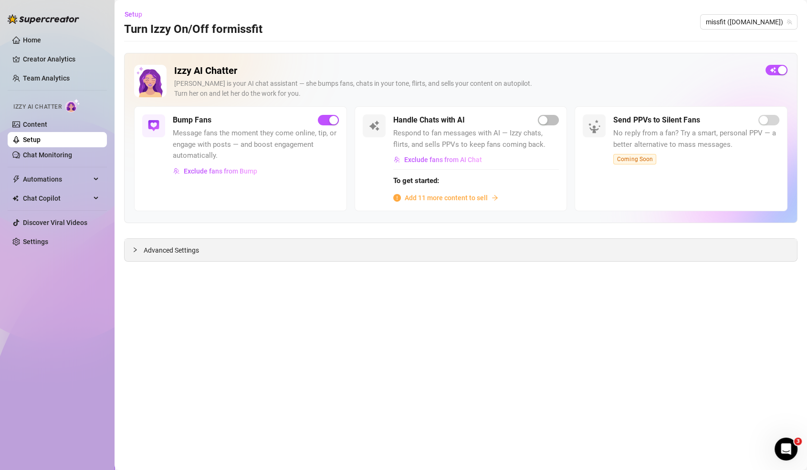
click at [486, 242] on div "Advanced Settings" at bounding box center [461, 250] width 672 height 22
click at [481, 250] on div "Advanced Settings" at bounding box center [461, 250] width 672 height 22
click at [159, 263] on main "Setup Turn Izzy On/Off for missfit missfit ([DOMAIN_NAME]) Izzy AI Chatter [PER…" at bounding box center [461, 235] width 692 height 470
click at [161, 254] on span "Advanced Settings" at bounding box center [171, 250] width 55 height 10
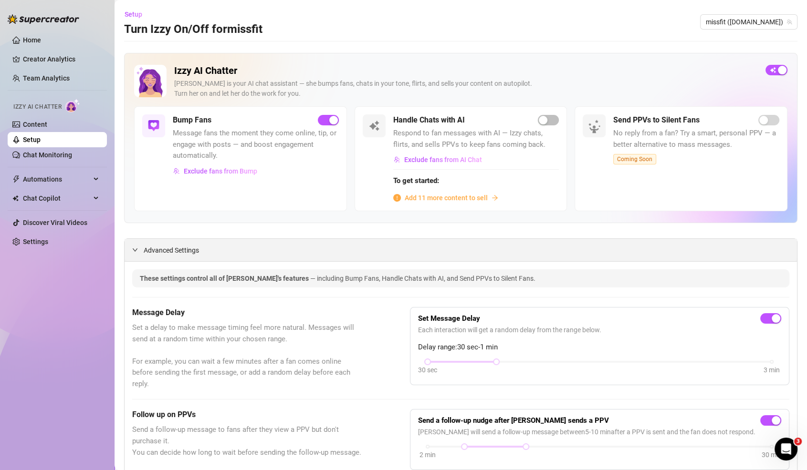
click at [163, 252] on span "Advanced Settings" at bounding box center [171, 250] width 55 height 10
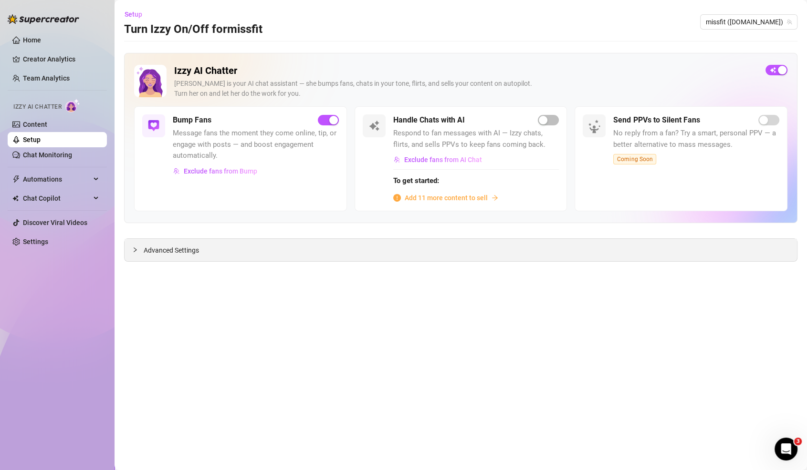
click at [163, 252] on span "Advanced Settings" at bounding box center [171, 250] width 55 height 10
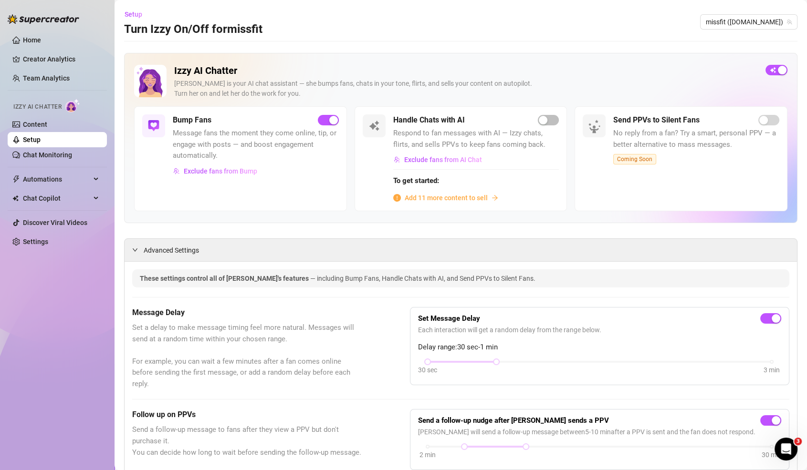
click at [449, 193] on span "Add 11 more content to sell" at bounding box center [446, 198] width 83 height 10
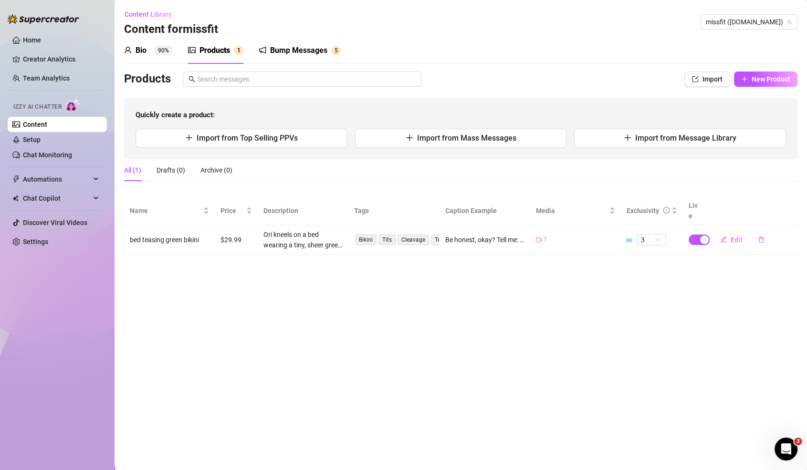
click at [775, 88] on div "Products Import New Product Quickly create a product: Import from Top Selling P…" at bounding box center [460, 116] width 673 height 88
click at [774, 82] on span "New Product" at bounding box center [770, 79] width 39 height 8
type textarea "Type your message here..."
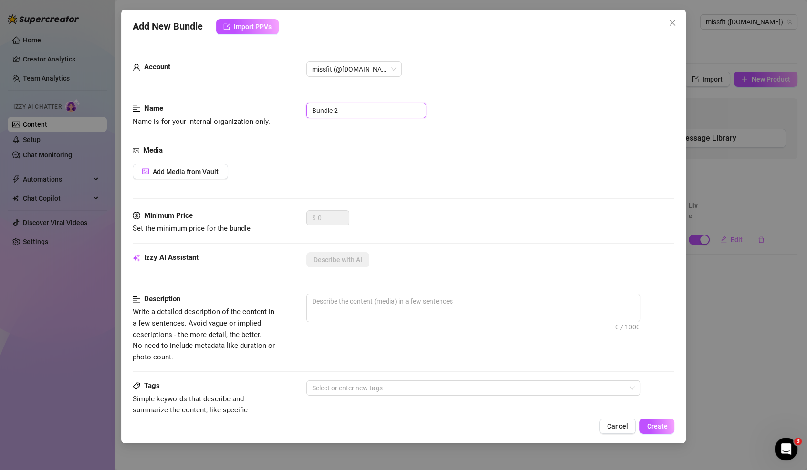
click at [326, 115] on input "Bundle 2" at bounding box center [366, 110] width 120 height 15
click at [357, 106] on input "Bundle 2" at bounding box center [366, 110] width 120 height 15
click at [171, 169] on span "Add Media from Vault" at bounding box center [186, 172] width 66 height 8
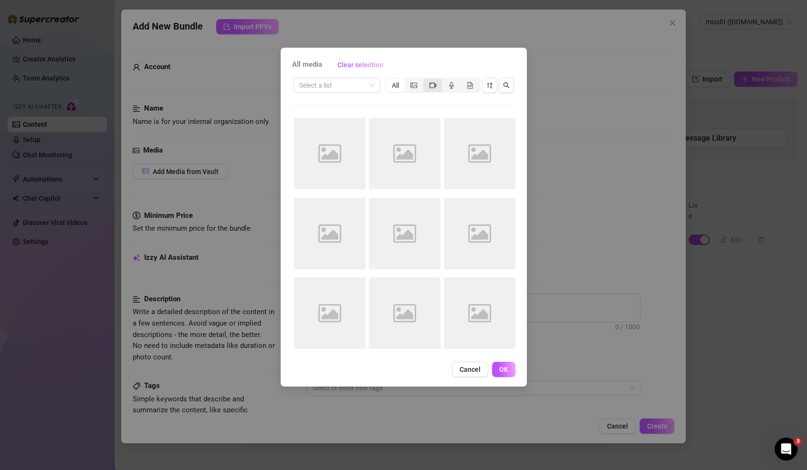
click at [437, 84] on div "segmented control" at bounding box center [432, 85] width 19 height 13
click at [426, 80] on input "segmented control" at bounding box center [426, 80] width 0 height 0
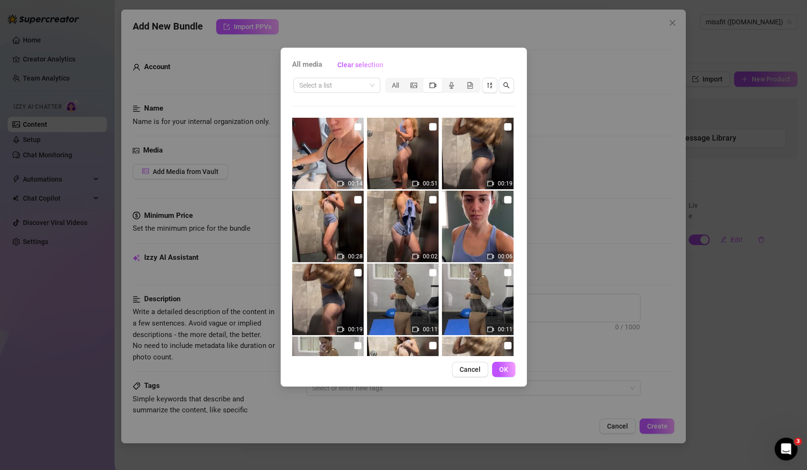
click at [353, 292] on img at bounding box center [328, 300] width 72 height 72
click at [345, 290] on img at bounding box center [328, 300] width 72 height 72
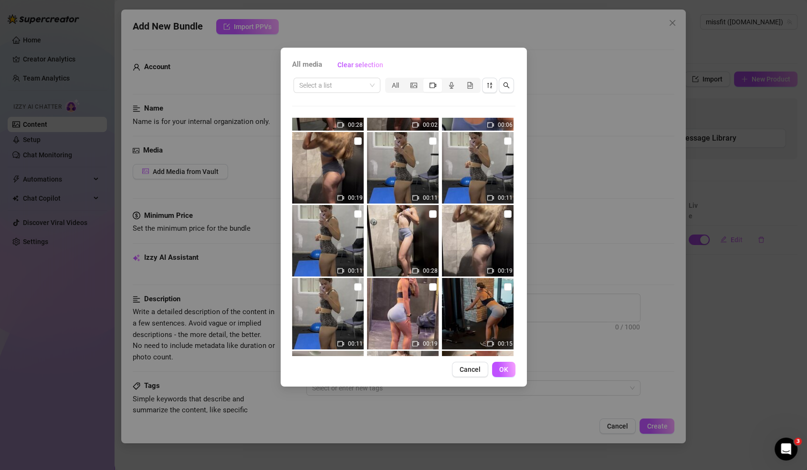
scroll to position [135, 0]
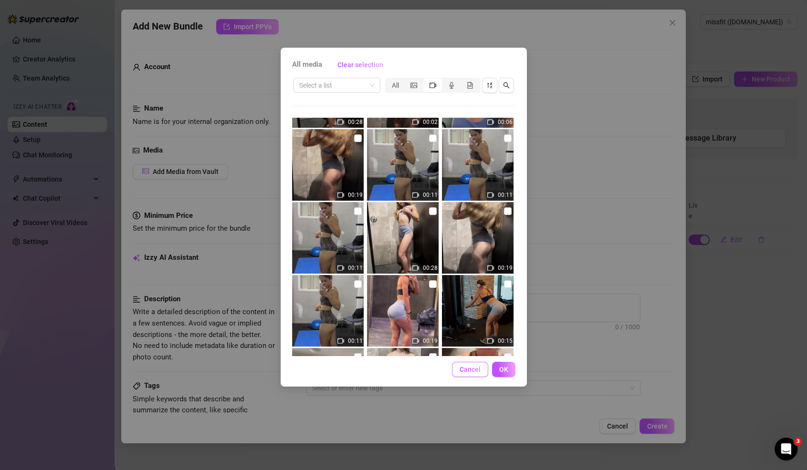
click at [484, 366] on button "Cancel" at bounding box center [470, 369] width 36 height 15
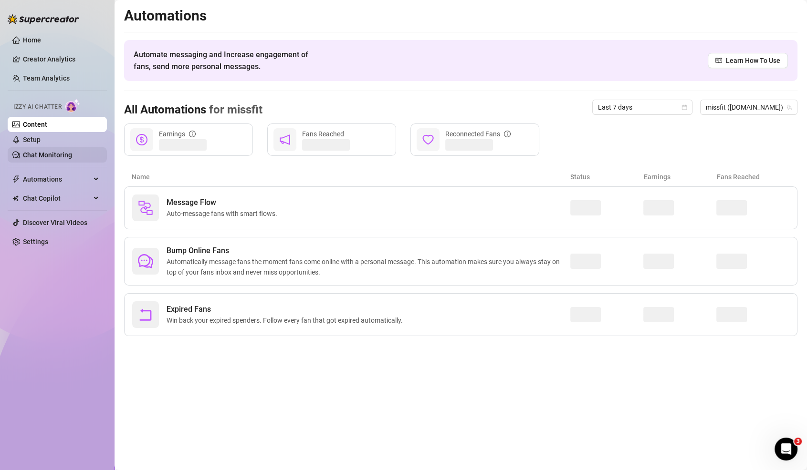
click at [49, 158] on link "Chat Monitoring" at bounding box center [47, 155] width 49 height 8
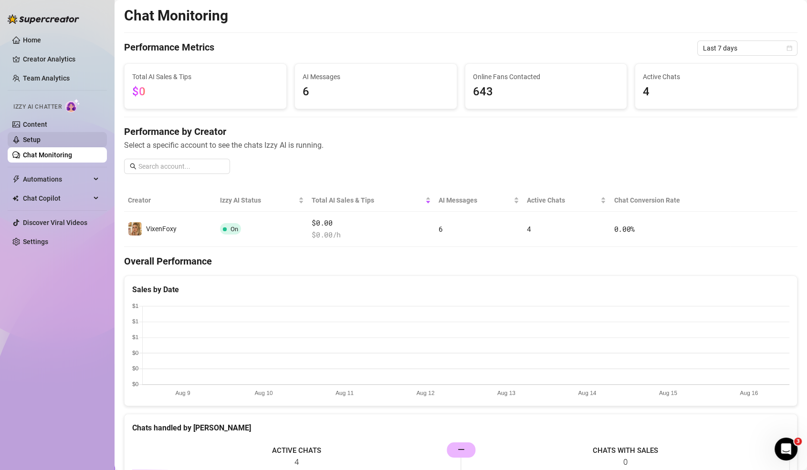
click at [37, 138] on link "Setup" at bounding box center [32, 140] width 18 height 8
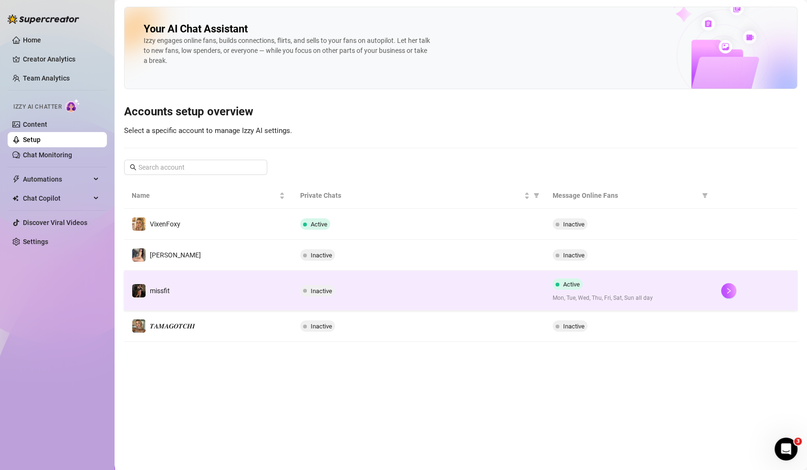
click at [542, 294] on td "Inactive" at bounding box center [418, 291] width 252 height 40
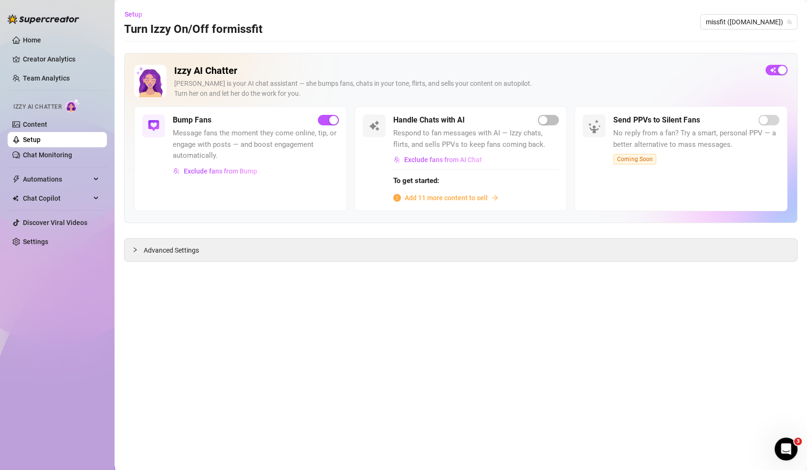
click at [422, 199] on span "Add 11 more content to sell" at bounding box center [446, 198] width 83 height 10
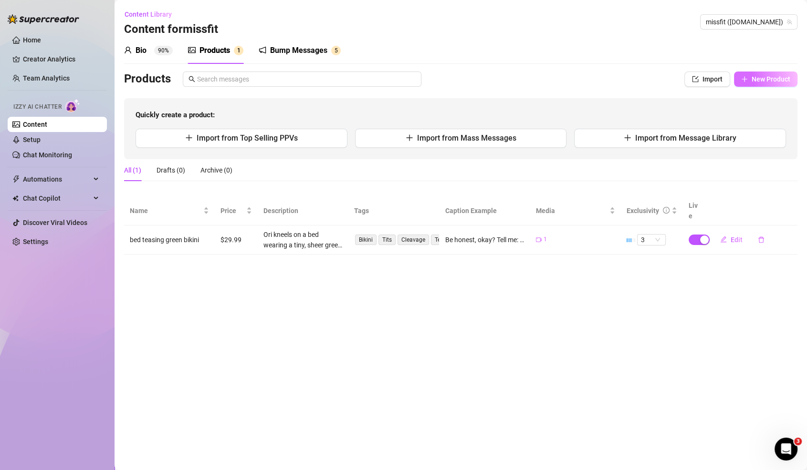
click at [758, 75] on span "New Product" at bounding box center [770, 79] width 39 height 8
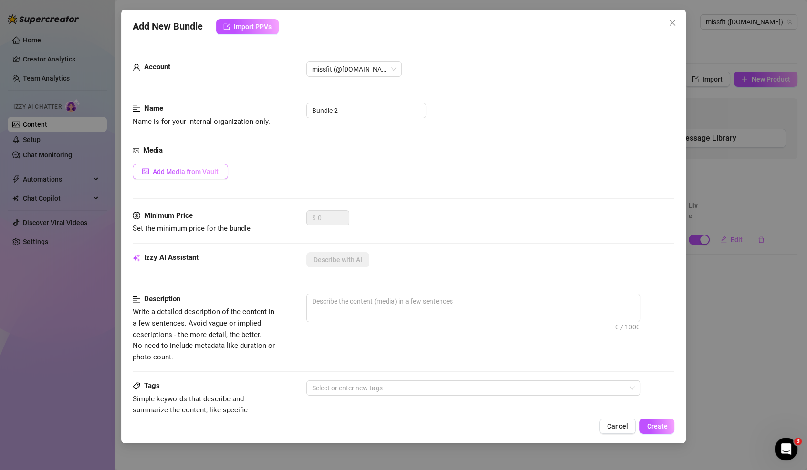
click at [213, 168] on span "Add Media from Vault" at bounding box center [186, 172] width 66 height 8
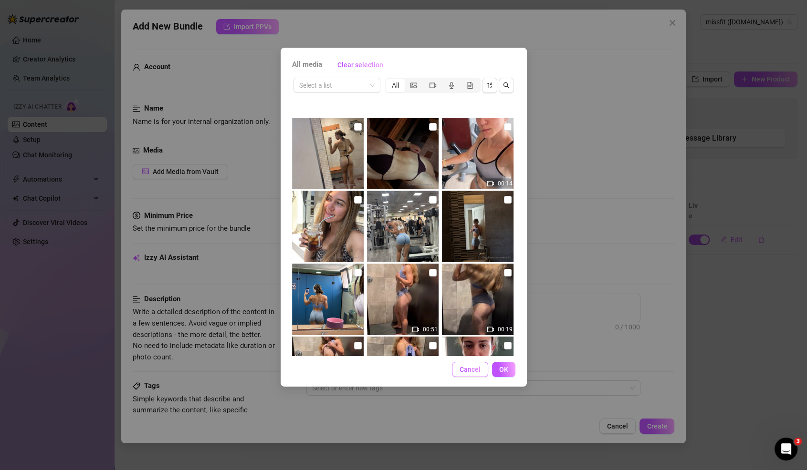
click at [467, 367] on span "Cancel" at bounding box center [469, 370] width 21 height 8
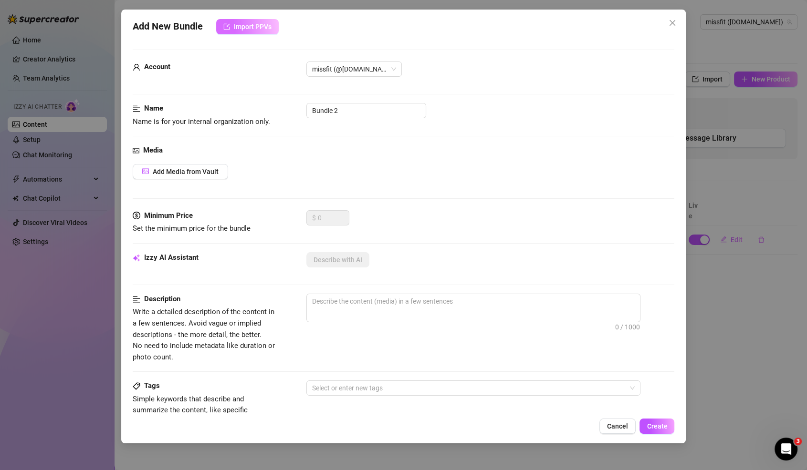
click at [262, 28] on span "Import PPVs" at bounding box center [253, 27] width 38 height 8
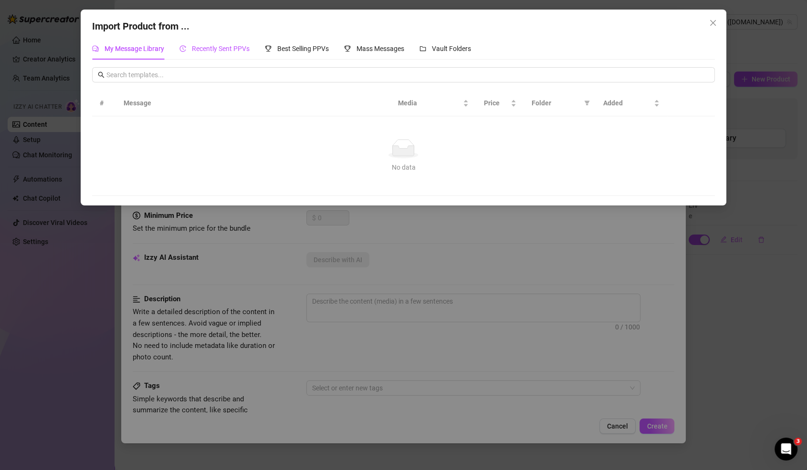
click at [216, 50] on span "Recently Sent PPVs" at bounding box center [221, 49] width 58 height 8
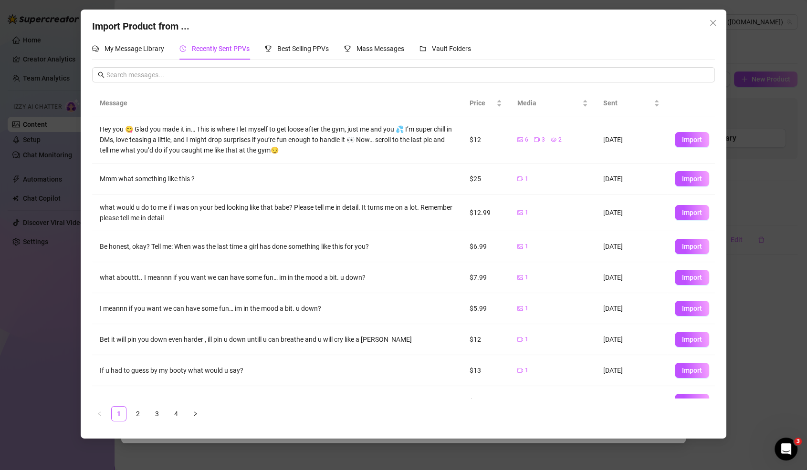
scroll to position [47, 0]
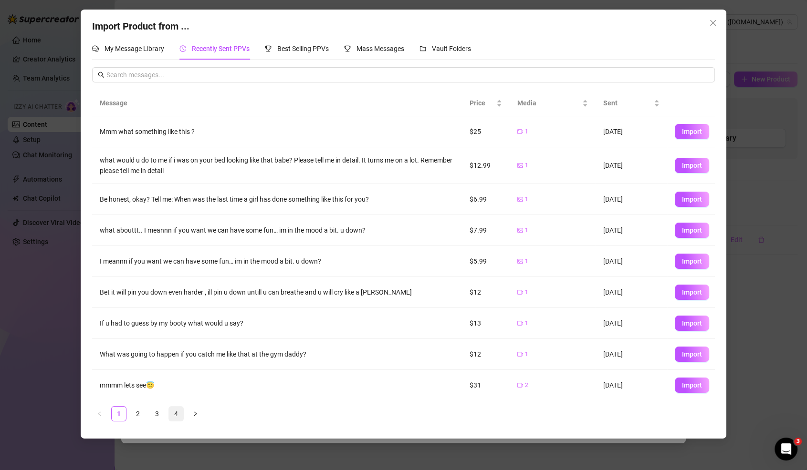
click at [180, 414] on link "4" at bounding box center [176, 414] width 14 height 14
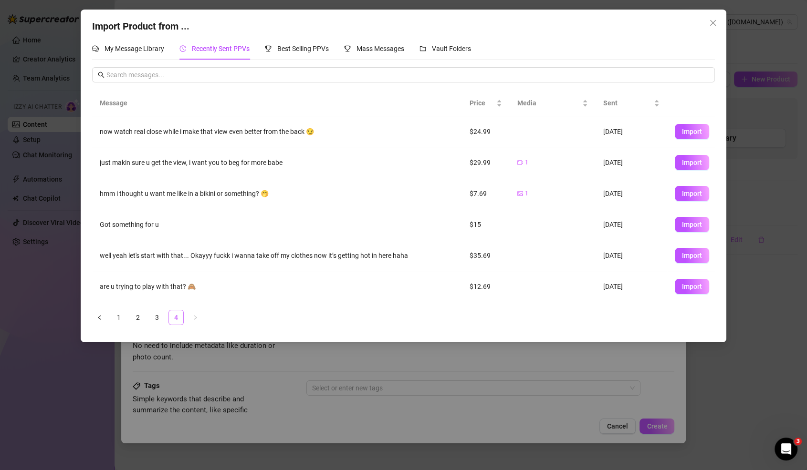
scroll to position [0, 0]
click at [159, 314] on link "3" at bounding box center [157, 318] width 14 height 14
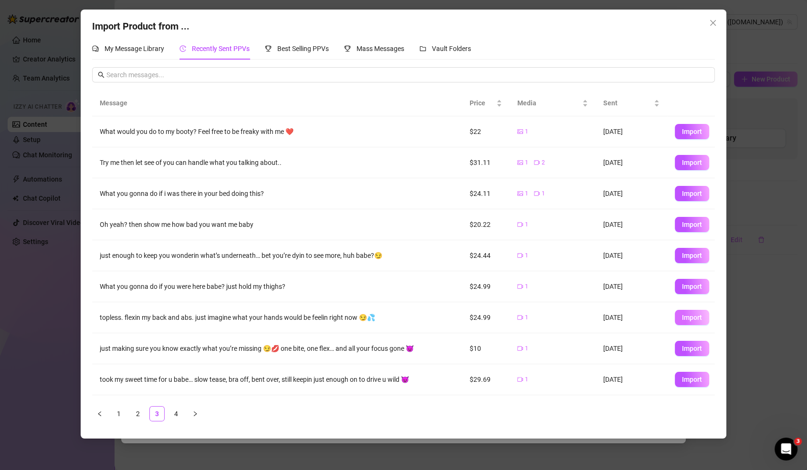
click at [691, 316] on span "Import" at bounding box center [692, 318] width 20 height 8
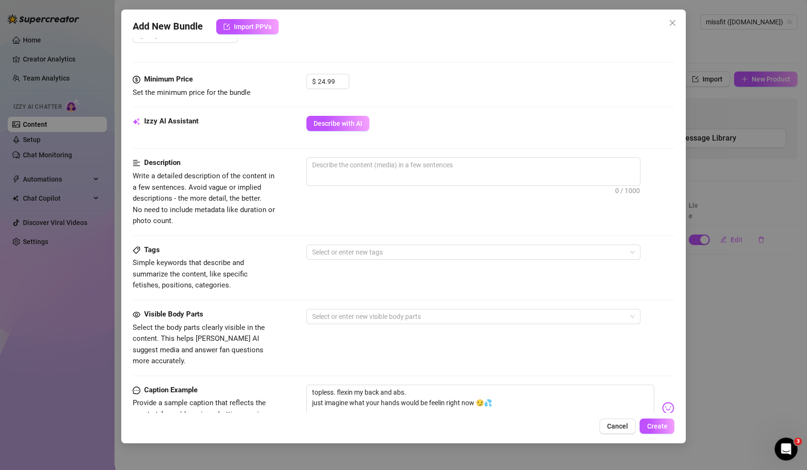
scroll to position [301, 0]
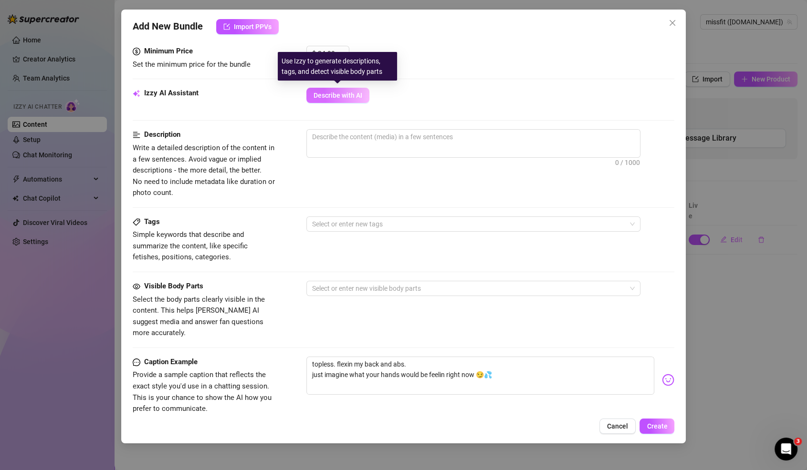
click at [355, 92] on span "Describe with AI" at bounding box center [337, 96] width 49 height 8
type textarea "Ori"
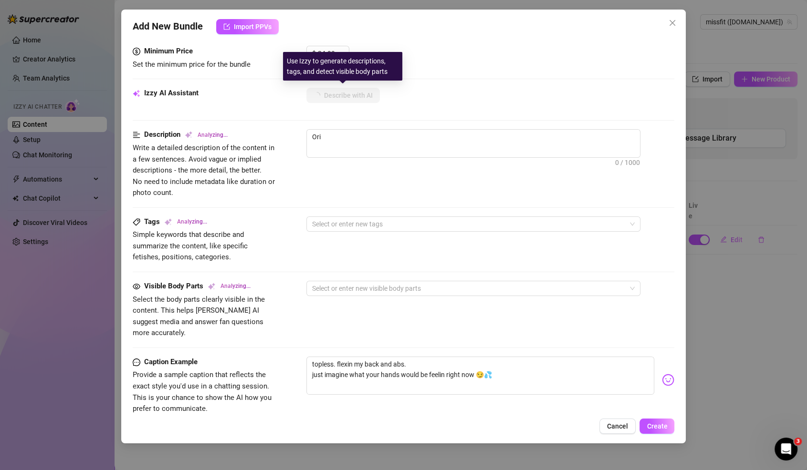
type textarea "Ori is"
type textarea "Ori is in"
type textarea "Ori is in a"
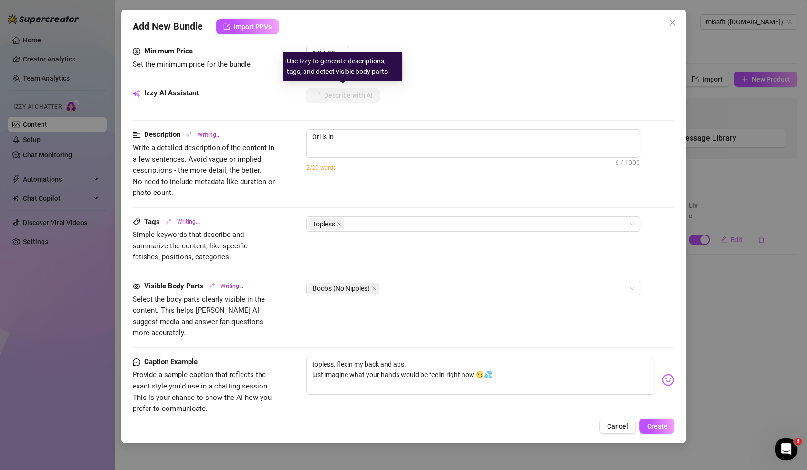
type textarea "Ori is in a"
type textarea "Ori is in a locker"
type textarea "Ori is in a locker room"
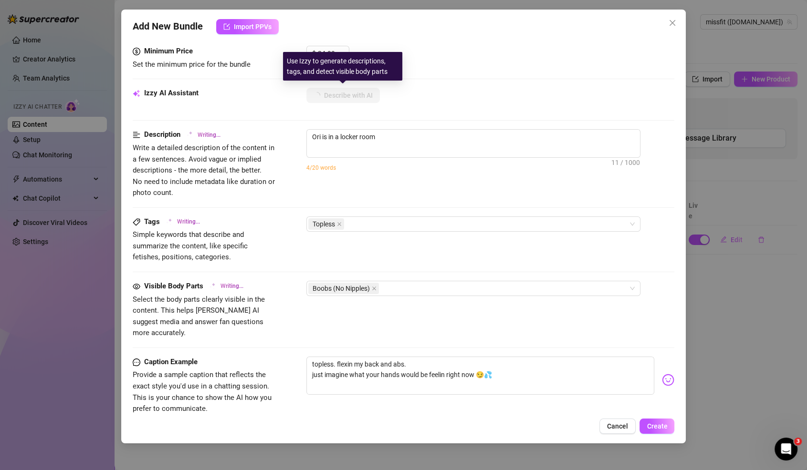
type textarea "Ori is in a locker room wearing"
type textarea "Ori is in a locker room wearing tight"
type textarea "Ori is in a locker room wearing tight pink"
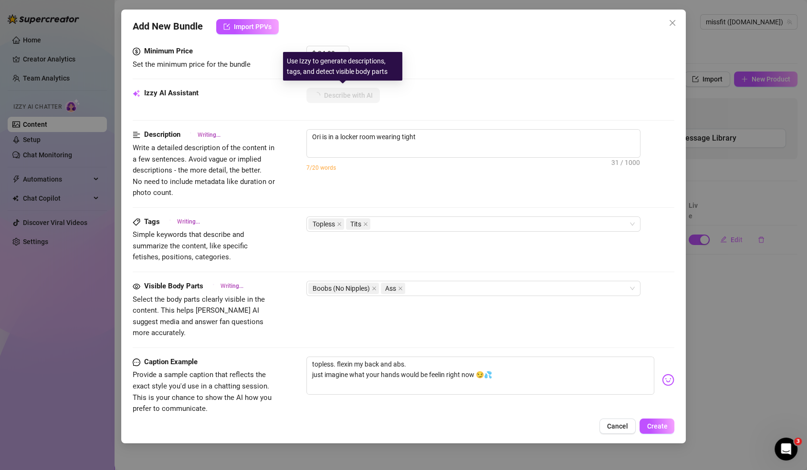
type textarea "Ori is in a locker room wearing tight pink"
type textarea "Ori is in a locker room wearing tight pink shorts"
type textarea "Ori is in a locker room wearing tight pink shorts and"
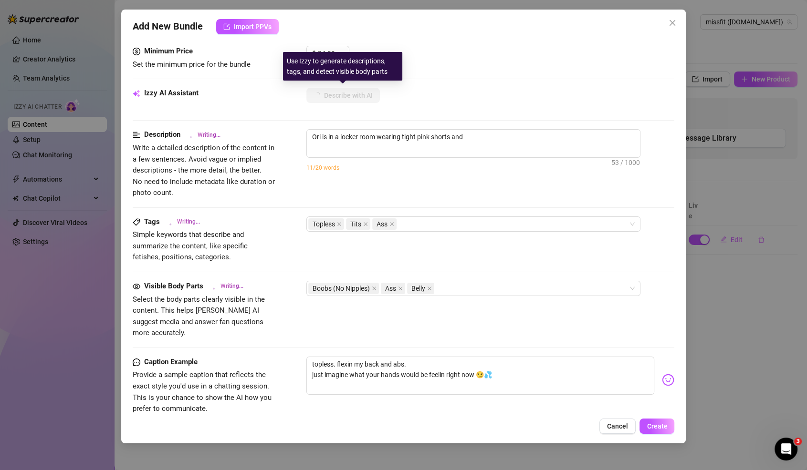
type textarea "Ori is in a locker room wearing tight pink shorts and a"
type textarea "Ori is in a locker room wearing tight pink shorts and a black"
type textarea "Ori is in a locker room wearing tight pink shorts and a black waist"
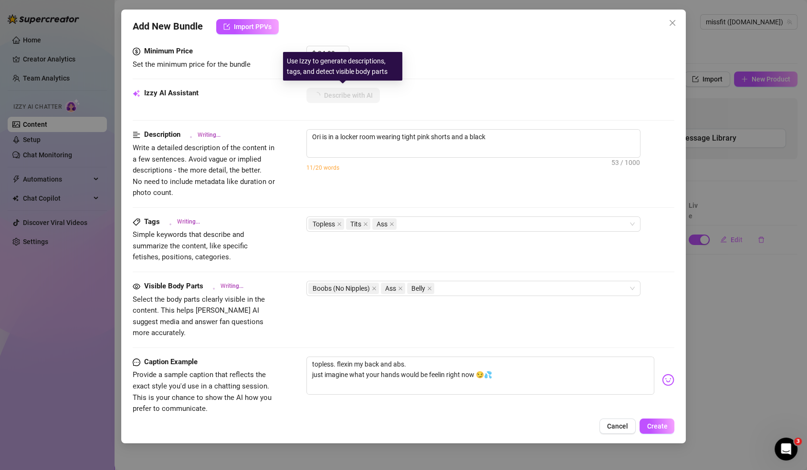
type textarea "Ori is in a locker room wearing tight pink shorts and a black waist"
type textarea "Ori is in a locker room wearing tight pink shorts and a black waist bag,"
type textarea "Ori is in a locker room wearing tight pink shorts and a black waist bag, showing"
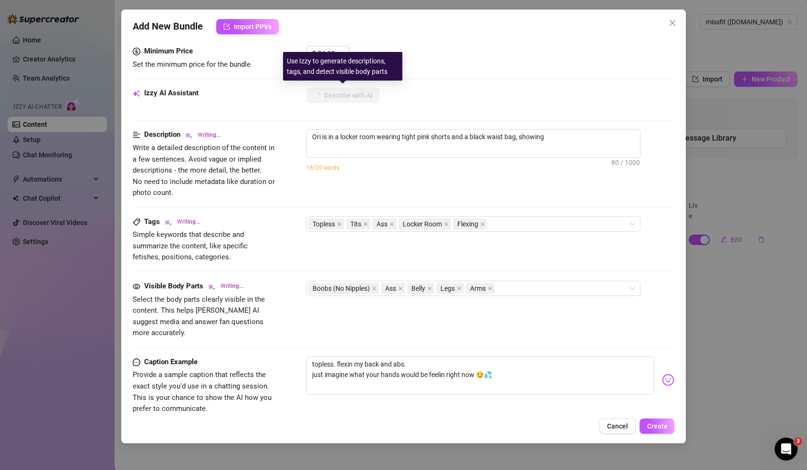
type textarea "Ori is in a locker room wearing tight pink shorts and a black waist bag, showin…"
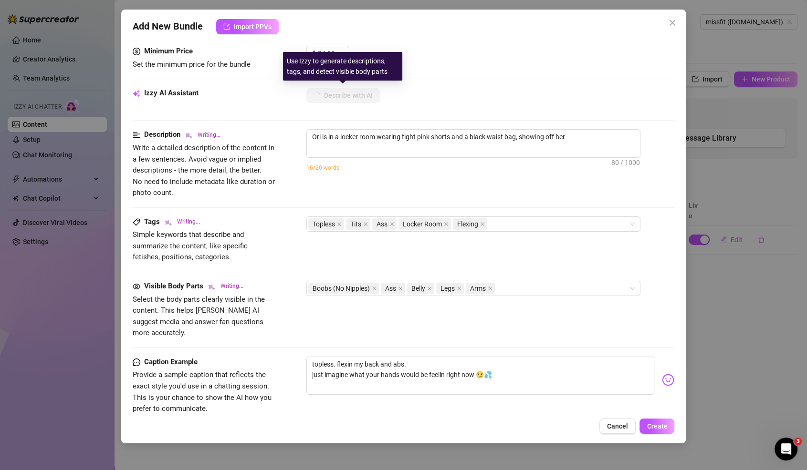
type textarea "Ori is in a locker room wearing tight pink shorts and a black waist bag, showin…"
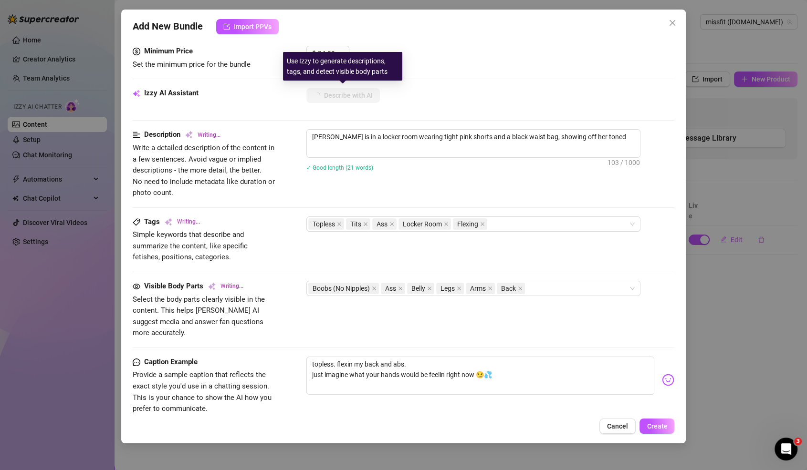
type textarea "Ori is in a locker room wearing tight pink shorts and a black waist bag, showin…"
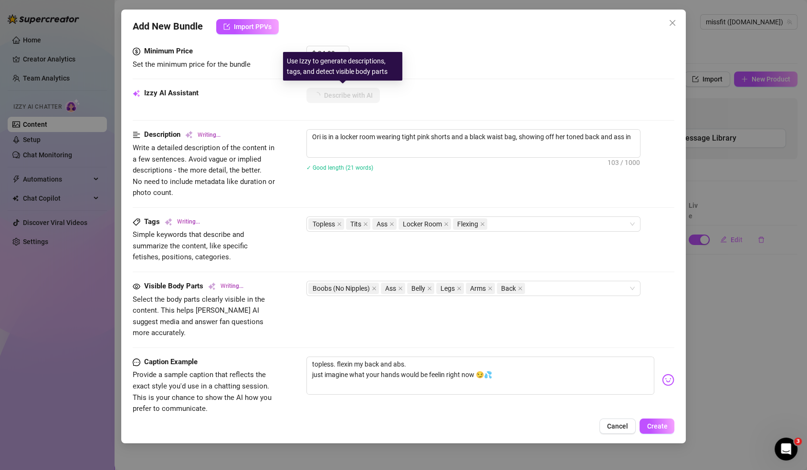
type textarea "Ori is in a locker room wearing tight pink shorts and a black waist bag, showin…"
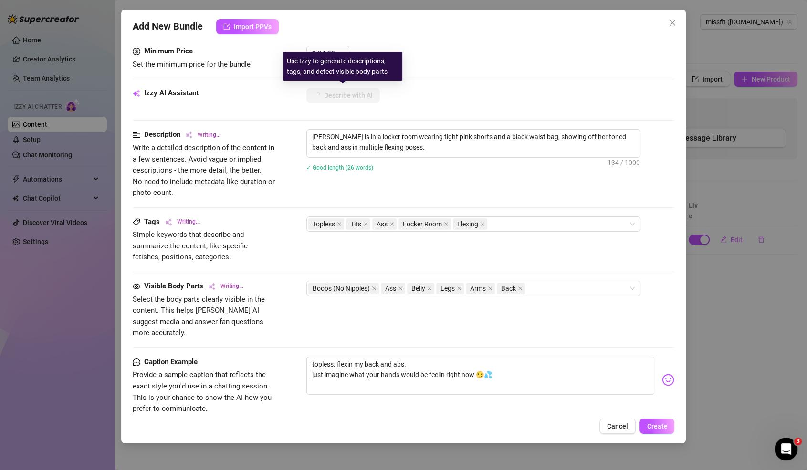
type textarea "Ori is in a locker room wearing tight pink shorts and a black waist bag, showin…"
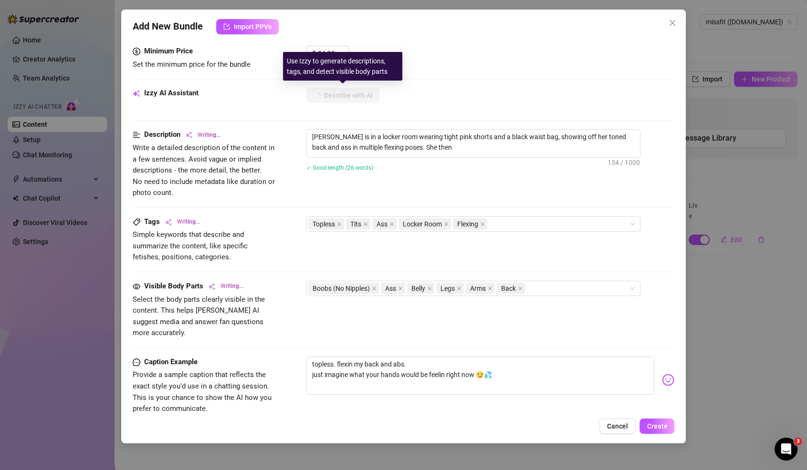
type textarea "Ori is in a locker room wearing tight pink shorts and a black waist bag, showin…"
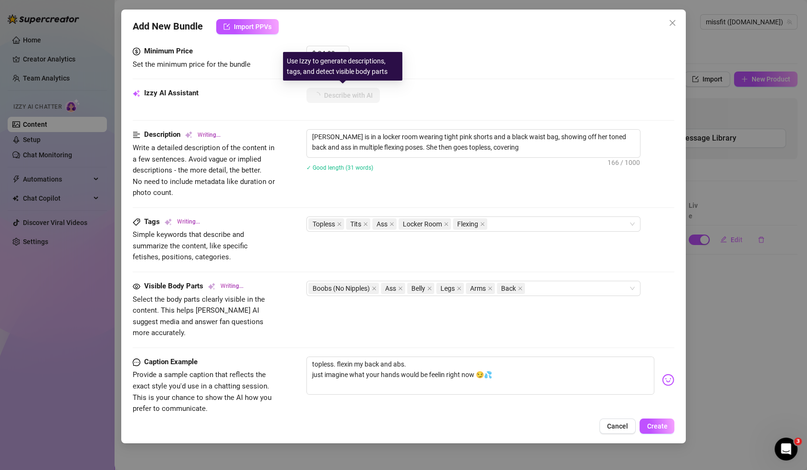
type textarea "Ori is in a locker room wearing tight pink shorts and a black waist bag, showin…"
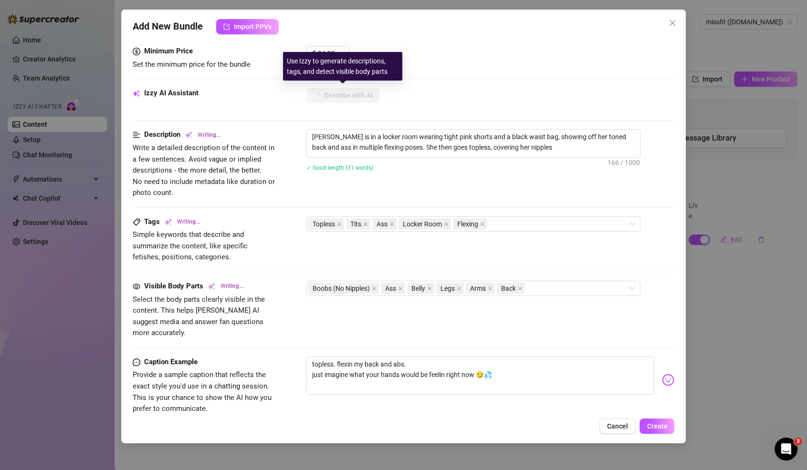
type textarea "Ori is in a locker room wearing tight pink shorts and a black waist bag, showin…"
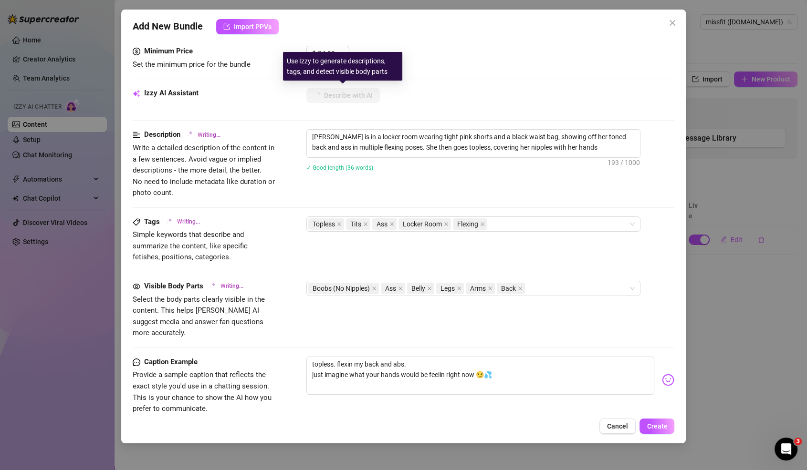
type textarea "Ori is in a locker room wearing tight pink shorts and a black waist bag, showin…"
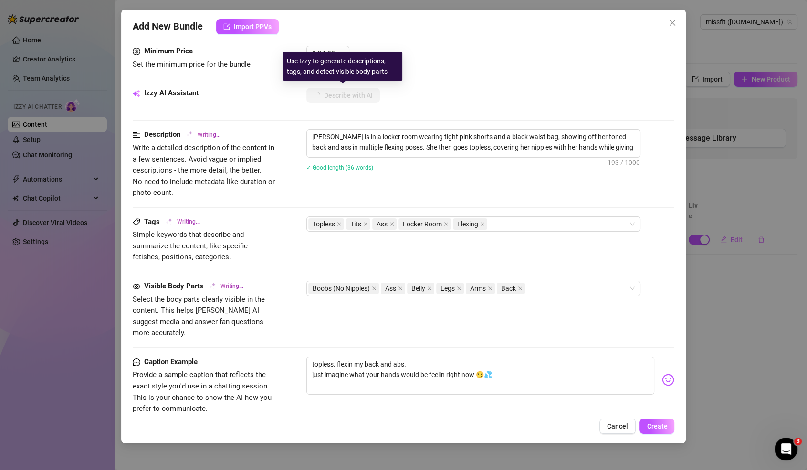
type textarea "Ori is in a locker room wearing tight pink shorts and a black waist bag, showin…"
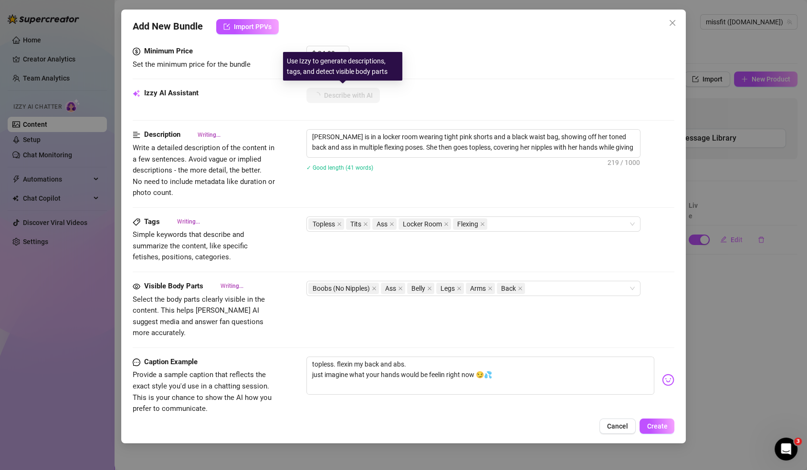
type textarea "Ori is in a locker room wearing tight pink shorts and a black waist bag, showin…"
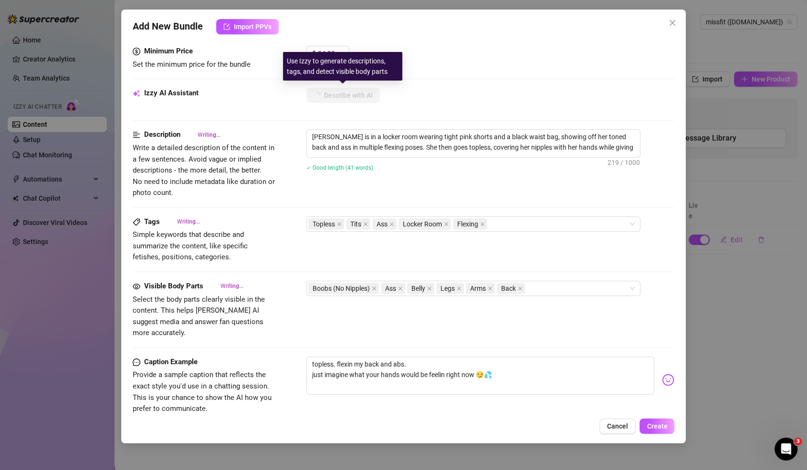
type textarea "Ori is in a locker room wearing tight pink shorts and a black waist bag, showin…"
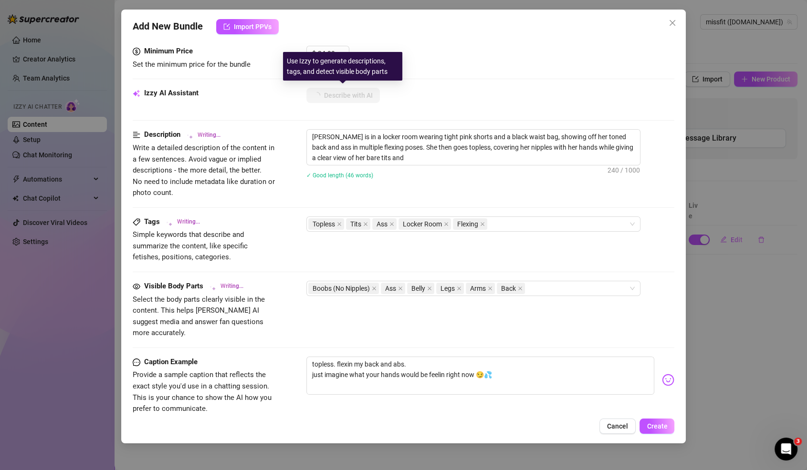
type textarea "Ori is in a locker room wearing tight pink shorts and a black waist bag, showin…"
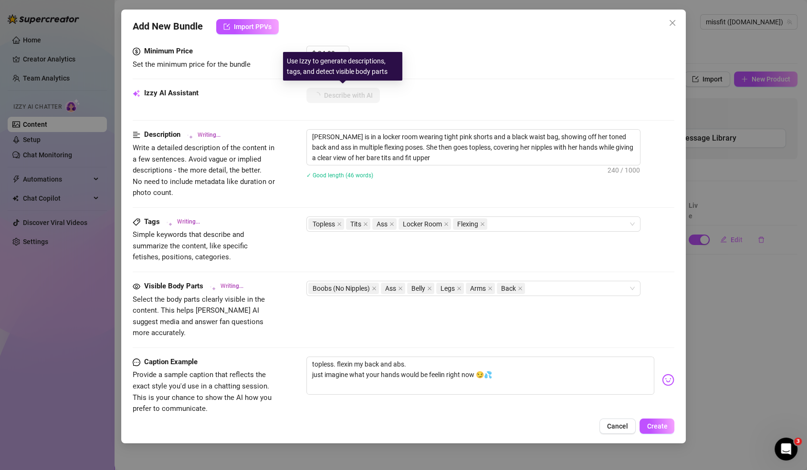
type textarea "Ori is in a locker room wearing tight pink shorts and a black waist bag, showin…"
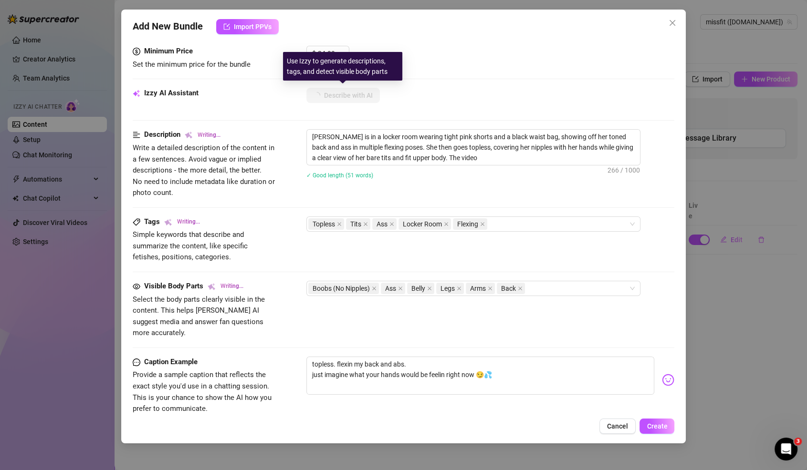
type textarea "Ori is in a locker room wearing tight pink shorts and a black waist bag, showin…"
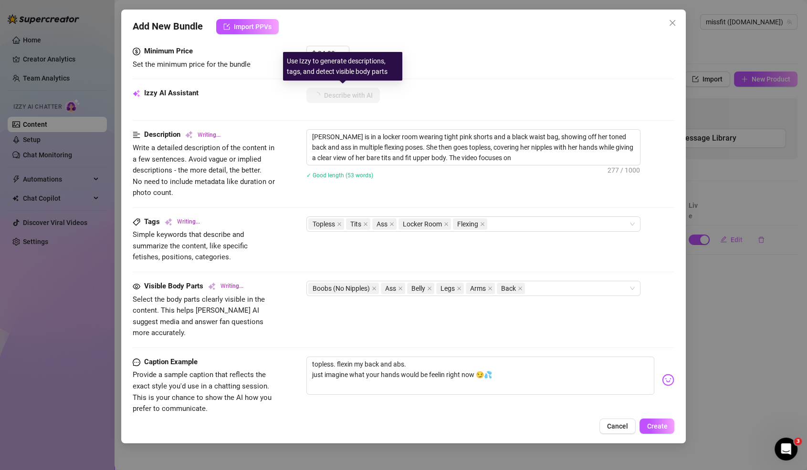
type textarea "Ori is in a locker room wearing tight pink shorts and a black waist bag, showin…"
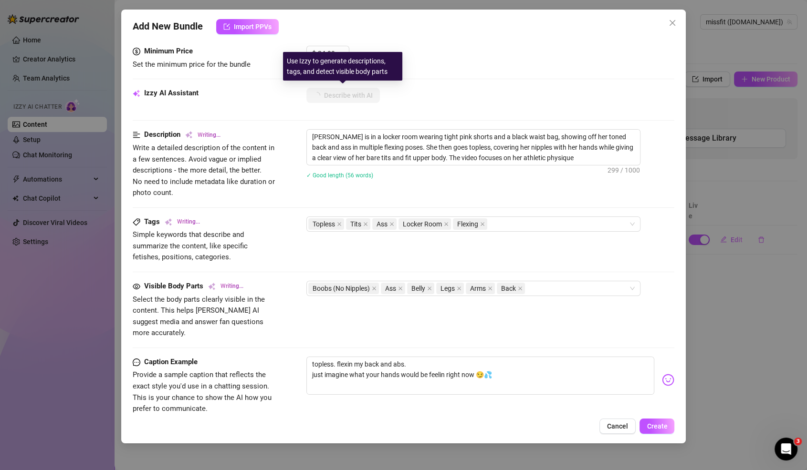
type textarea "Ori is in a locker room wearing tight pink shorts and a black waist bag, showin…"
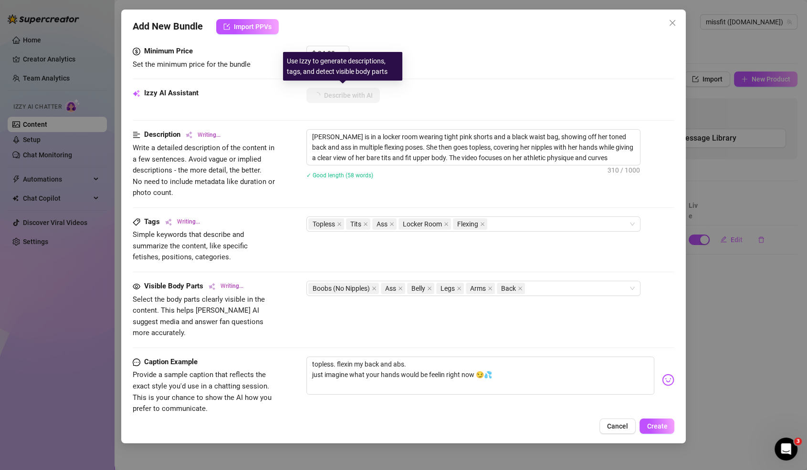
type textarea "Ori is in a locker room wearing tight pink shorts and a black waist bag, showin…"
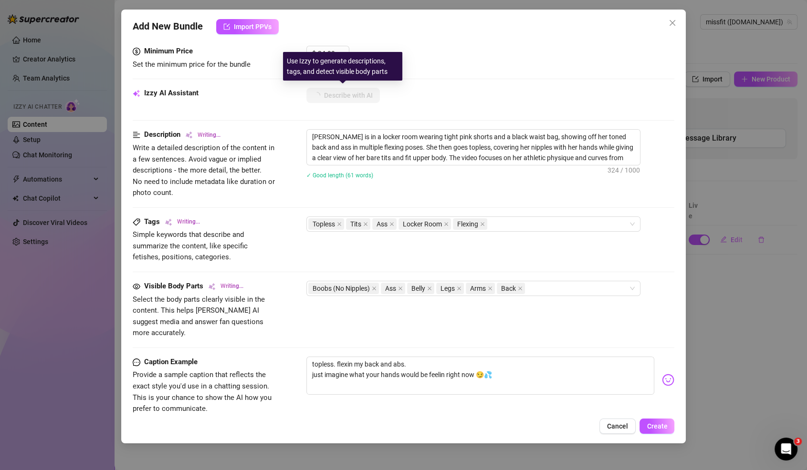
type textarea "Ori is in a locker room wearing tight pink shorts and a black waist bag, showin…"
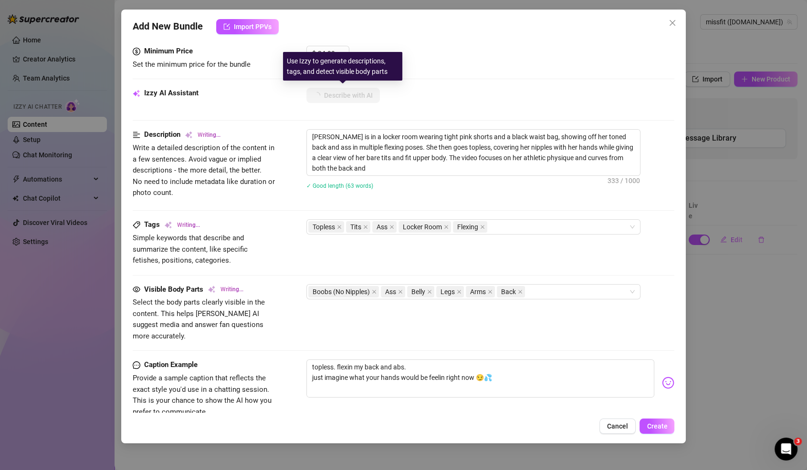
type textarea "[PERSON_NAME] is in a locker room wearing tight pink shorts and a black waist b…"
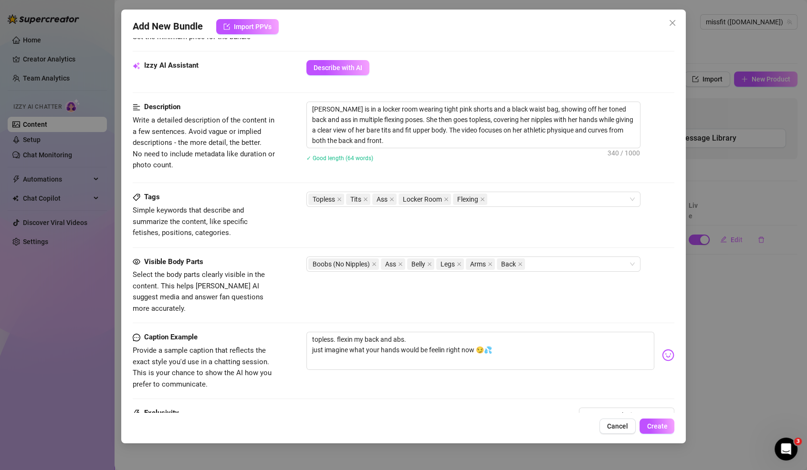
scroll to position [0, 0]
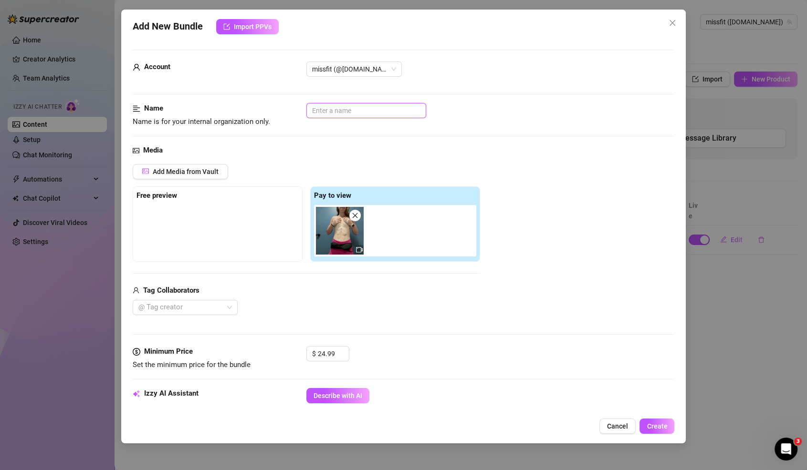
click at [352, 104] on input "text" at bounding box center [366, 110] width 120 height 15
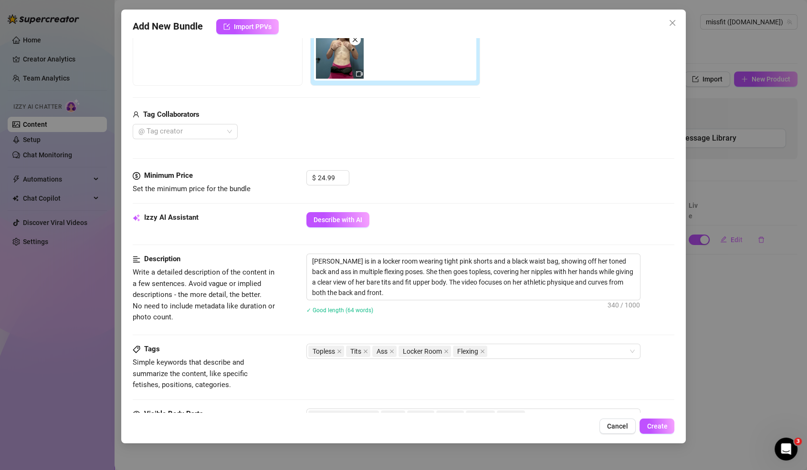
scroll to position [426, 0]
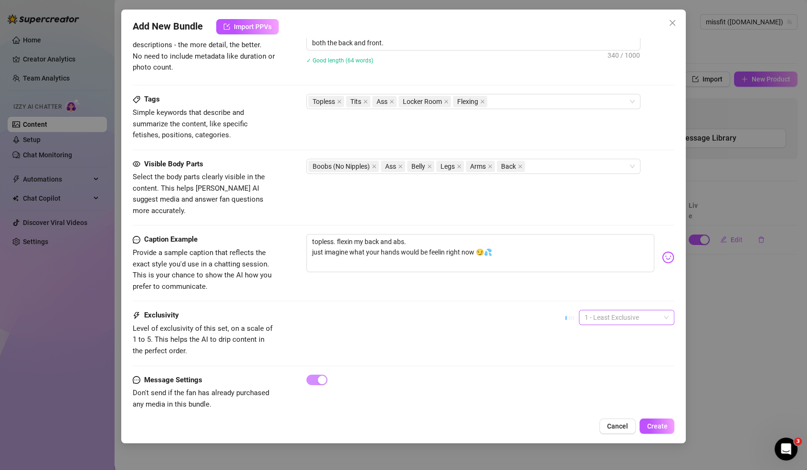
click at [613, 311] on span "1 - Least Exclusive" at bounding box center [626, 318] width 84 height 14
type input "topless flex restroom"
click at [604, 335] on div "2" at bounding box center [626, 338] width 80 height 10
click at [659, 423] on span "Create" at bounding box center [657, 427] width 21 height 8
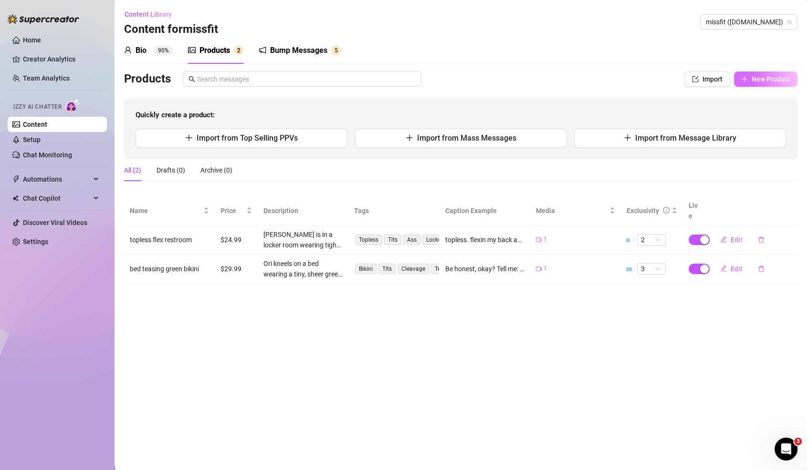
click at [781, 77] on span "New Product" at bounding box center [770, 79] width 39 height 8
type textarea "Type your message here..."
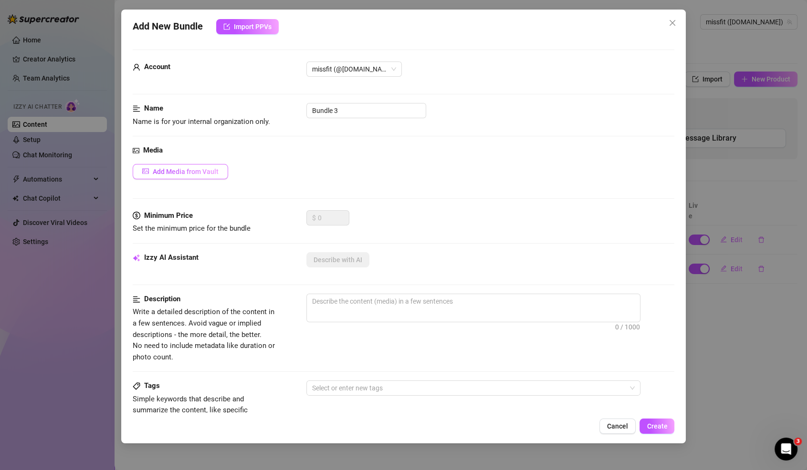
click at [178, 166] on button "Add Media from Vault" at bounding box center [180, 171] width 95 height 15
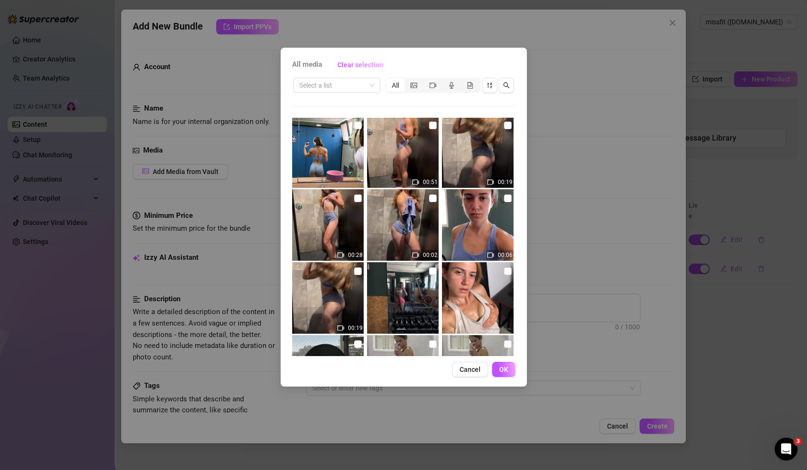
scroll to position [173, 0]
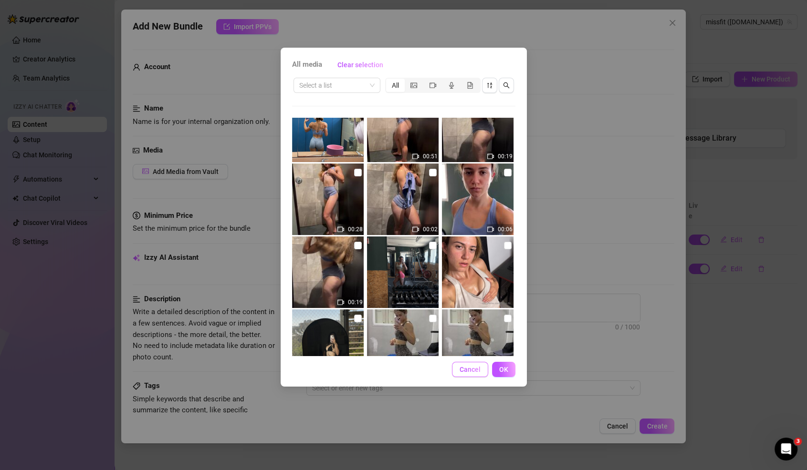
click at [477, 369] on span "Cancel" at bounding box center [469, 370] width 21 height 8
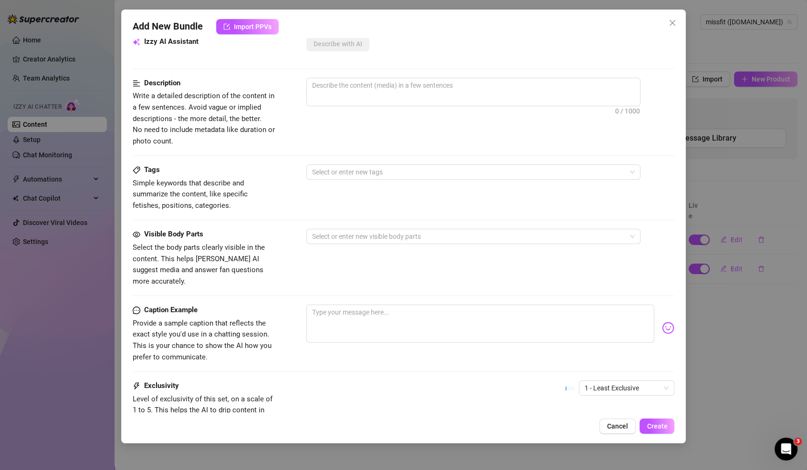
scroll to position [288, 0]
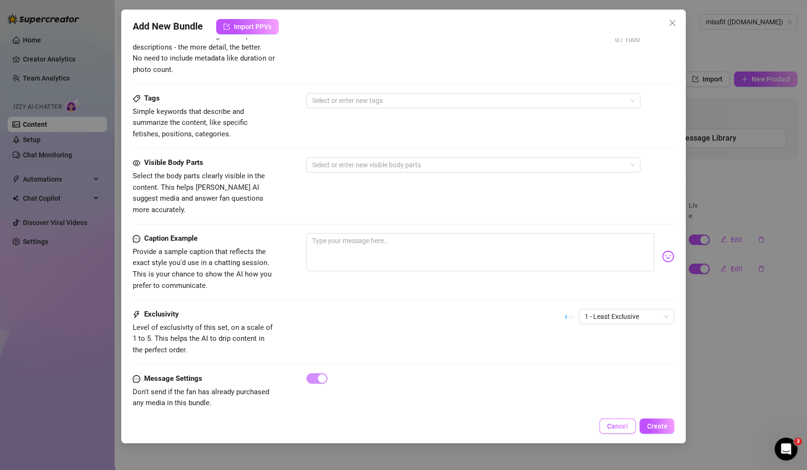
click at [616, 420] on button "Cancel" at bounding box center [617, 426] width 36 height 15
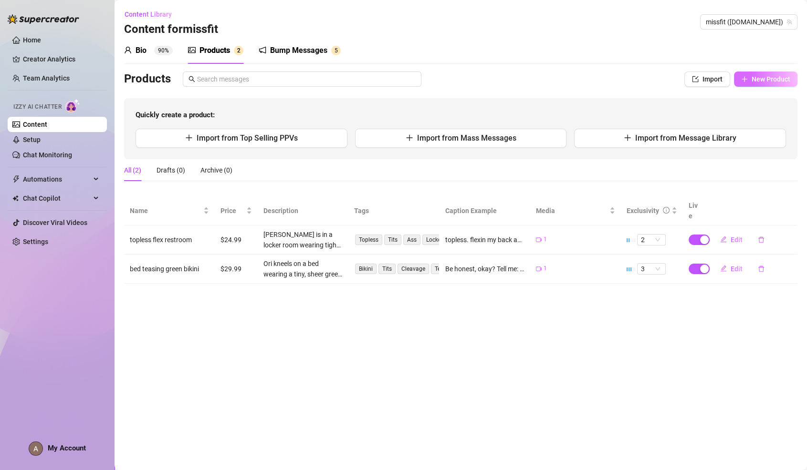
click at [740, 76] on button "New Product" at bounding box center [765, 79] width 63 height 15
type textarea "Type your message here..."
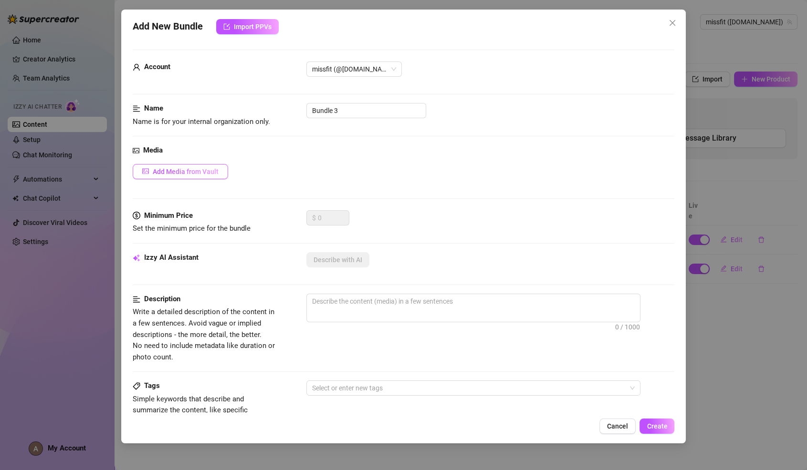
click at [185, 166] on button "Add Media from Vault" at bounding box center [180, 171] width 95 height 15
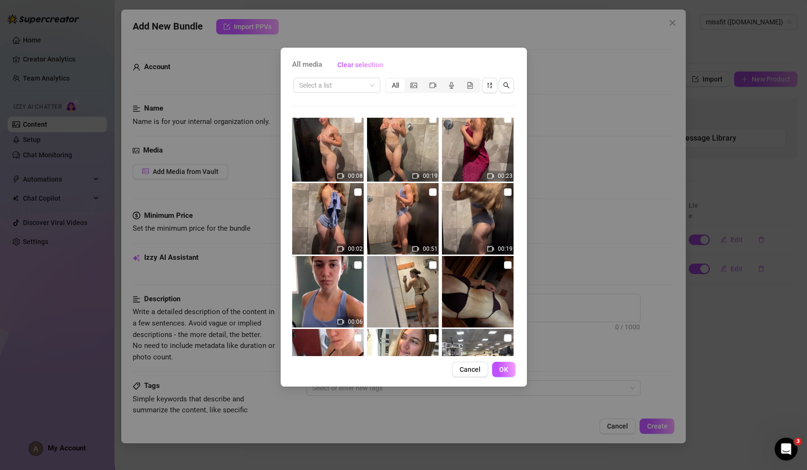
scroll to position [86, 0]
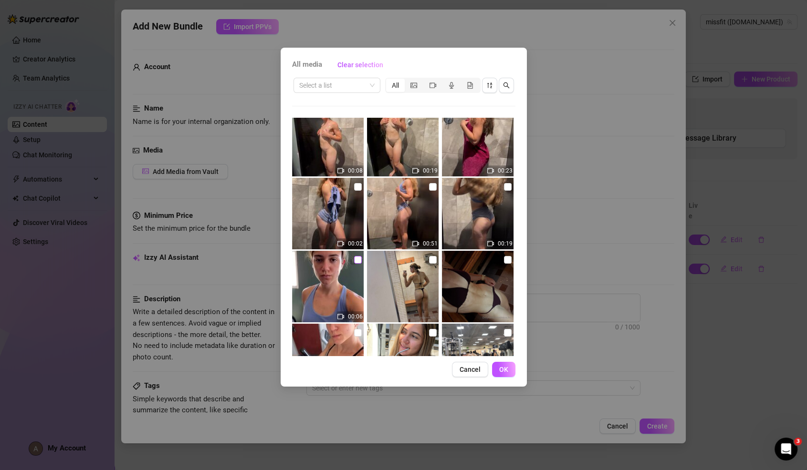
click at [356, 260] on input "checkbox" at bounding box center [358, 260] width 8 height 8
checkbox input "true"
click at [356, 184] on input "checkbox" at bounding box center [358, 187] width 8 height 8
checkbox input "true"
click at [428, 183] on img at bounding box center [403, 214] width 72 height 72
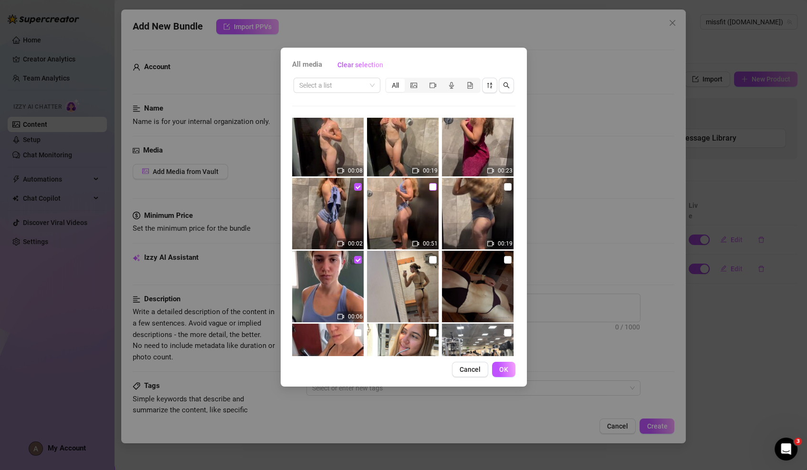
click at [432, 183] on input "checkbox" at bounding box center [433, 187] width 8 height 8
checkbox input "true"
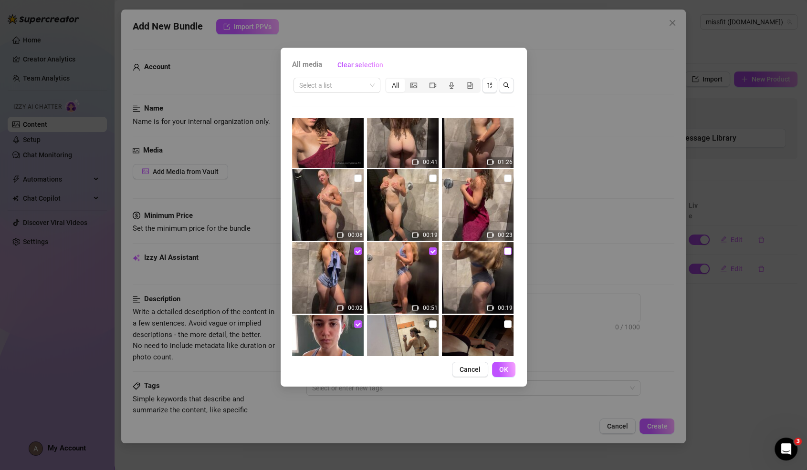
scroll to position [21, 0]
click at [505, 255] on input "checkbox" at bounding box center [508, 253] width 8 height 8
checkbox input "true"
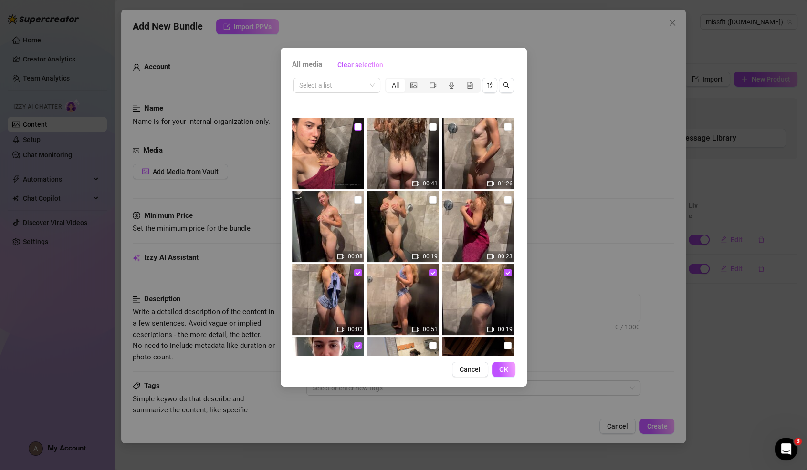
click at [359, 130] on label at bounding box center [358, 127] width 8 height 10
click at [359, 130] on input "checkbox" at bounding box center [358, 127] width 8 height 8
checkbox input "true"
click at [504, 374] on button "OK" at bounding box center [503, 369] width 23 height 15
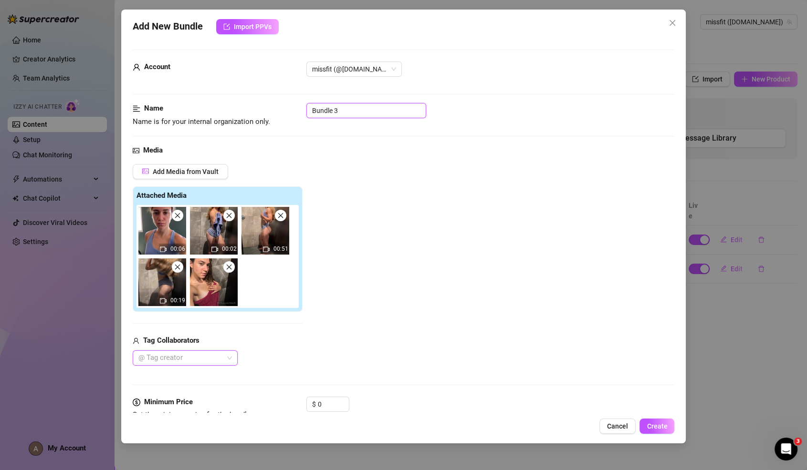
click at [351, 116] on input "Bundle 3" at bounding box center [366, 110] width 120 height 15
type input "r"
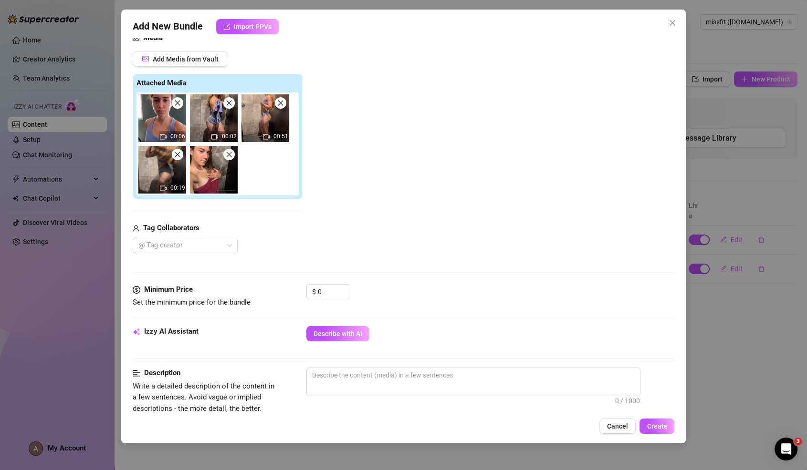
scroll to position [125, 0]
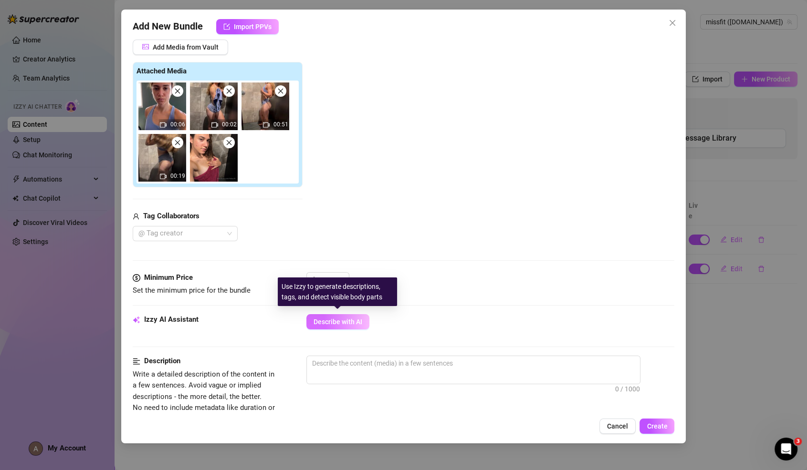
type input "before shower flexing"
click at [327, 320] on span "Describe with AI" at bounding box center [337, 322] width 49 height 8
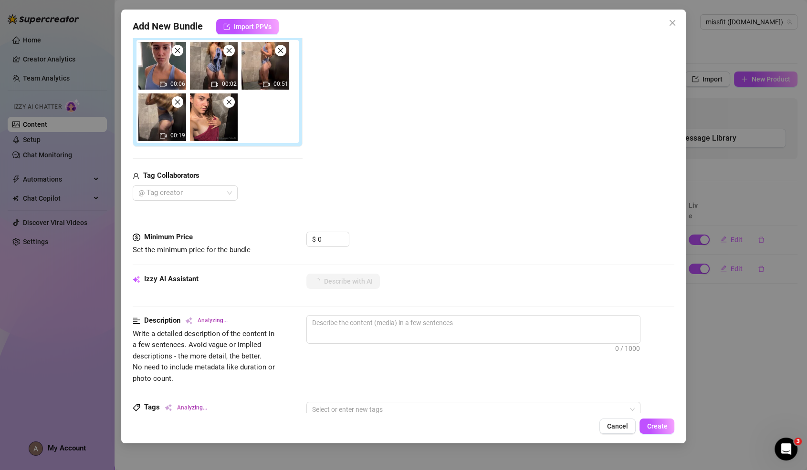
scroll to position [167, 0]
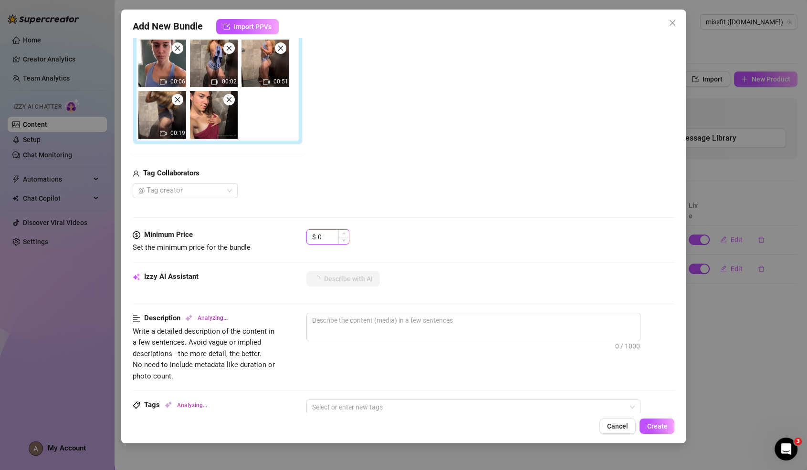
click at [325, 231] on input "0" at bounding box center [333, 237] width 31 height 14
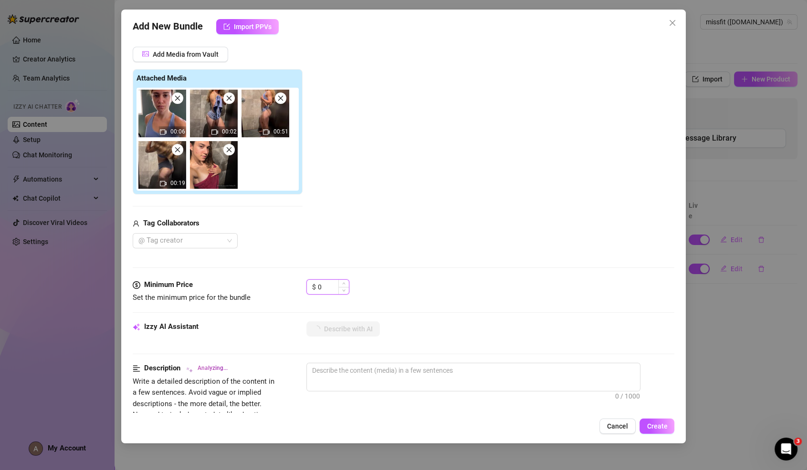
scroll to position [116, 0]
type textarea "Ori"
type textarea "Ori teases"
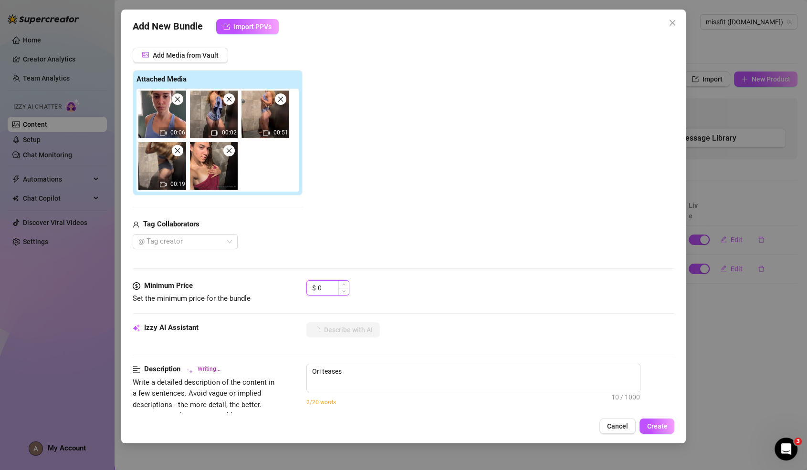
type textarea "Ori teases in"
type textarea "Ori teases in a"
type textarea "Ori teases in a tight"
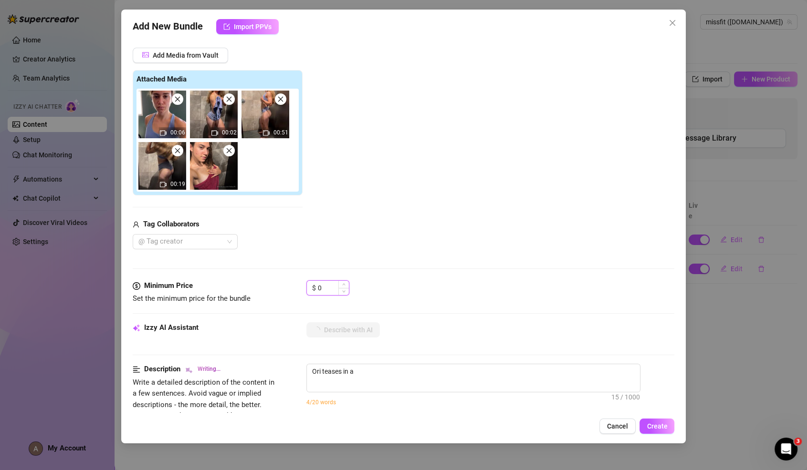
type textarea "Ori teases in a tight"
type textarea "Ori teases in a tight blue"
type textarea "Ori teases in a tight blue sports"
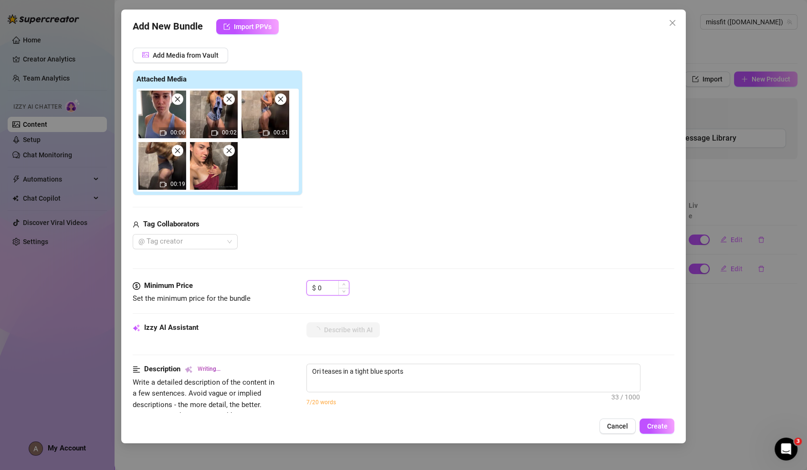
type textarea "Ori teases in a tight blue sports bra"
type textarea "Ori teases in a tight blue sports bra and"
type textarea "Ori teases in a tight blue sports bra and matching"
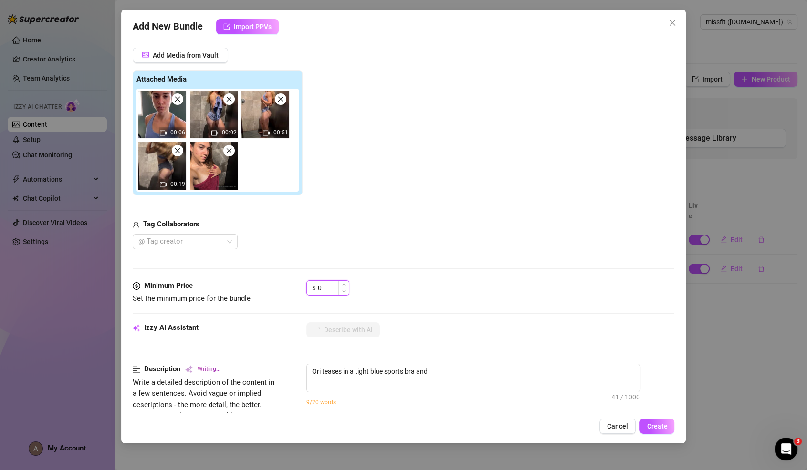
type textarea "Ori teases in a tight blue sports bra and matching"
type textarea "Ori teases in a tight blue sports bra and matching booty"
type textarea "Ori teases in a tight blue sports bra and matching booty shorts,"
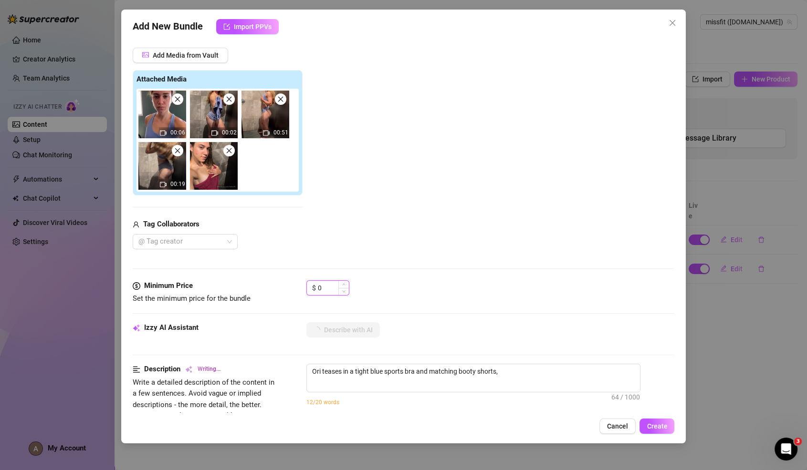
type textarea "Ori teases in a tight blue sports bra and matching booty shorts, showing"
type textarea "Ori teases in a tight blue sports bra and matching booty shorts, showing off"
type textarea "Ori teases in a tight blue sports bra and matching booty shorts, showing off her"
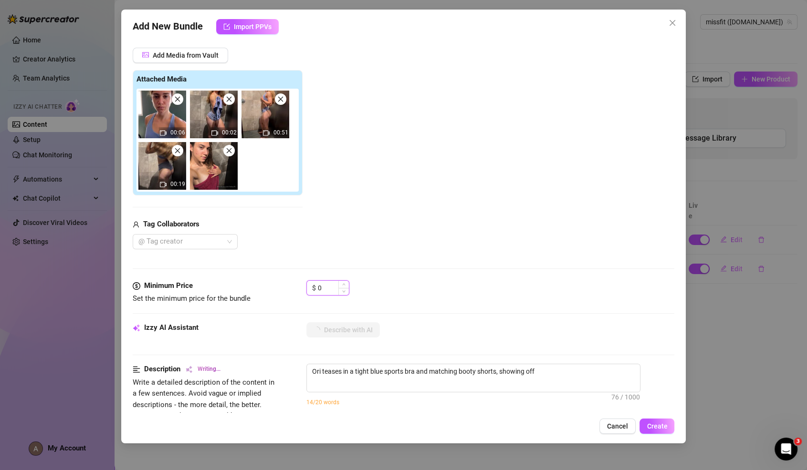
type textarea "Ori teases in a tight blue sports bra and matching booty shorts, showing off her"
type textarea "Ori teases in a tight blue sports bra and matching booty shorts, showing off he…"
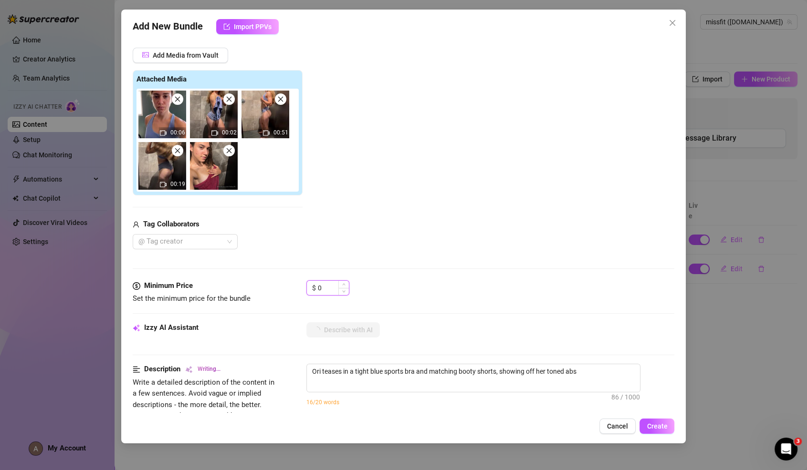
type textarea "Ori teases in a tight blue sports bra and matching booty shorts, showing off he…"
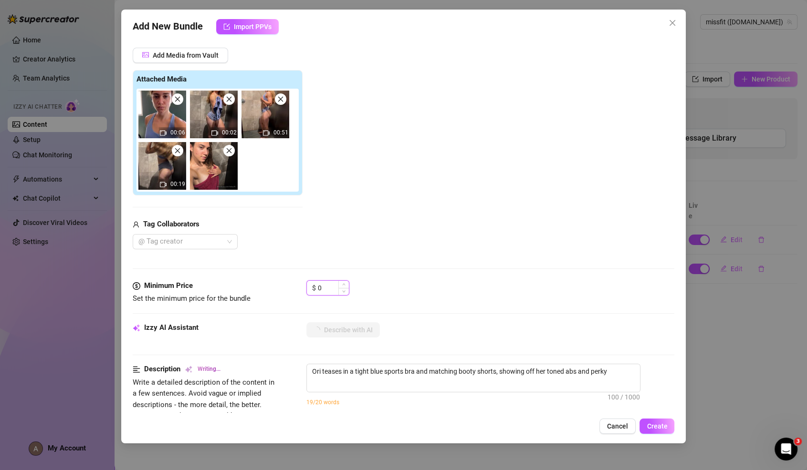
type textarea "Ori teases in a tight blue sports bra and matching booty shorts, showing off he…"
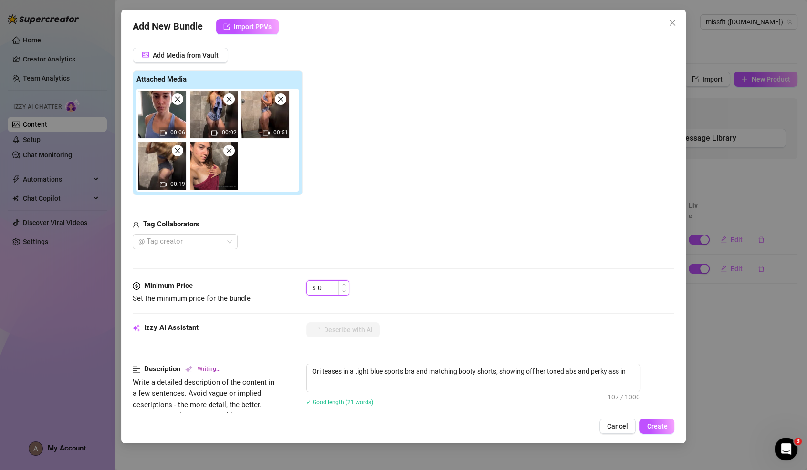
type textarea "Ori teases in a tight blue sports bra and matching booty shorts, showing off he…"
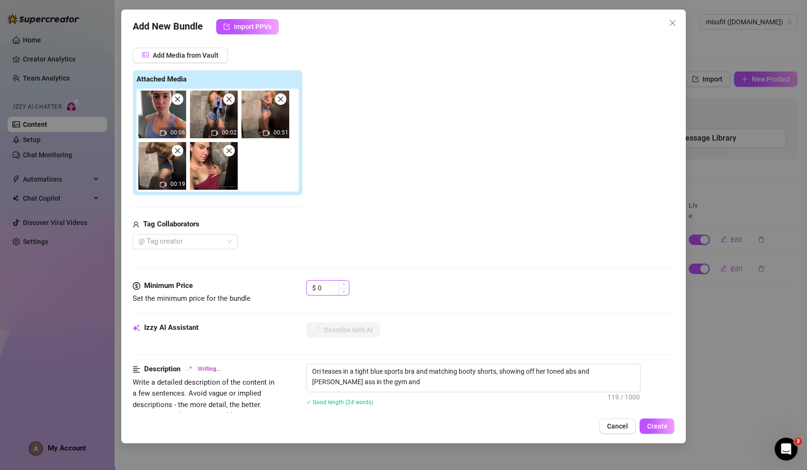
type textarea "Ori teases in a tight blue sports bra and matching booty shorts, showing off he…"
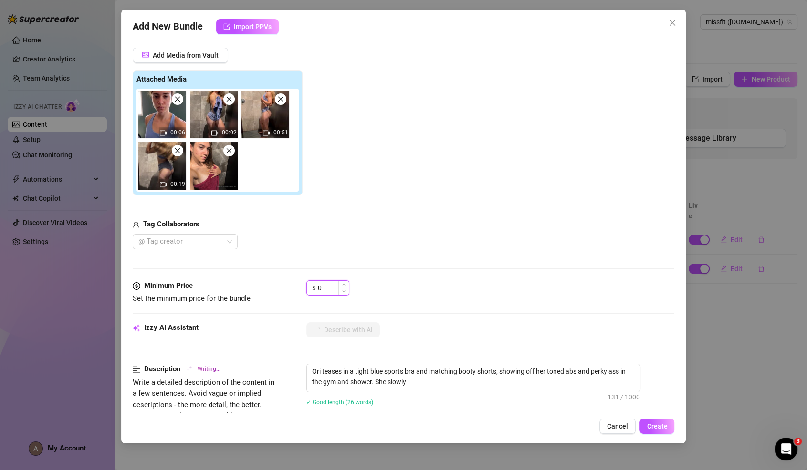
type textarea "Ori teases in a tight blue sports bra and matching booty shorts, showing off he…"
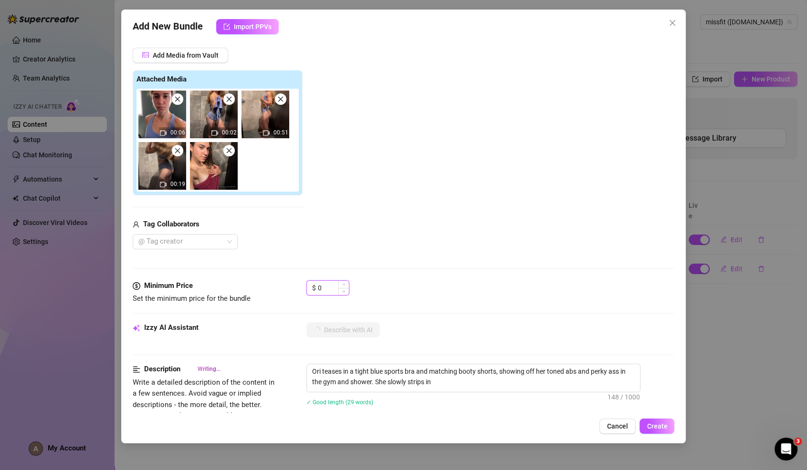
type textarea "Ori teases in a tight blue sports bra and matching booty shorts, showing off he…"
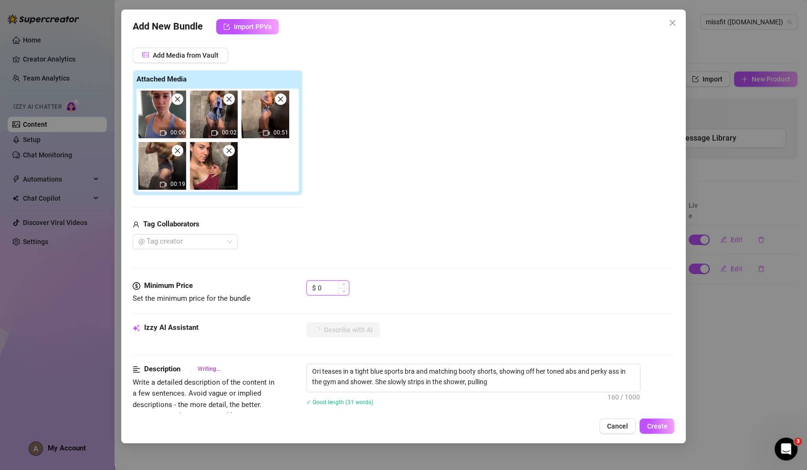
type textarea "Ori teases in a tight blue sports bra and matching booty shorts, showing off he…"
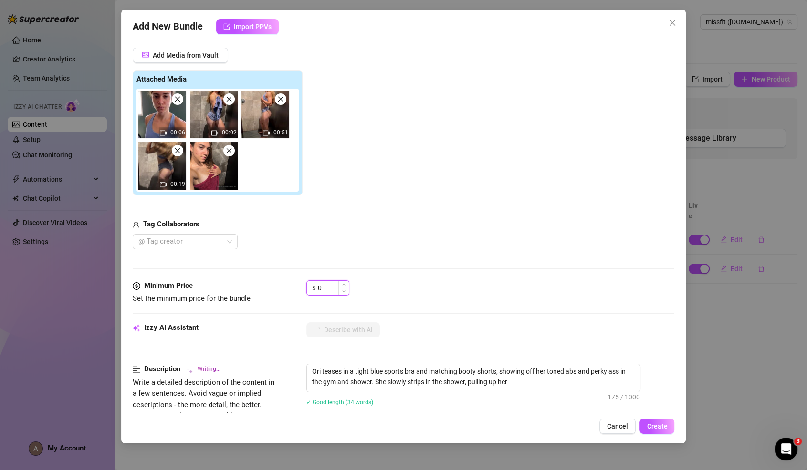
type textarea "Ori teases in a tight blue sports bra and matching booty shorts, showing off he…"
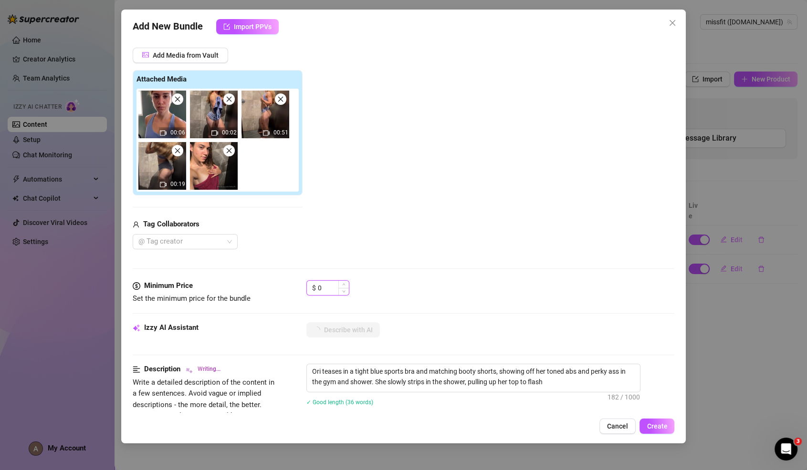
type textarea "Ori teases in a tight blue sports bra and matching booty shorts, showing off he…"
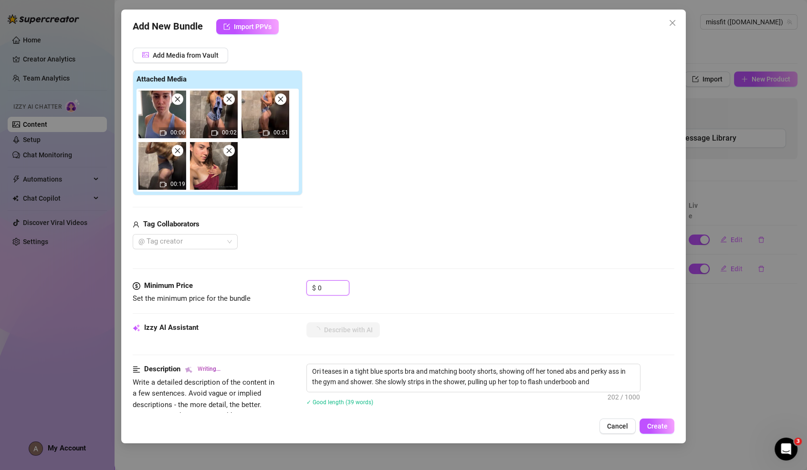
type textarea "Ori teases in a tight blue sports bra and matching booty shorts, showing off he…"
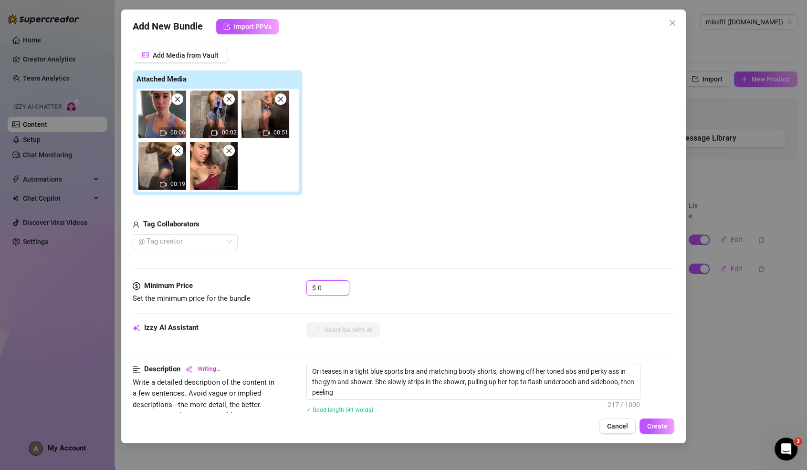
type textarea "Ori teases in a tight blue sports bra and matching booty shorts, showing off he…"
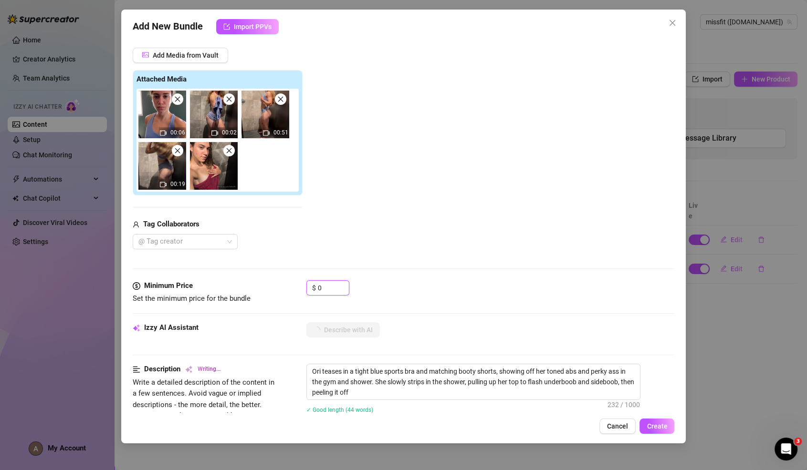
type textarea "Ori teases in a tight blue sports bra and matching booty shorts, showing off he…"
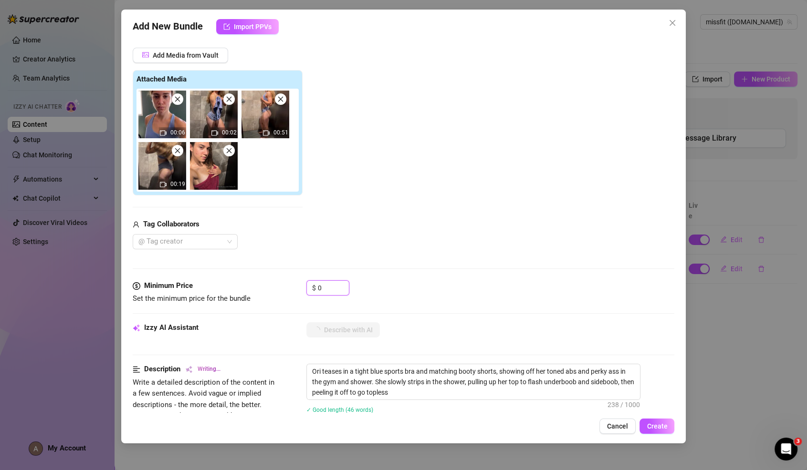
type textarea "Ori teases in a tight blue sports bra and matching booty shorts, showing off he…"
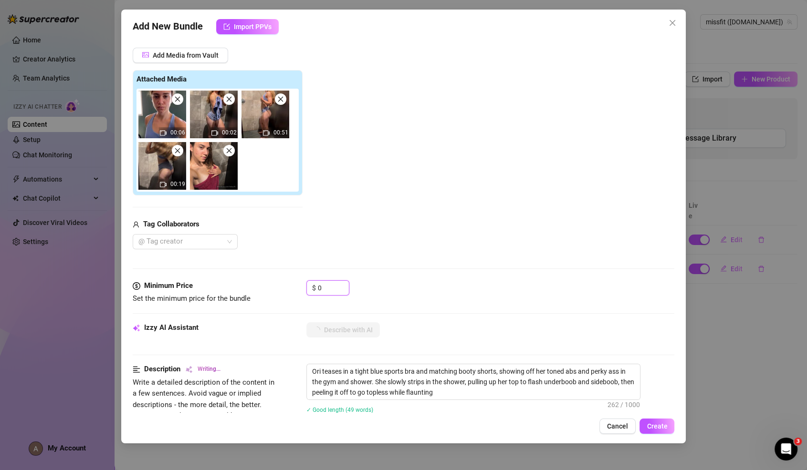
type textarea "Ori teases in a tight blue sports bra and matching booty shorts, showing off he…"
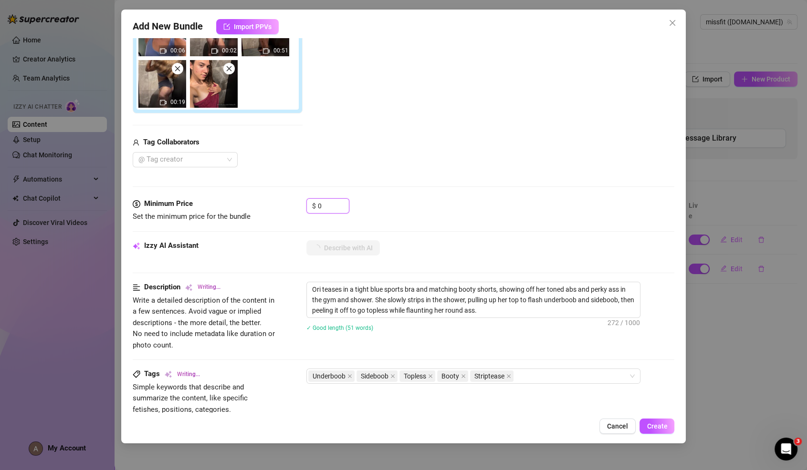
type textarea "Ori teases in a tight blue sports bra and matching booty shorts, showing off he…"
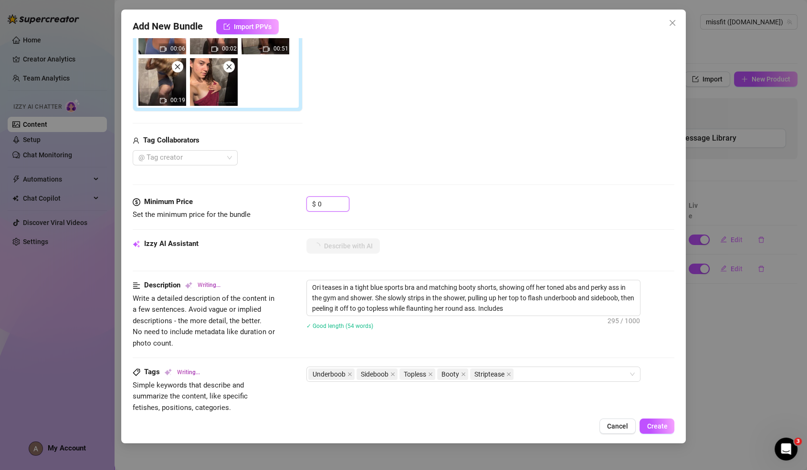
type textarea "Ori teases in a tight blue sports bra and matching booty shorts, showing off he…"
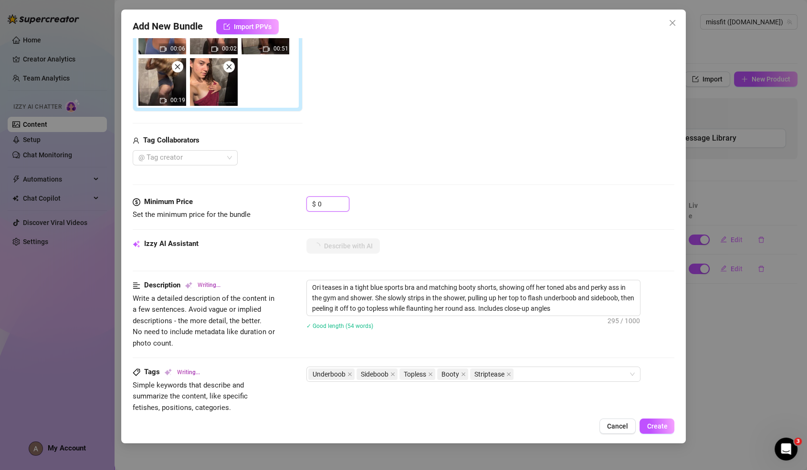
type textarea "Ori teases in a tight blue sports bra and matching booty shorts, showing off he…"
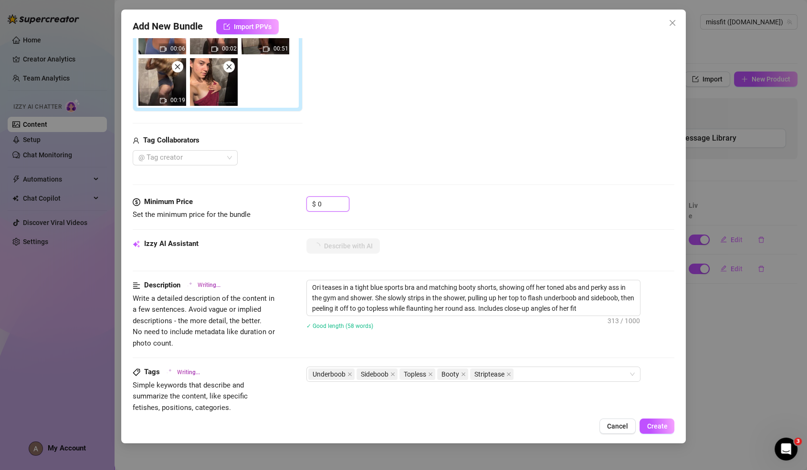
type textarea "Ori teases in a tight blue sports bra and matching booty shorts, showing off he…"
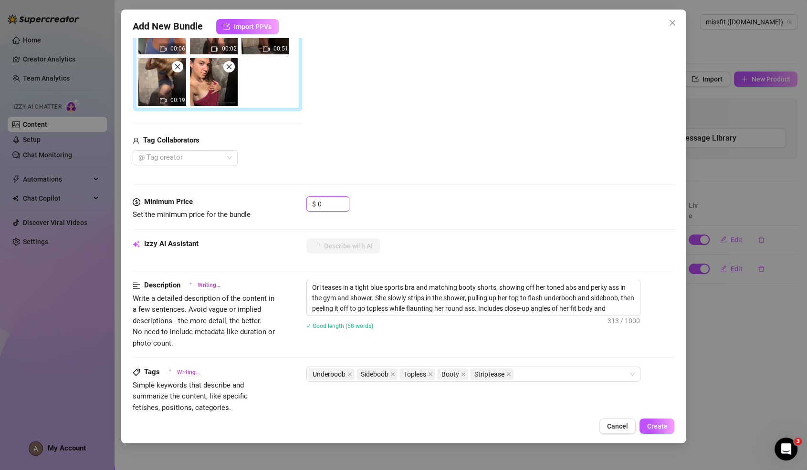
type textarea "Ori teases in a tight blue sports bra and matching booty shorts, showing off he…"
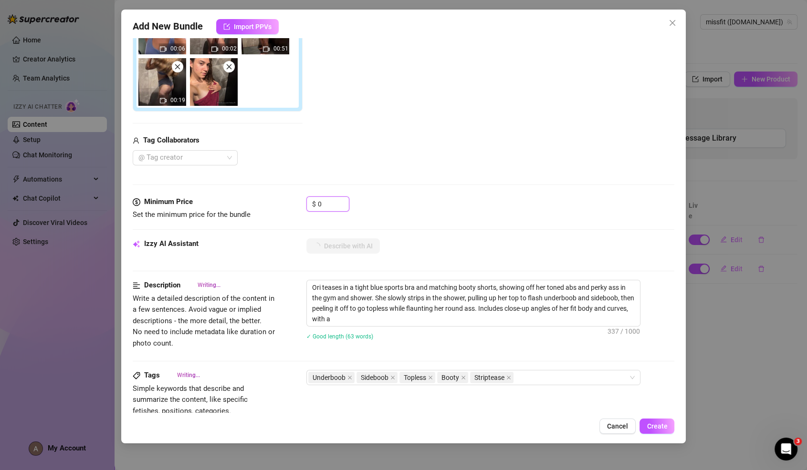
type textarea "Ori teases in a tight blue sports bra and matching booty shorts, showing off he…"
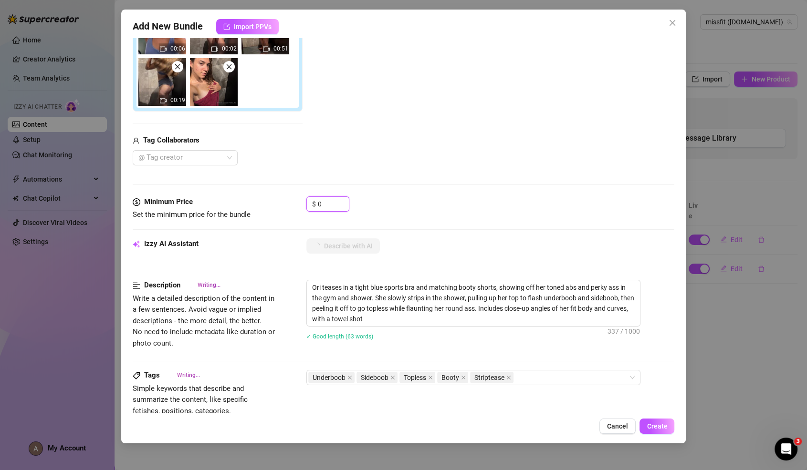
type textarea "Ori teases in a tight blue sports bra and matching booty shorts, showing off he…"
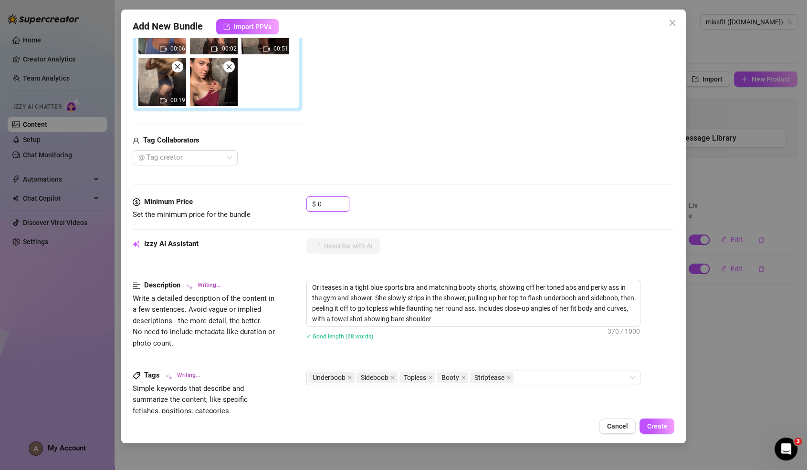
type textarea "Ori teases in a tight blue sports bra and matching booty shorts, showing off he…"
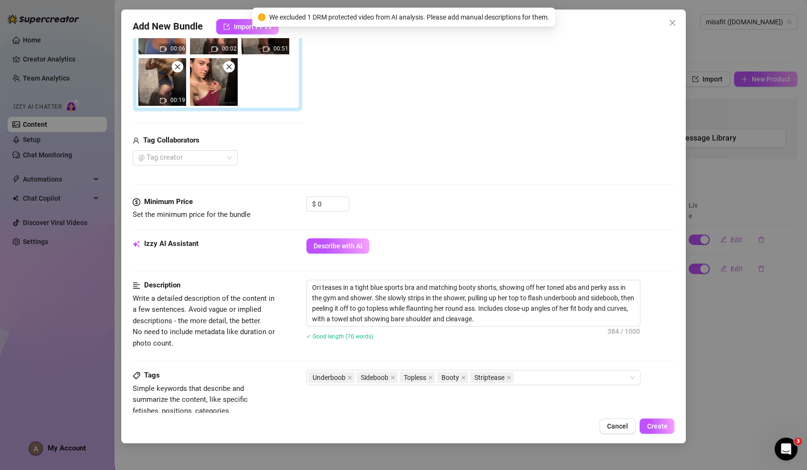
click at [407, 208] on div "$ 0" at bounding box center [490, 209] width 368 height 24
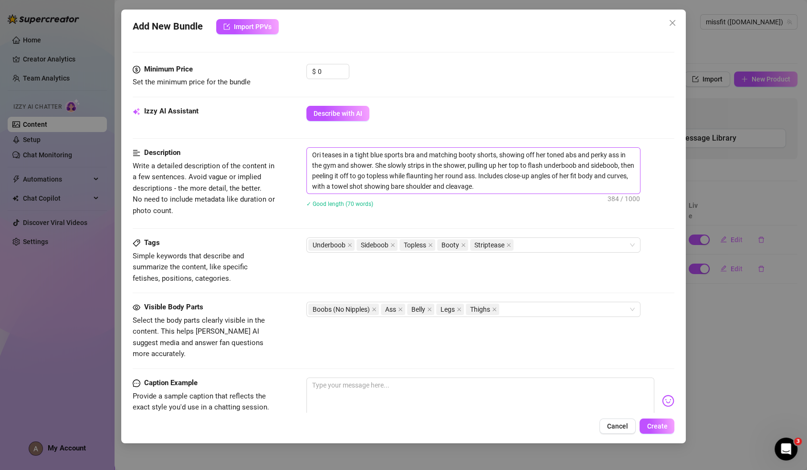
scroll to position [334, 0]
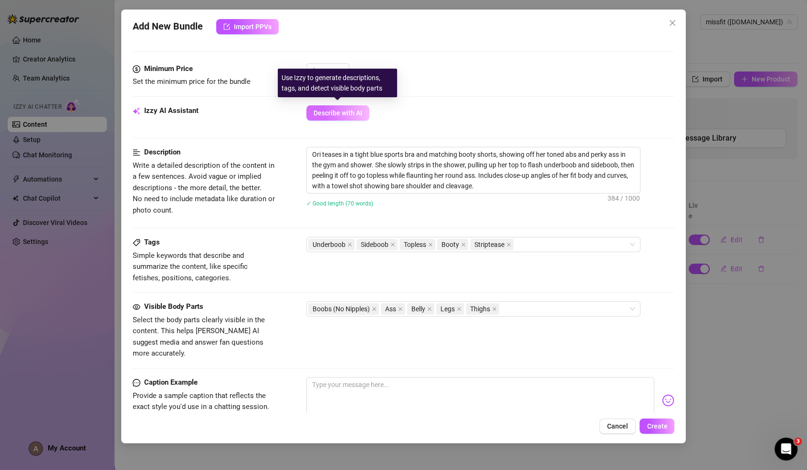
click at [335, 105] on button "Describe with AI" at bounding box center [337, 112] width 63 height 15
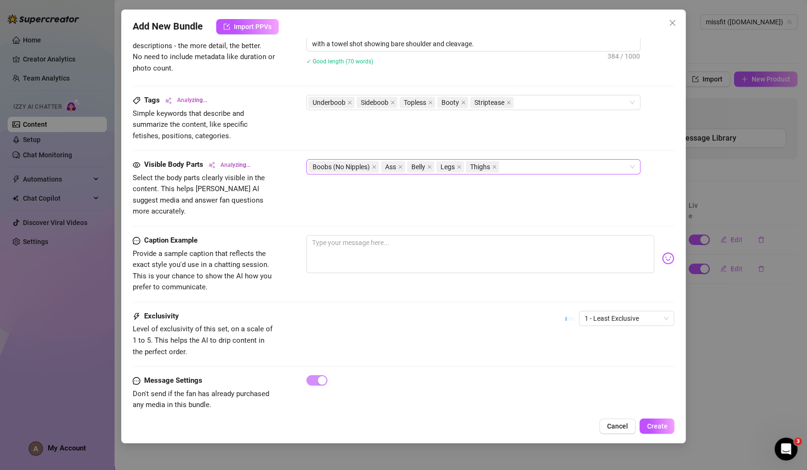
scroll to position [470, 0]
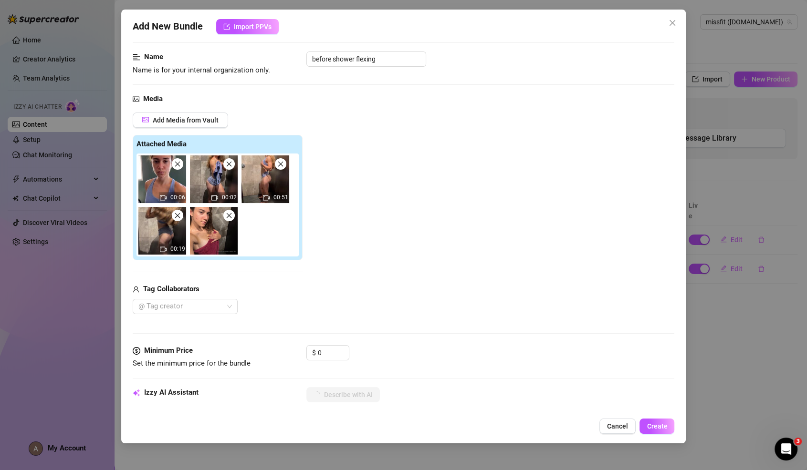
type textarea "Ori"
type textarea "Ori teases"
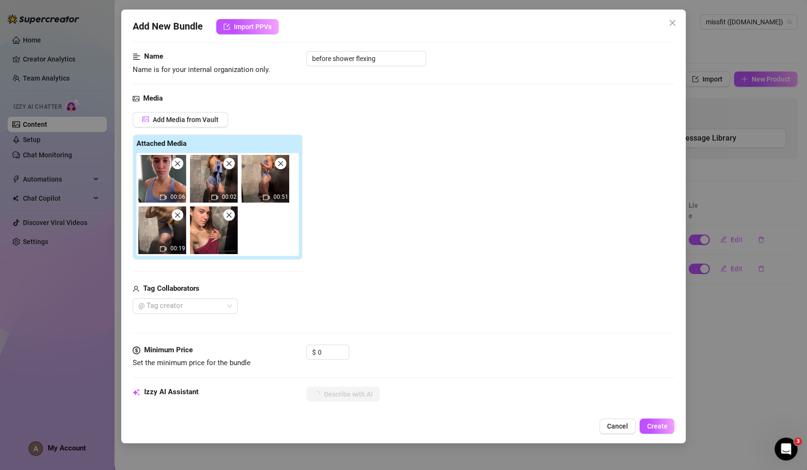
type textarea "Ori teases in"
type textarea "Ori teases in a"
type textarea "Ori teases in a tight"
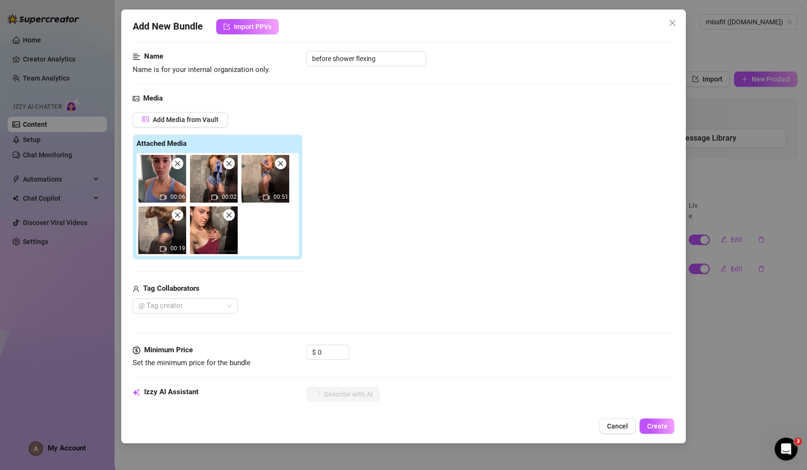
type textarea "Ori teases in a tight"
type textarea "Ori teases in a tight blue"
type textarea "Ori teases in a tight blue sports"
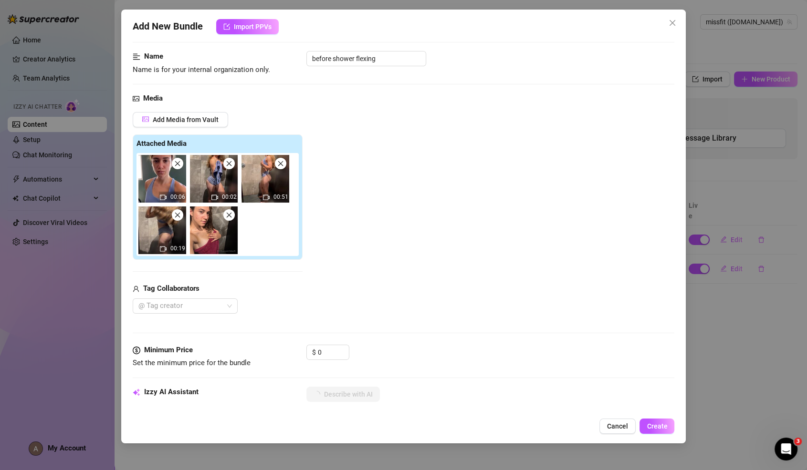
type textarea "Ori teases in a tight blue sports bra"
type textarea "Ori teases in a tight blue sports bra and"
type textarea "Ori teases in a tight blue sports bra and matching"
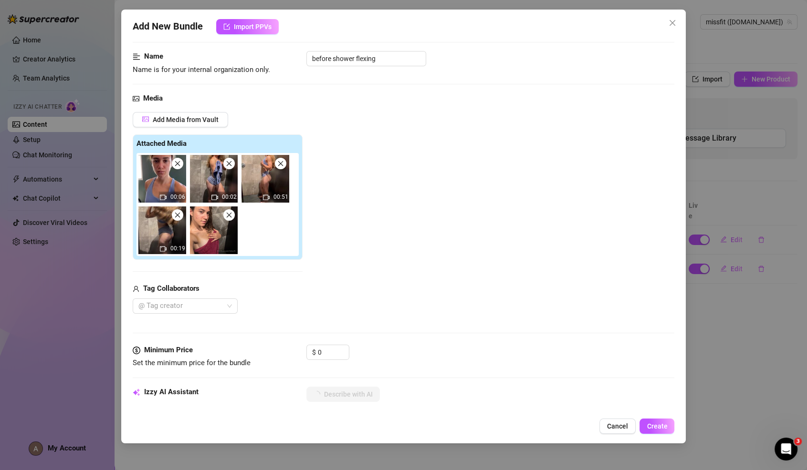
type textarea "Ori teases in a tight blue sports bra and matching"
type textarea "Ori teases in a tight blue sports bra and matching booty"
type textarea "Ori teases in a tight blue sports bra and matching booty shorts,"
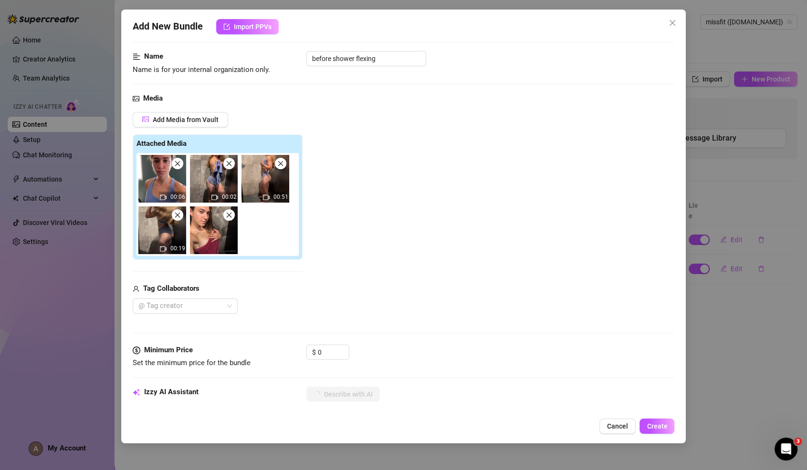
type textarea "Ori teases in a tight blue sports bra and matching booty shorts, showing"
type textarea "Ori teases in a tight blue sports bra and matching booty shorts, showing off"
type textarea "Ori teases in a tight blue sports bra and matching booty shorts, showing off her"
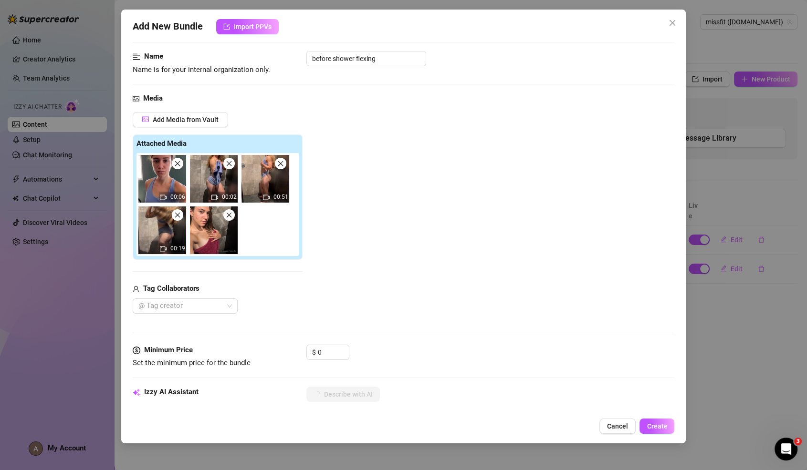
type textarea "Ori teases in a tight blue sports bra and matching booty shorts, showing off her"
type textarea "Ori teases in a tight blue sports bra and matching booty shorts, showing off he…"
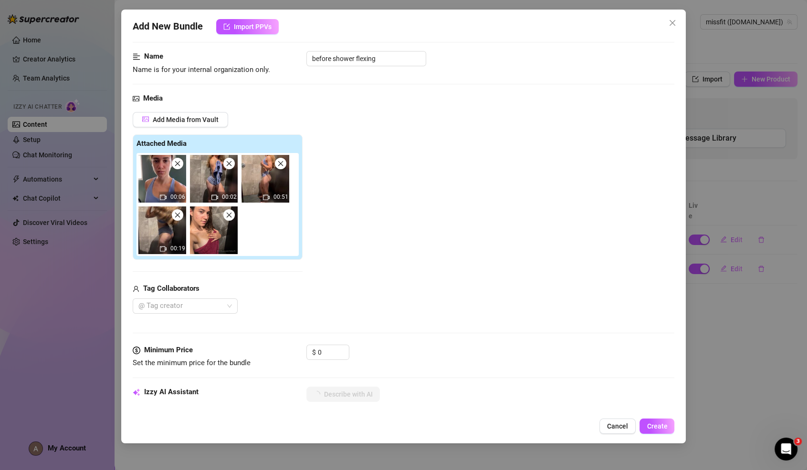
type textarea "Ori teases in a tight blue sports bra and matching booty shorts, showing off he…"
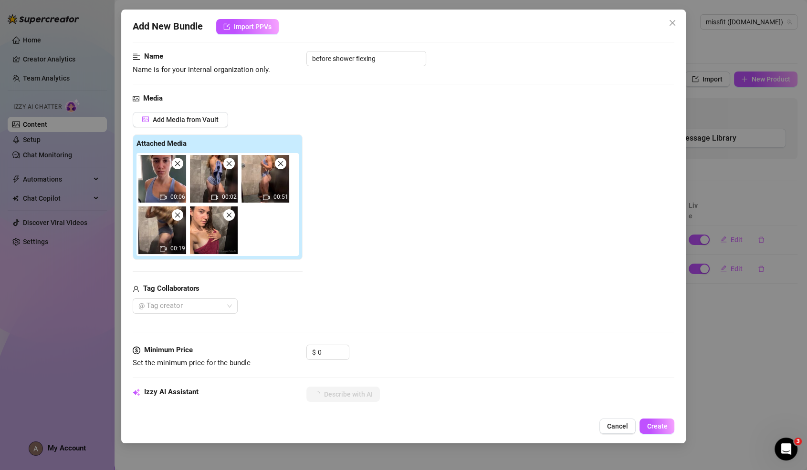
type textarea "Ori teases in a tight blue sports bra and matching booty shorts, showing off he…"
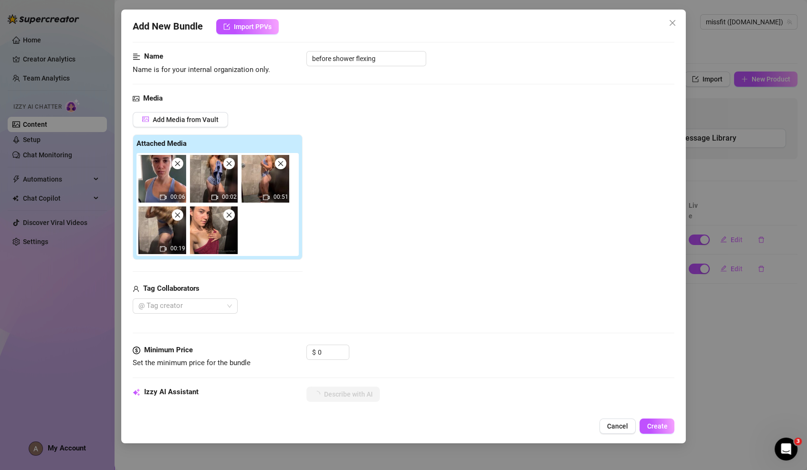
type textarea "Ori teases in a tight blue sports bra and matching booty shorts, showing off he…"
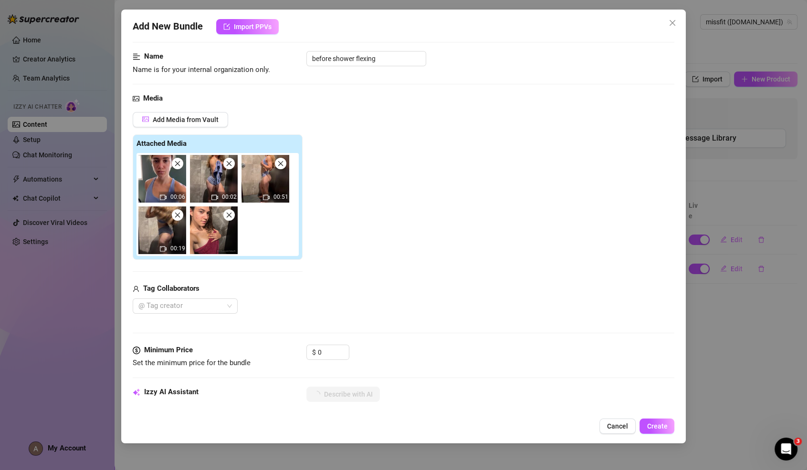
type textarea "Ori teases in a tight blue sports bra and matching booty shorts, showing off he…"
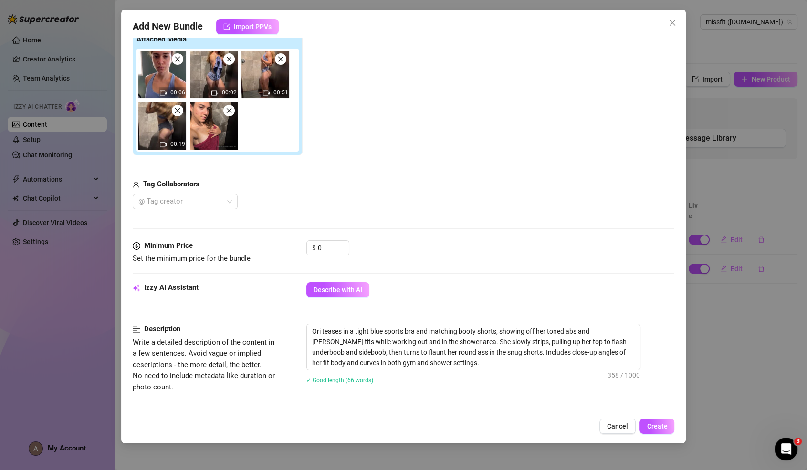
scroll to position [158, 0]
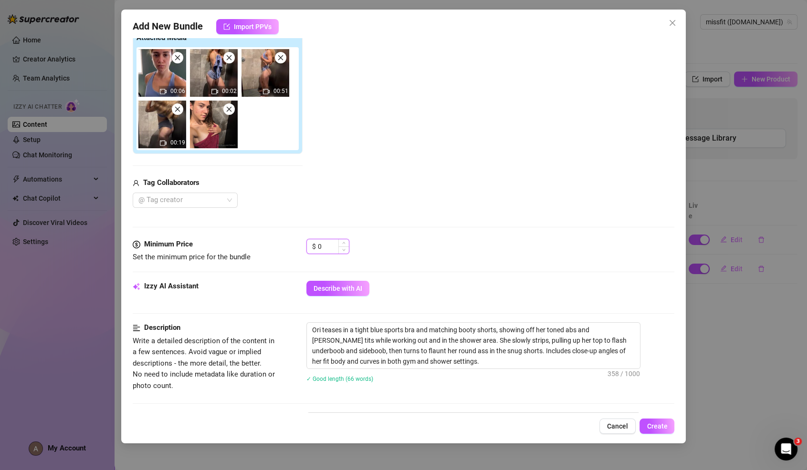
click at [325, 247] on input "0" at bounding box center [333, 247] width 31 height 14
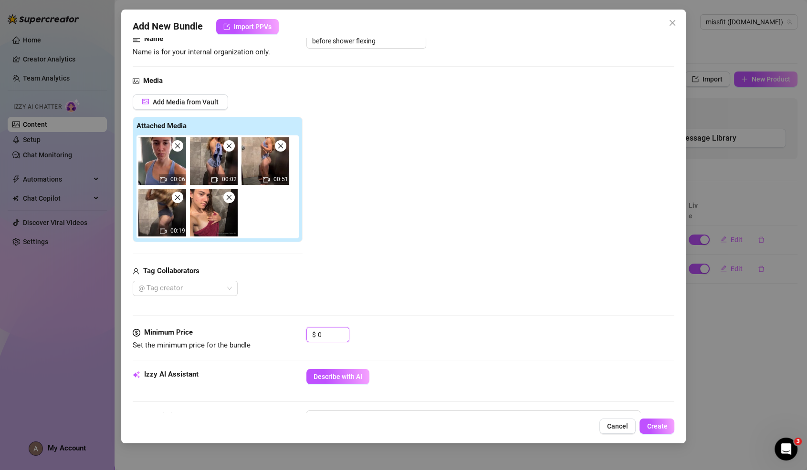
scroll to position [72, 0]
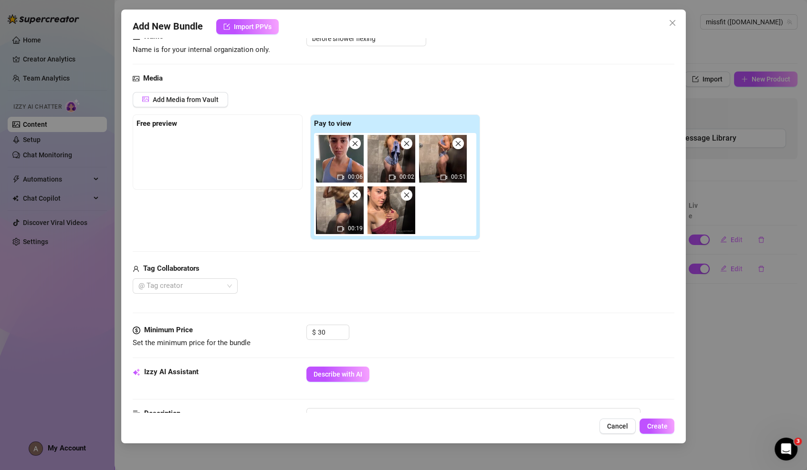
click at [331, 272] on div "Tag Collaborators" at bounding box center [306, 268] width 347 height 11
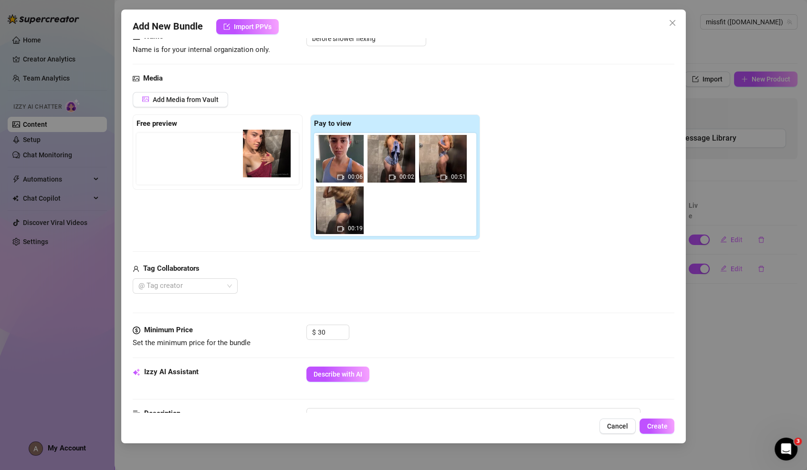
drag, startPoint x: 393, startPoint y: 212, endPoint x: 264, endPoint y: 156, distance: 140.7
click at [264, 156] on div "Free preview Pay to view 00:06 00:02 00:51 00:19" at bounding box center [306, 178] width 347 height 126
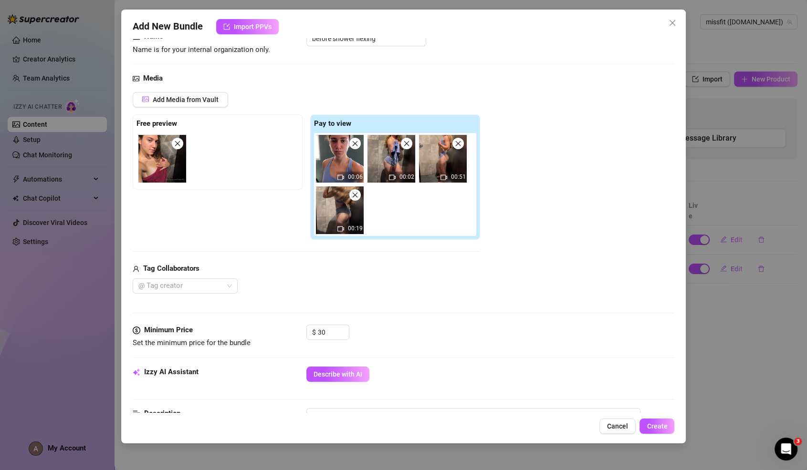
click at [462, 335] on div "$ 30" at bounding box center [490, 337] width 368 height 24
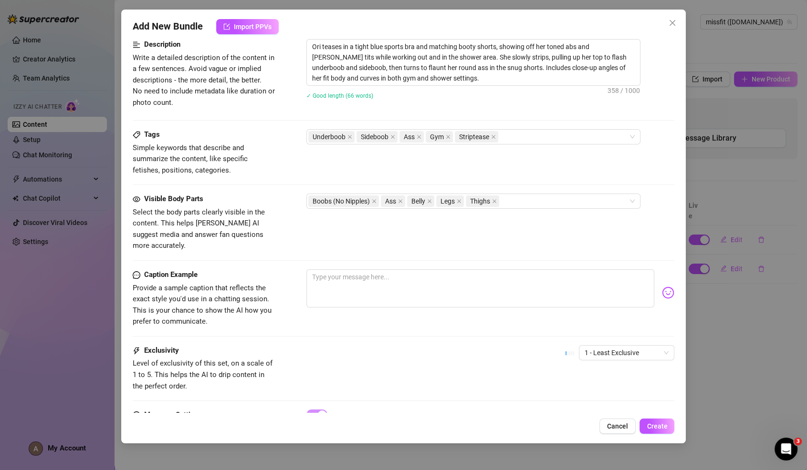
scroll to position [476, 0]
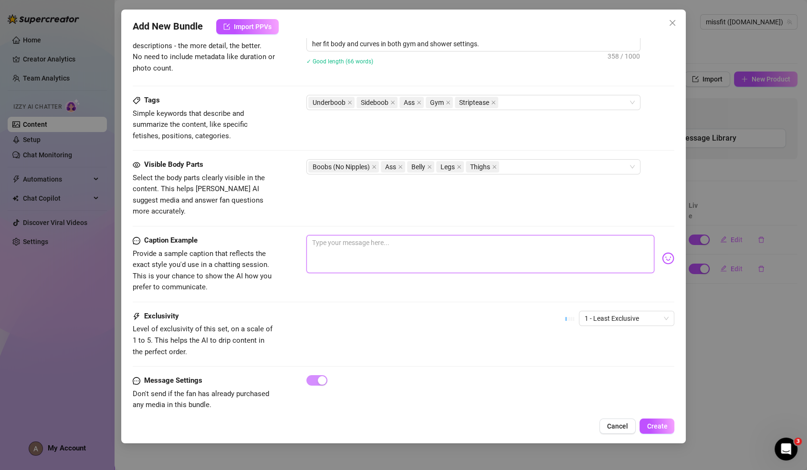
click at [587, 256] on textarea at bounding box center [480, 254] width 348 height 38
paste textarea "I worked my ass off at the gym… now I’m working it just for you 😘 Come see ever…"
click at [595, 312] on span "1 - Least Exclusive" at bounding box center [626, 319] width 84 height 14
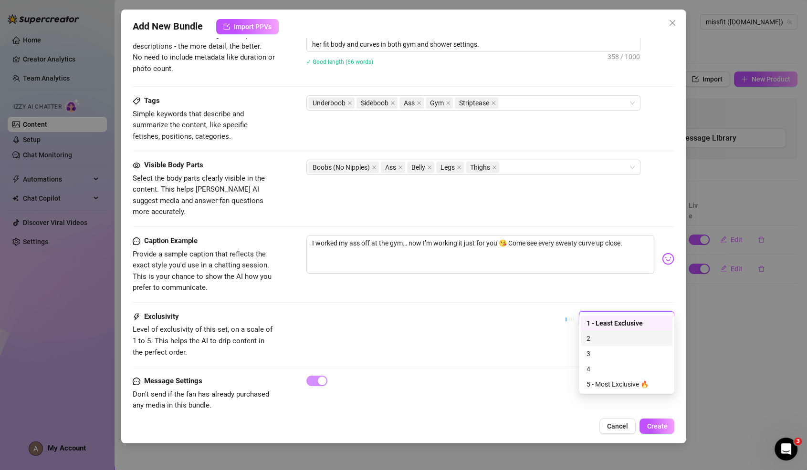
click at [587, 344] on div "2" at bounding box center [627, 338] width 92 height 15
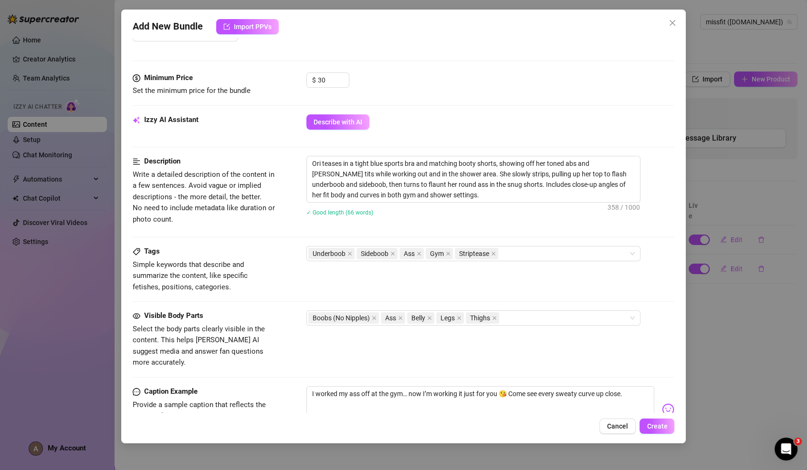
scroll to position [476, 0]
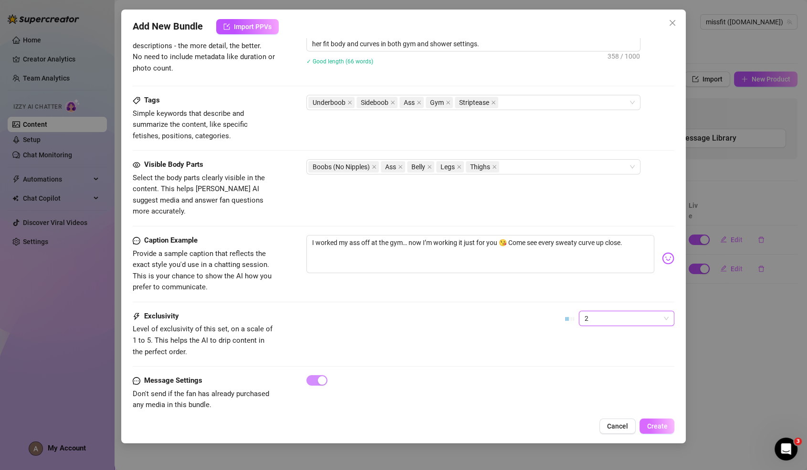
click at [651, 428] on span "Create" at bounding box center [657, 427] width 21 height 8
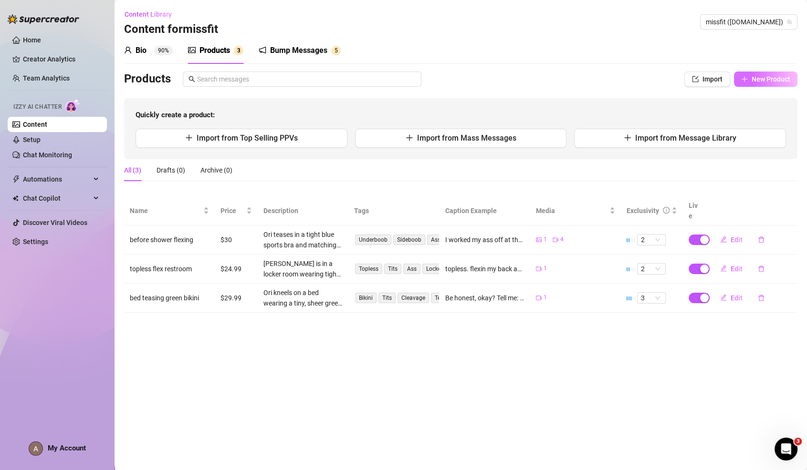
click at [775, 76] on span "New Product" at bounding box center [770, 79] width 39 height 8
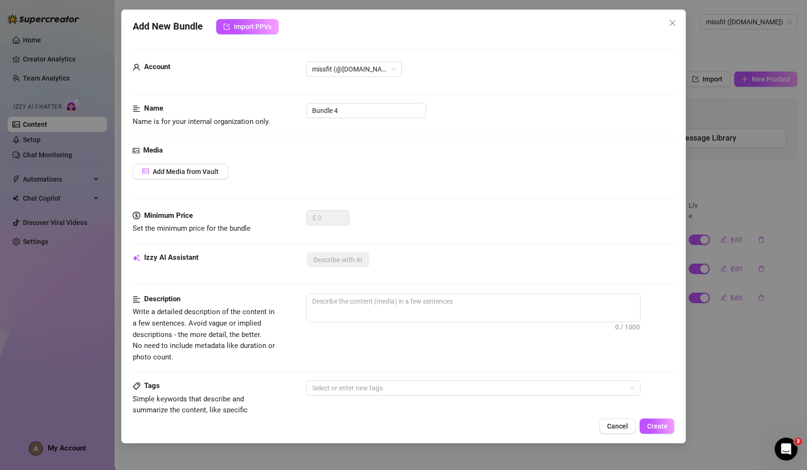
click at [177, 183] on div "Media Add Media from Vault" at bounding box center [404, 177] width 542 height 65
click at [177, 166] on button "Add Media from Vault" at bounding box center [180, 171] width 95 height 15
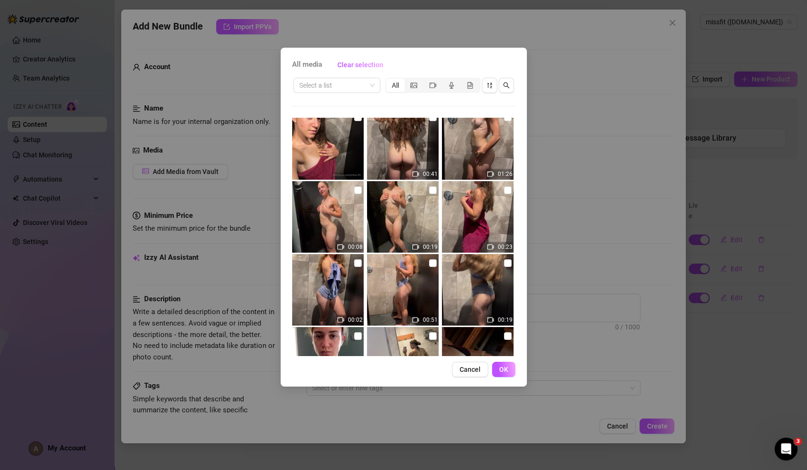
scroll to position [0, 0]
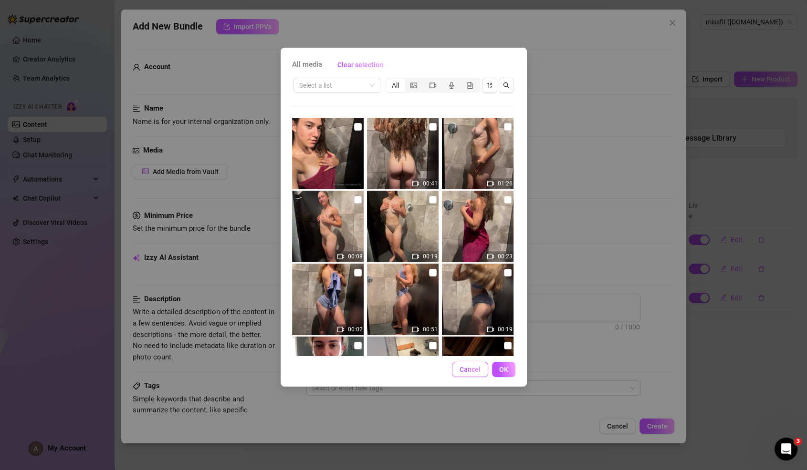
click at [469, 374] on button "Cancel" at bounding box center [470, 369] width 36 height 15
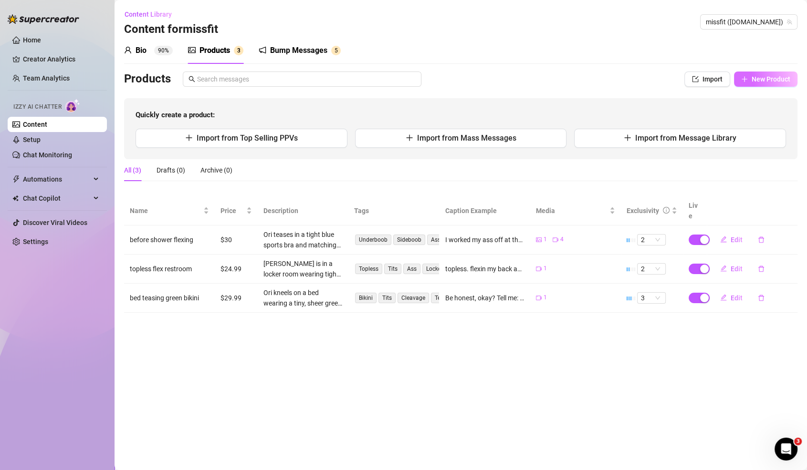
click at [751, 79] on button "New Product" at bounding box center [765, 79] width 63 height 15
type textarea "Type your message here..."
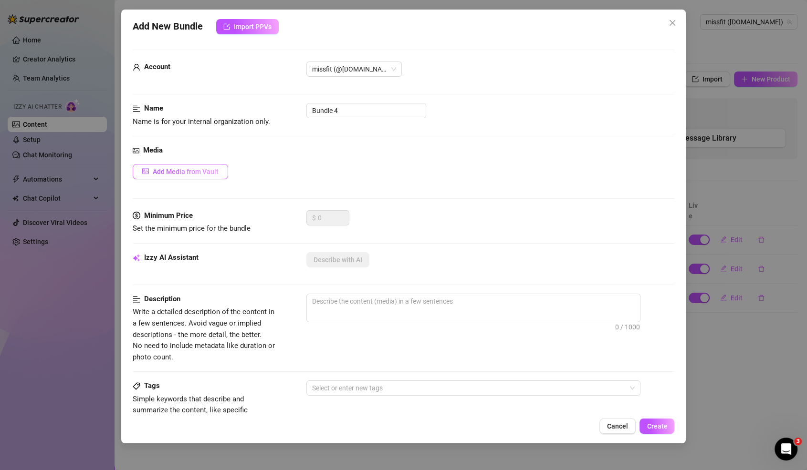
click at [209, 168] on span "Add Media from Vault" at bounding box center [186, 172] width 66 height 8
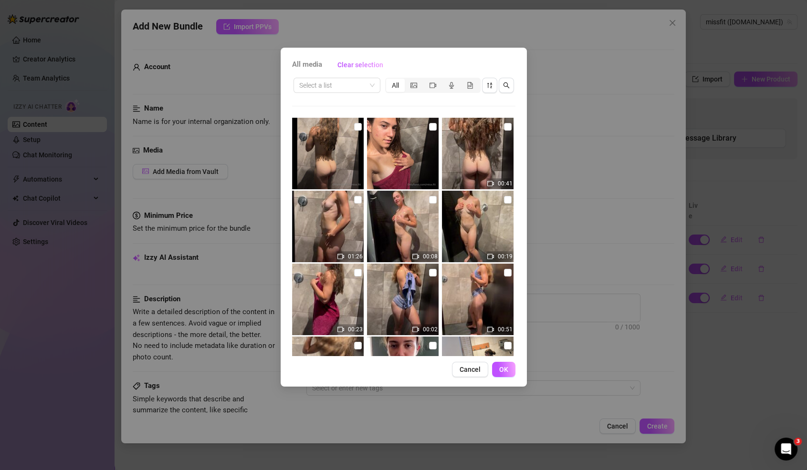
click at [342, 158] on img at bounding box center [328, 154] width 72 height 72
click at [357, 126] on input "checkbox" at bounding box center [358, 127] width 8 height 8
checkbox input "true"
click at [434, 124] on input "checkbox" at bounding box center [433, 127] width 8 height 8
checkbox input "true"
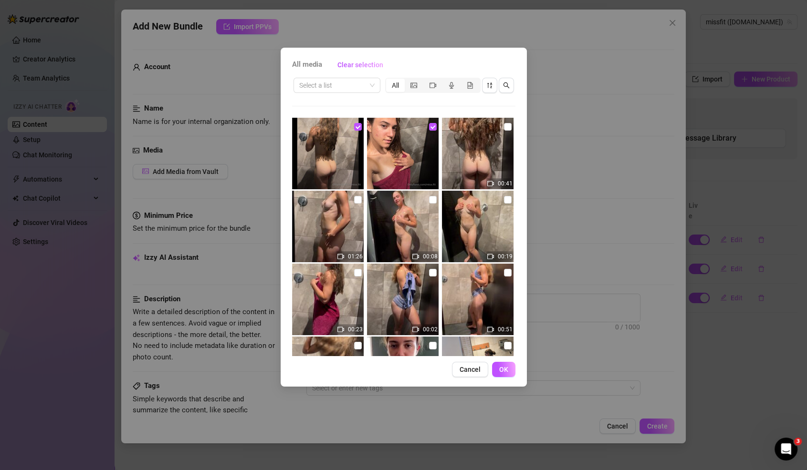
click at [495, 118] on img at bounding box center [478, 154] width 72 height 72
click at [510, 128] on input "checkbox" at bounding box center [508, 127] width 8 height 8
checkbox input "true"
click at [362, 200] on img at bounding box center [328, 227] width 72 height 72
click at [355, 198] on input "checkbox" at bounding box center [358, 200] width 8 height 8
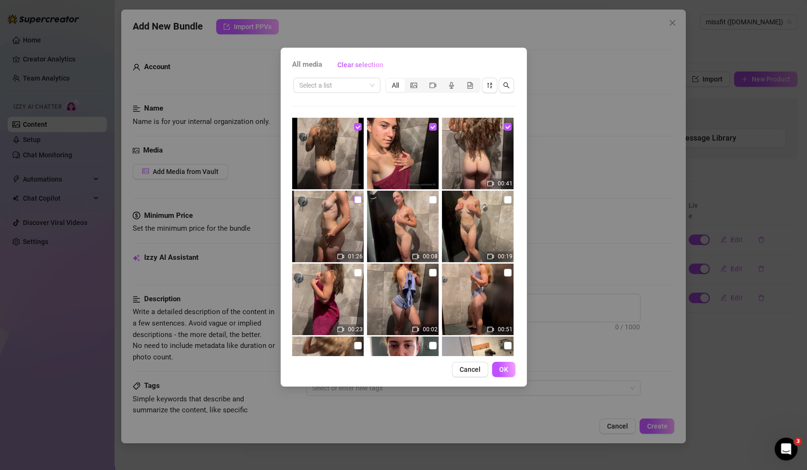
checkbox input "true"
click at [430, 195] on label at bounding box center [433, 200] width 8 height 10
click at [430, 196] on input "checkbox" at bounding box center [433, 200] width 8 height 8
checkbox input "true"
click at [508, 196] on input "checkbox" at bounding box center [508, 200] width 8 height 8
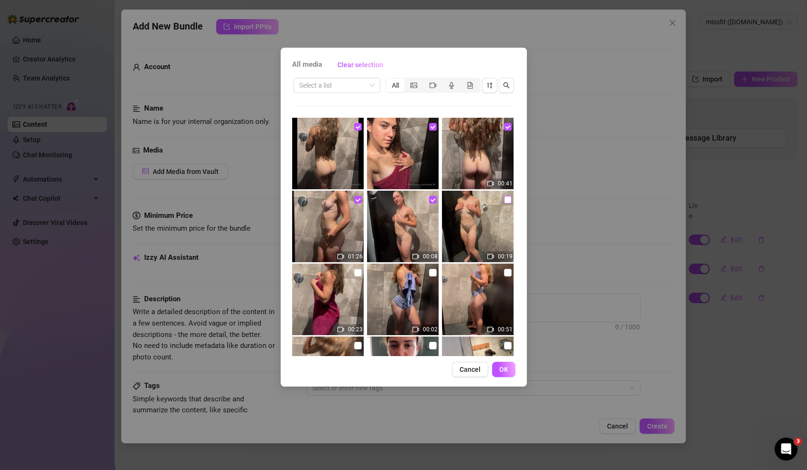
checkbox input "true"
click at [359, 266] on img at bounding box center [328, 300] width 72 height 72
click at [359, 269] on input "checkbox" at bounding box center [358, 273] width 8 height 8
checkbox input "true"
click at [504, 365] on button "OK" at bounding box center [503, 369] width 23 height 15
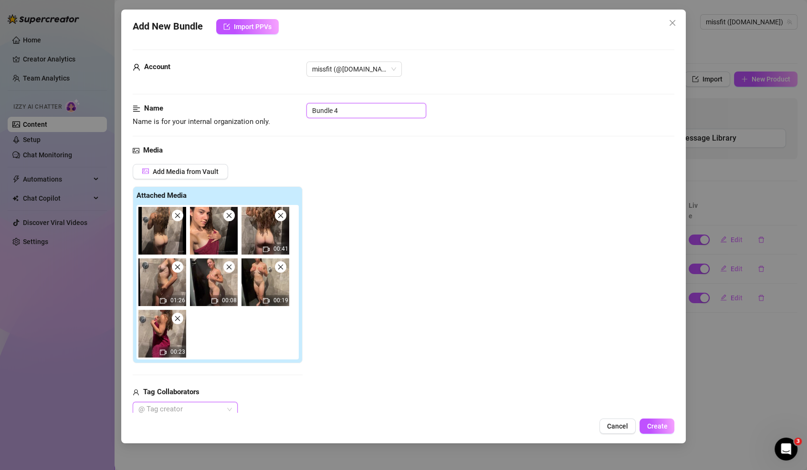
click at [339, 104] on input "Bundle 4" at bounding box center [366, 110] width 120 height 15
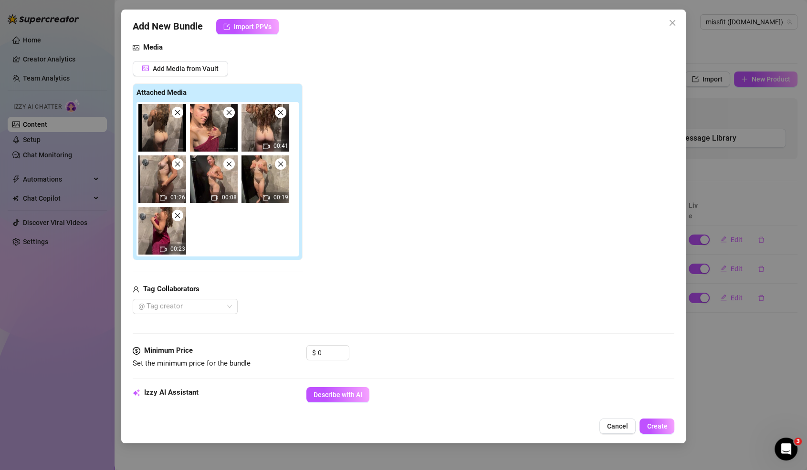
scroll to position [104, 0]
type input "shower bundle"
click at [350, 391] on span "Describe with AI" at bounding box center [337, 395] width 49 height 8
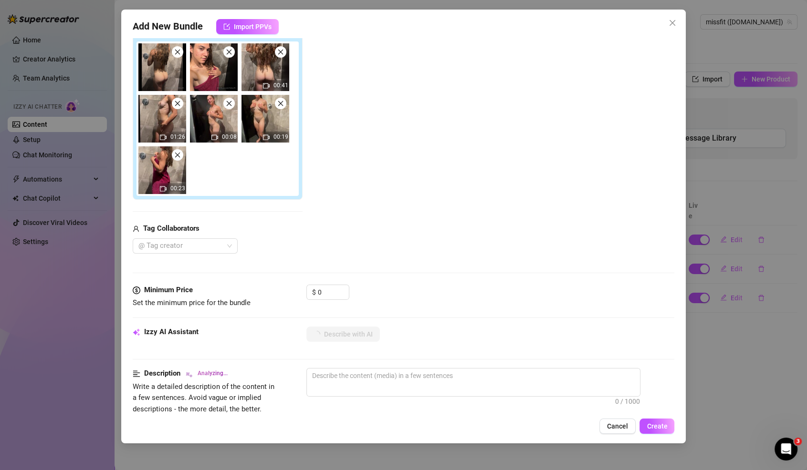
scroll to position [160, 0]
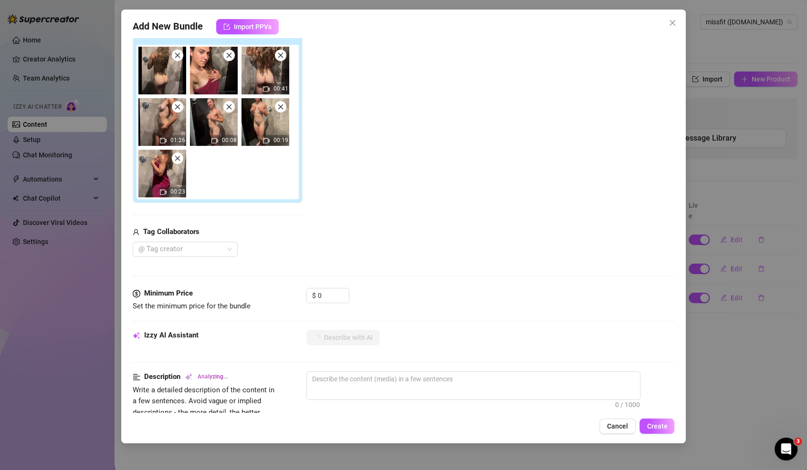
type textarea "Ori"
type textarea "Ori teases"
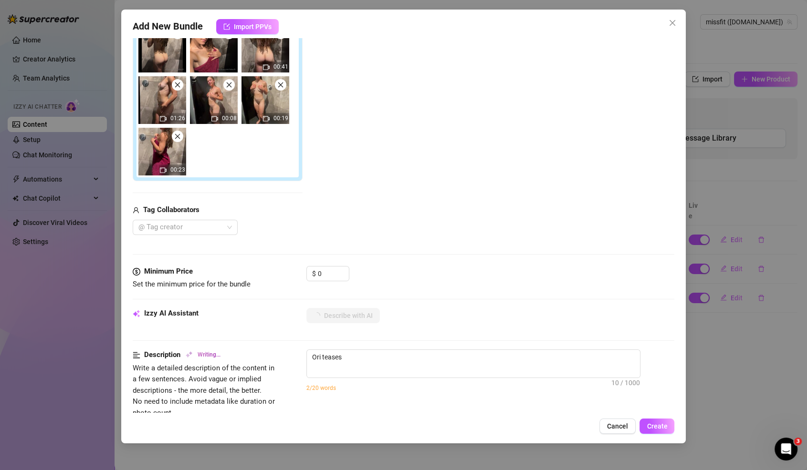
type textarea "Ori teases in"
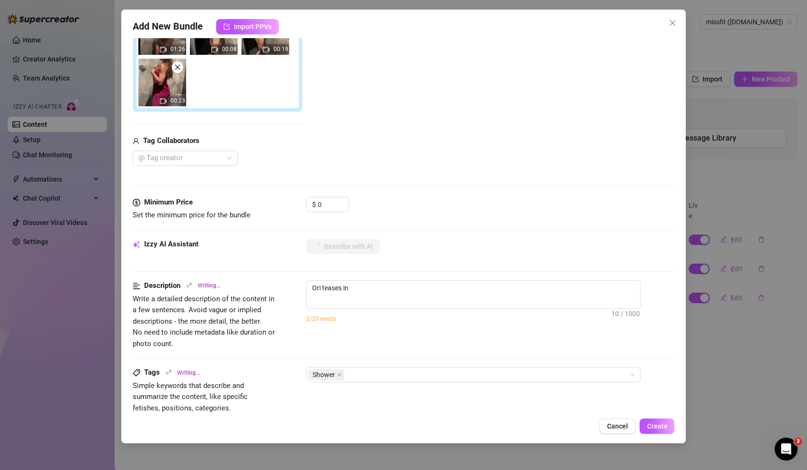
type textarea "Ori teases in the"
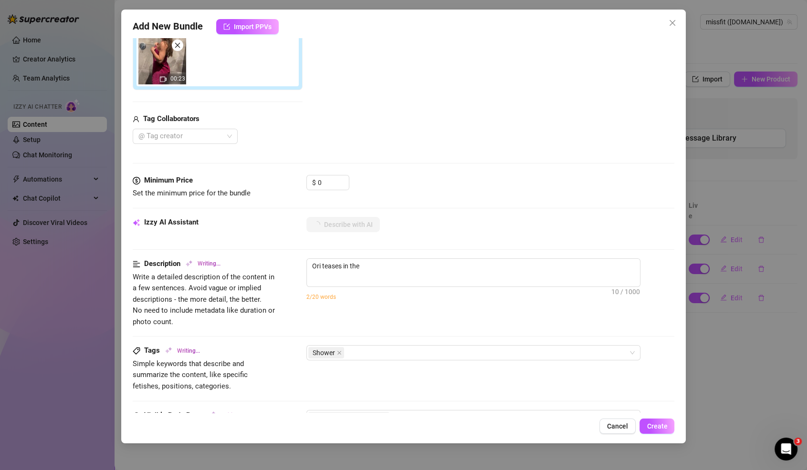
type textarea "Ori teases in the shower,"
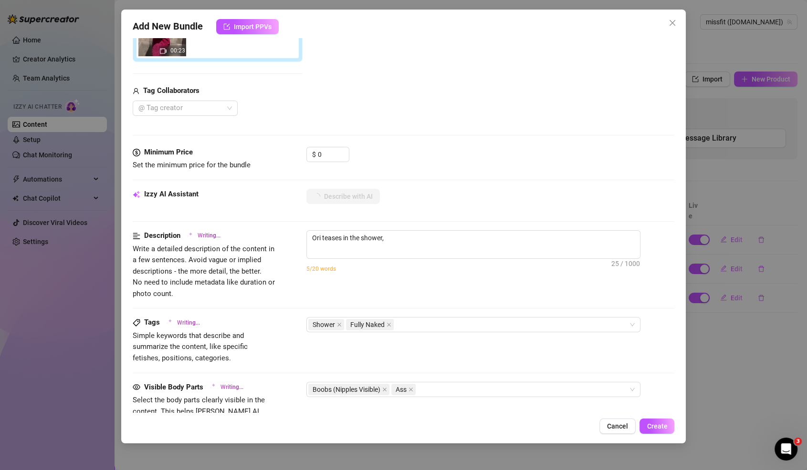
type textarea "Ori teases in the shower, starting"
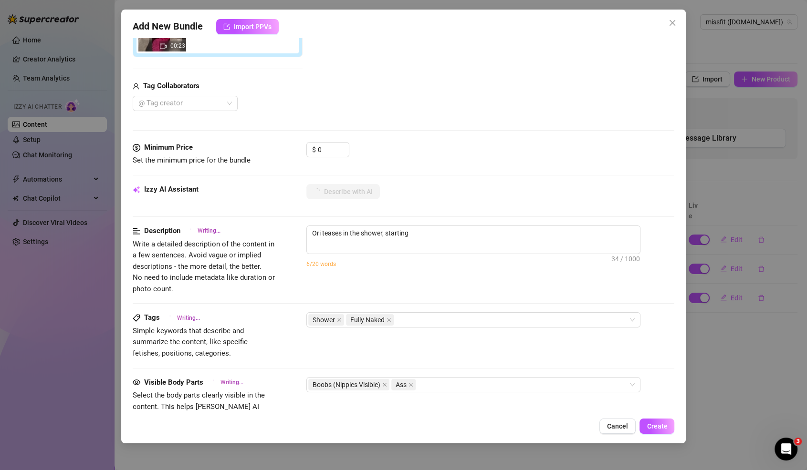
type textarea "Ori teases in the shower, starting wrapped"
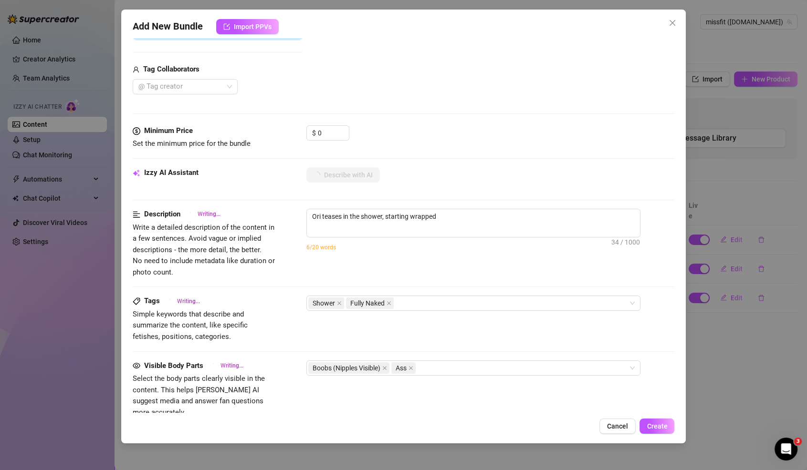
type textarea "Ori teases in the shower, starting wrapped in"
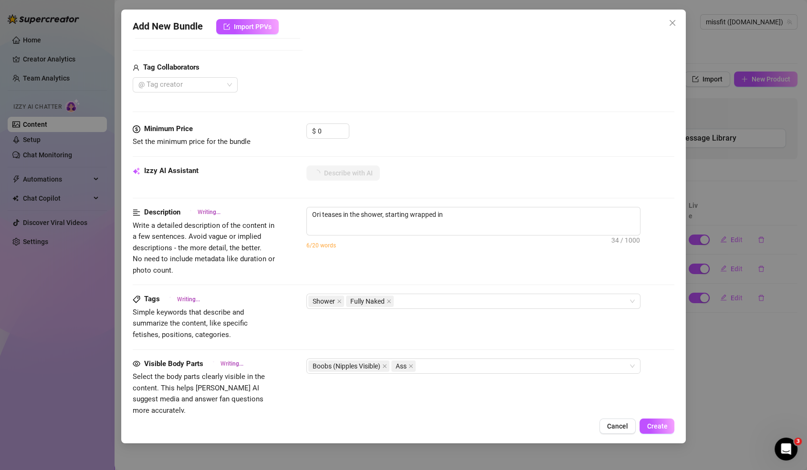
type textarea "Ori teases in the shower, starting wrapped in a"
type textarea "Ori teases in the shower, starting wrapped in a towel"
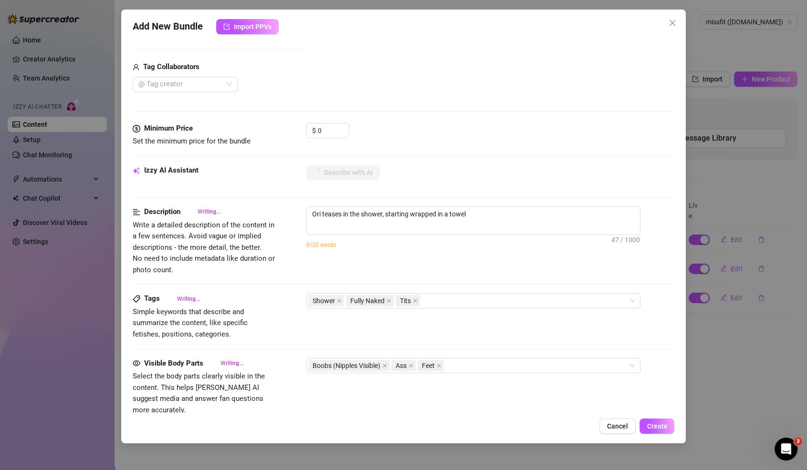
type textarea "Ori teases in the shower, starting wrapped in a towel before"
type textarea "Ori teases in the shower, starting wrapped in a towel before stripping"
type textarea "Ori teases in the shower, starting wrapped in a towel before stripping complete…"
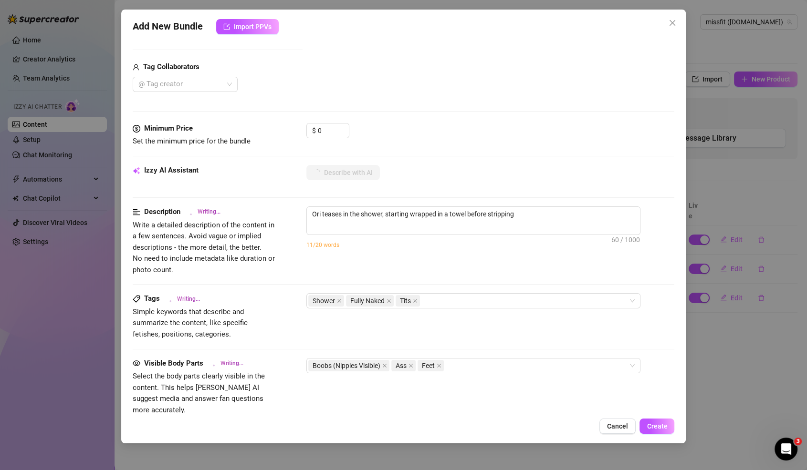
type textarea "Ori teases in the shower, starting wrapped in a towel before stripping complete…"
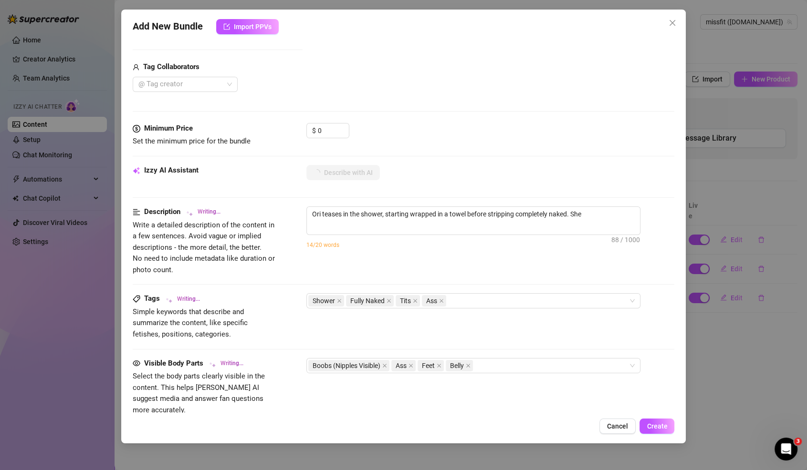
type textarea "Ori teases in the shower, starting wrapped in a towel before stripping complete…"
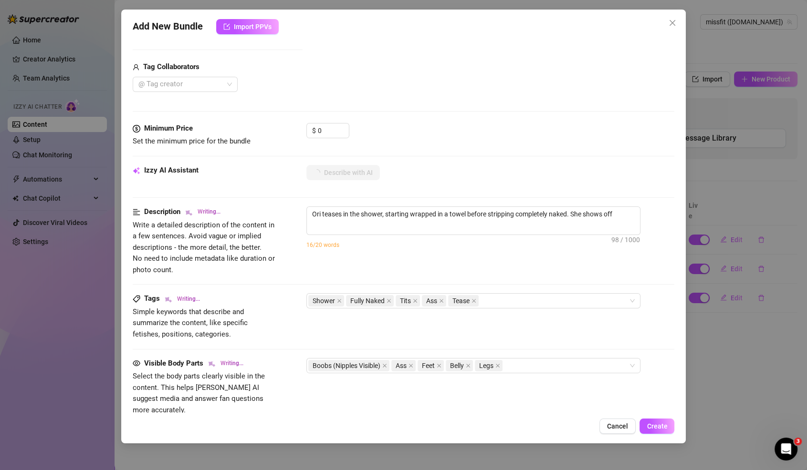
type textarea "Ori teases in the shower, starting wrapped in a towel before stripping complete…"
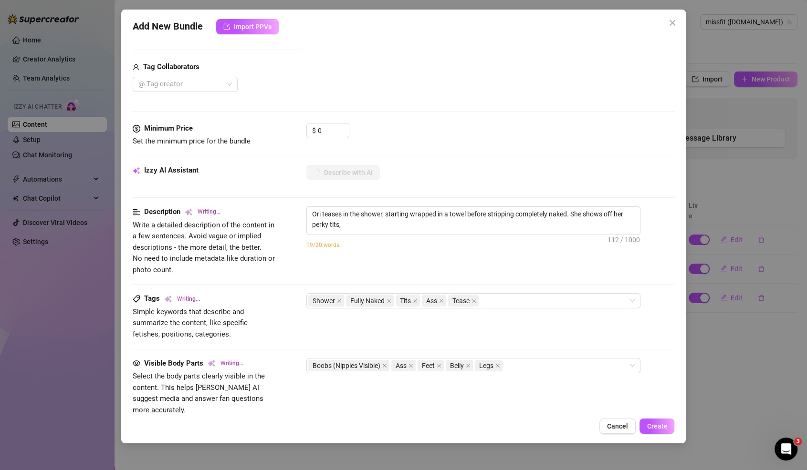
type textarea "Ori teases in the shower, starting wrapped in a towel before stripping complete…"
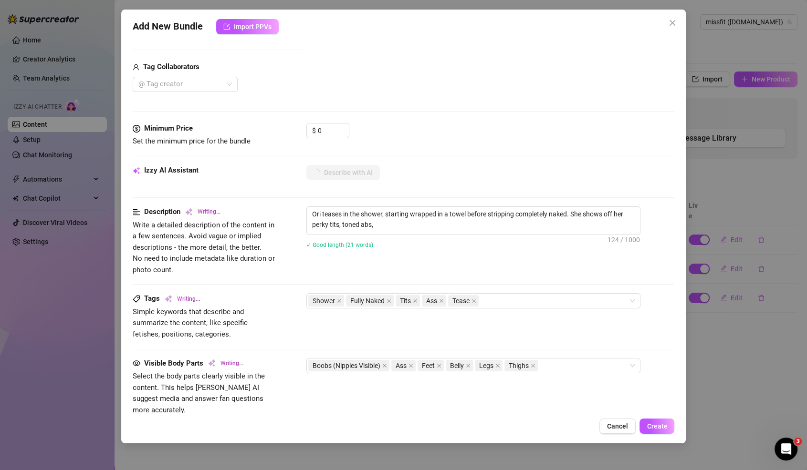
type textarea "Ori teases in the shower, starting wrapped in a towel before stripping complete…"
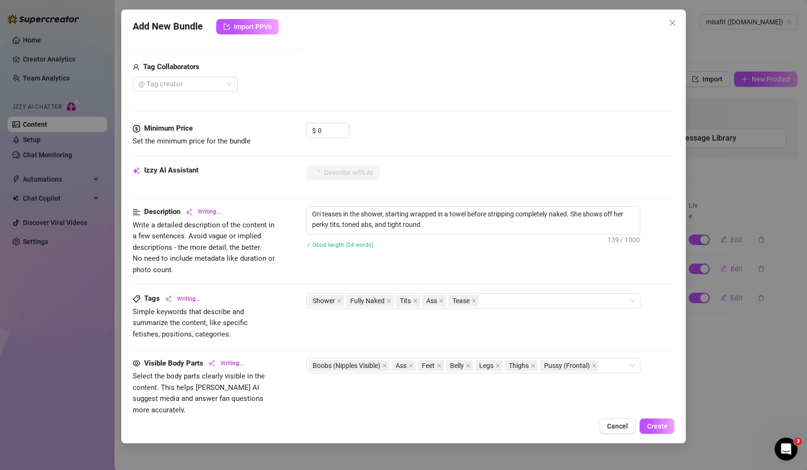
type textarea "Ori teases in the shower, starting wrapped in a towel before stripping complete…"
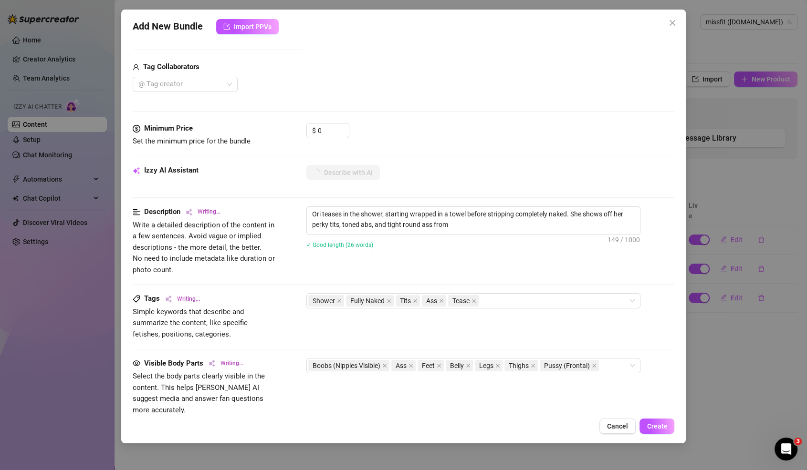
type textarea "Ori teases in the shower, starting wrapped in a towel before stripping complete…"
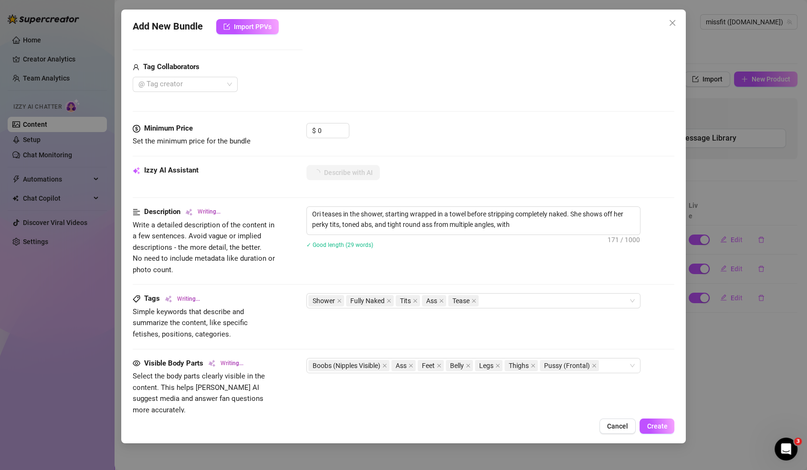
type textarea "Ori teases in the shower, starting wrapped in a towel before stripping complete…"
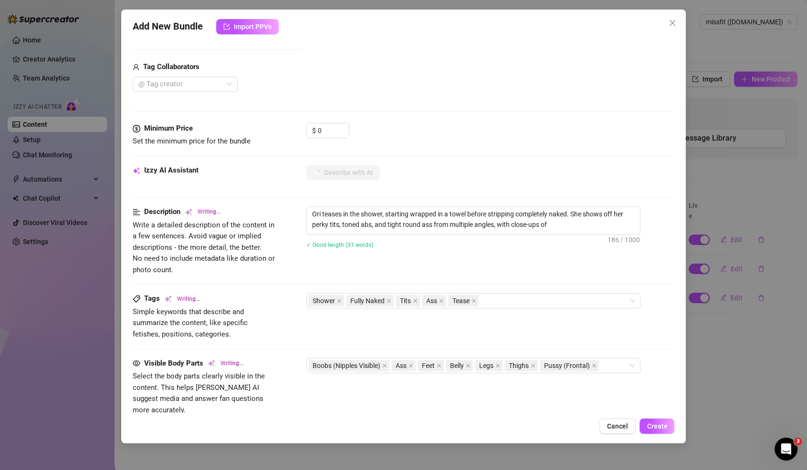
type textarea "Ori teases in the shower, starting wrapped in a towel before stripping complete…"
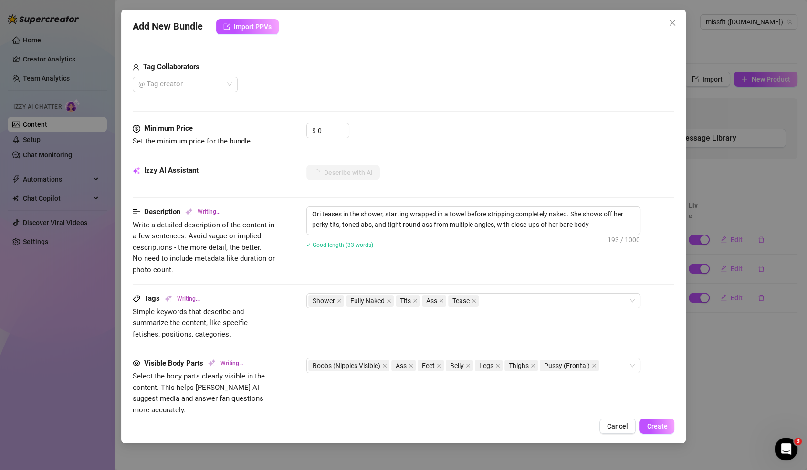
type textarea "Ori teases in the shower, starting wrapped in a towel before stripping complete…"
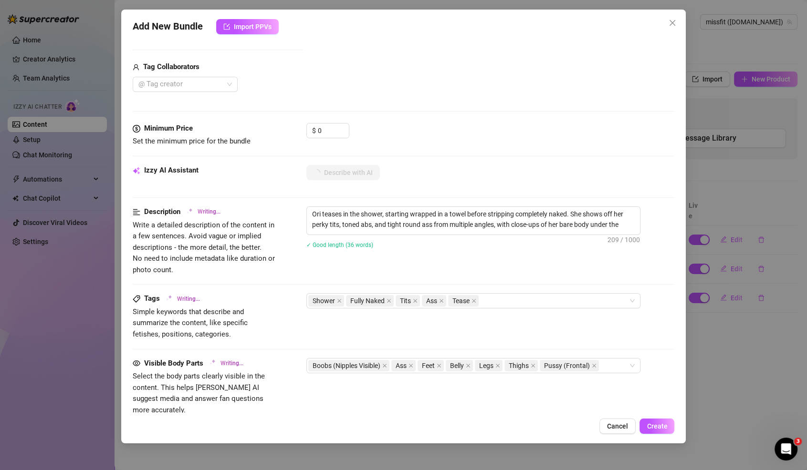
type textarea "Ori teases in the shower, starting wrapped in a towel before stripping complete…"
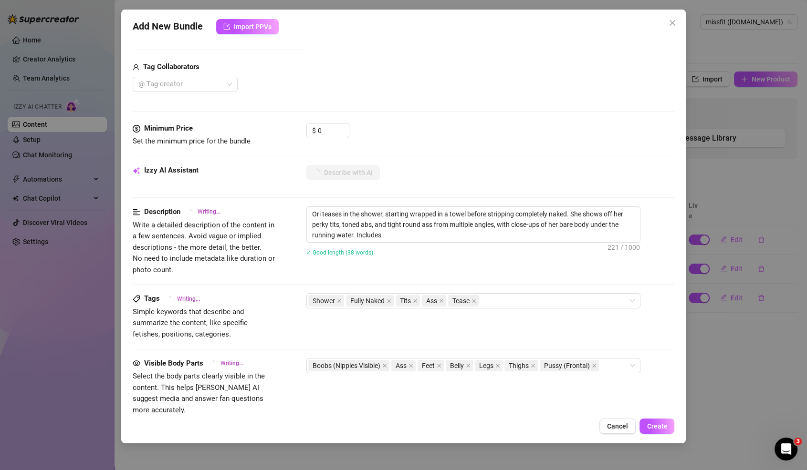
type textarea "Ori teases in the shower, starting wrapped in a towel before stripping complete…"
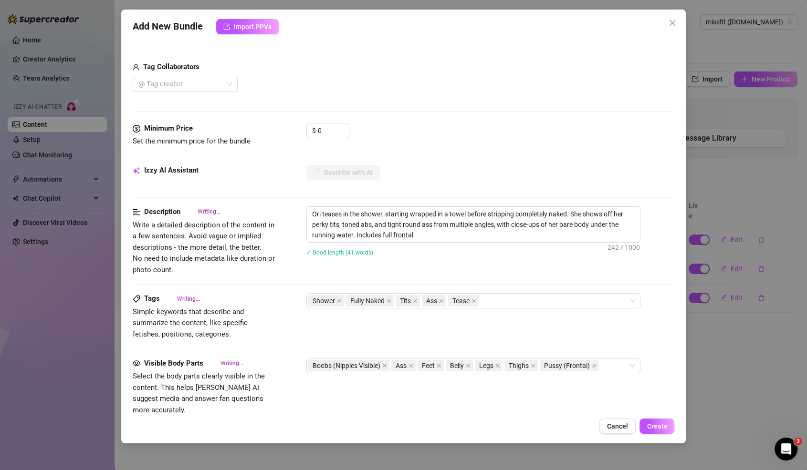
type textarea "Ori teases in the shower, starting wrapped in a towel before stripping complete…"
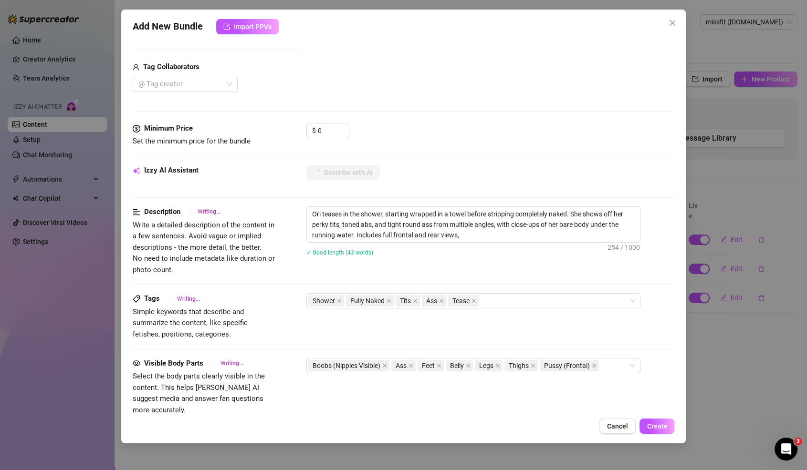
type textarea "Ori teases in the shower, starting wrapped in a towel before stripping complete…"
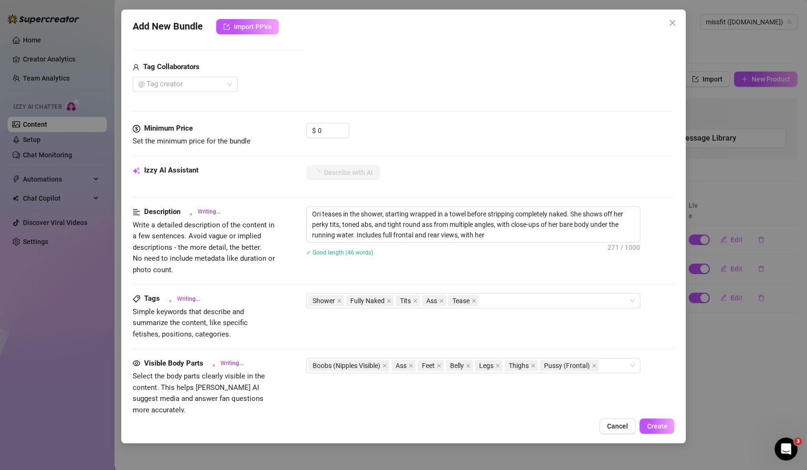
type textarea "Ori teases in the shower, starting wrapped in a towel before stripping complete…"
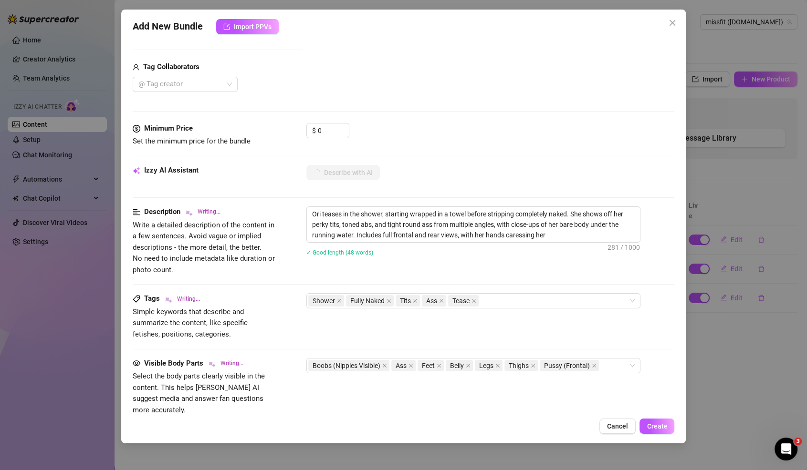
type textarea "Ori teases in the shower, starting wrapped in a towel before stripping complete…"
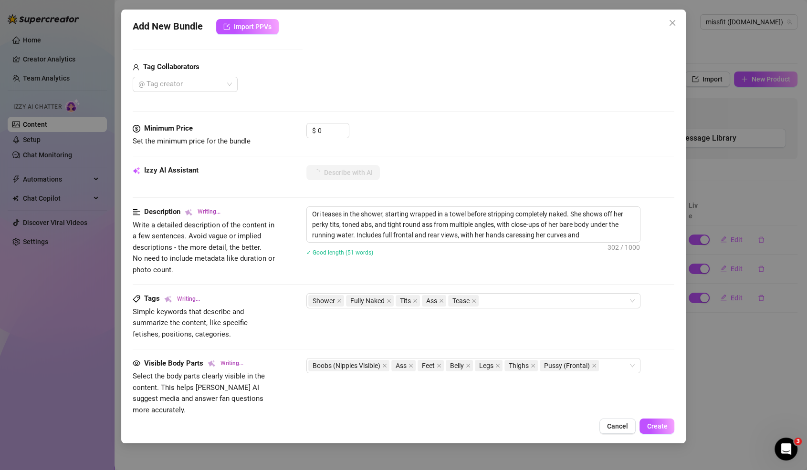
type textarea "Ori teases in the shower, starting wrapped in a towel before stripping complete…"
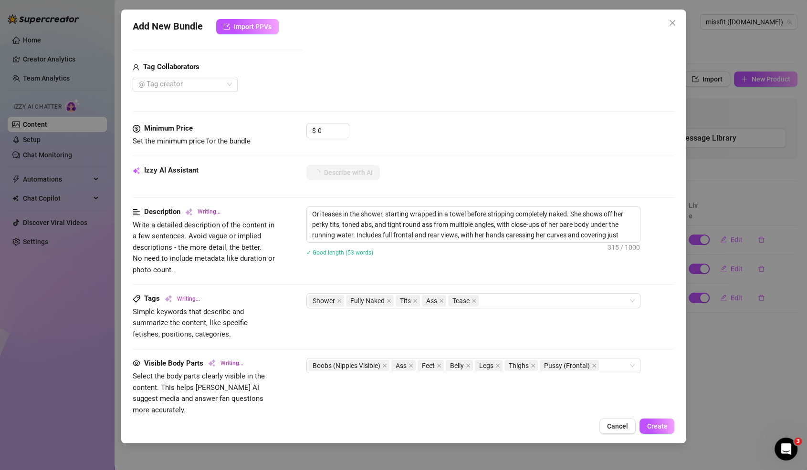
type textarea "Ori teases in the shower, starting wrapped in a towel before stripping complete…"
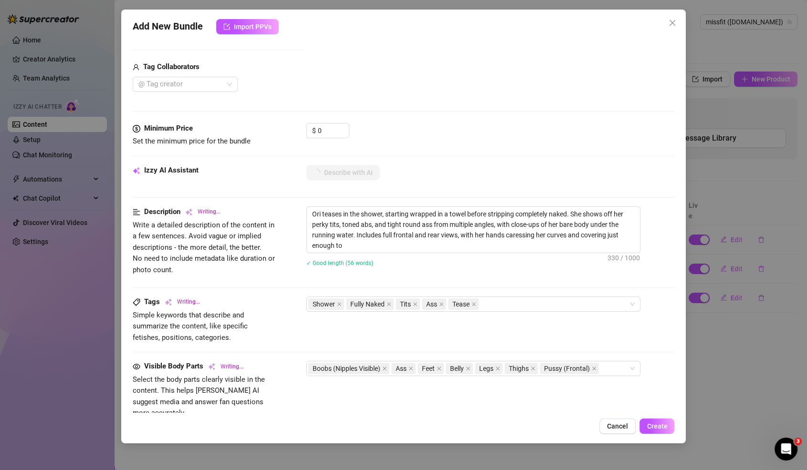
type textarea "Ori teases in the shower, starting wrapped in a towel before stripping complete…"
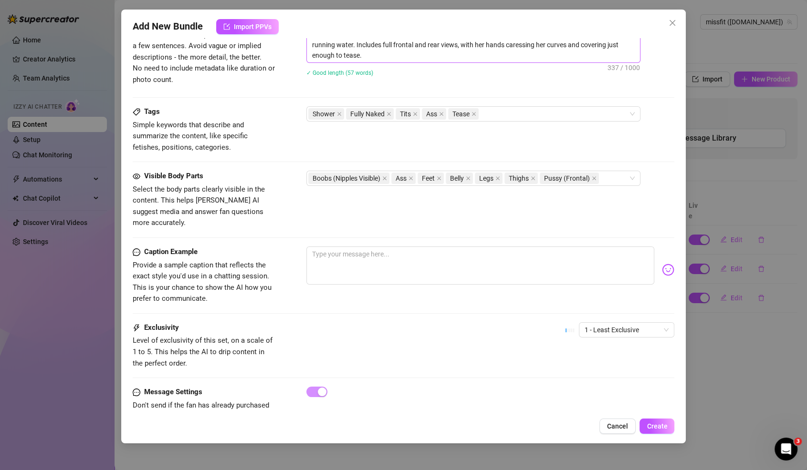
scroll to position [527, 0]
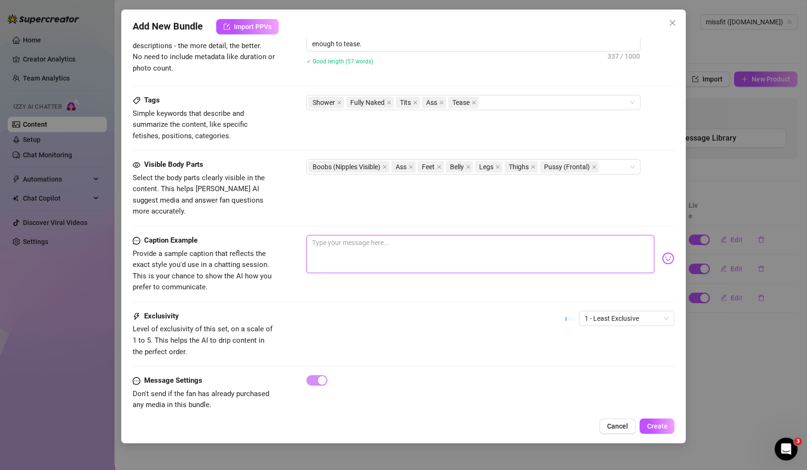
click at [352, 238] on textarea at bounding box center [480, 254] width 348 height 38
paste textarea "I teased you enough in the gym… now it’s time for the shower. No bra. No shorts…"
type textarea "I teased you enough in the gym… now it’s time for the shower. No bra. No shorts…"
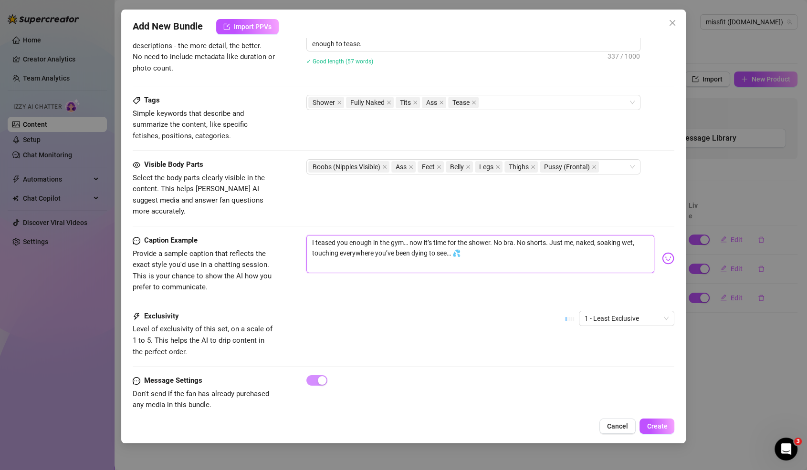
type textarea "I teased you enough in the gym… now it’s time for the shower. No bra. No shorts…"
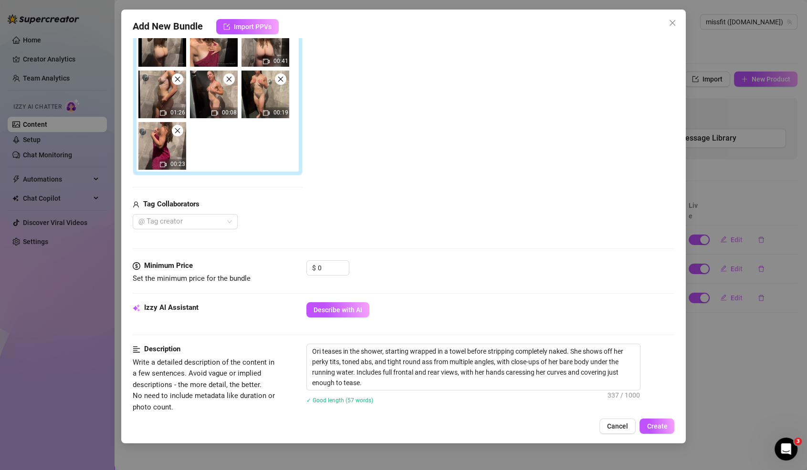
scroll to position [189, 0]
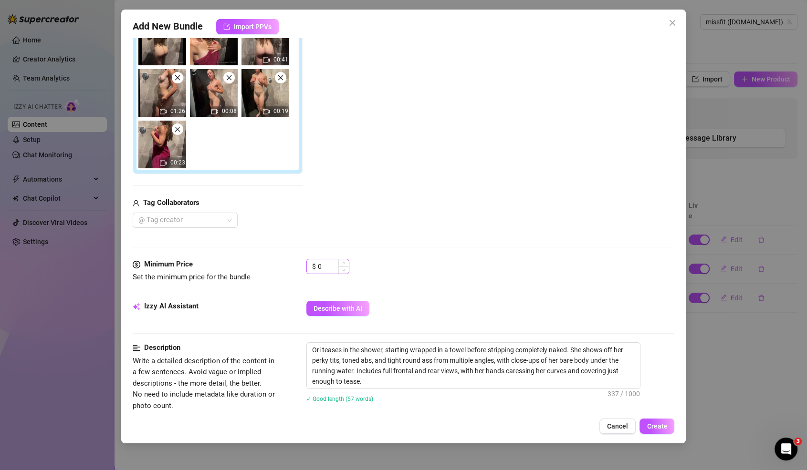
type textarea "I teased you enough in the gym… now it’s time for the shower. No bra. No shorts…"
click at [320, 260] on input "0" at bounding box center [333, 267] width 31 height 14
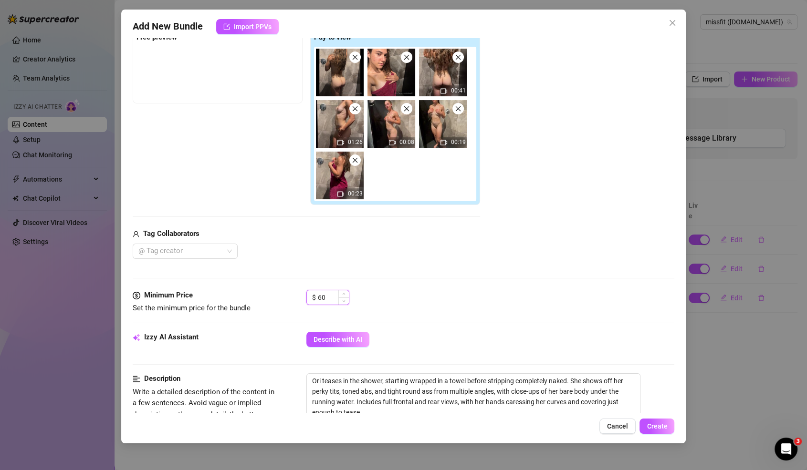
scroll to position [129, 0]
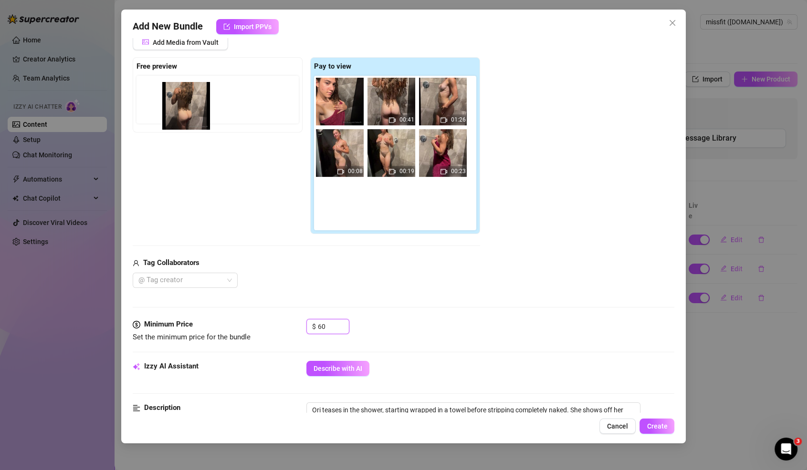
drag, startPoint x: 349, startPoint y: 102, endPoint x: 194, endPoint y: 107, distance: 155.2
click at [193, 107] on div "Free preview Pay to view 00:41 01:26 00:08 00:19 00:23" at bounding box center [306, 145] width 347 height 177
drag, startPoint x: 346, startPoint y: 104, endPoint x: 173, endPoint y: 104, distance: 173.7
click at [173, 104] on div "Free preview Pay to view 00:41 01:26 00:08 00:19 00:23" at bounding box center [306, 145] width 347 height 177
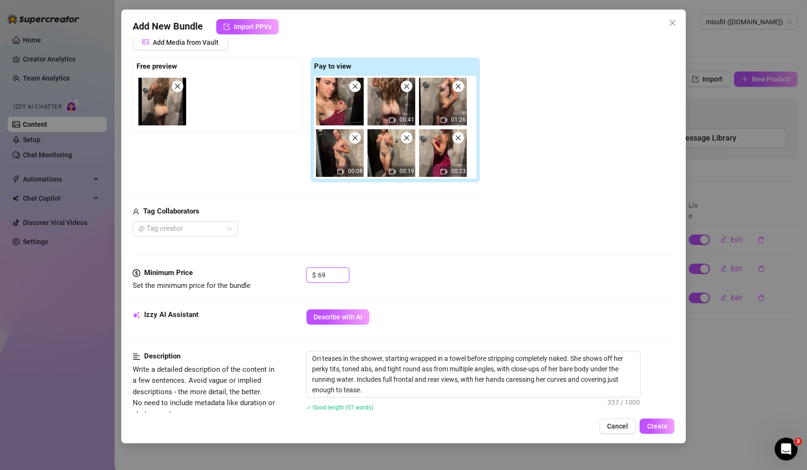
scroll to position [476, 0]
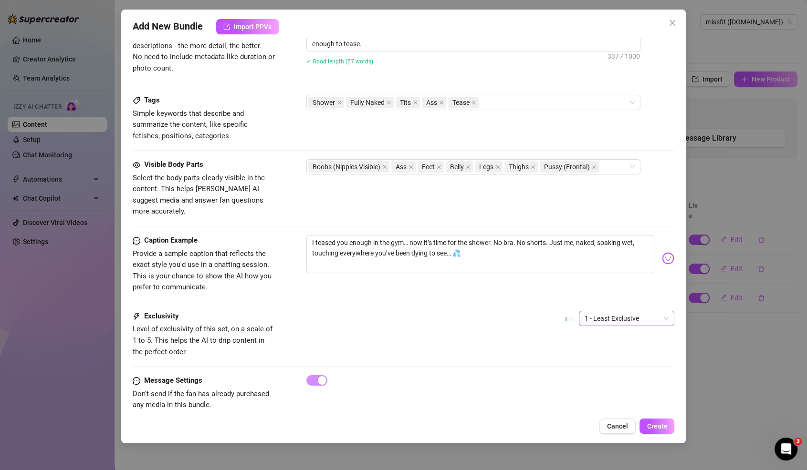
click at [613, 312] on span "1 - Least Exclusive" at bounding box center [626, 319] width 84 height 14
type input "69"
click at [610, 370] on div "4" at bounding box center [626, 369] width 80 height 10
click at [659, 423] on span "Create" at bounding box center [657, 427] width 21 height 8
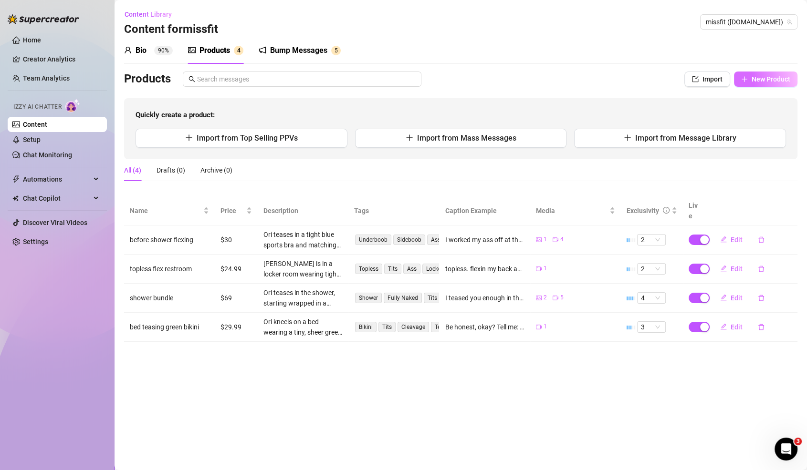
click at [767, 76] on span "New Product" at bounding box center [770, 79] width 39 height 8
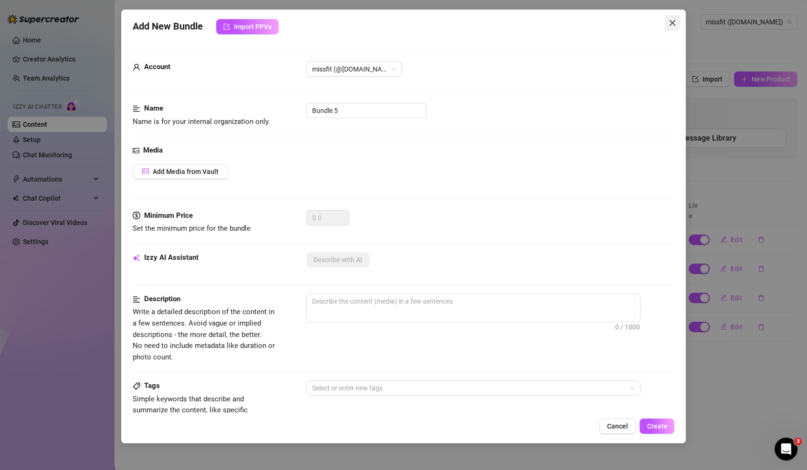
click at [671, 26] on icon "close" at bounding box center [672, 23] width 8 height 8
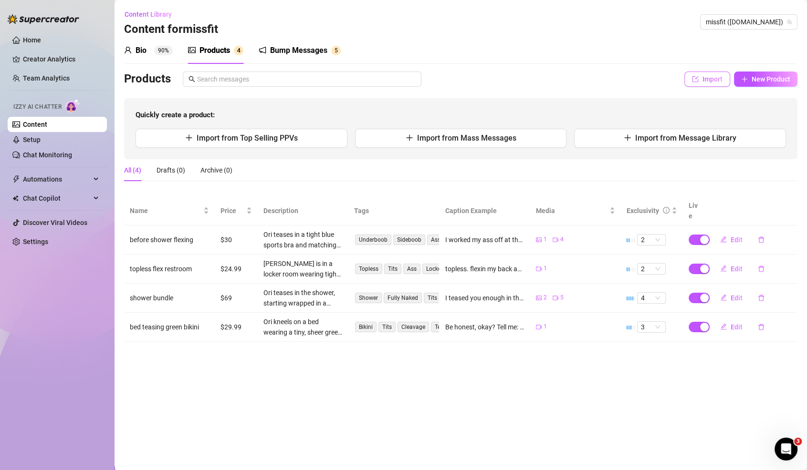
click at [700, 81] on button "Import" at bounding box center [707, 79] width 46 height 15
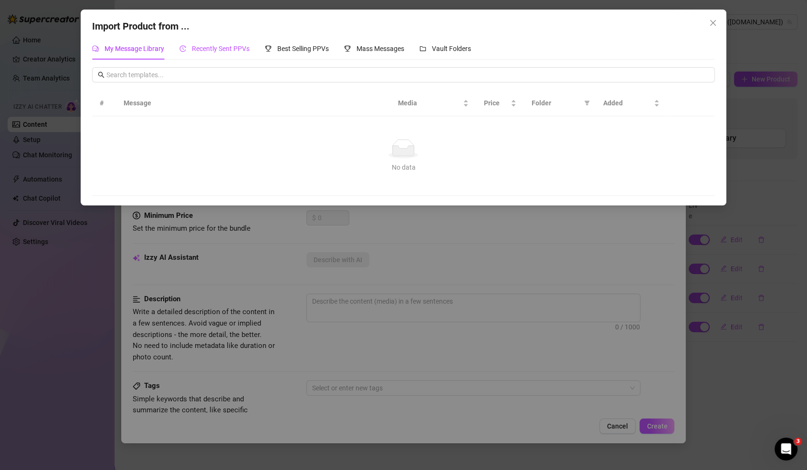
click at [230, 50] on span "Recently Sent PPVs" at bounding box center [221, 49] width 58 height 8
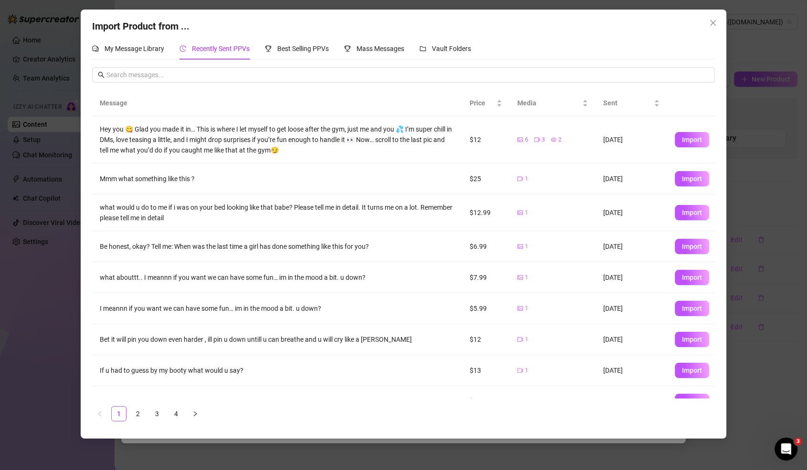
scroll to position [47, 0]
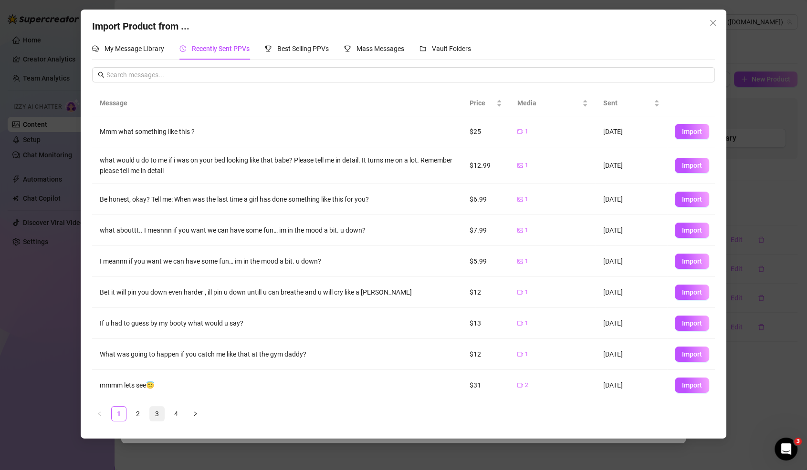
click at [162, 419] on link "3" at bounding box center [157, 414] width 14 height 14
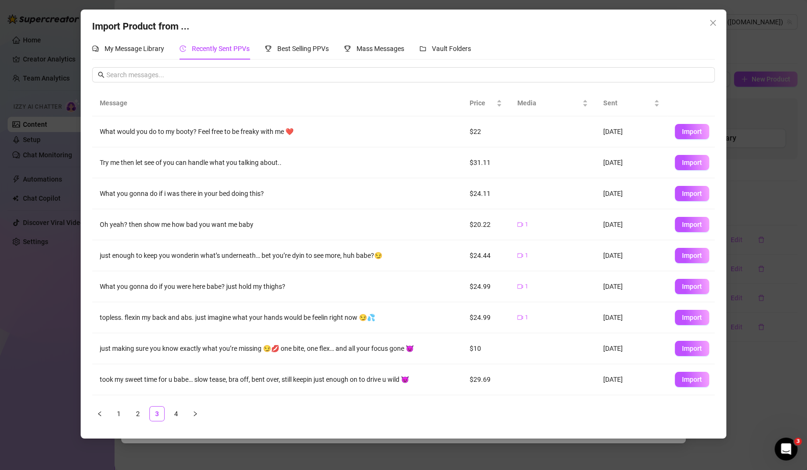
scroll to position [0, 0]
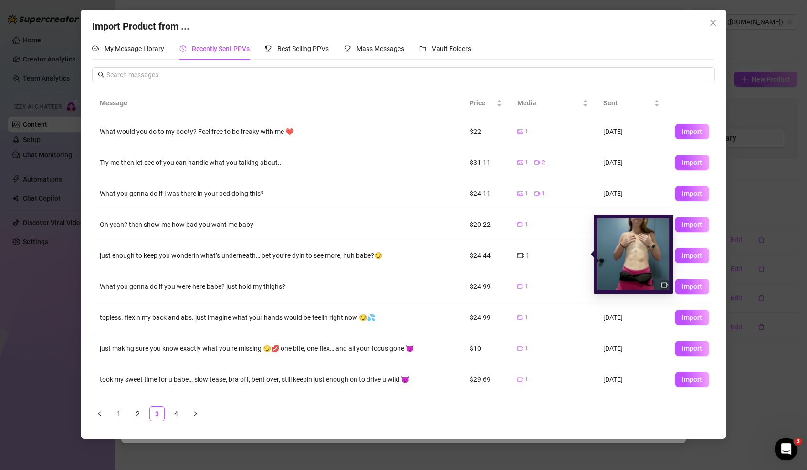
click at [522, 252] on icon "video-camera" at bounding box center [520, 255] width 7 height 7
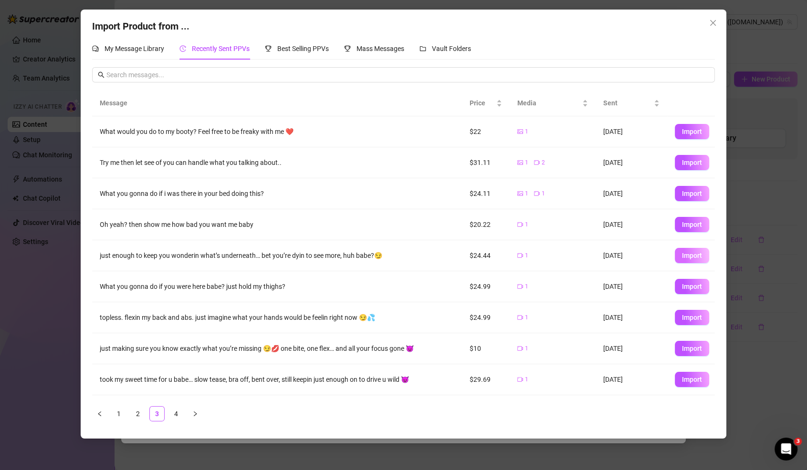
click at [691, 255] on span "Import" at bounding box center [692, 256] width 20 height 8
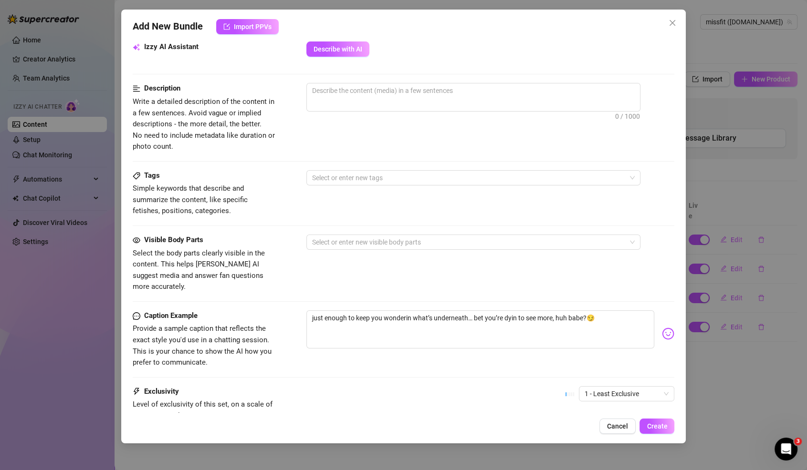
scroll to position [352, 0]
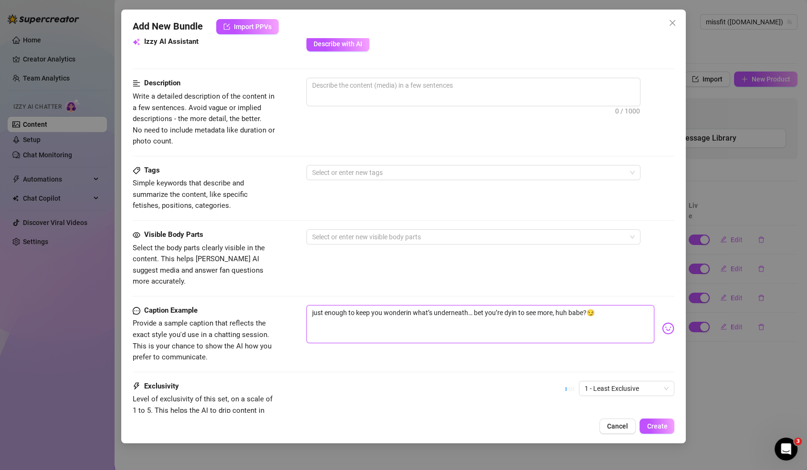
click at [544, 305] on textarea "just enough to keep you wonderin what’s underneath… bet you’re dyin to see more…" at bounding box center [480, 324] width 348 height 38
type textarea "Type your message here..."
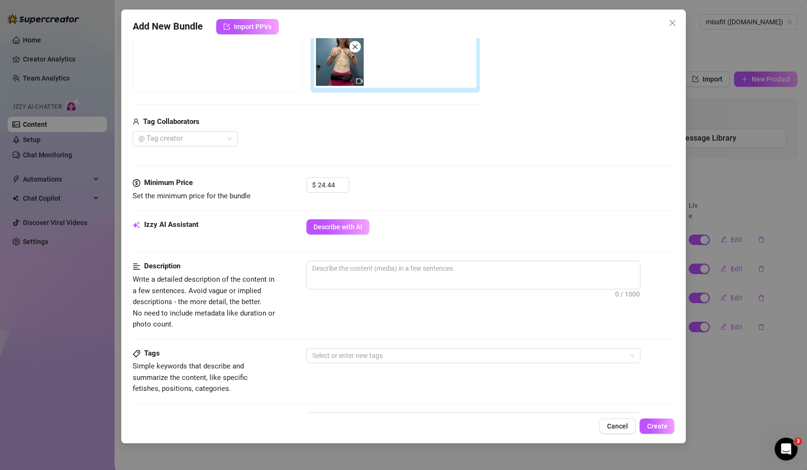
scroll to position [0, 0]
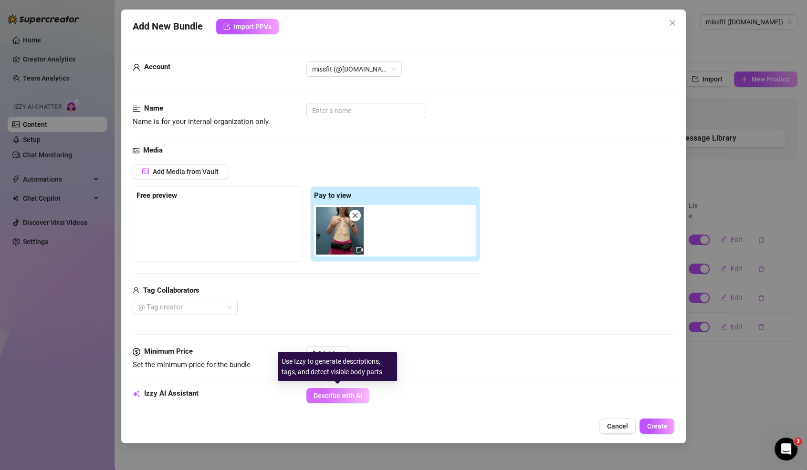
click at [344, 399] on button "Describe with AI" at bounding box center [337, 395] width 63 height 15
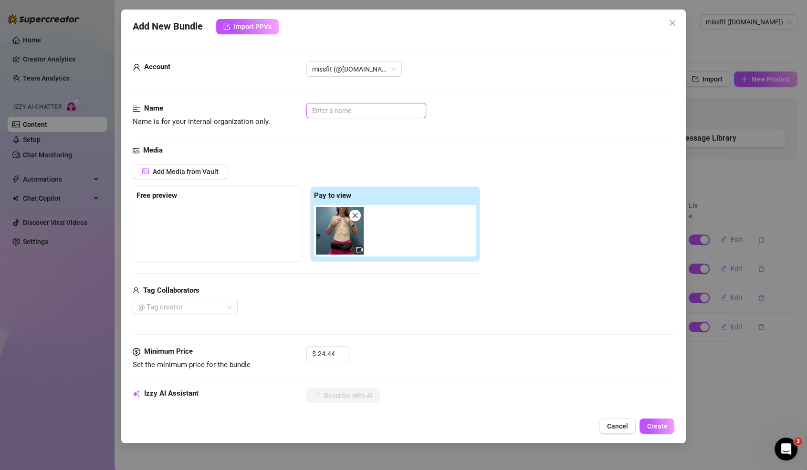
click at [350, 111] on input "text" at bounding box center [366, 110] width 120 height 15
type input "restroom tease 2"
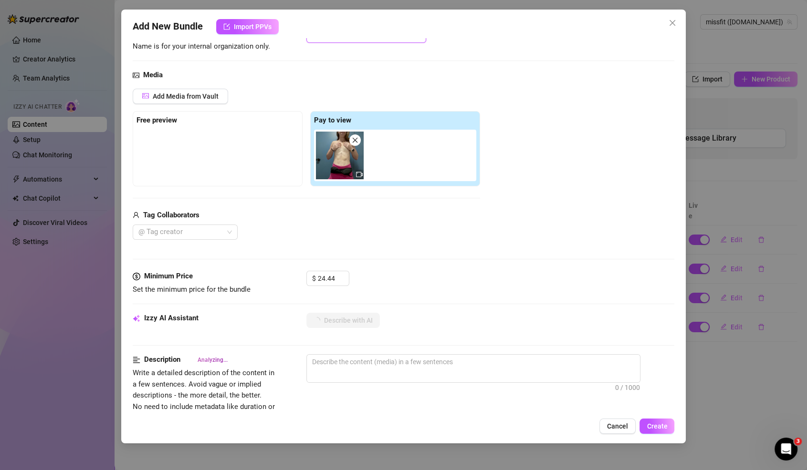
scroll to position [75, 0]
type textarea "Ori"
type textarea "Ori is"
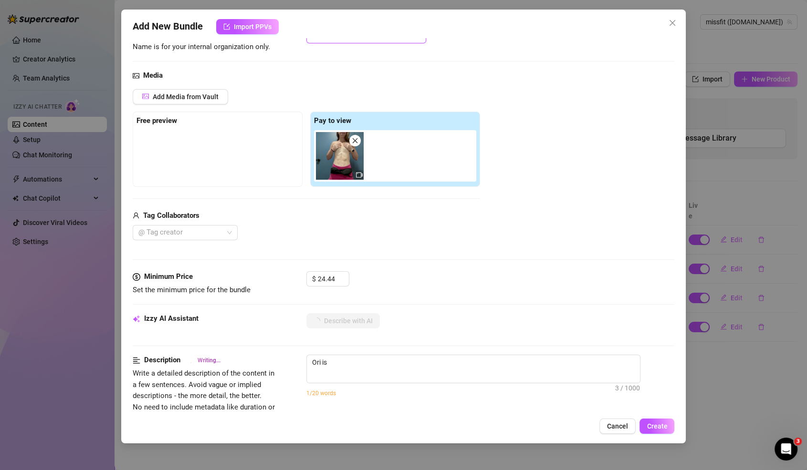
type textarea "Ori is in"
type textarea "Ori is in a"
type textarea "Ori is in a locker"
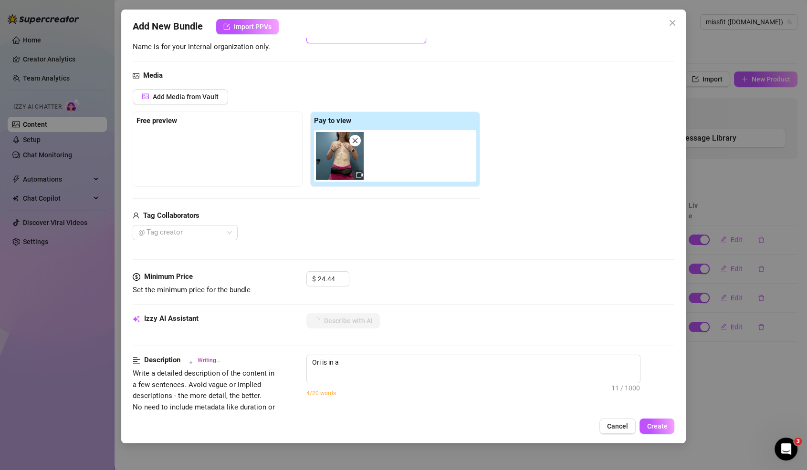
type textarea "Ori is in a locker"
type textarea "Ori is in a locker room"
type textarea "Ori is in a locker room wearing"
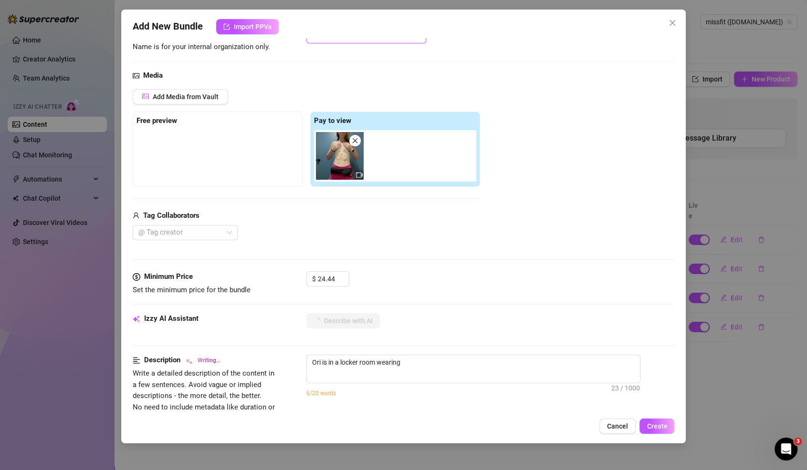
type textarea "Ori is in a locker room wearing tight"
type textarea "Ori is in a locker room wearing tight pink"
type textarea "Ori is in a locker room wearing tight pink shorts"
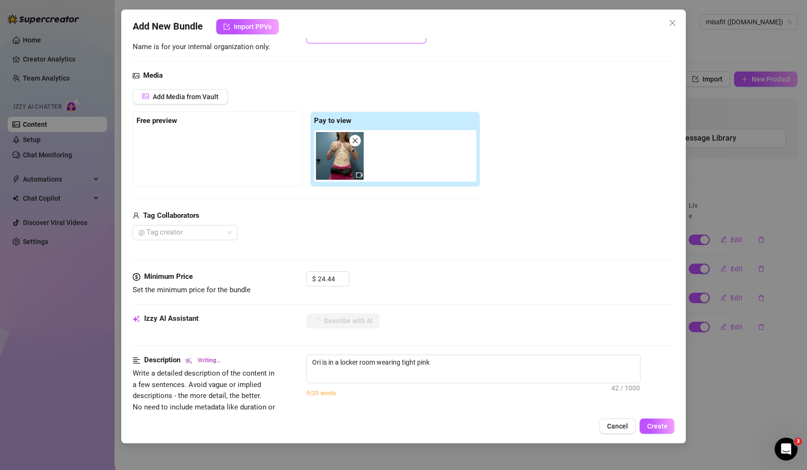
type textarea "Ori is in a locker room wearing tight pink shorts"
type textarea "Ori is in a locker room wearing tight pink shorts and"
type textarea "Ori is in a locker room wearing tight pink shorts and a"
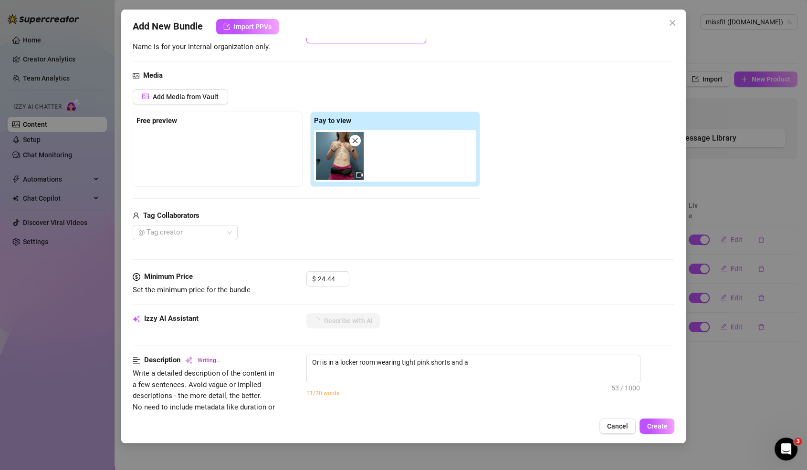
type textarea "Ori is in a locker room wearing tight pink shorts and a black"
type textarea "Ori is in a locker room wearing tight pink shorts and a black waist"
type textarea "Ori is in a locker room wearing tight pink shorts and a black waist bag,"
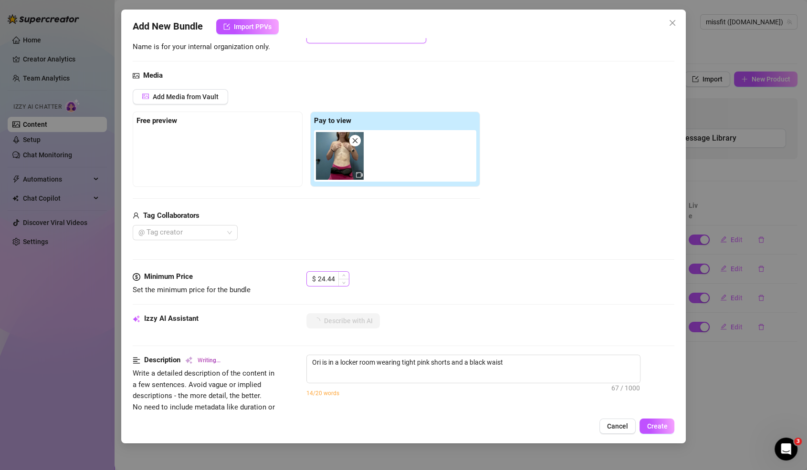
type textarea "Ori is in a locker room wearing tight pink shorts and a black waist bag,"
type textarea "Ori is in a locker room wearing tight pink shorts and a black waist bag, showing"
type textarea "Ori is in a locker room wearing tight pink shorts and a black waist bag, showin…"
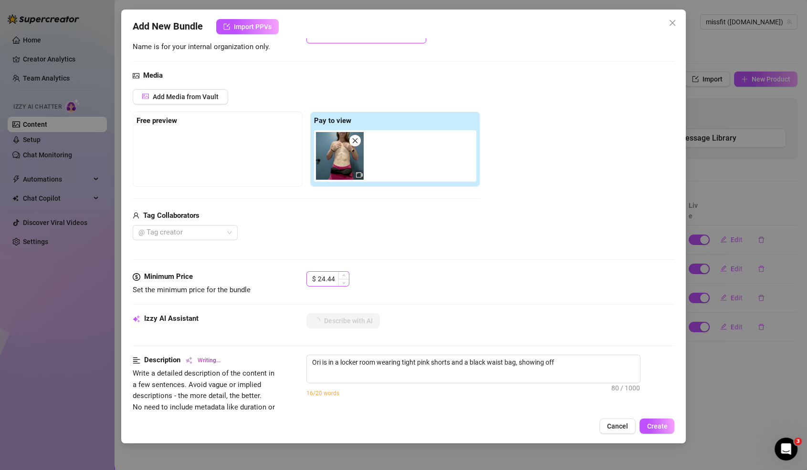
type textarea "Ori is in a locker room wearing tight pink shorts and a black waist bag, showin…"
type input "restroom tease 2"
type textarea "Ori is in a locker room wearing tight pink shorts and a black waist bag, showin…"
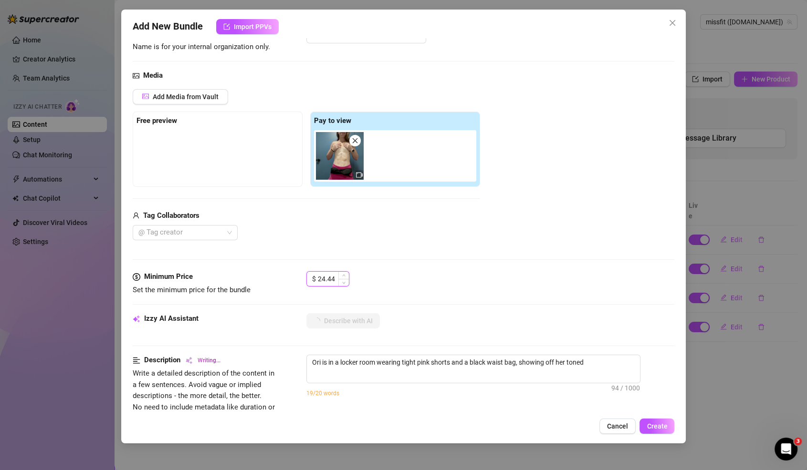
click at [334, 276] on input "24.44" at bounding box center [333, 279] width 31 height 14
type textarea "Ori is in a locker room wearing tight pink shorts and a black waist bag, showin…"
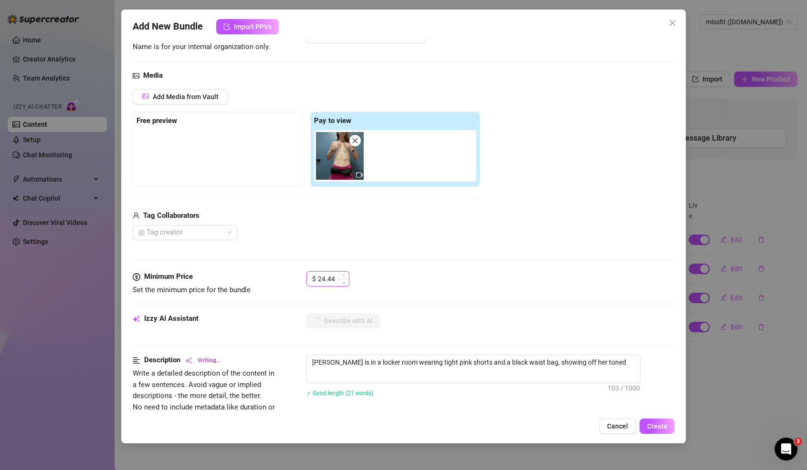
type textarea "Ori is in a locker room wearing tight pink shorts and a black waist bag, showin…"
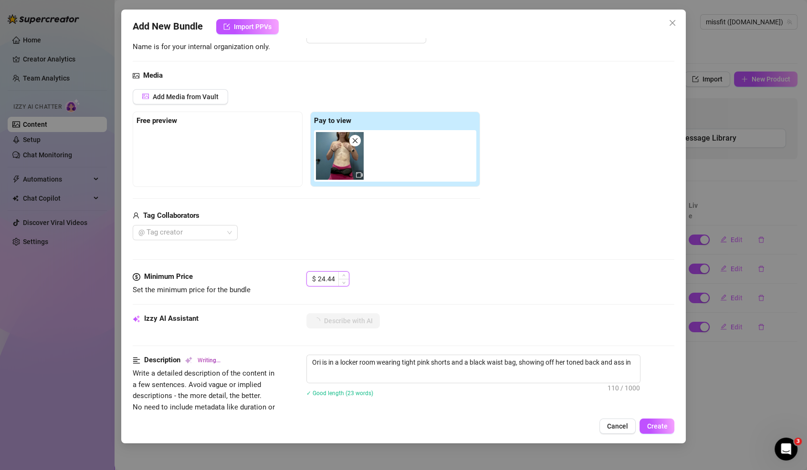
type textarea "Ori is in a locker room wearing tight pink shorts and a black waist bag, showin…"
click at [329, 277] on input "24.44" at bounding box center [333, 279] width 31 height 14
type textarea "Ori is in a locker room wearing tight pink shorts and a black waist bag, showin…"
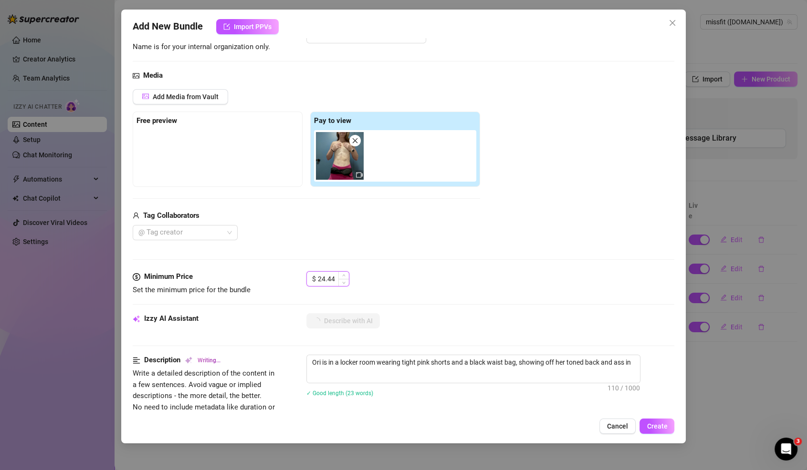
type textarea "Ori is in a locker room wearing tight pink shorts and a black waist bag, showin…"
click at [329, 277] on input "24.44" at bounding box center [333, 279] width 31 height 14
type textarea "Ori is in a locker room wearing tight pink shorts and a black waist bag, showin…"
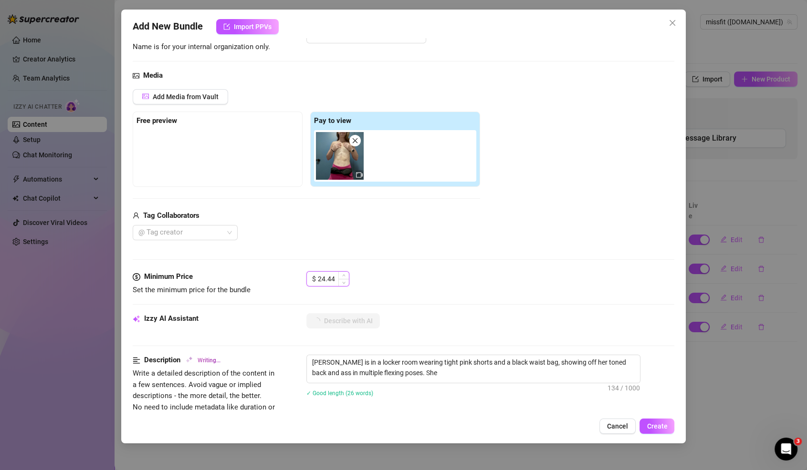
type textarea "Ori is in a locker room wearing tight pink shorts and a black waist bag, showin…"
click at [329, 277] on input "24.44" at bounding box center [333, 279] width 31 height 14
type textarea "Ori is in a locker room wearing tight pink shorts and a black waist bag, showin…"
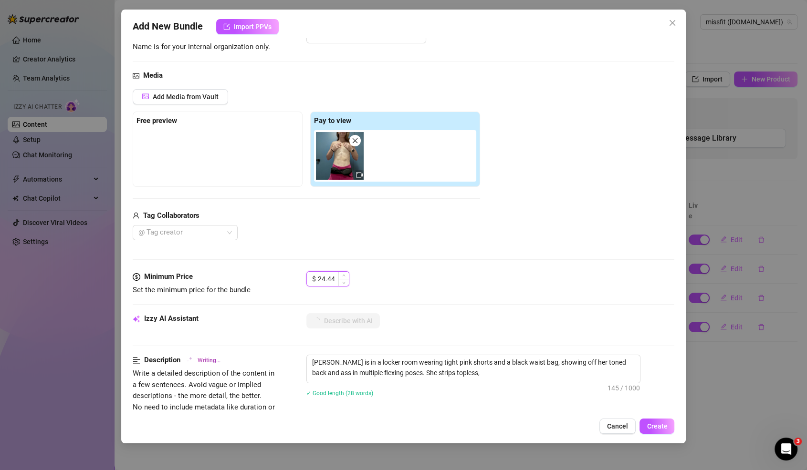
type textarea "Ori is in a locker room wearing tight pink shorts and a black waist bag, showin…"
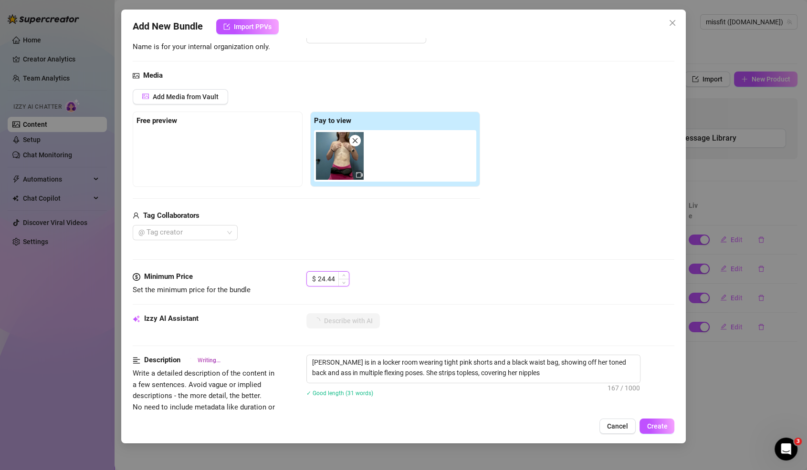
type textarea "Ori is in a locker room wearing tight pink shorts and a black waist bag, showin…"
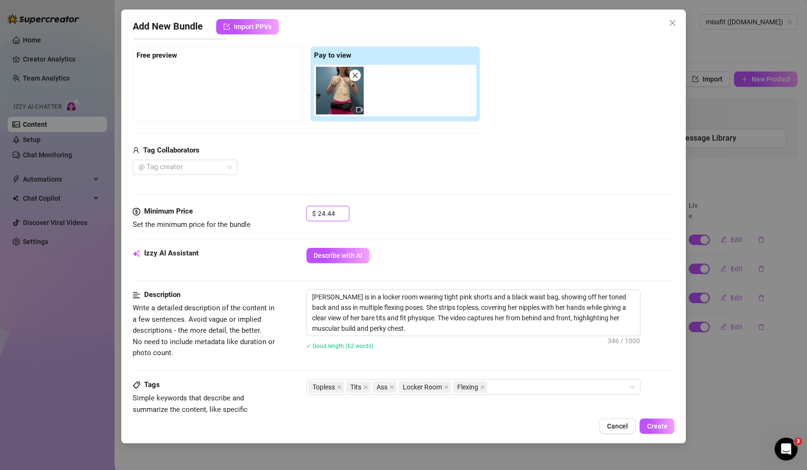
scroll to position [0, 0]
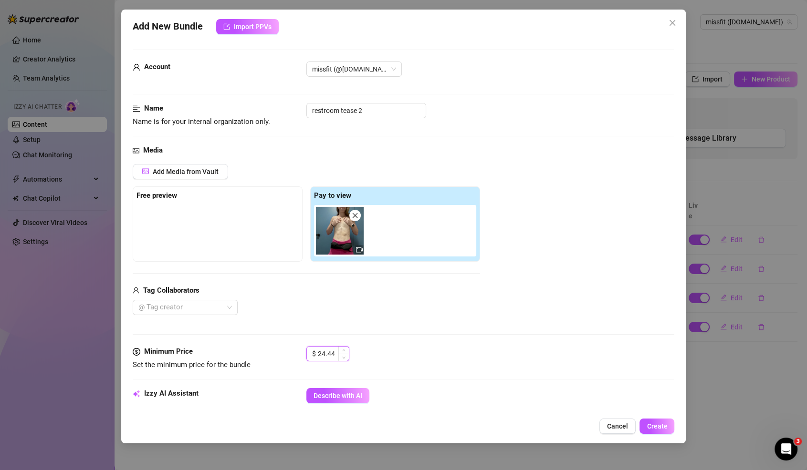
click at [331, 352] on input "24.44" at bounding box center [333, 354] width 31 height 14
drag, startPoint x: 335, startPoint y: 352, endPoint x: 320, endPoint y: 355, distance: 15.1
click at [320, 355] on input "24.44" at bounding box center [333, 354] width 31 height 14
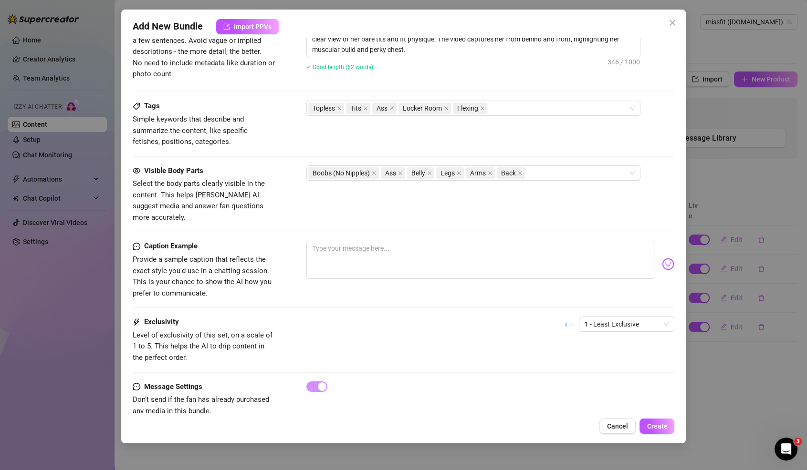
scroll to position [426, 0]
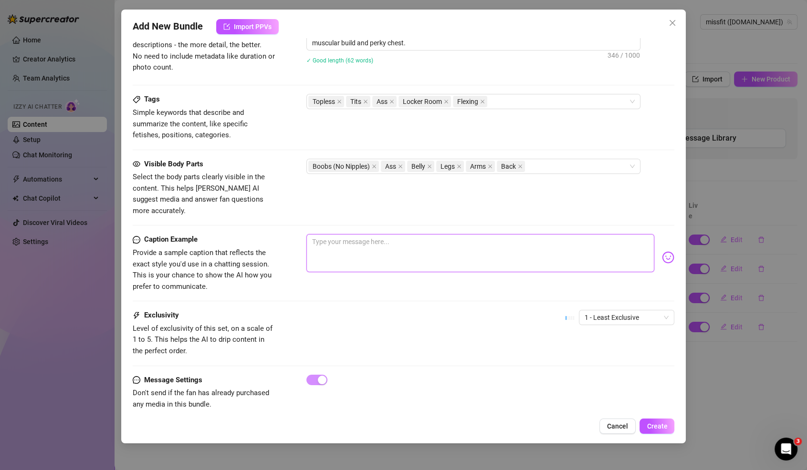
click at [463, 250] on textarea at bounding box center [480, 253] width 348 height 38
paste textarea "Locker room fantasy unlocked—come see what I really do when no one’s watching 😏"
click at [406, 234] on textarea "Locker room fantasy unlocked—come see what I really do when no one’s watching 😏" at bounding box center [480, 253] width 348 height 38
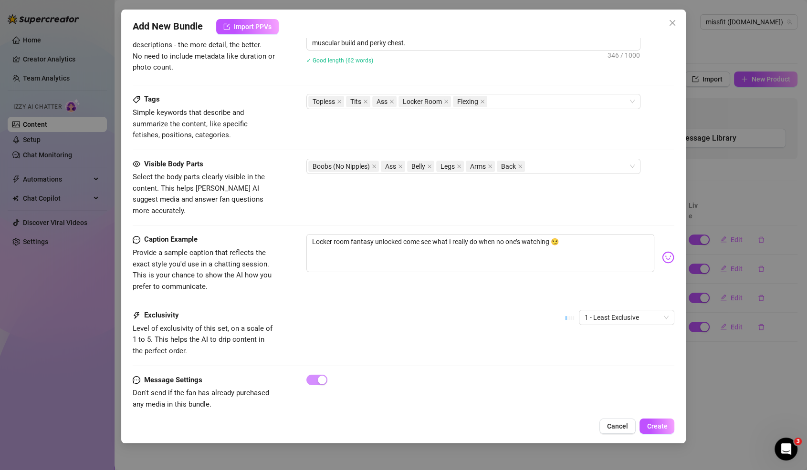
click at [662, 251] on img at bounding box center [668, 257] width 12 height 12
click at [399, 234] on textarea "Locker room fantasy unlocked come see what I really do when no one’s watching 😏" at bounding box center [480, 253] width 348 height 38
paste textarea "😇"
click at [607, 311] on span "1 - Least Exclusive" at bounding box center [626, 318] width 84 height 14
click at [600, 341] on div "2" at bounding box center [626, 338] width 80 height 10
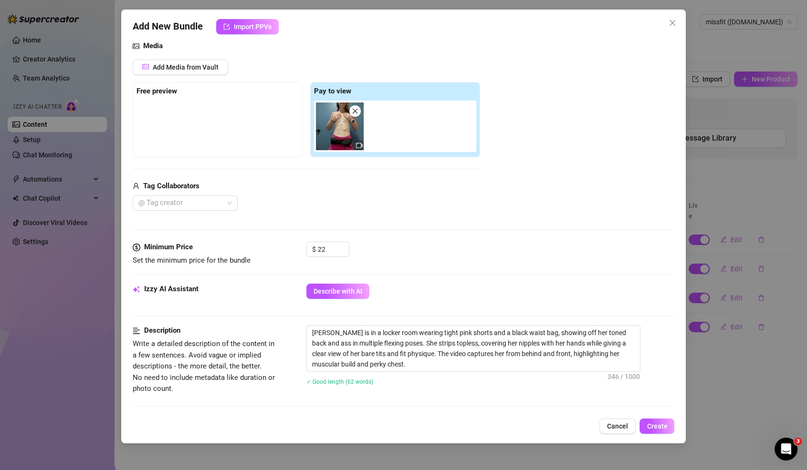
scroll to position [0, 0]
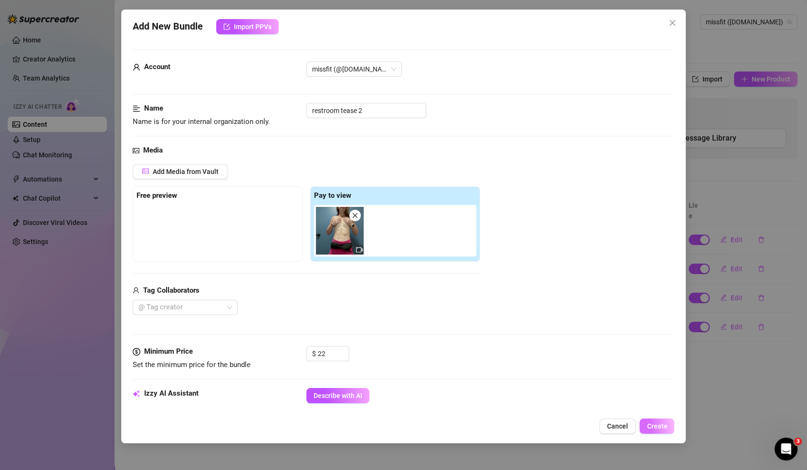
click at [659, 424] on span "Create" at bounding box center [657, 427] width 21 height 8
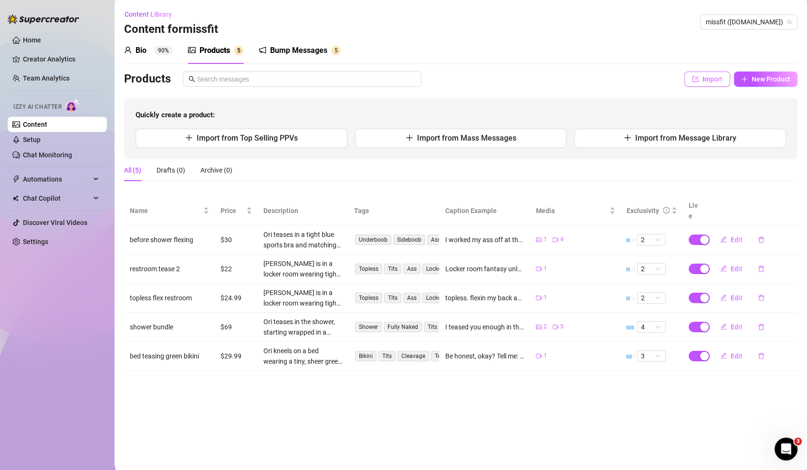
click at [699, 76] on button "Import" at bounding box center [707, 79] width 46 height 15
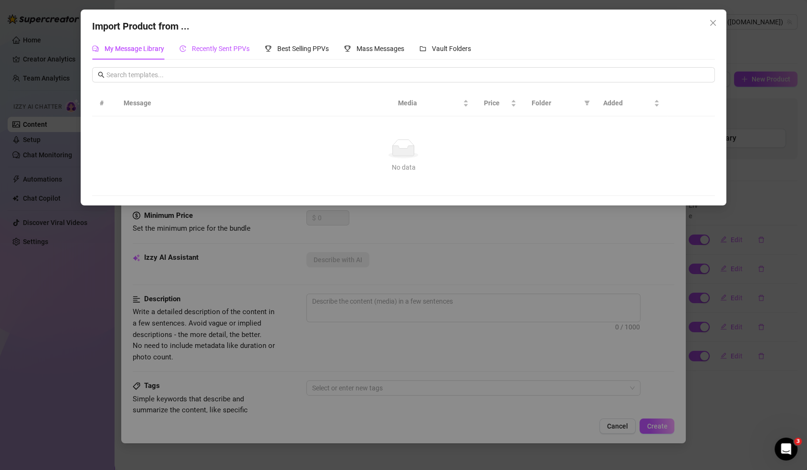
click at [229, 53] on div "Recently Sent PPVs" at bounding box center [214, 48] width 70 height 10
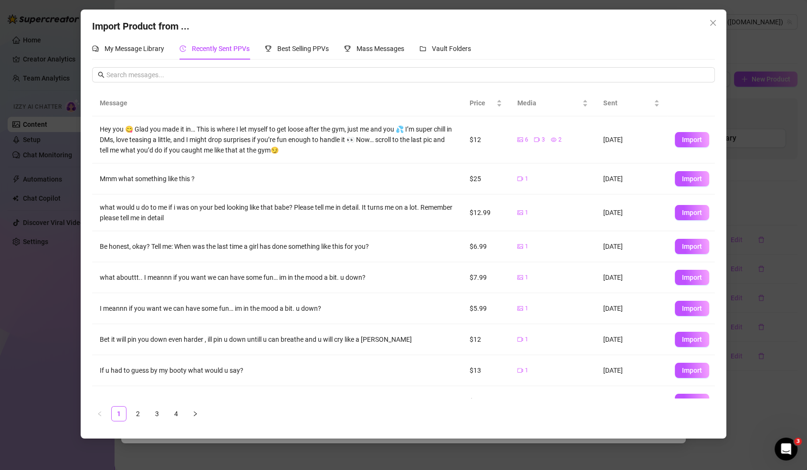
scroll to position [47, 0]
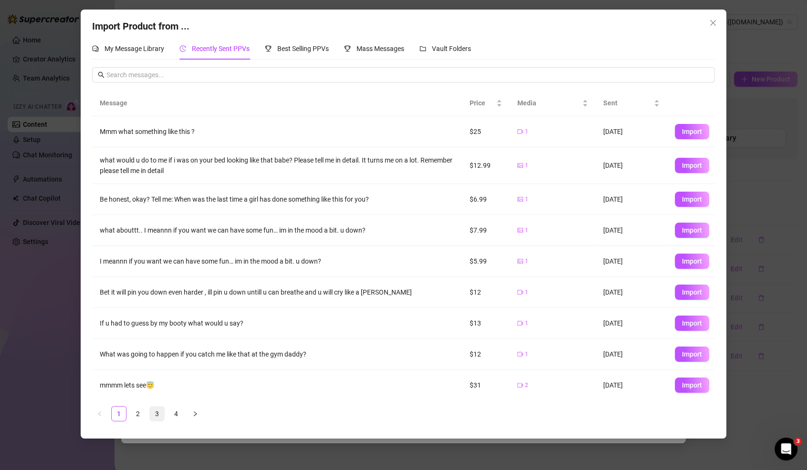
click at [152, 409] on link "3" at bounding box center [157, 414] width 14 height 14
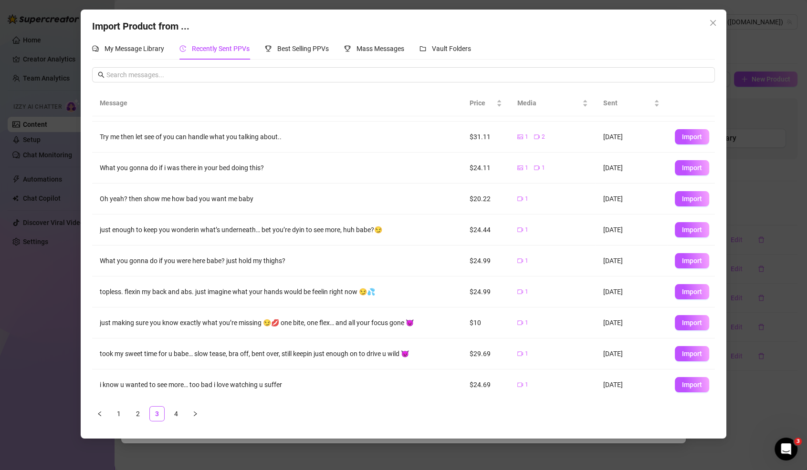
scroll to position [0, 0]
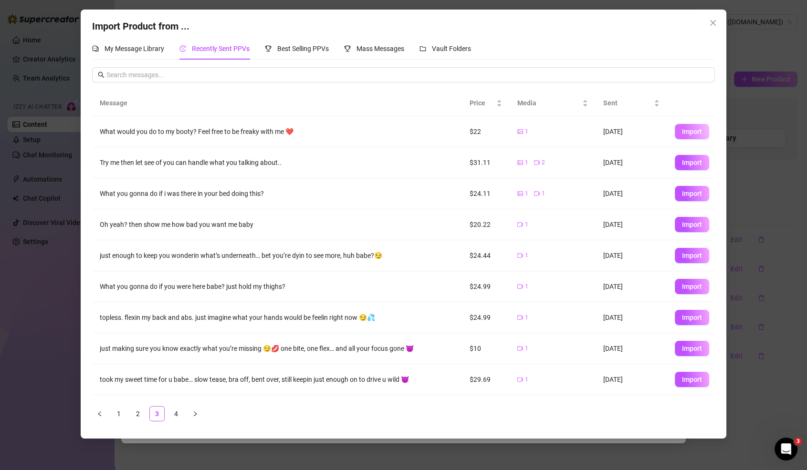
click at [696, 128] on span "Import" at bounding box center [692, 132] width 20 height 8
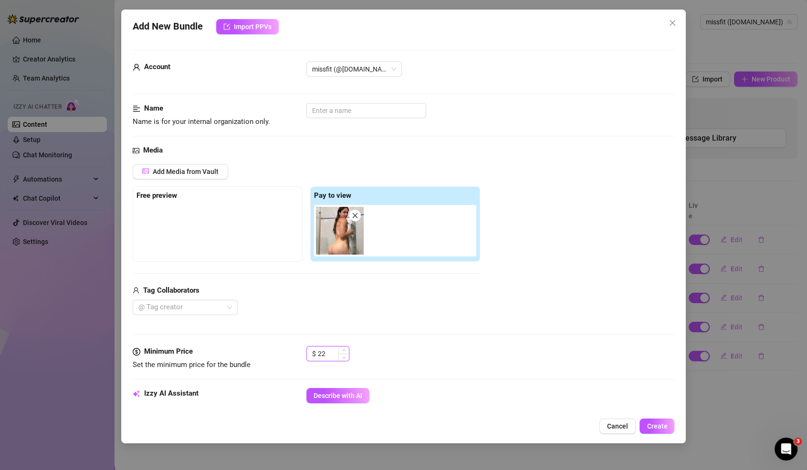
click at [326, 352] on input "22" at bounding box center [333, 354] width 31 height 14
click at [345, 110] on input "text" at bounding box center [366, 110] width 120 height 15
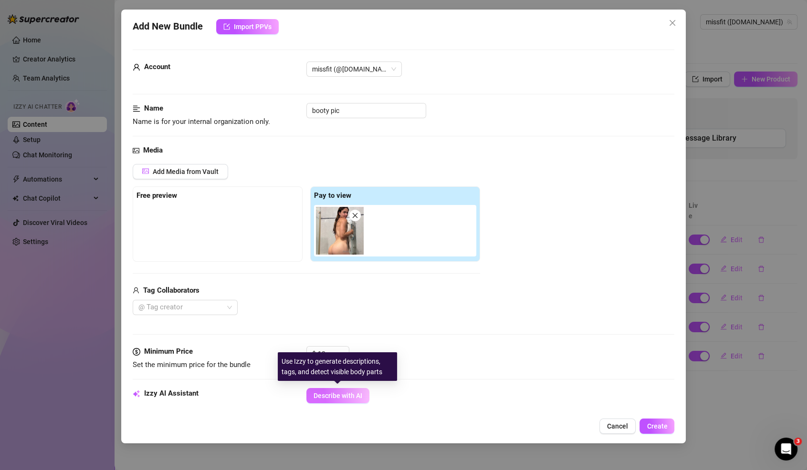
click at [358, 392] on span "Describe with AI" at bounding box center [337, 396] width 49 height 8
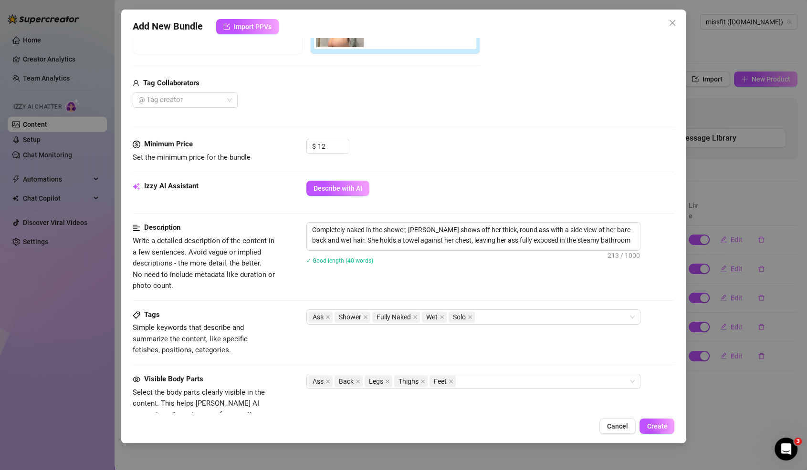
scroll to position [423, 0]
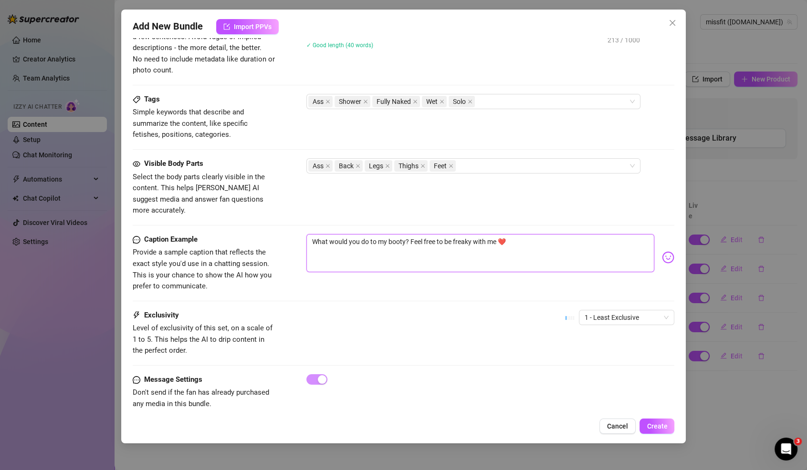
click at [383, 234] on textarea "What would you do to my booty? Feel free to be freaky with me ❤️" at bounding box center [480, 253] width 348 height 38
paste textarea "If you had me bent over like this, what would your first move be? 😈"
click at [648, 425] on span "Create" at bounding box center [657, 427] width 21 height 8
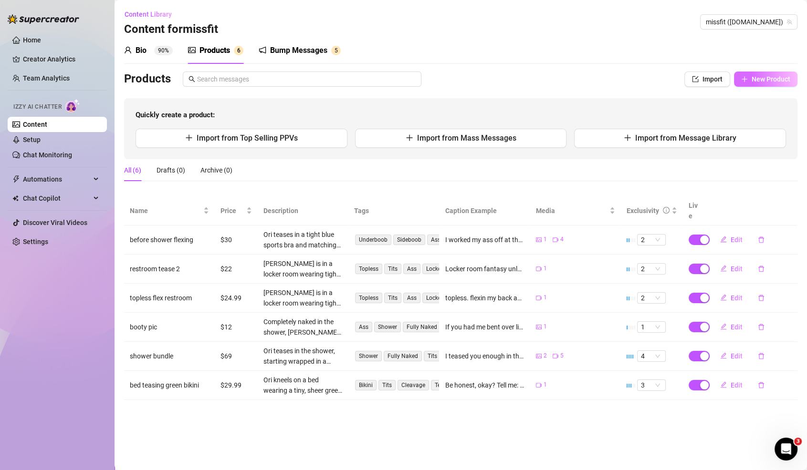
click at [768, 81] on span "New Product" at bounding box center [770, 79] width 39 height 8
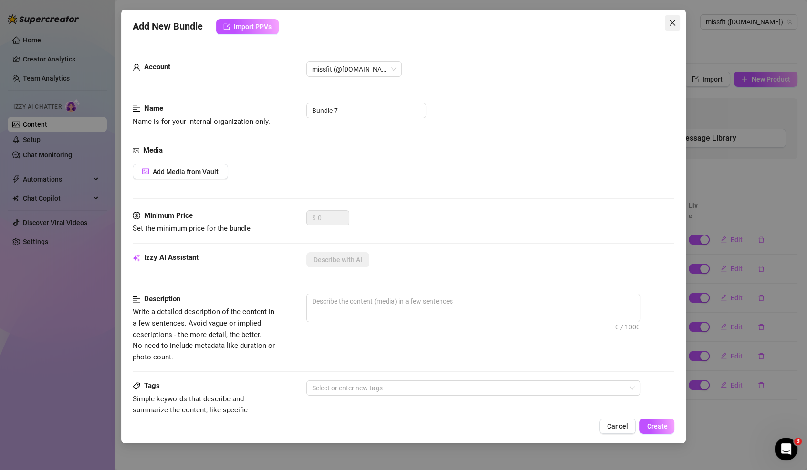
click at [675, 23] on icon "close" at bounding box center [672, 23] width 8 height 8
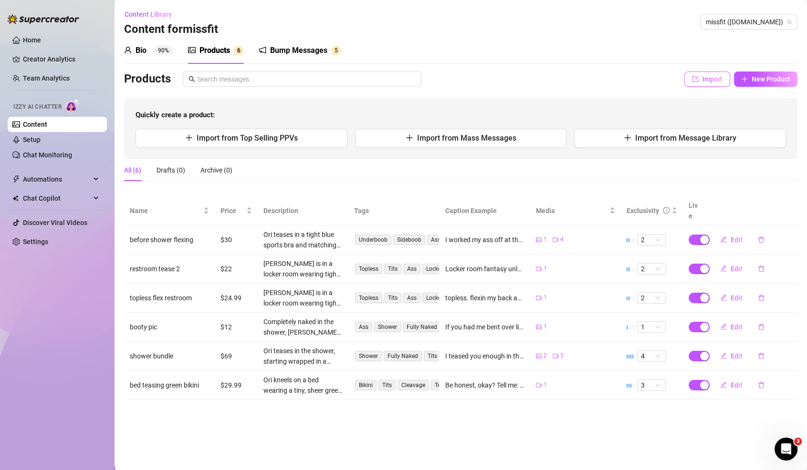
click at [716, 77] on span "Import" at bounding box center [712, 79] width 20 height 8
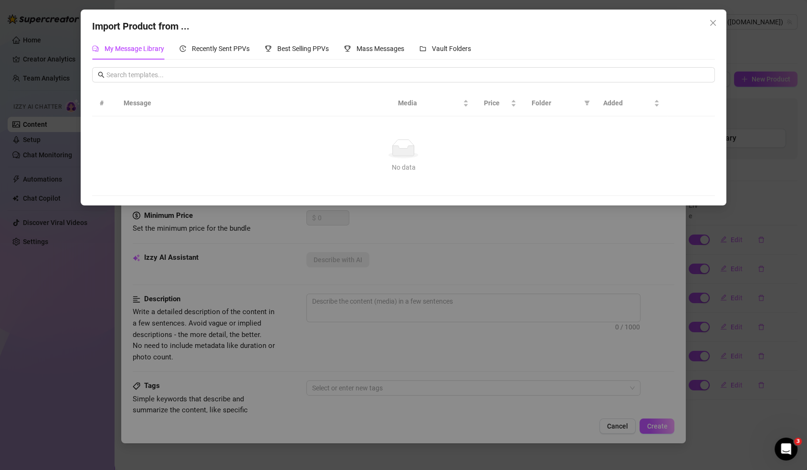
click at [201, 37] on div "Import Product from ... My Message Library Recently Sent PPVs Best Selling PPVs…" at bounding box center [404, 108] width 646 height 196
click at [205, 41] on div "Recently Sent PPVs" at bounding box center [214, 49] width 70 height 22
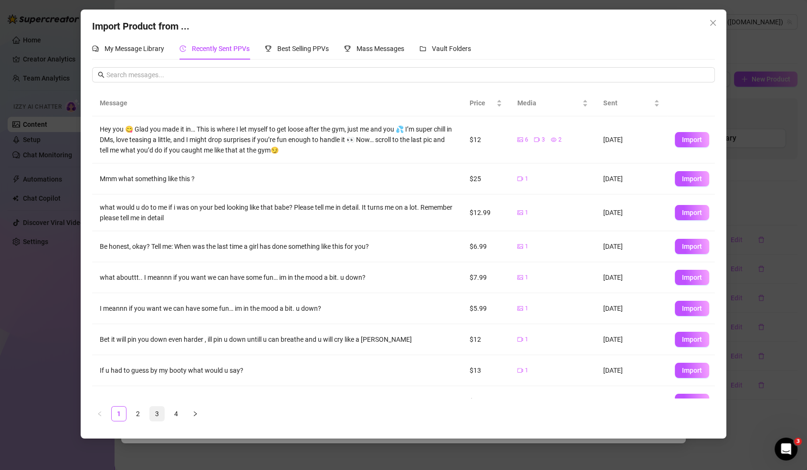
click at [150, 417] on link "3" at bounding box center [157, 414] width 14 height 14
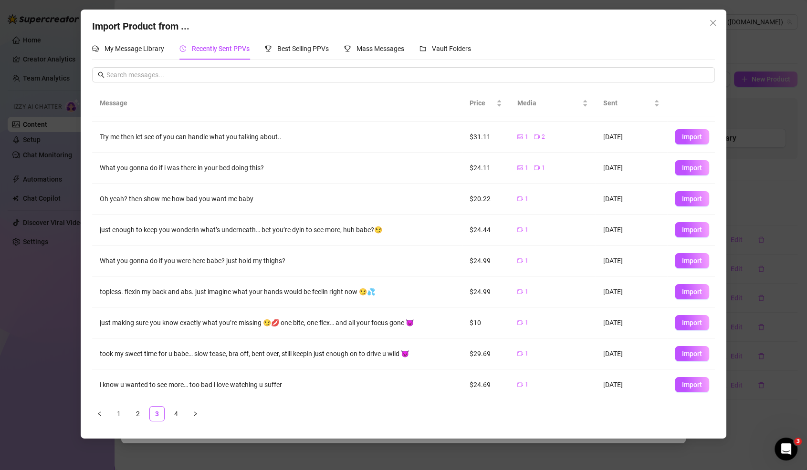
scroll to position [0, 0]
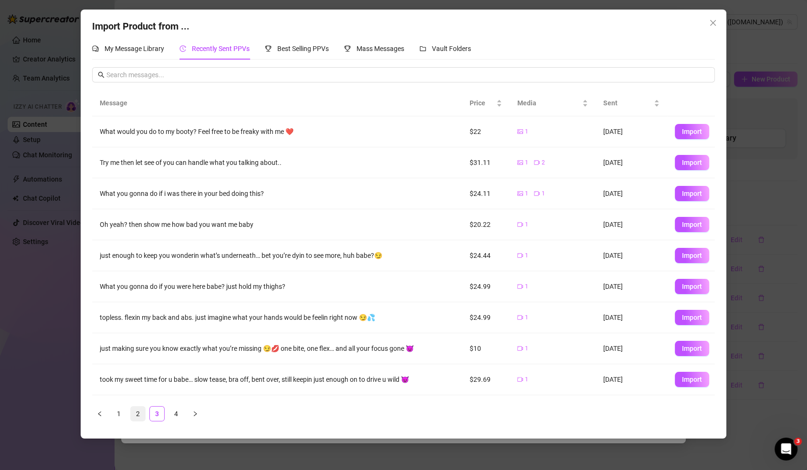
click at [132, 419] on link "2" at bounding box center [138, 414] width 14 height 14
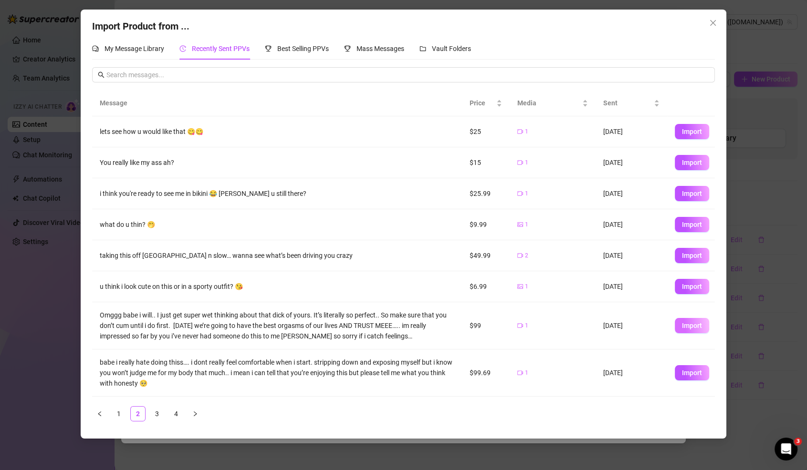
click at [690, 325] on span "Import" at bounding box center [692, 326] width 20 height 8
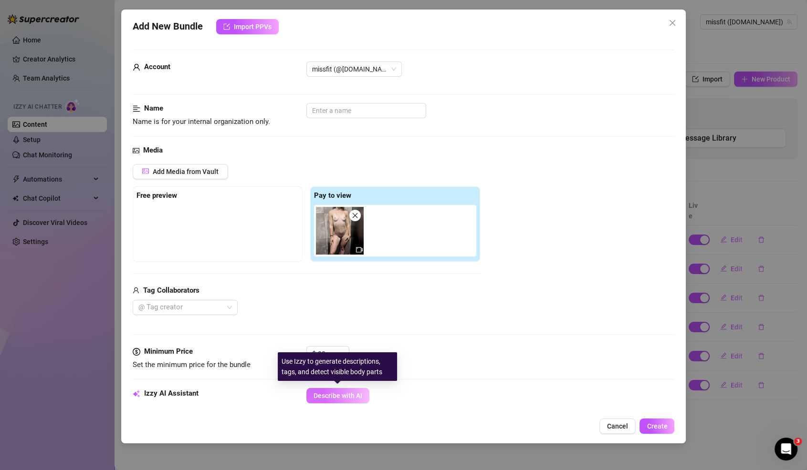
click at [338, 393] on span "Describe with AI" at bounding box center [337, 396] width 49 height 8
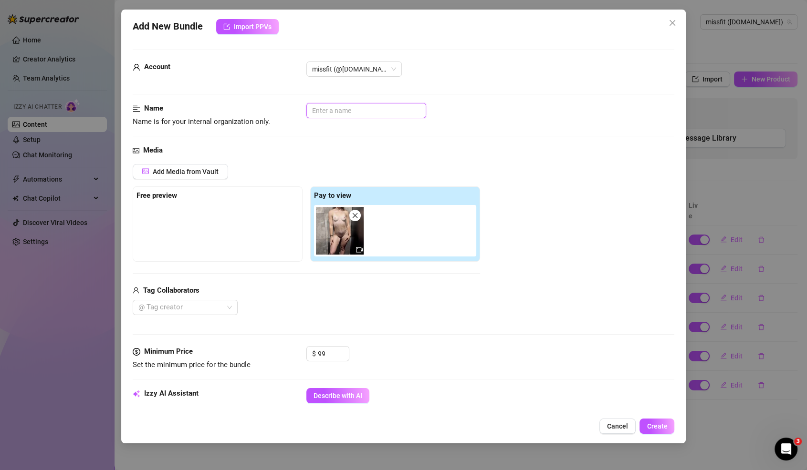
click at [367, 116] on input "text" at bounding box center [366, 110] width 120 height 15
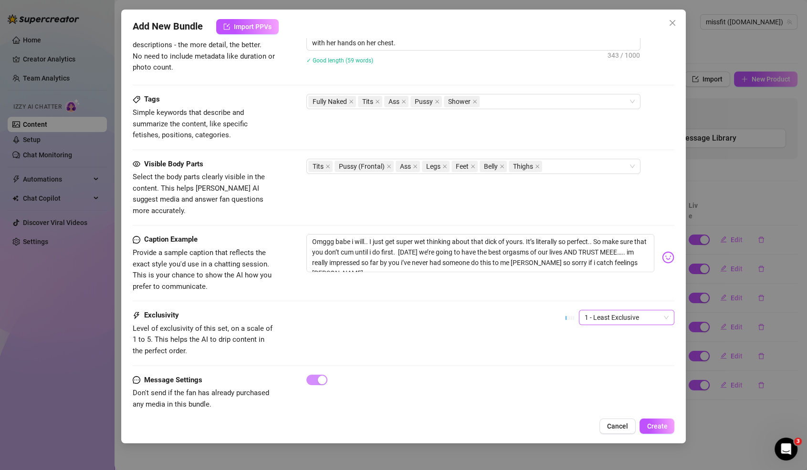
click at [617, 311] on span "1 - Least Exclusive" at bounding box center [626, 318] width 84 height 14
click at [620, 386] on div "5 - Most Exclusive 🔥" at bounding box center [626, 383] width 80 height 10
click at [650, 421] on button "Create" at bounding box center [656, 426] width 35 height 15
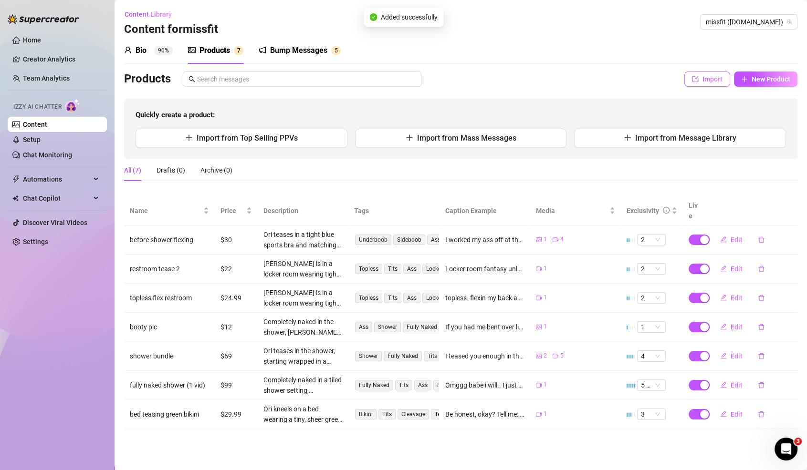
click at [699, 83] on button "Import" at bounding box center [707, 79] width 46 height 15
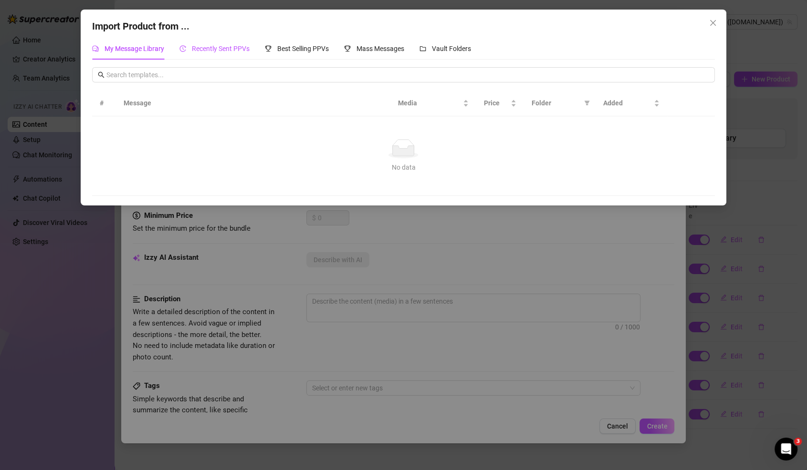
click at [225, 45] on span "Recently Sent PPVs" at bounding box center [221, 49] width 58 height 8
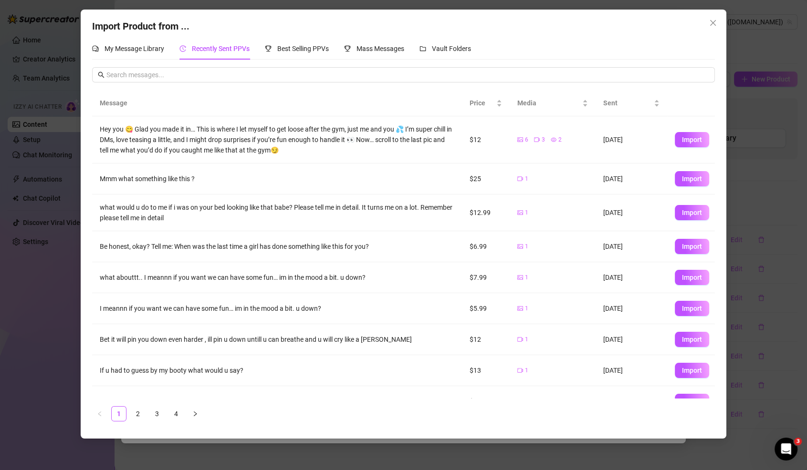
scroll to position [47, 0]
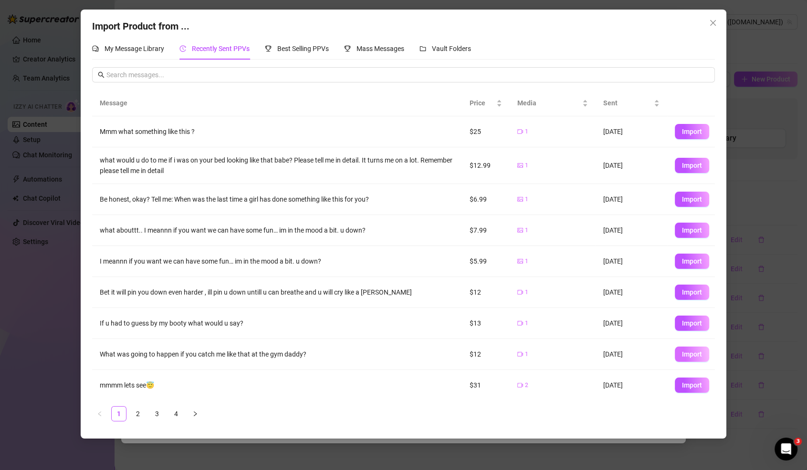
click at [700, 357] on button "Import" at bounding box center [692, 354] width 34 height 15
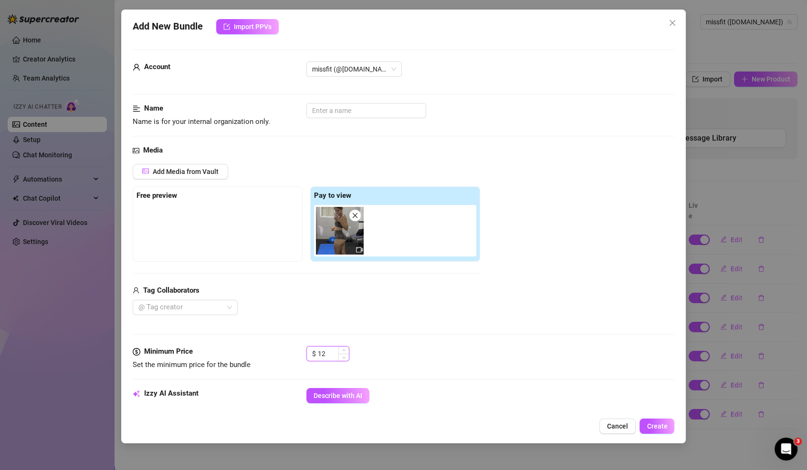
click at [321, 355] on input "12" at bounding box center [333, 354] width 31 height 14
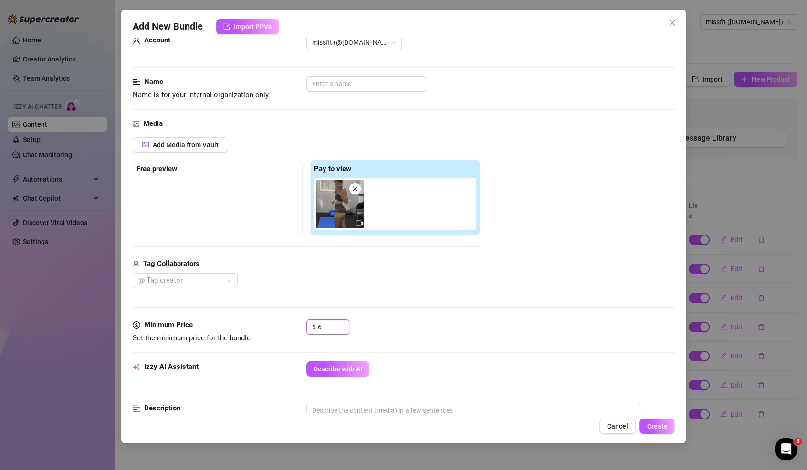
scroll to position [31, 0]
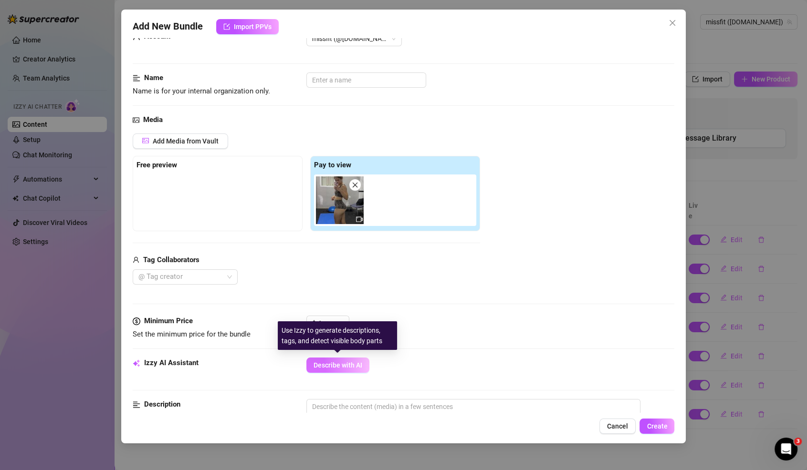
click at [352, 369] on button "Describe with AI" at bounding box center [337, 365] width 63 height 15
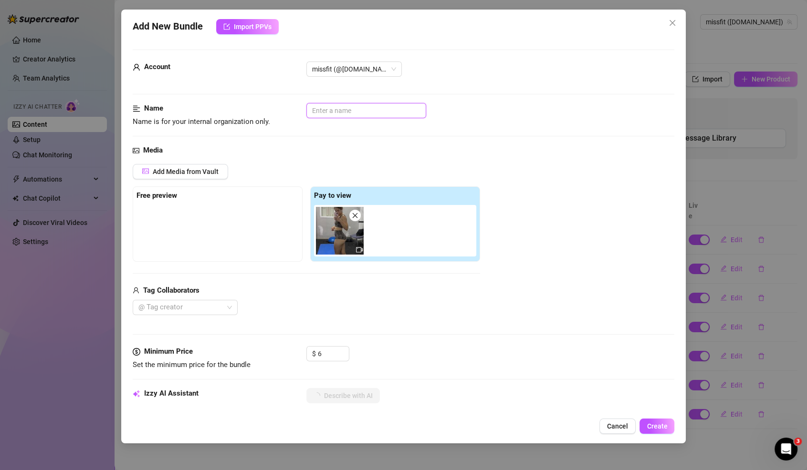
click at [329, 108] on input "text" at bounding box center [366, 110] width 120 height 15
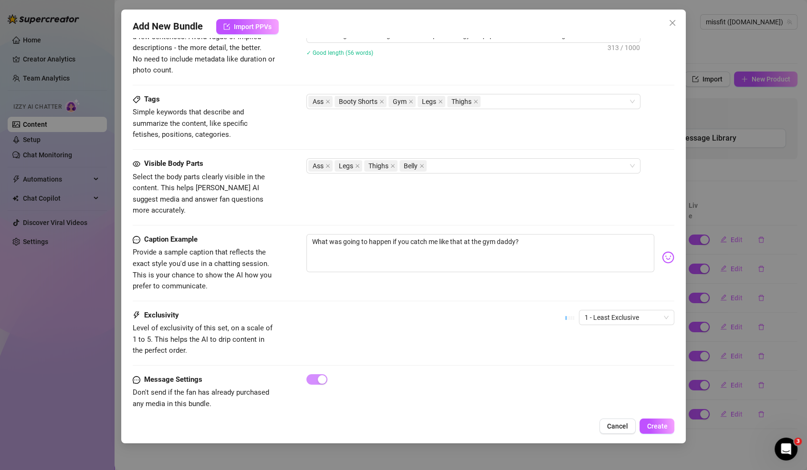
click at [650, 417] on div "Add New Bundle Import PPVs Account missfit (@miss.fit) Name Name is for your in…" at bounding box center [403, 227] width 565 height 434
click at [652, 418] on div "Add New Bundle Import PPVs Account missfit (@miss.fit) Name Name is for your in…" at bounding box center [403, 227] width 565 height 434
click at [652, 424] on span "Create" at bounding box center [657, 427] width 21 height 8
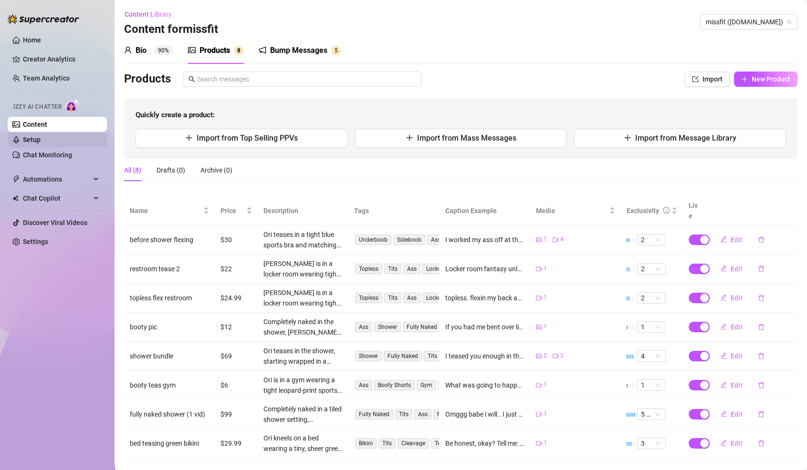
click at [41, 137] on link "Setup" at bounding box center [32, 140] width 18 height 8
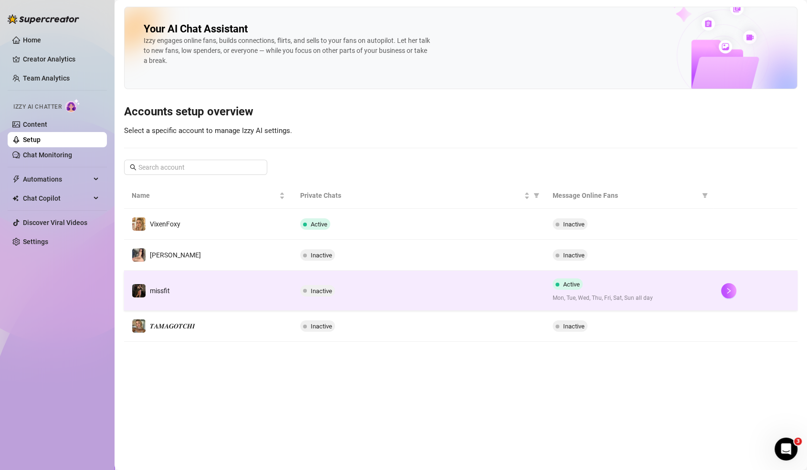
click at [724, 283] on div at bounding box center [755, 290] width 69 height 15
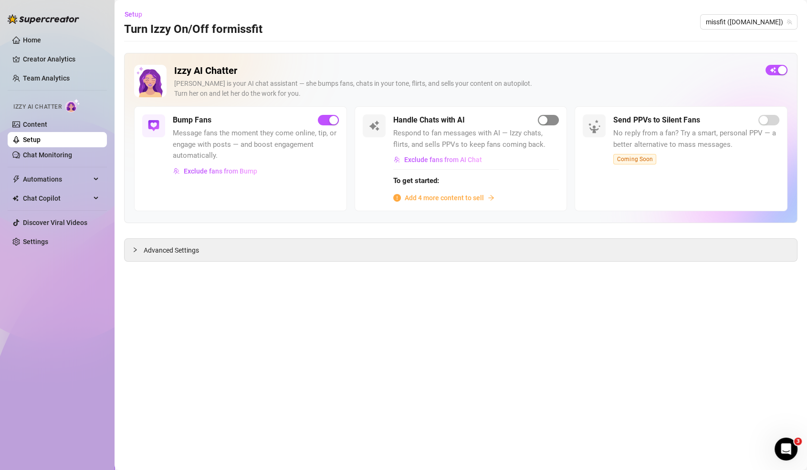
click at [550, 115] on span "button" at bounding box center [548, 120] width 21 height 10
click at [556, 120] on span "button" at bounding box center [548, 120] width 21 height 10
click at [544, 122] on div "button" at bounding box center [543, 120] width 9 height 9
click at [41, 141] on link "Setup" at bounding box center [32, 140] width 18 height 8
